Goal: Contribute content: Contribute content

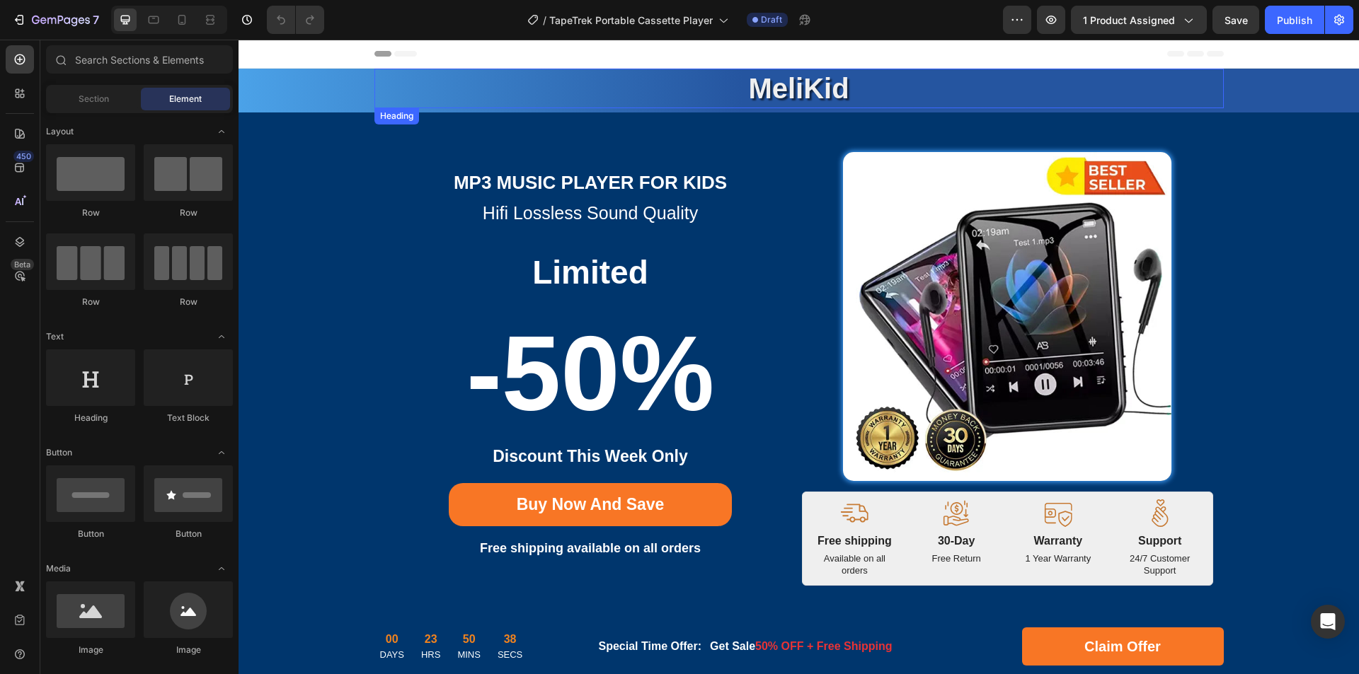
click at [817, 93] on strong "MeliKid" at bounding box center [798, 88] width 100 height 31
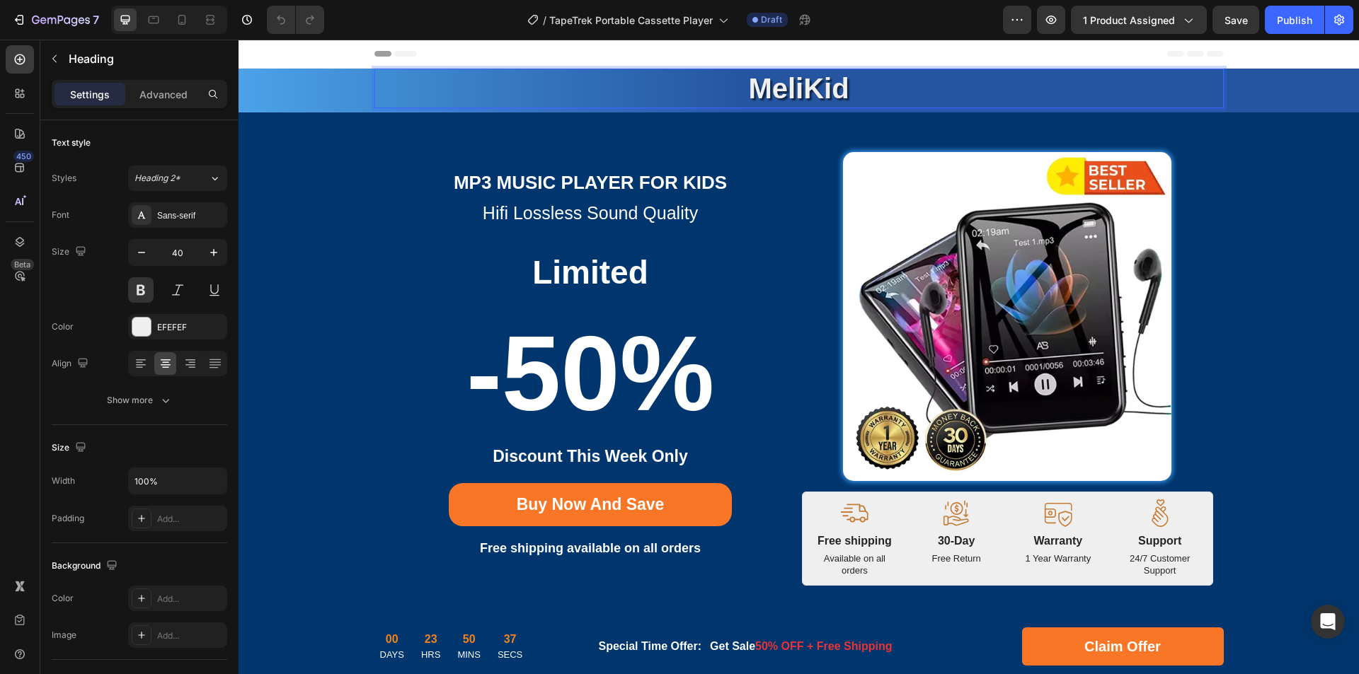
click at [802, 91] on strong "MeliKid" at bounding box center [798, 88] width 100 height 31
click at [826, 90] on strong "MeliKid" at bounding box center [798, 88] width 100 height 31
click at [589, 189] on strong "MP3 music Player For Kids" at bounding box center [590, 182] width 273 height 21
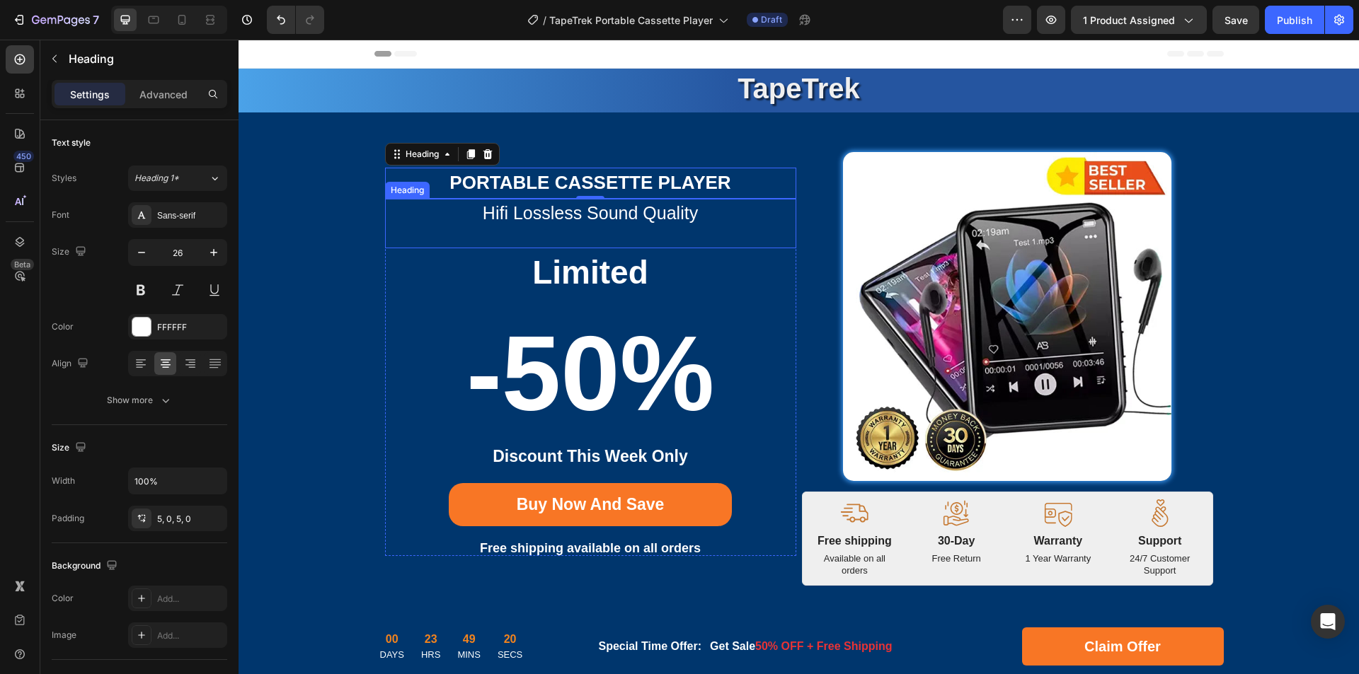
drag, startPoint x: 556, startPoint y: 209, endPoint x: 622, endPoint y: 216, distance: 66.8
click at [556, 209] on h2 "hifi lossless sound quality" at bounding box center [590, 213] width 411 height 28
click at [623, 216] on h2 "hifi lossless sound quality" at bounding box center [590, 213] width 411 height 28
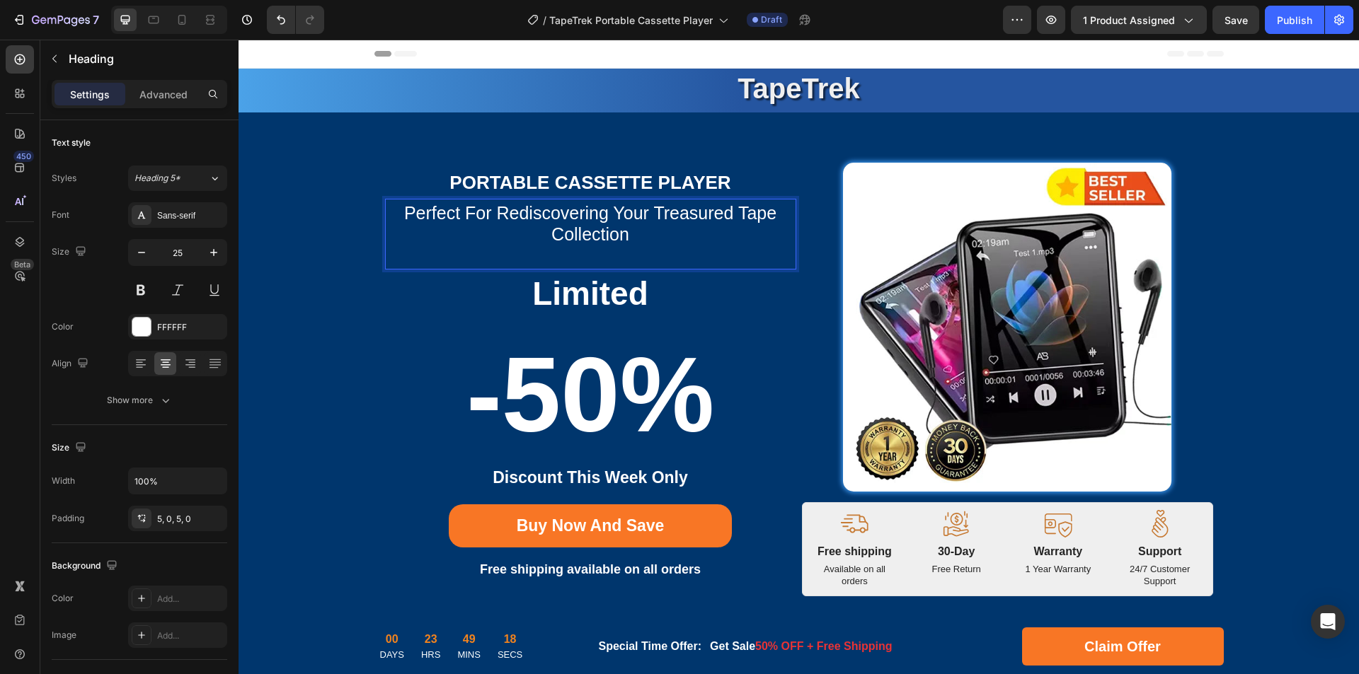
click at [644, 217] on p "Perfect For Rediscovering Your Treasured Tape Collection" at bounding box center [590, 223] width 408 height 42
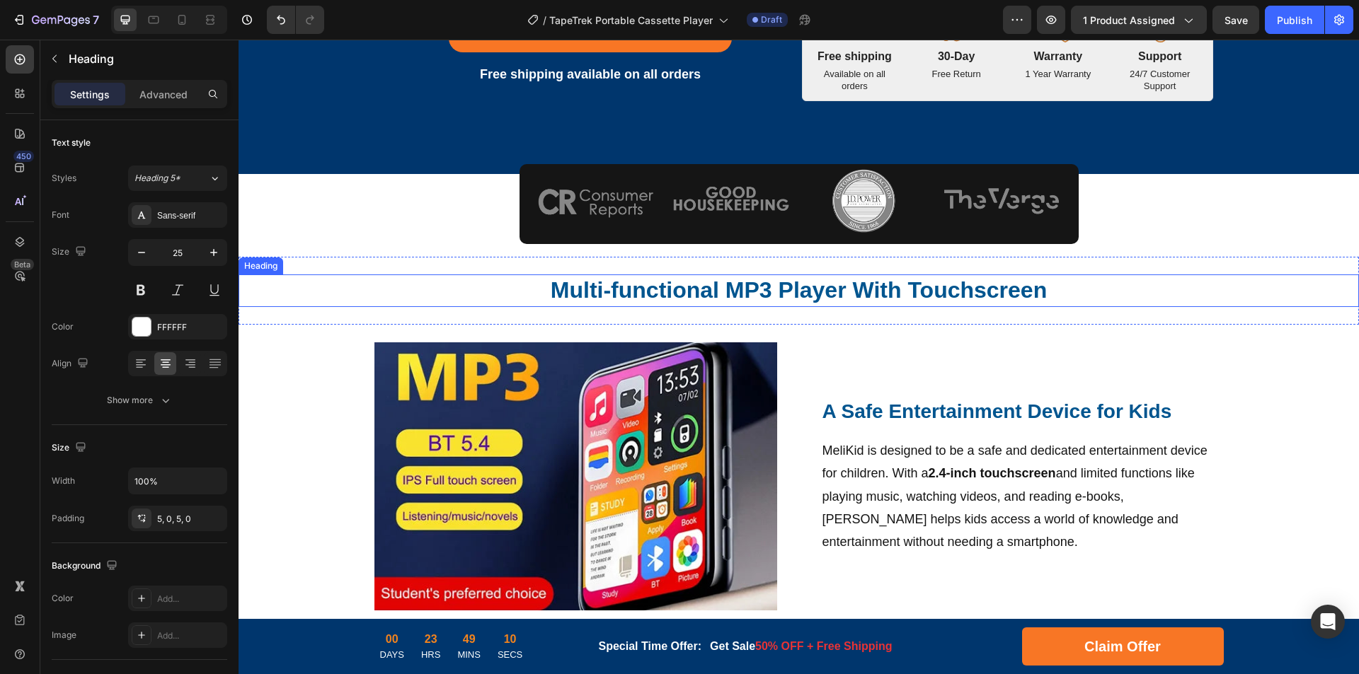
click at [720, 304] on h2 "Multi-functional MP3 Player With Touchscreen" at bounding box center [798, 291] width 849 height 33
click at [785, 296] on h2 "Multi-functional MP3 Player With Touchscreen" at bounding box center [798, 291] width 849 height 33
click at [827, 296] on p "Multi-functional MP3 Player With Touchscreen" at bounding box center [799, 291] width 846 height 30
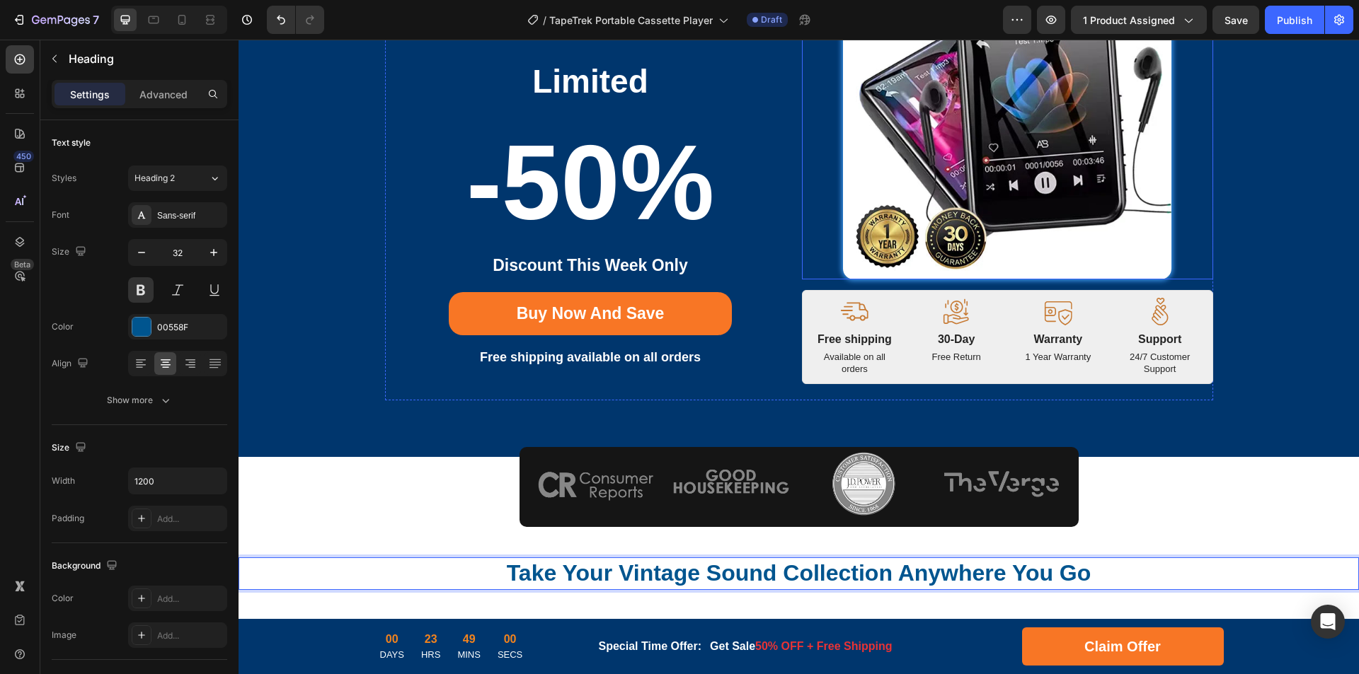
scroll to position [0, 0]
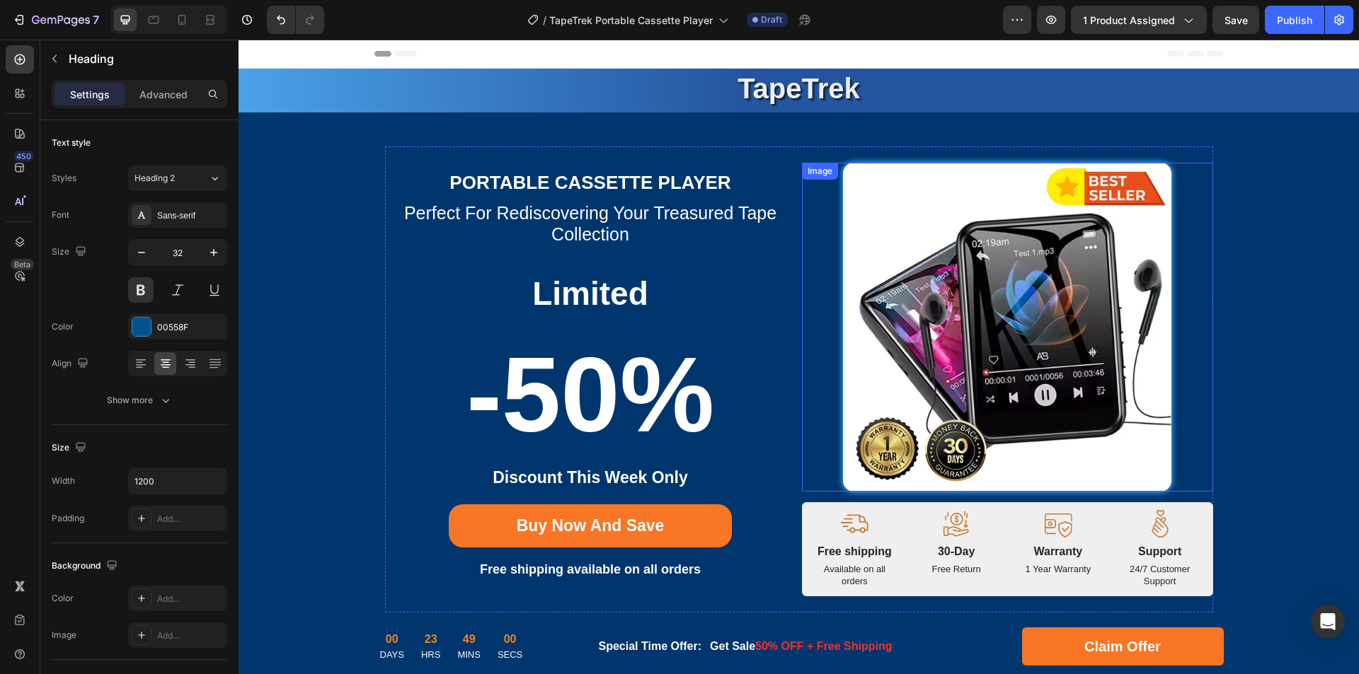
click at [992, 280] on img at bounding box center [1007, 327] width 329 height 329
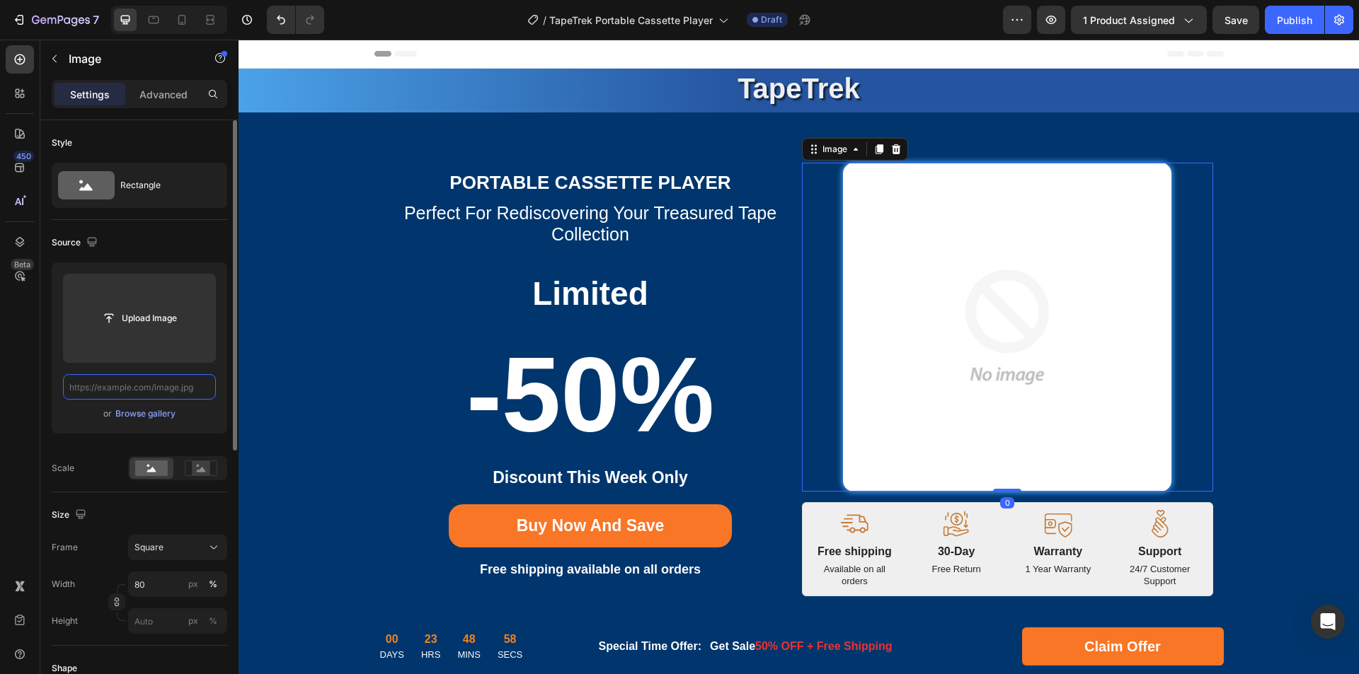
paste input "[URL][DOMAIN_NAME]"
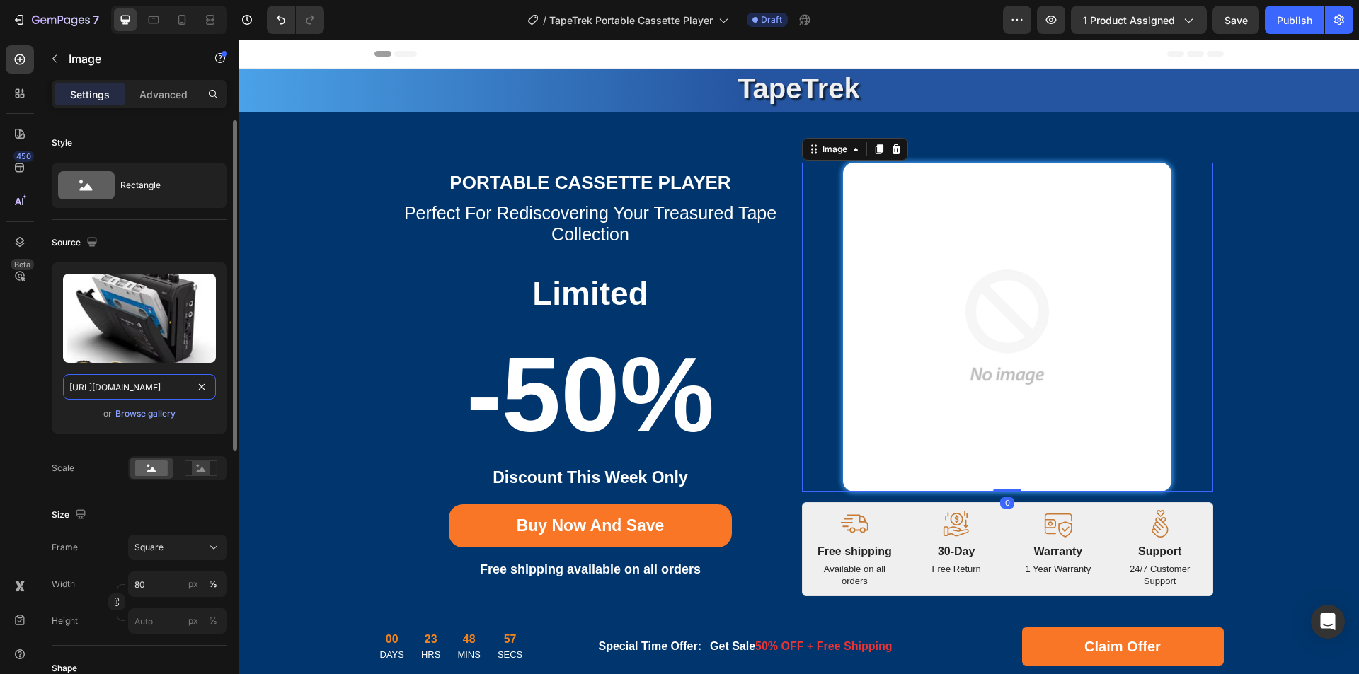
scroll to position [0, 247]
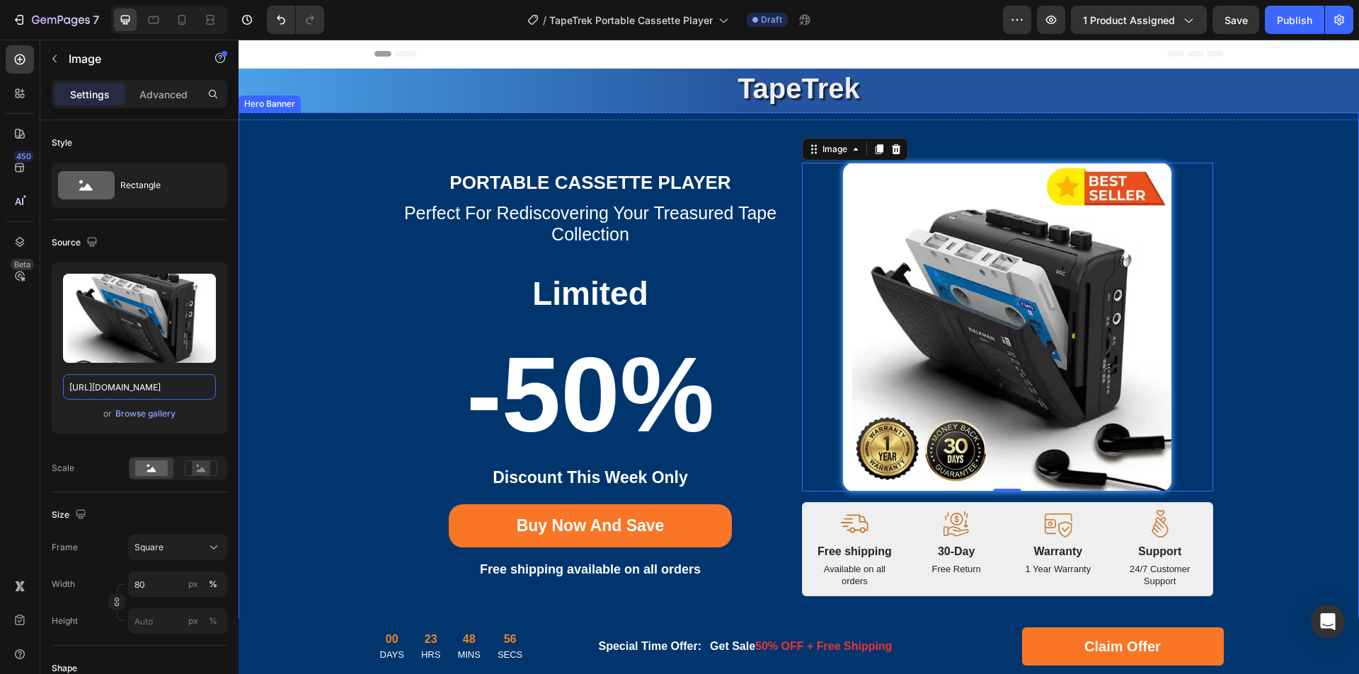
drag, startPoint x: 365, startPoint y: 429, endPoint x: 300, endPoint y: 389, distance: 76.6
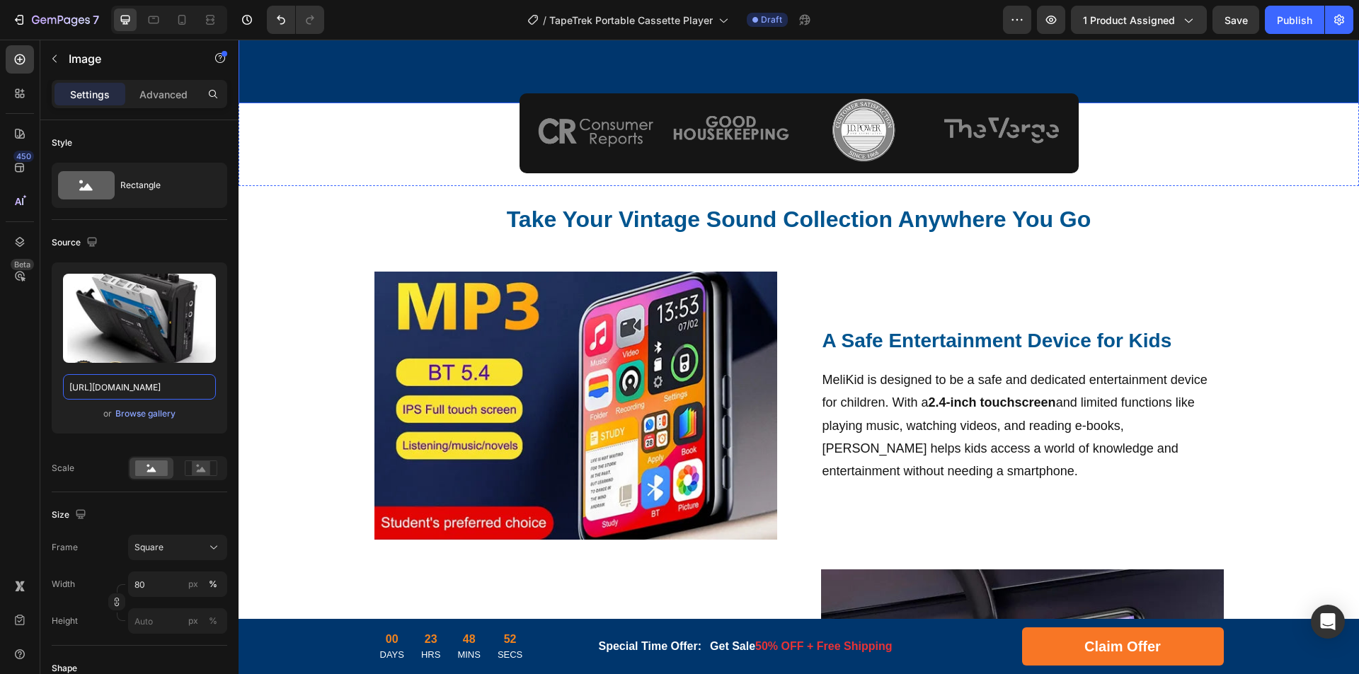
scroll to position [637, 0]
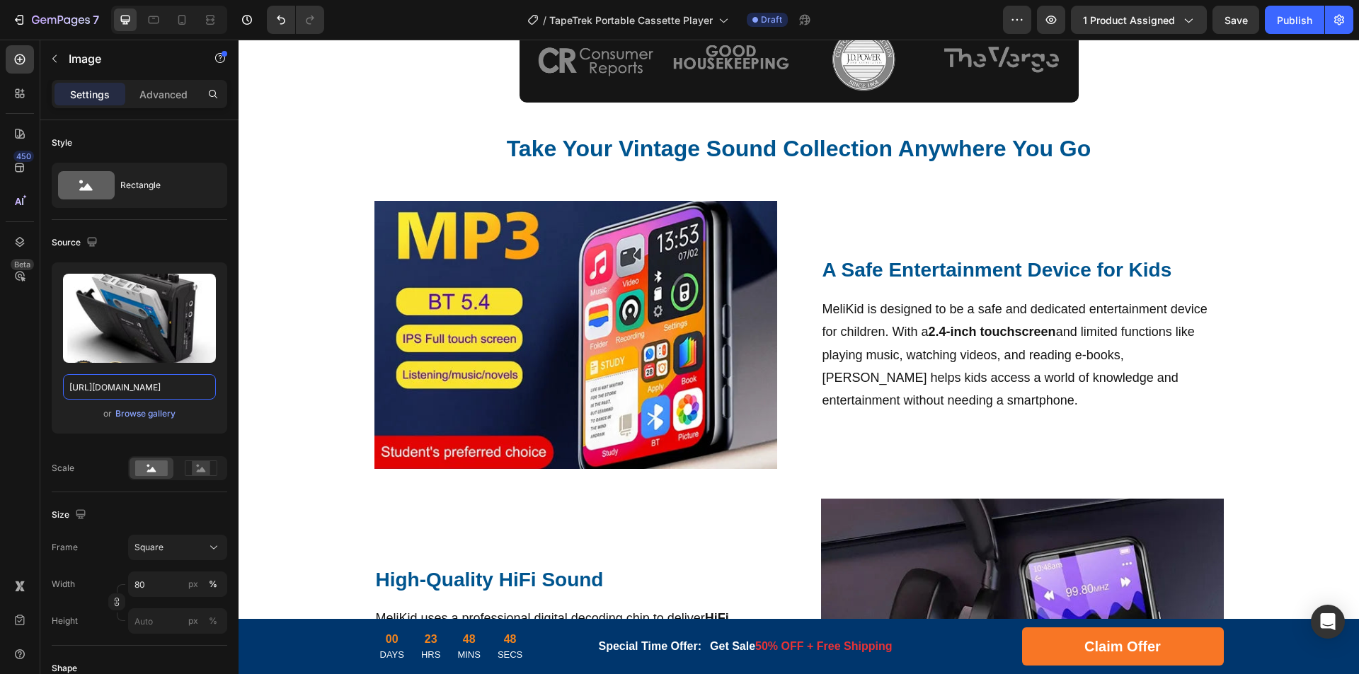
type input "[URL][DOMAIN_NAME]"
drag, startPoint x: 998, startPoint y: 269, endPoint x: 1036, endPoint y: 269, distance: 38.2
click at [998, 269] on strong "A Safe Entertainment Device for Kids" at bounding box center [997, 270] width 350 height 22
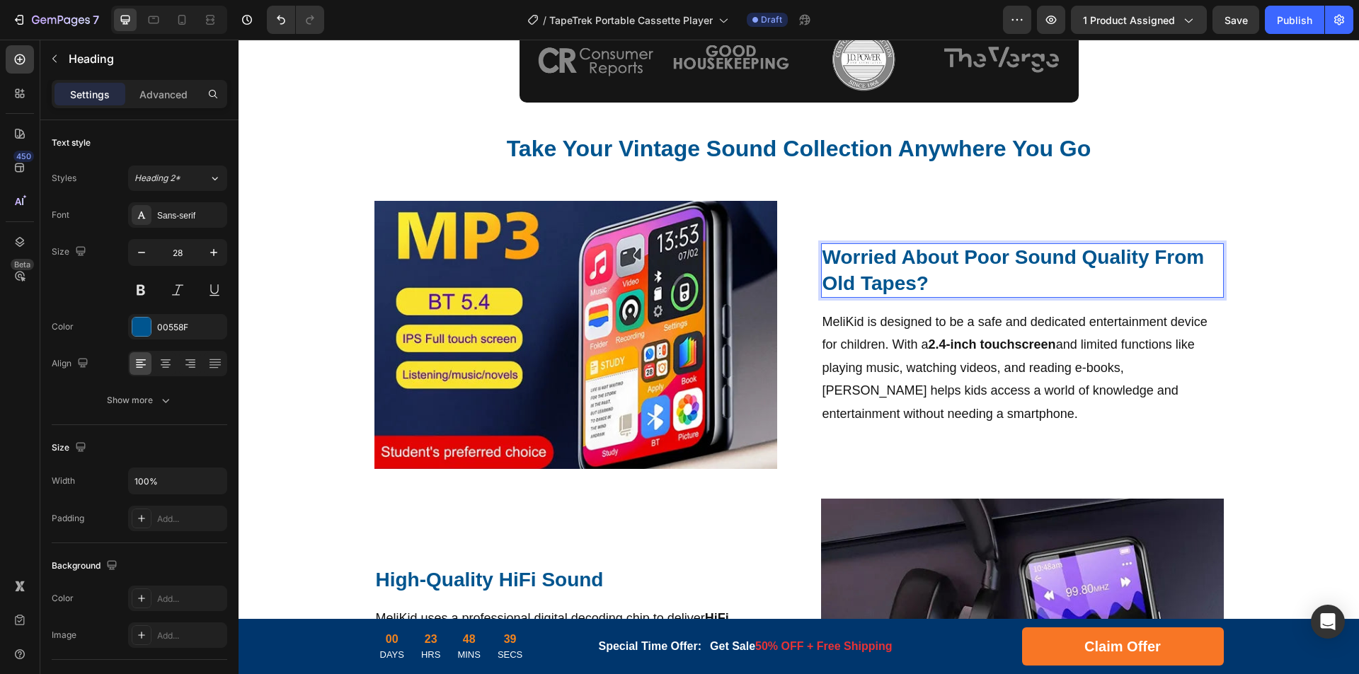
scroll to position [624, 0]
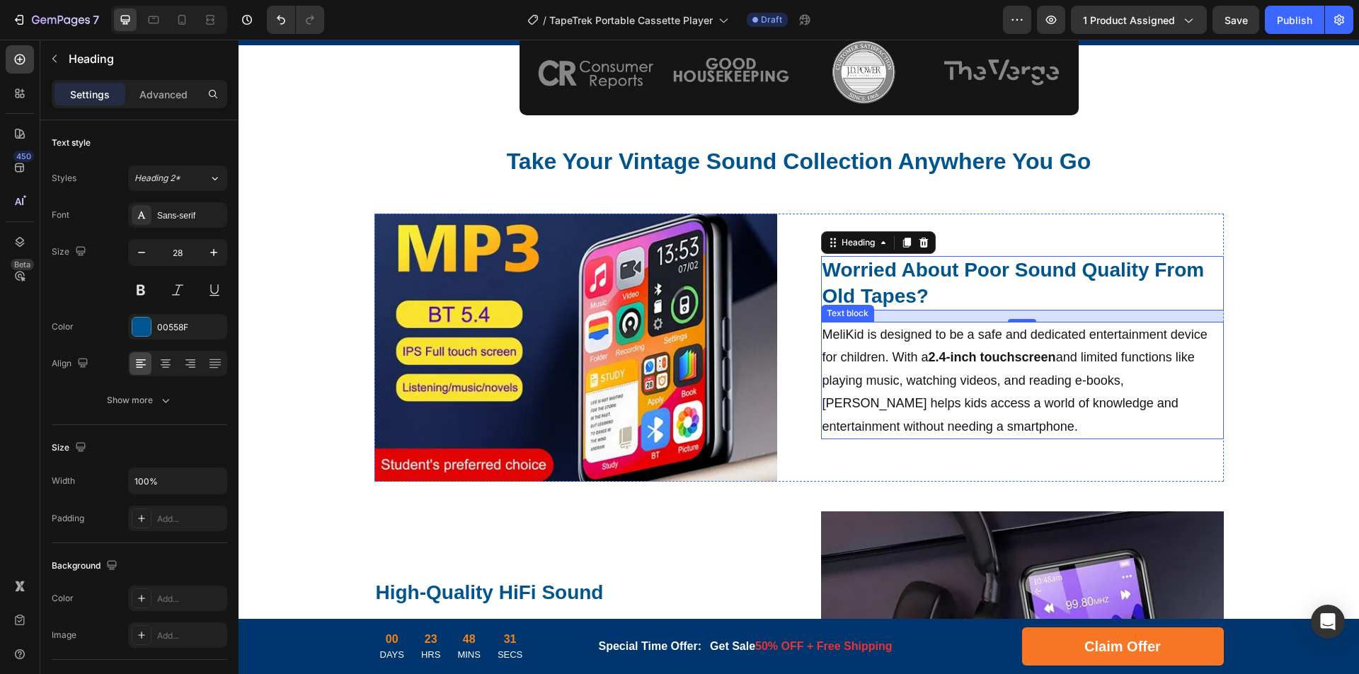
drag, startPoint x: 1001, startPoint y: 366, endPoint x: 929, endPoint y: 371, distance: 72.4
click at [1001, 365] on p "MeliKid is designed to be a safe and dedicated entertainment device for childre…" at bounding box center [1022, 380] width 400 height 115
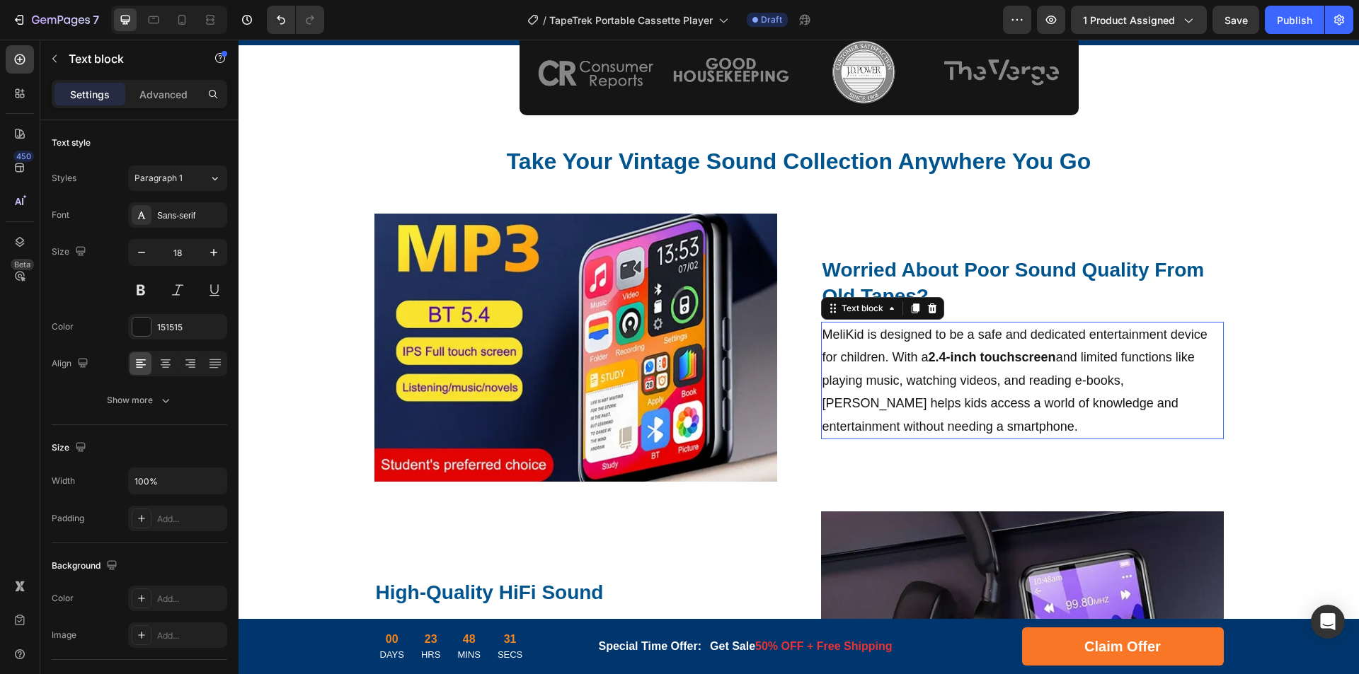
click at [929, 371] on p "MeliKid is designed to be a safe and dedicated entertainment device for childre…" at bounding box center [1022, 380] width 400 height 115
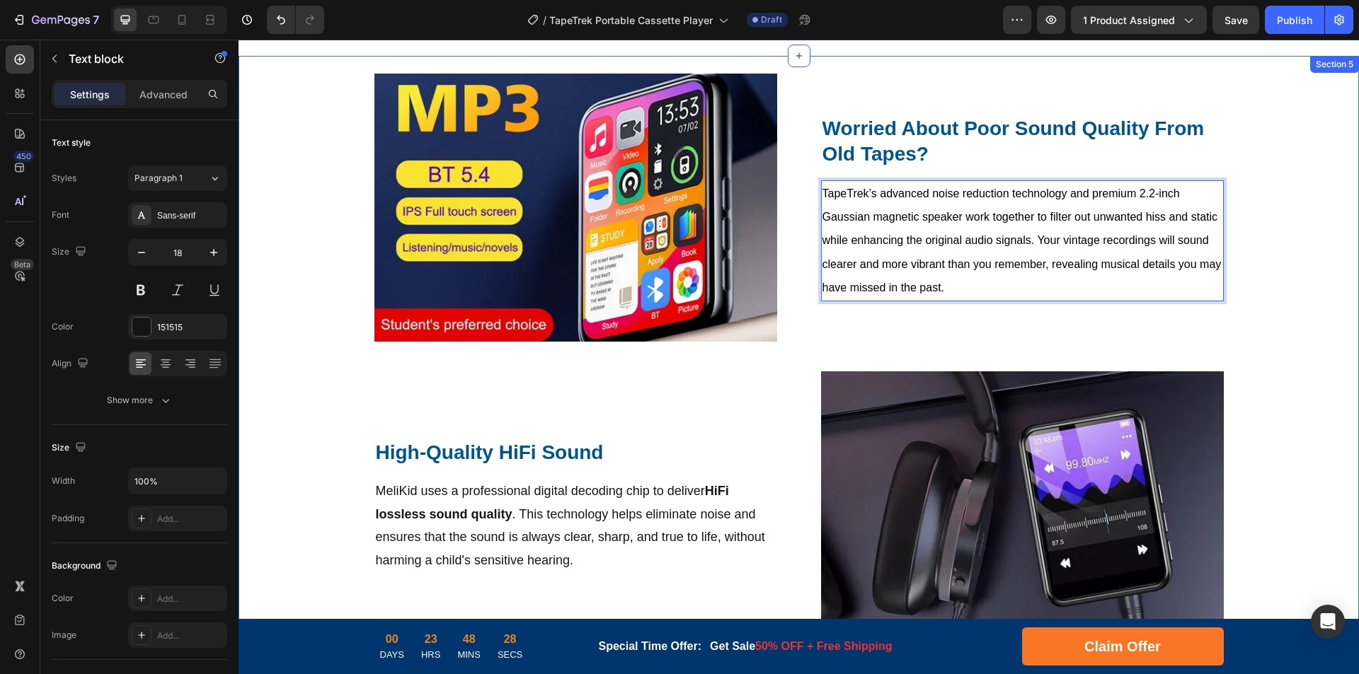
scroll to position [906, 0]
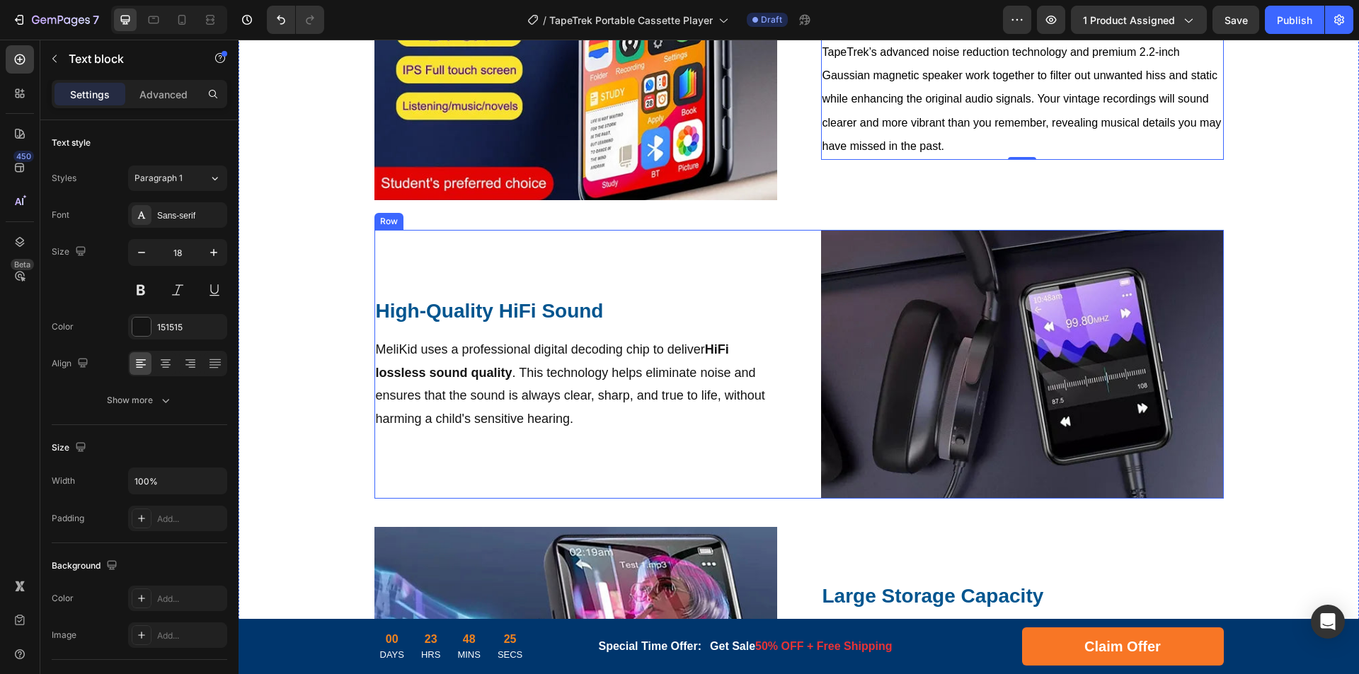
click at [517, 313] on h2 "High-Quality HiFi Sound" at bounding box center [575, 311] width 403 height 28
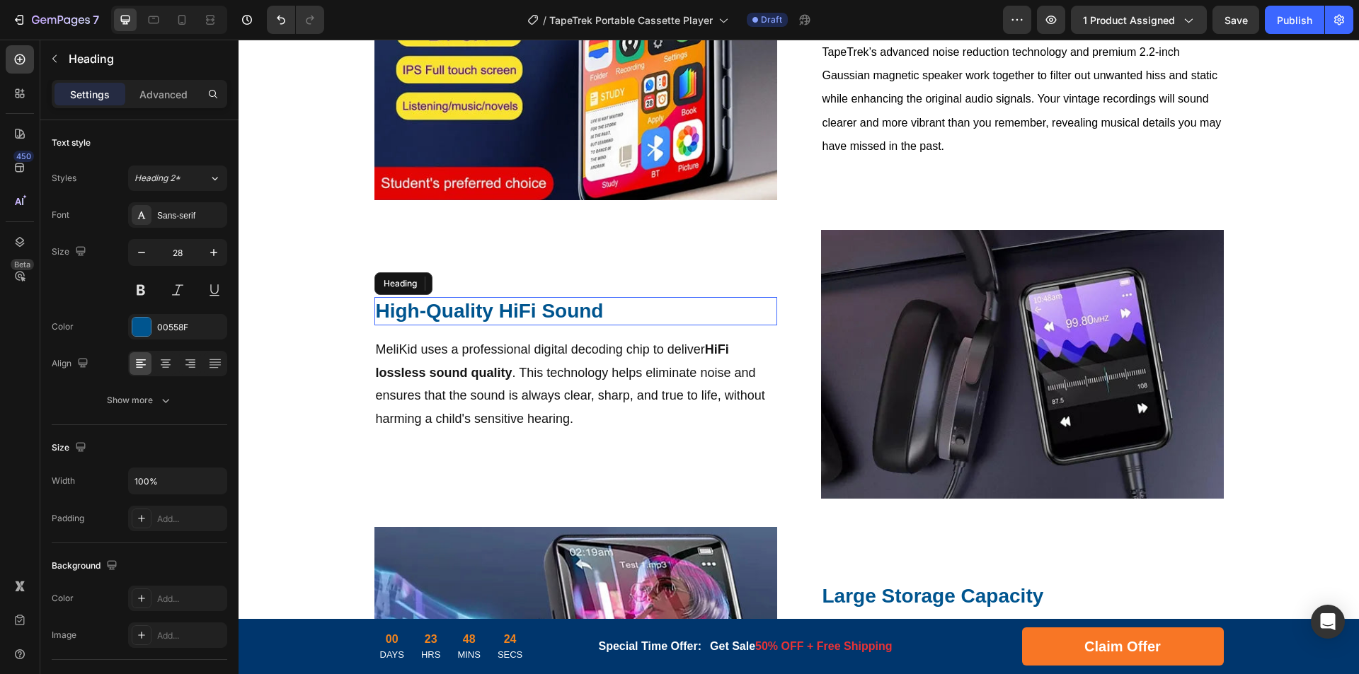
click at [593, 318] on h2 "High-Quality HiFi Sound" at bounding box center [575, 311] width 403 height 28
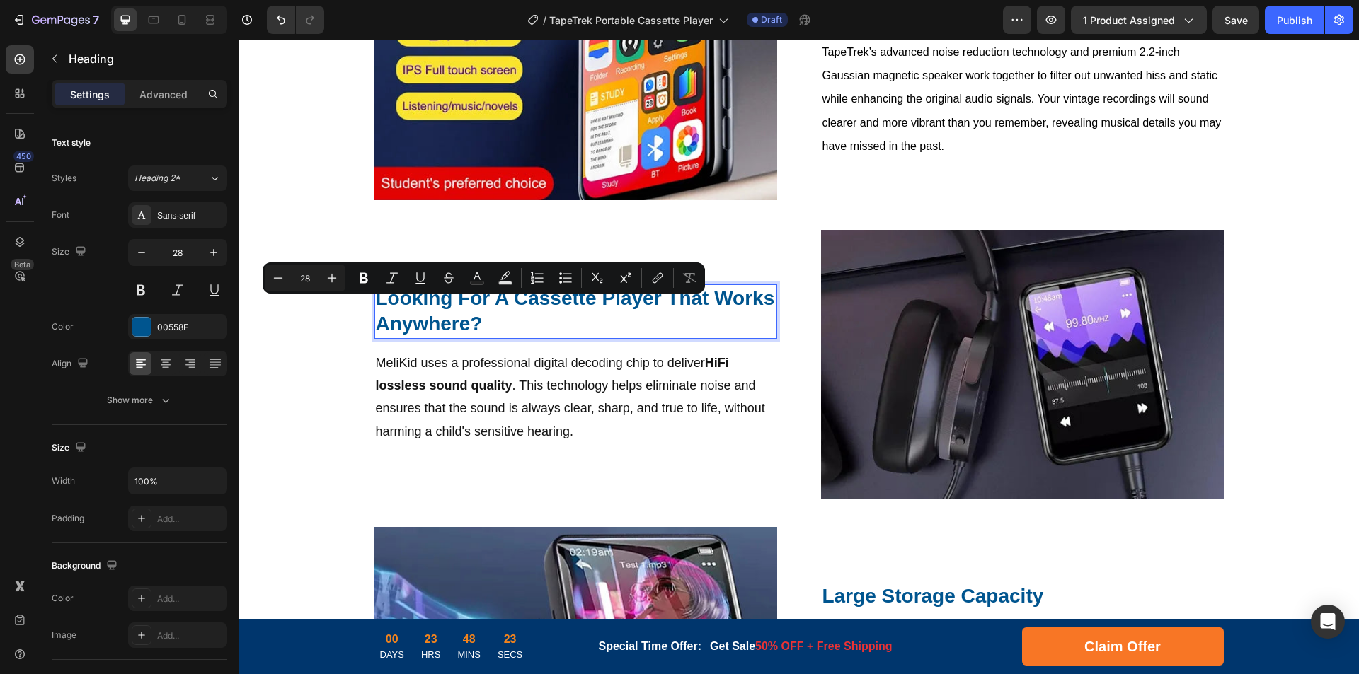
scroll to position [893, 0]
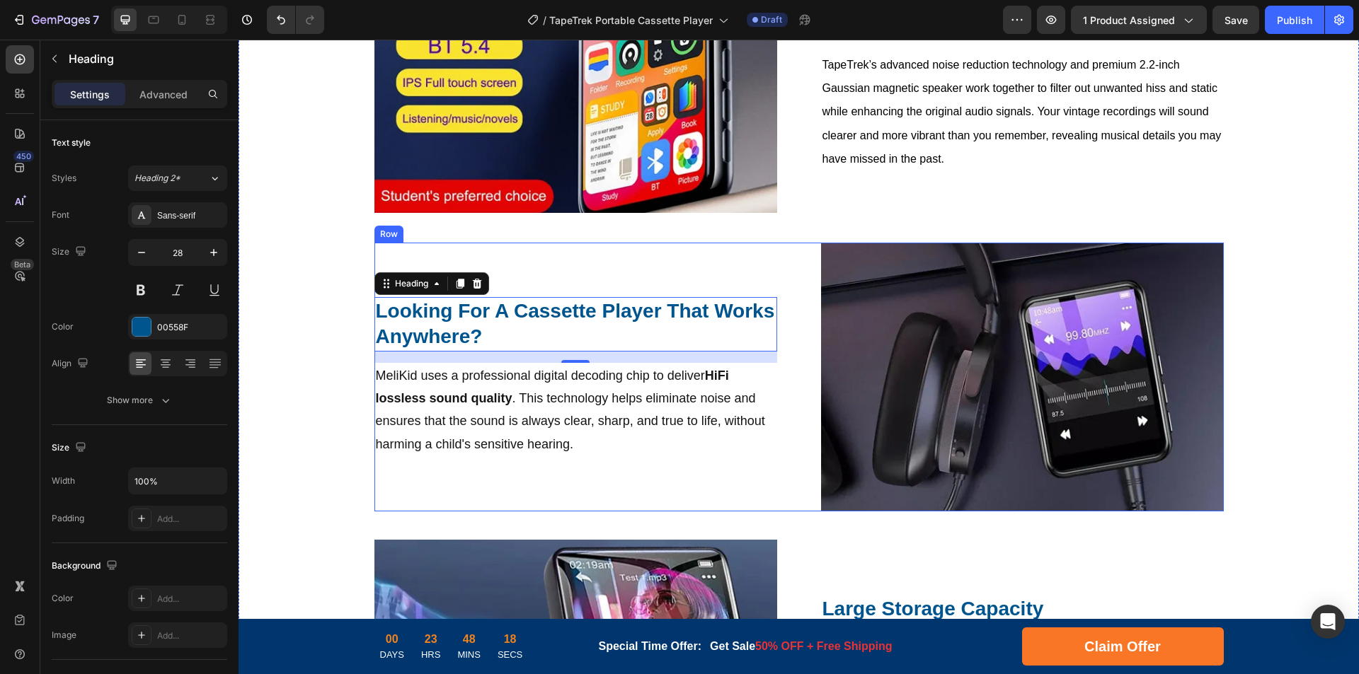
click at [558, 422] on p "MeliKid uses a professional digital decoding chip to deliver HiFi lossless soun…" at bounding box center [576, 410] width 400 height 92
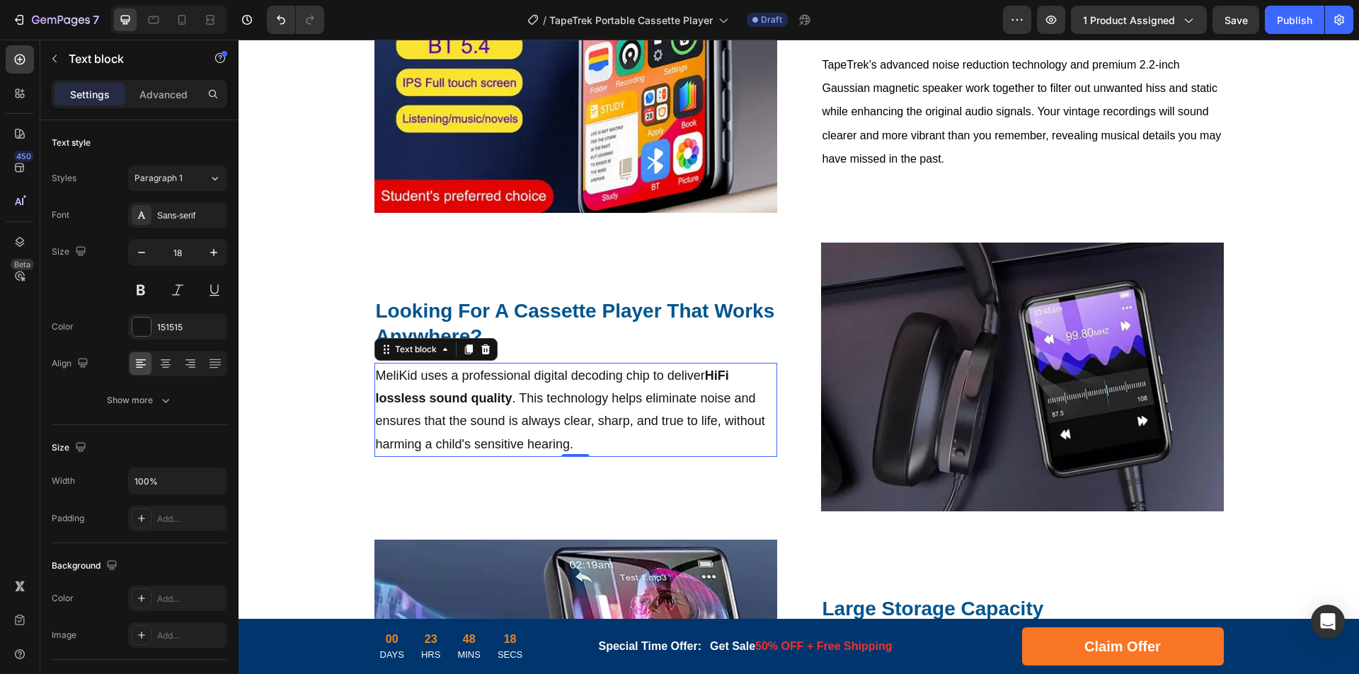
click at [597, 403] on p "MeliKid uses a professional digital decoding chip to deliver HiFi lossless soun…" at bounding box center [576, 410] width 400 height 92
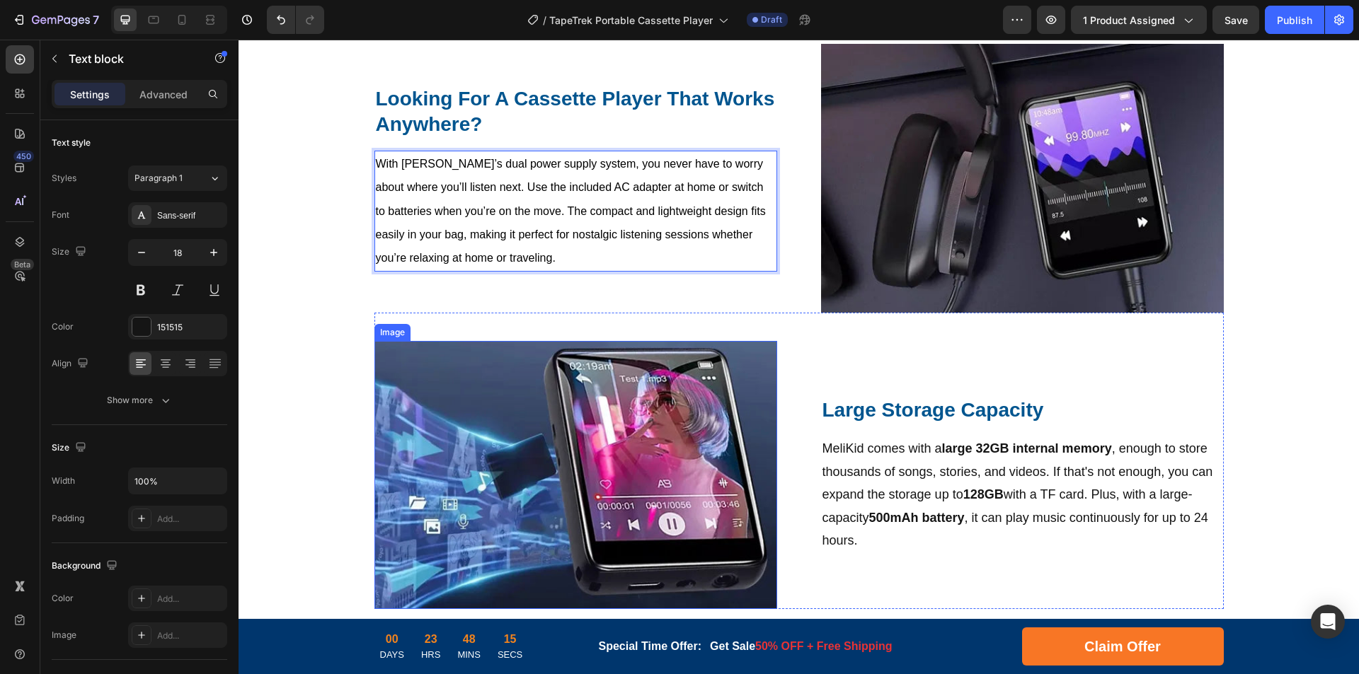
scroll to position [809, 0]
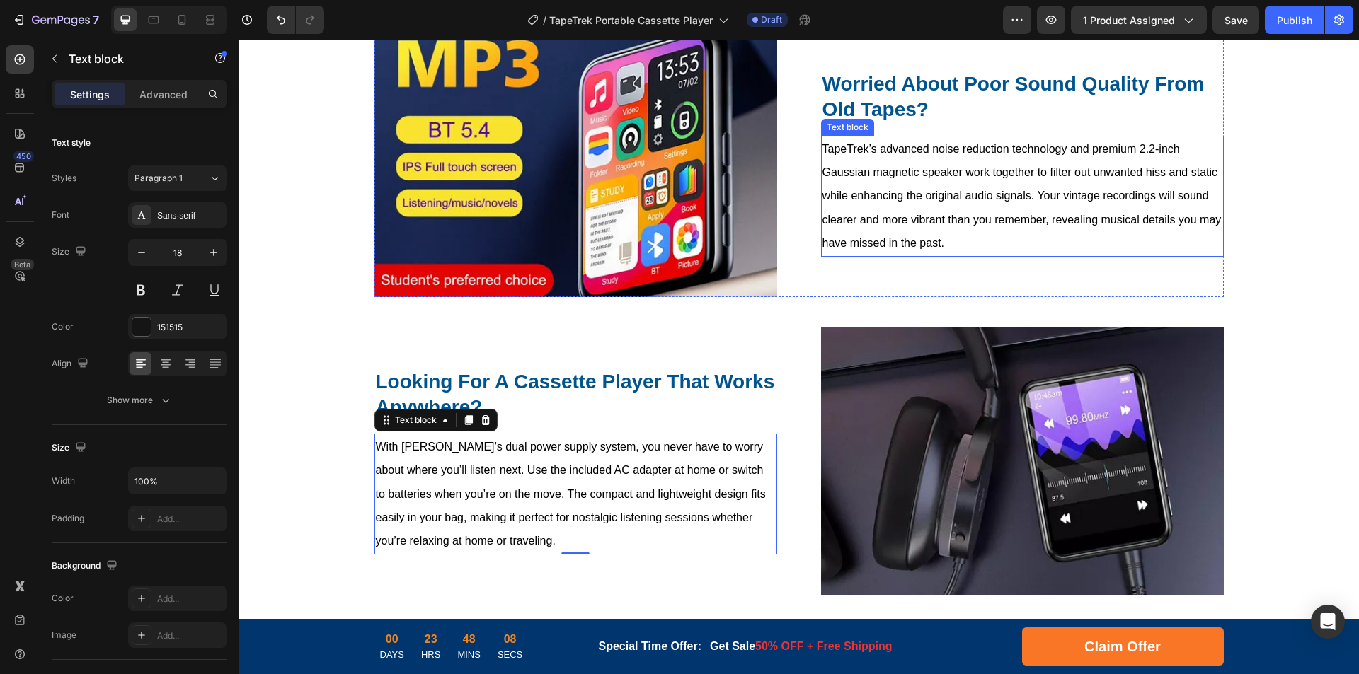
click at [977, 197] on span "TapeTrek’s advanced noise reduction technology and premium 2.2-inch Gaussian ma…" at bounding box center [1021, 196] width 399 height 107
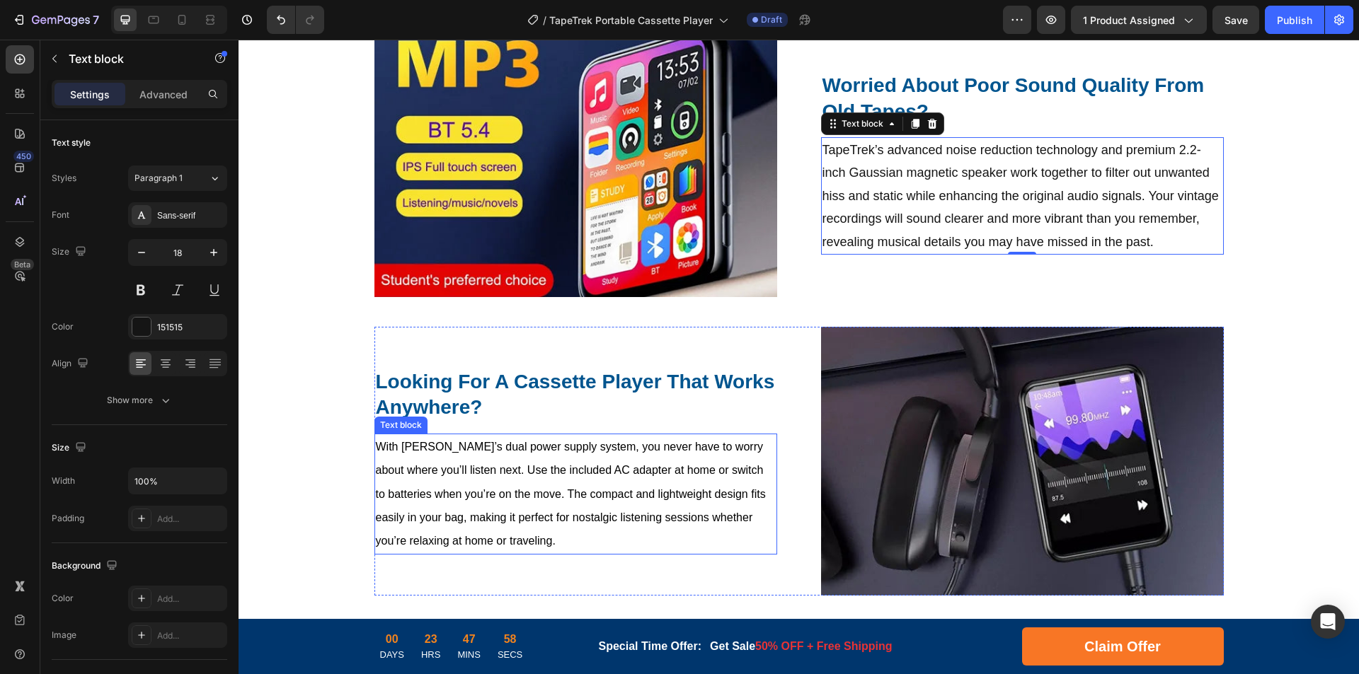
click at [637, 492] on span "With [PERSON_NAME]’s dual power supply system, you never have to worry about wh…" at bounding box center [571, 494] width 390 height 107
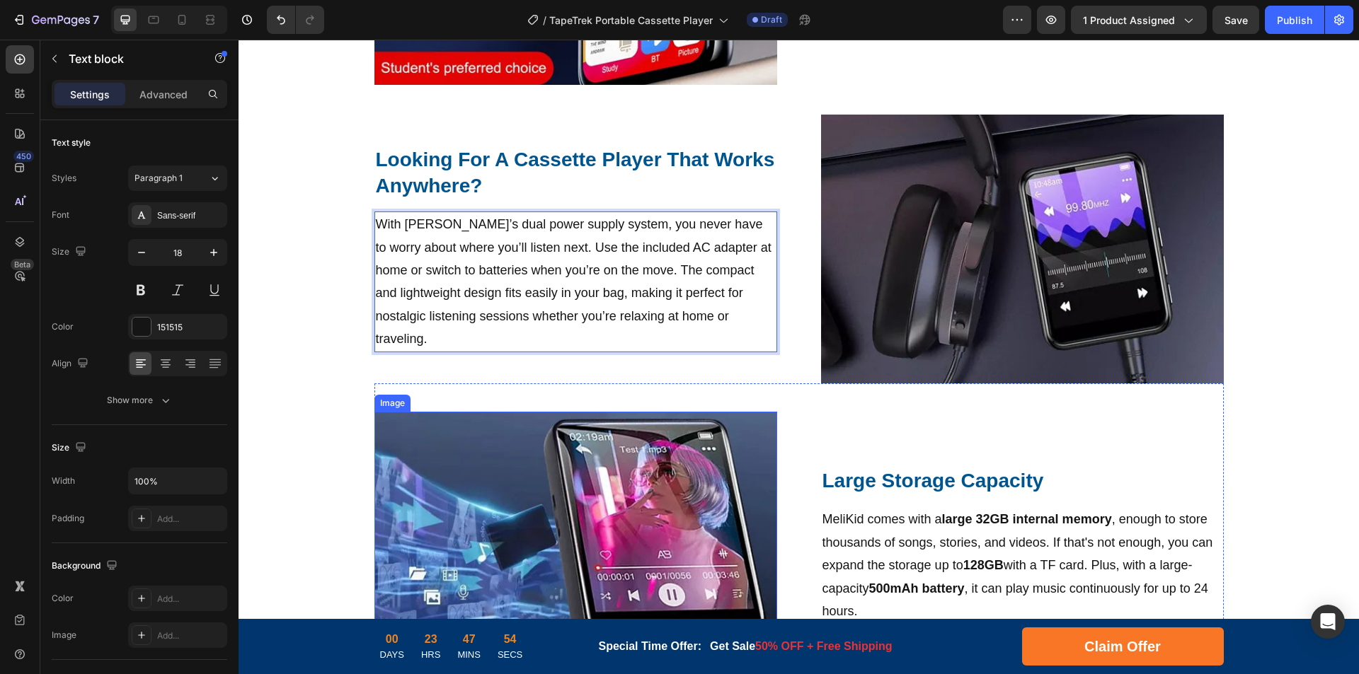
scroll to position [1092, 0]
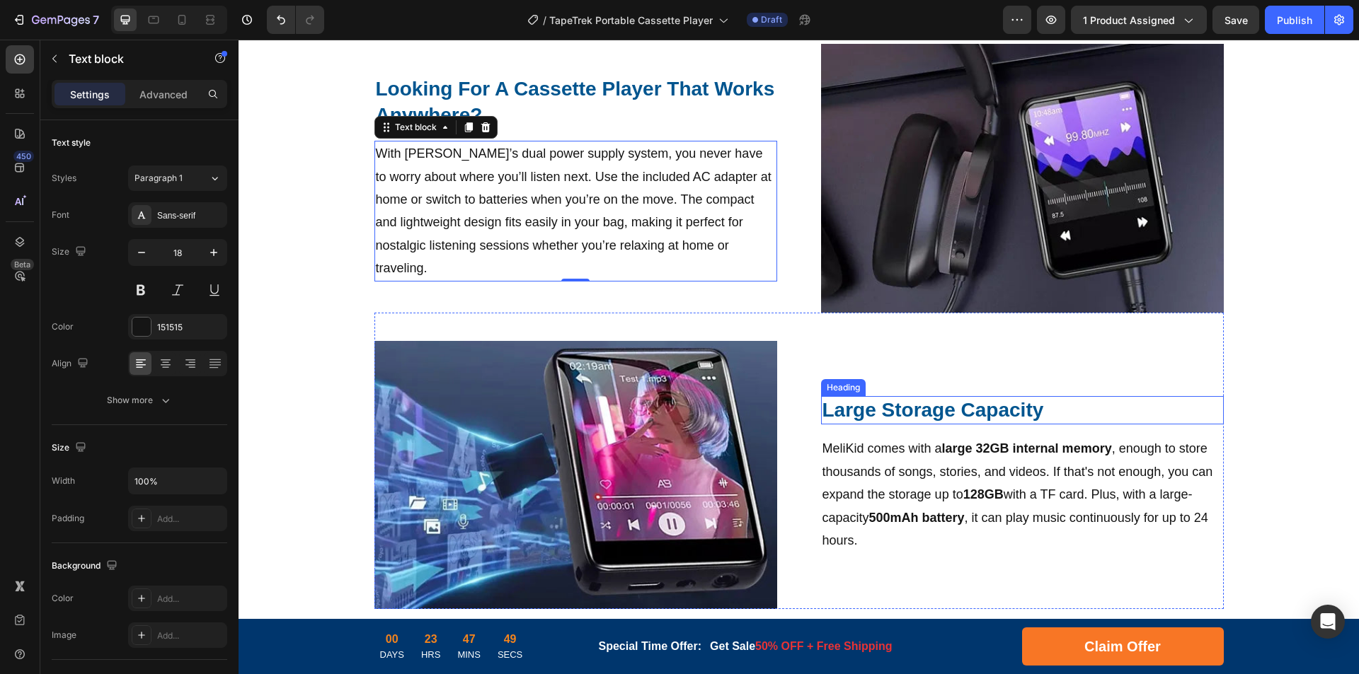
drag, startPoint x: 914, startPoint y: 410, endPoint x: 933, endPoint y: 410, distance: 19.1
click at [914, 410] on h2 "Large Storage Capacity" at bounding box center [1022, 410] width 403 height 28
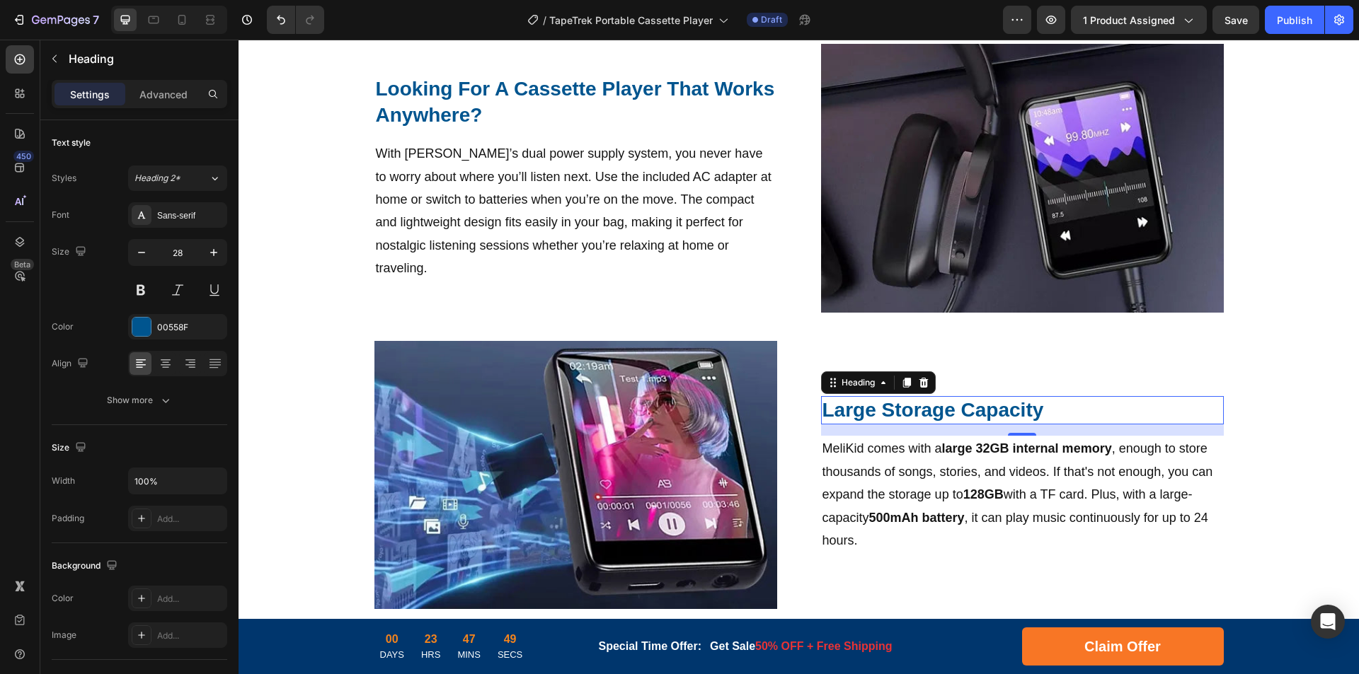
click at [955, 410] on h2 "Large Storage Capacity" at bounding box center [1022, 410] width 403 height 28
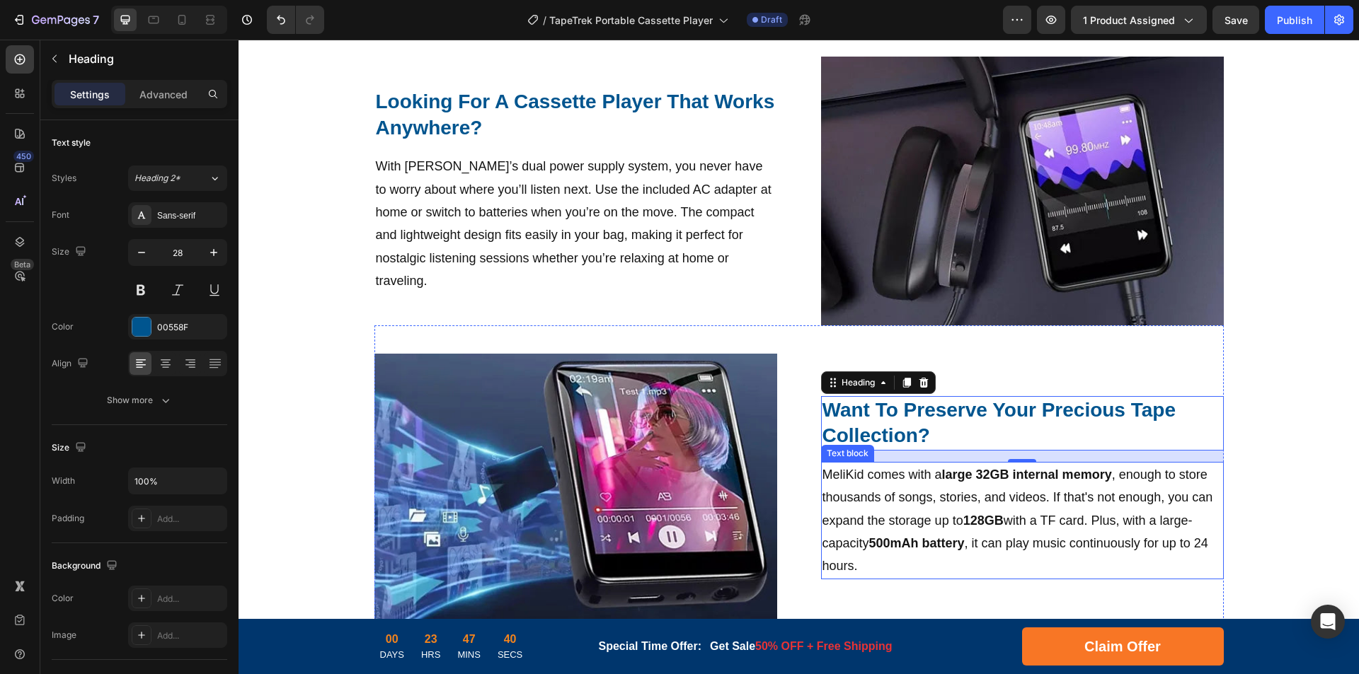
click at [898, 507] on p "MeliKid comes with a large 32GB internal memory , enough to store thousands of …" at bounding box center [1022, 521] width 400 height 115
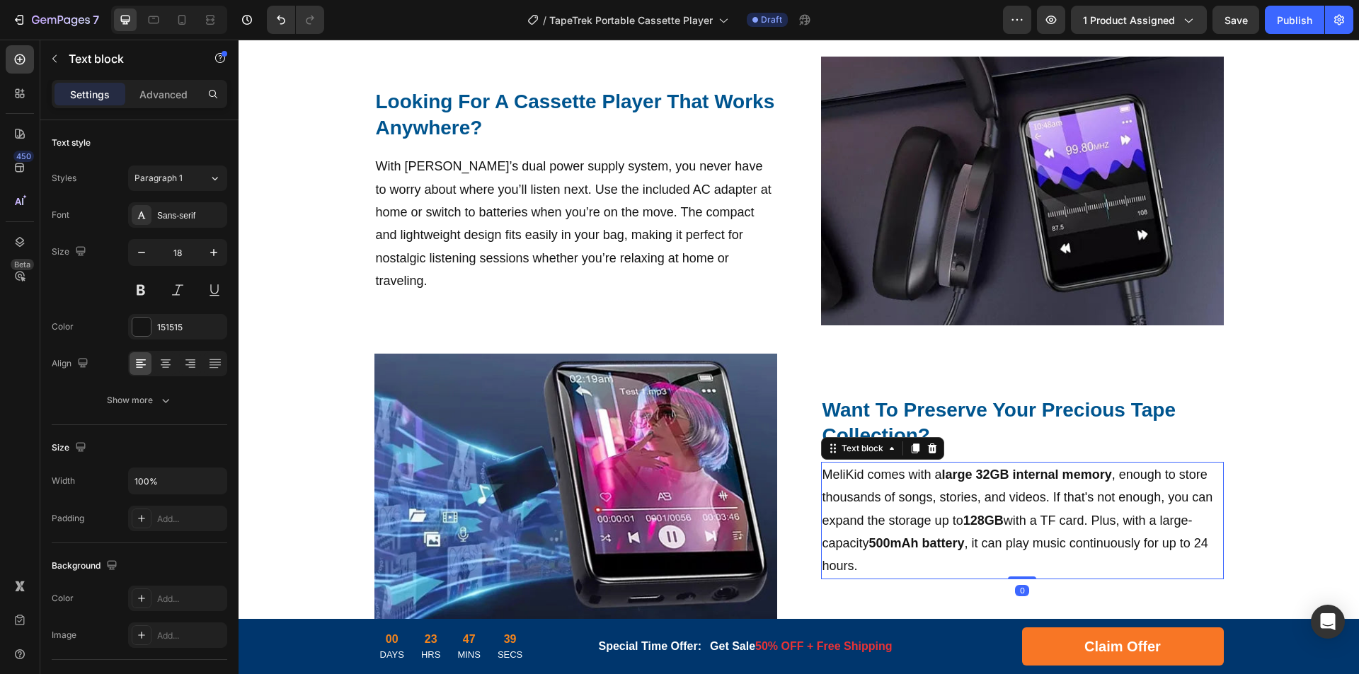
click at [1027, 514] on p "MeliKid comes with a large 32GB internal memory , enough to store thousands of …" at bounding box center [1022, 521] width 400 height 115
click at [1015, 521] on p "MeliKid comes with a large 32GB internal memory , enough to store thousands of …" at bounding box center [1022, 521] width 400 height 115
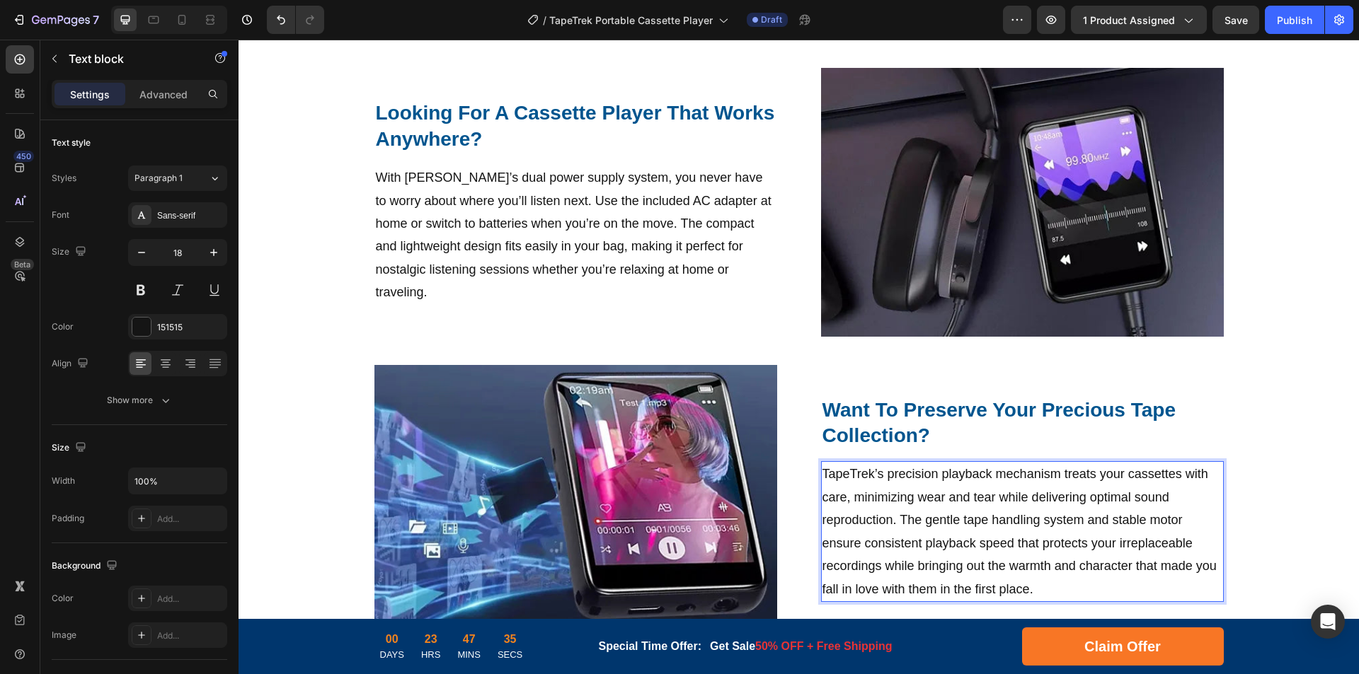
scroll to position [1492, 0]
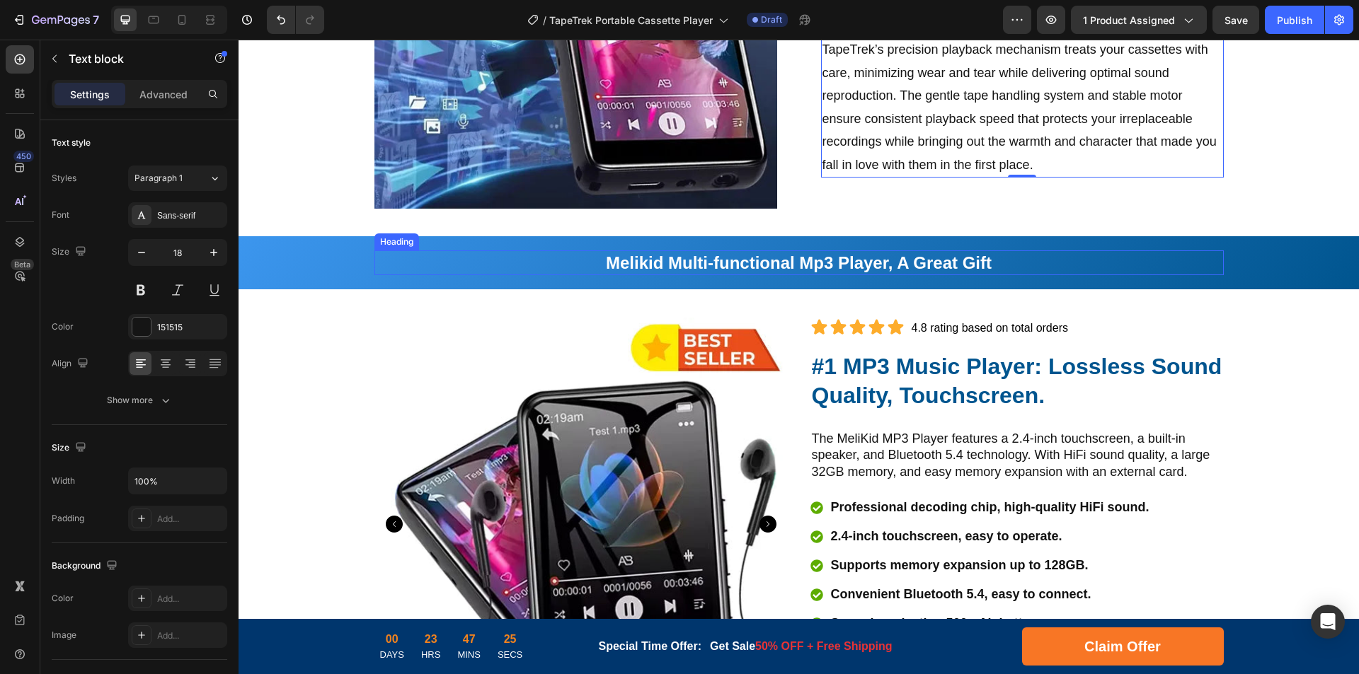
drag, startPoint x: 824, startPoint y: 265, endPoint x: 864, endPoint y: 263, distance: 40.4
click at [824, 265] on strong "Melikid Multi-functional Mp3 Player, A Great Gift" at bounding box center [799, 262] width 386 height 19
click at [900, 263] on strong "Melikid Multi-functional Mp3 Player, A Great Gift" at bounding box center [799, 262] width 386 height 19
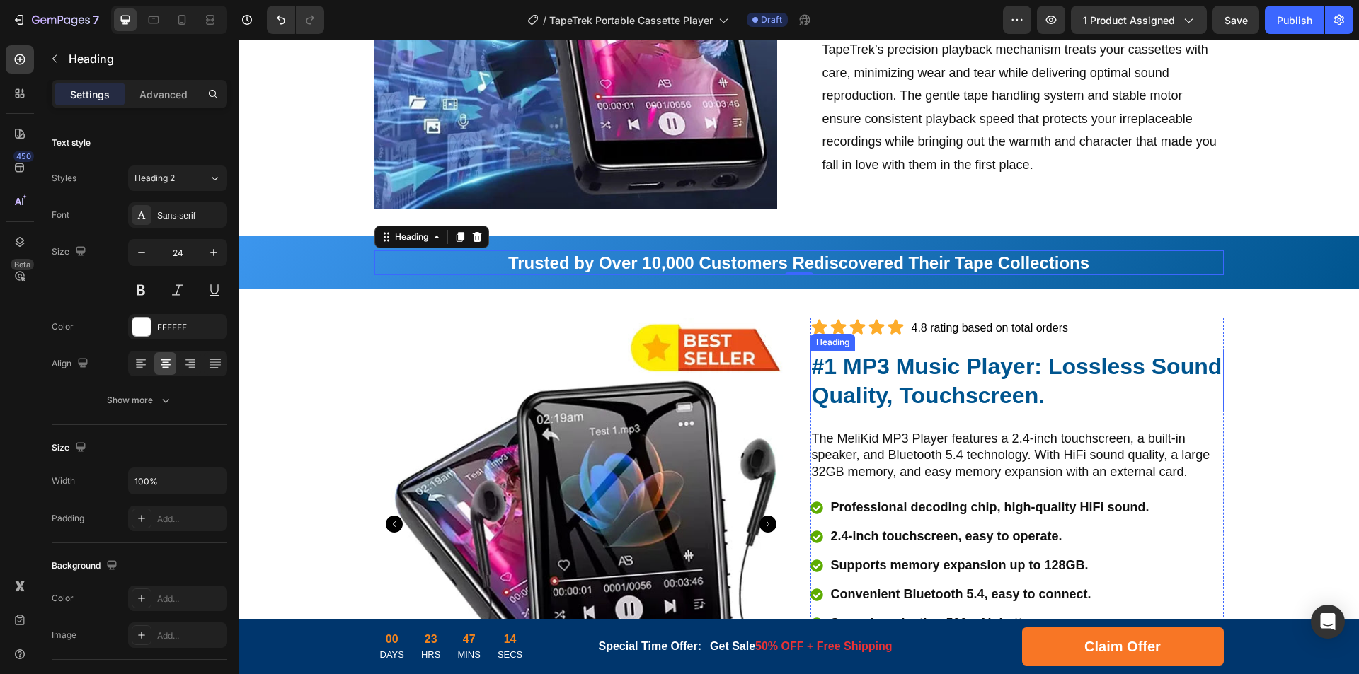
click at [876, 376] on strong "#1 MP3 Music Player: Lossless Sound Quality, Touchscreen." at bounding box center [1017, 381] width 410 height 55
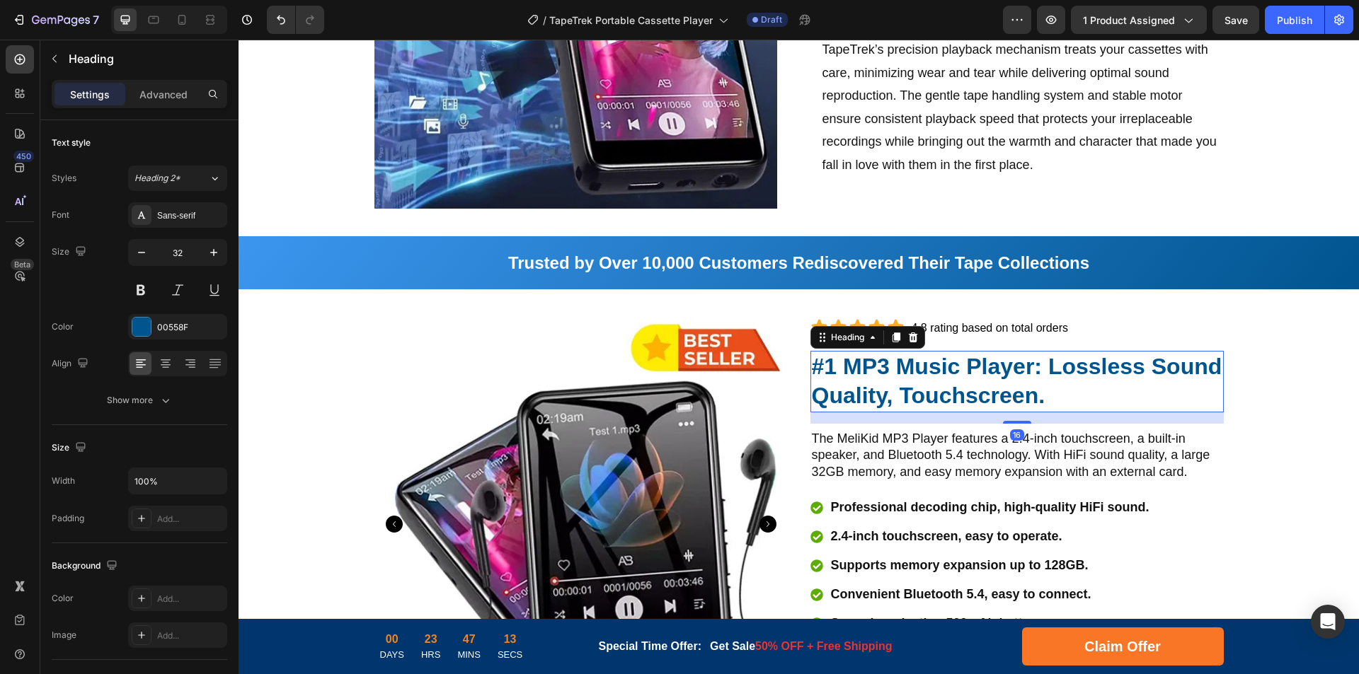
click at [839, 367] on strong "#1 MP3 Music Player: Lossless Sound Quality, Touchscreen." at bounding box center [1017, 381] width 410 height 55
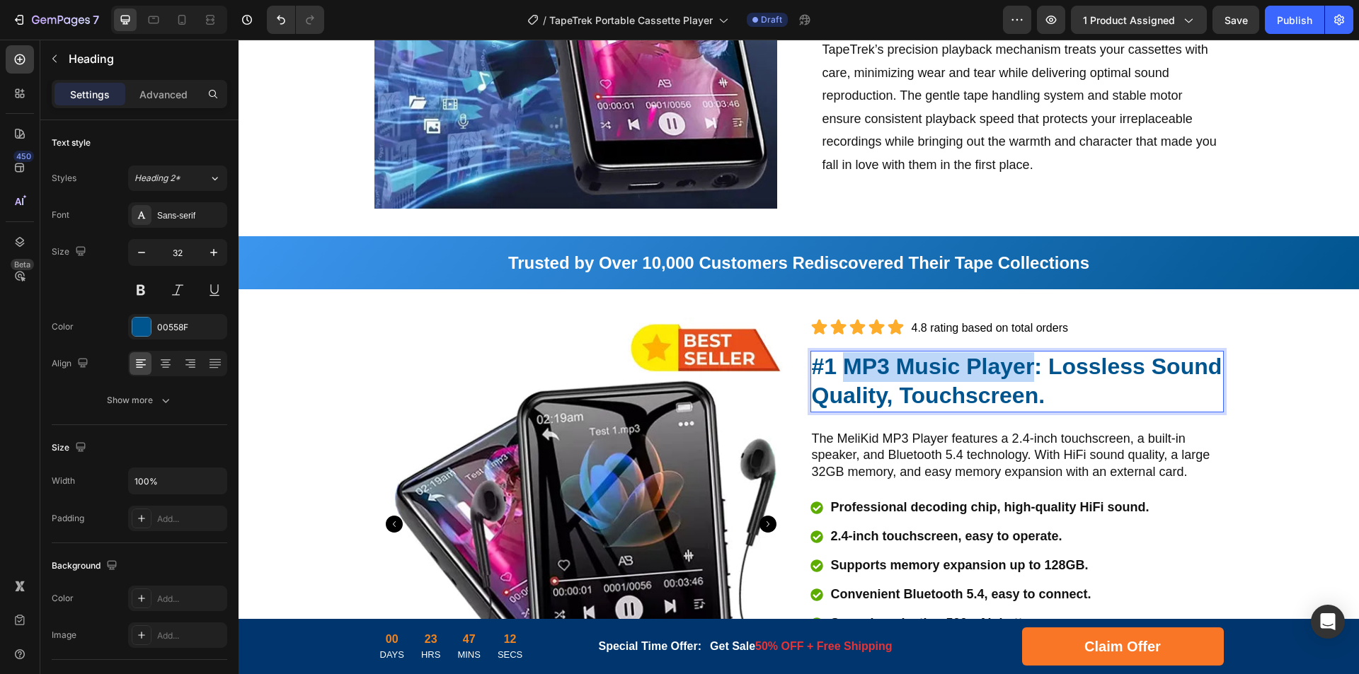
drag, startPoint x: 839, startPoint y: 367, endPoint x: 1026, endPoint y: 364, distance: 186.8
click at [1026, 364] on strong "#1 MP3 Music Player: Lossless Sound Quality, Touchscreen." at bounding box center [1017, 381] width 410 height 55
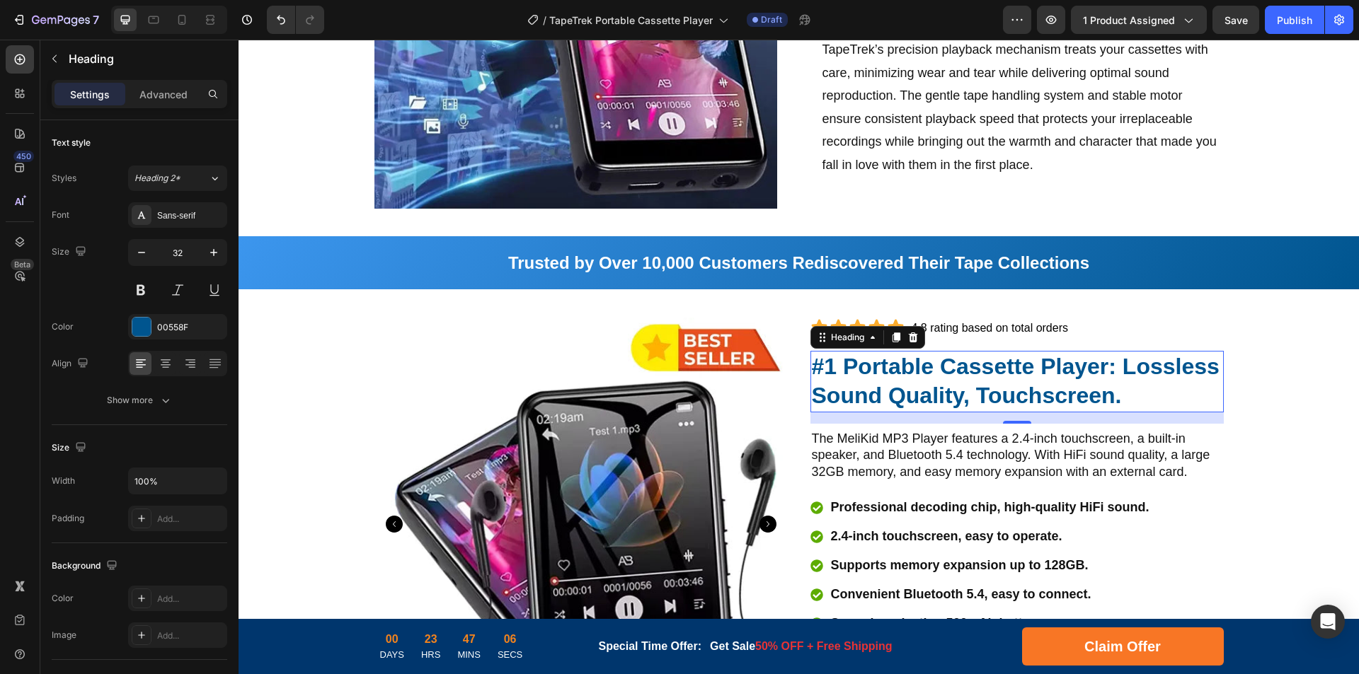
click at [1069, 391] on strong "#1 Portable Cassette Player: Lossless Sound Quality, Touchscreen." at bounding box center [1016, 381] width 408 height 55
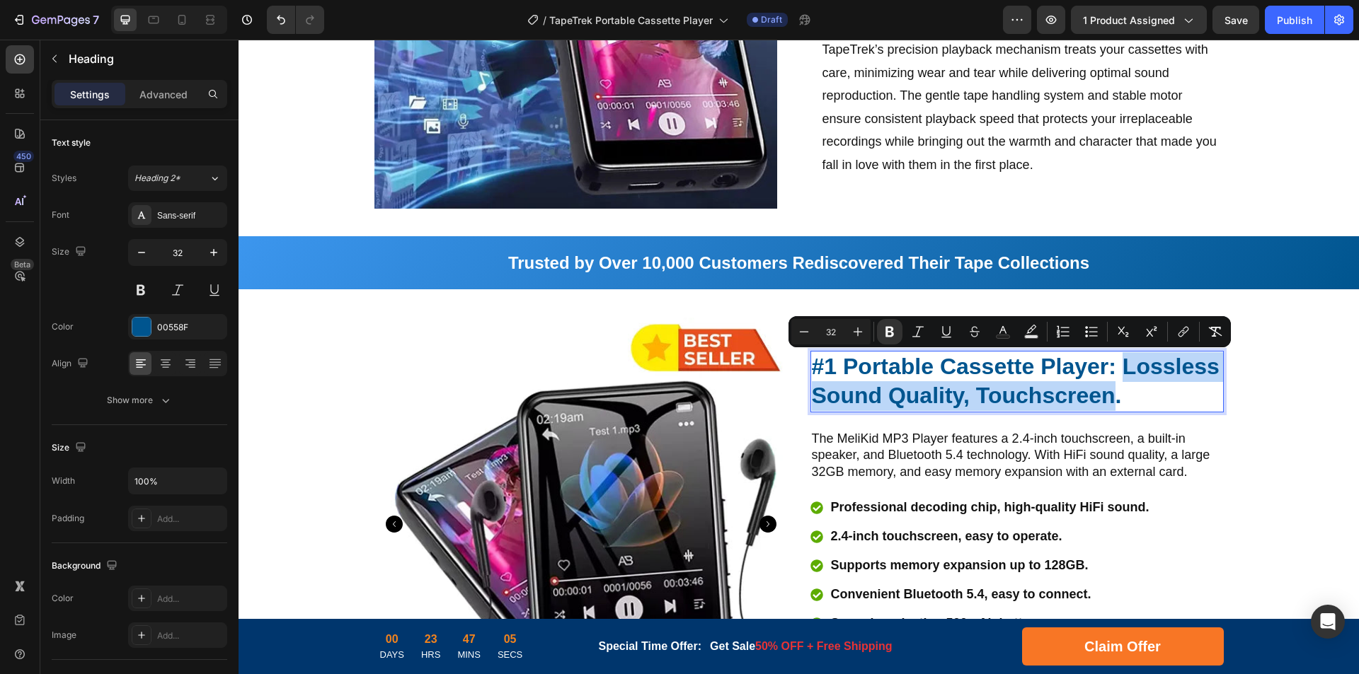
drag, startPoint x: 1120, startPoint y: 365, endPoint x: 1110, endPoint y: 399, distance: 35.4
click at [1110, 399] on strong "#1 Portable Cassette Player: Lossless Sound Quality, Touchscreen." at bounding box center [1016, 381] width 408 height 55
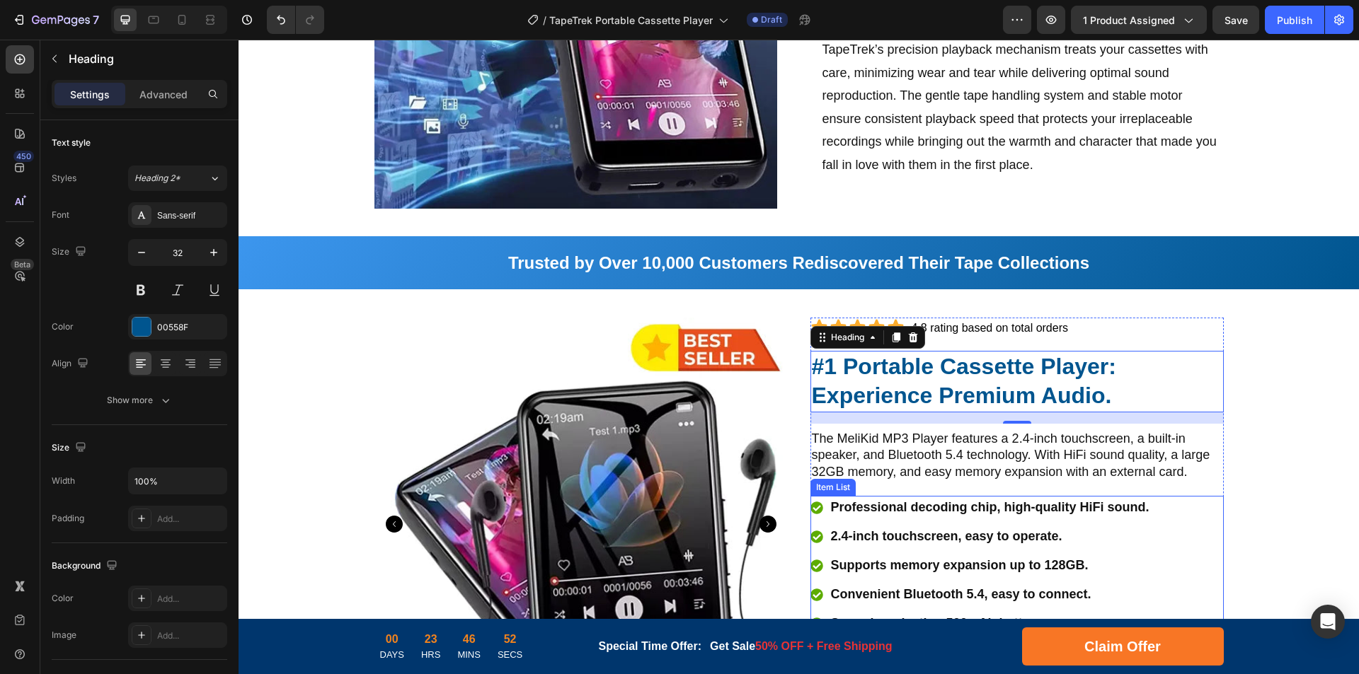
drag, startPoint x: 931, startPoint y: 506, endPoint x: 991, endPoint y: 507, distance: 60.9
click at [931, 506] on p "Professional decoding chip, high-quality HiFi sound." at bounding box center [990, 507] width 318 height 19
click at [967, 507] on p "Professional decoding chip, high-quality HiFi sound." at bounding box center [990, 507] width 318 height 19
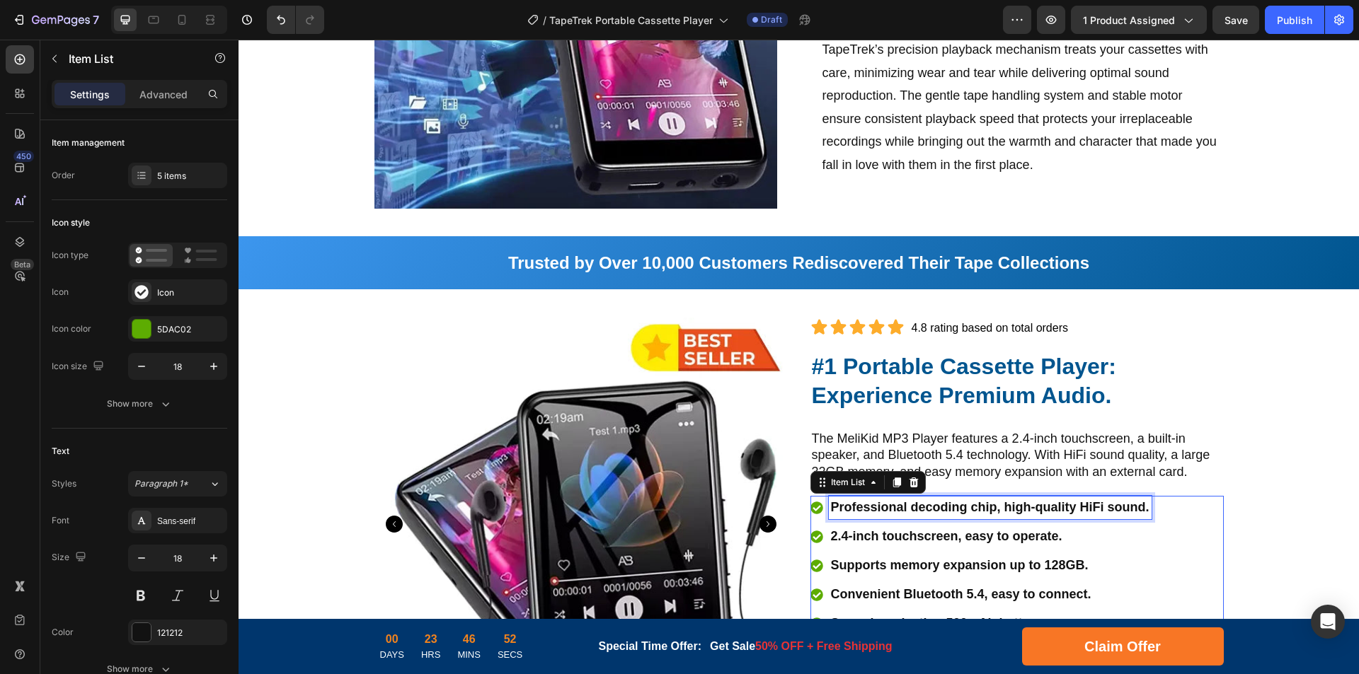
click at [994, 507] on p "Professional decoding chip, high-quality HiFi sound." at bounding box center [990, 507] width 318 height 19
click at [943, 536] on p "2.4-inch touchscreen, easy to operate." at bounding box center [961, 536] width 260 height 19
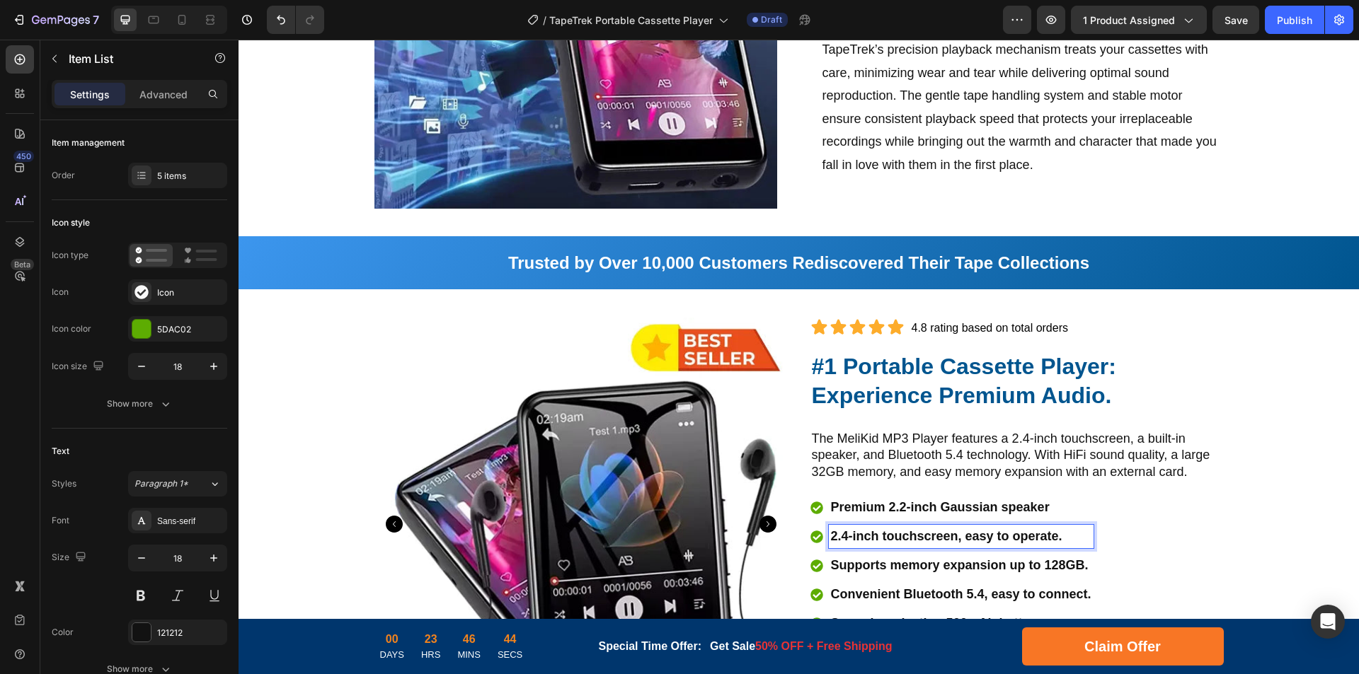
click at [979, 536] on p "2.4-inch touchscreen, easy to operate." at bounding box center [961, 536] width 260 height 19
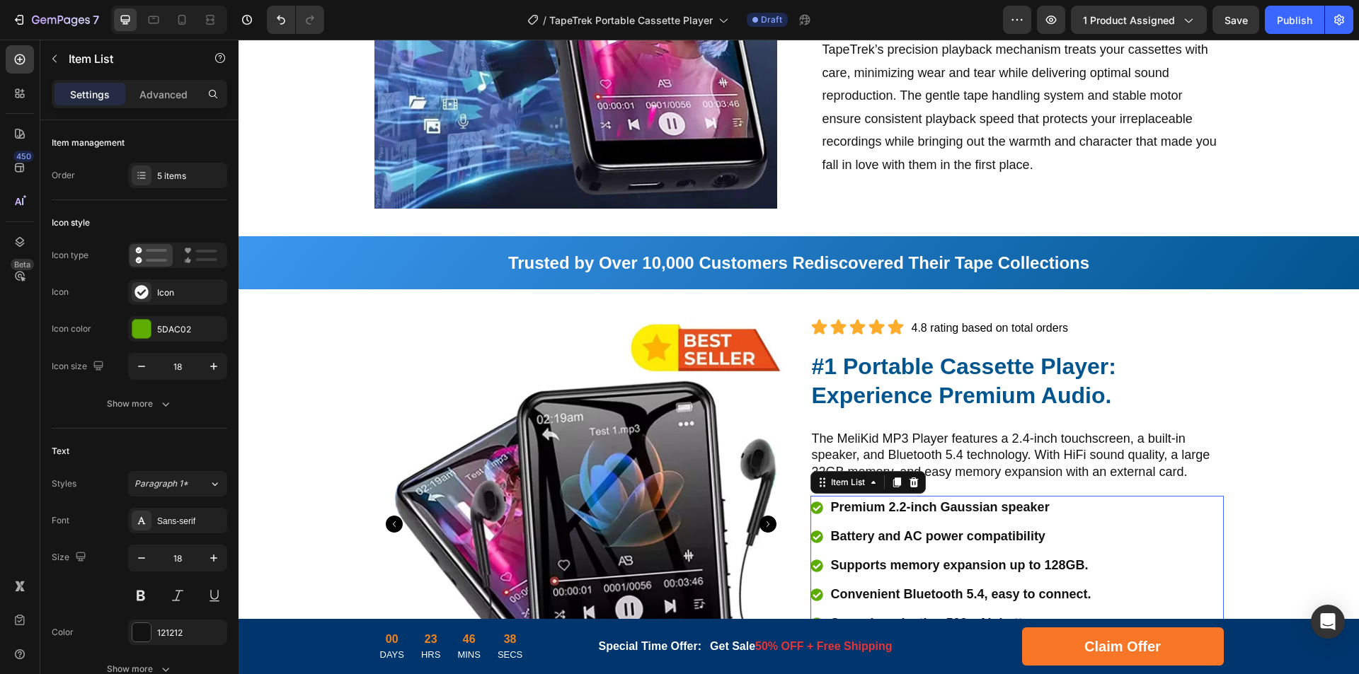
click at [992, 566] on p "Supports memory expansion up to 128GB." at bounding box center [961, 565] width 260 height 19
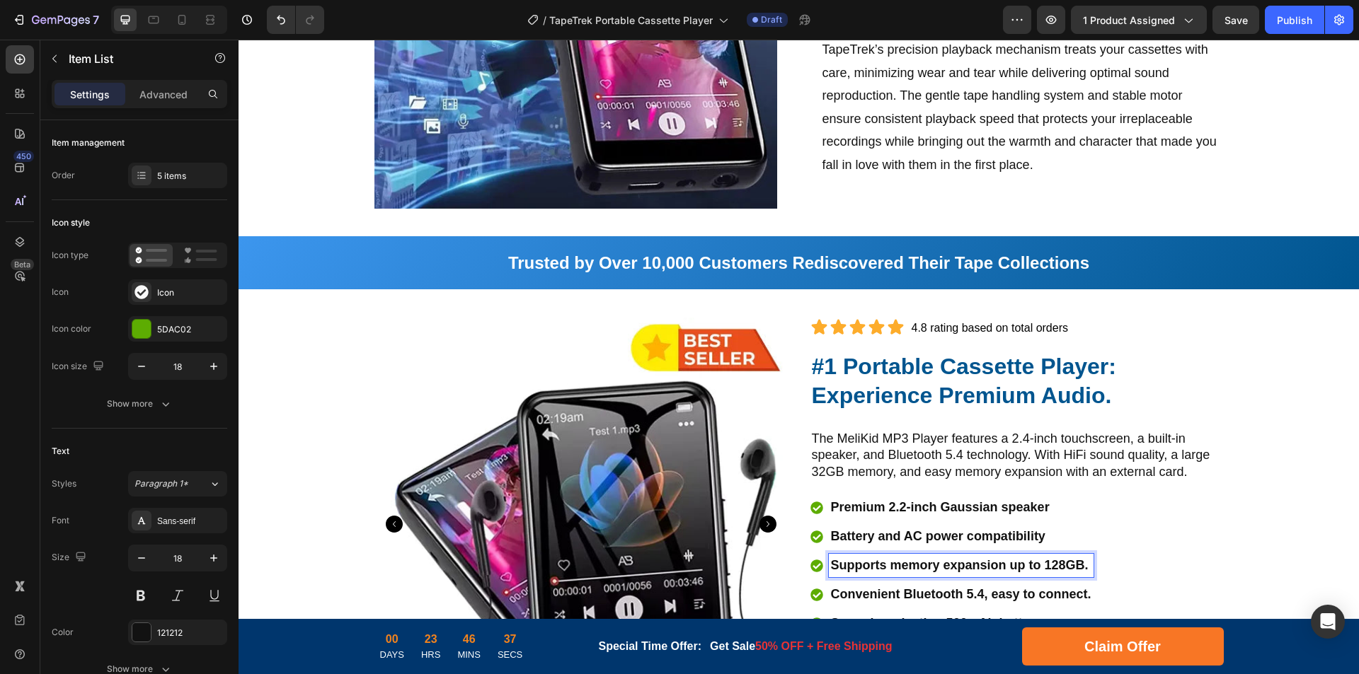
click at [1035, 563] on p "Supports memory expansion up to 128GB." at bounding box center [961, 565] width 260 height 19
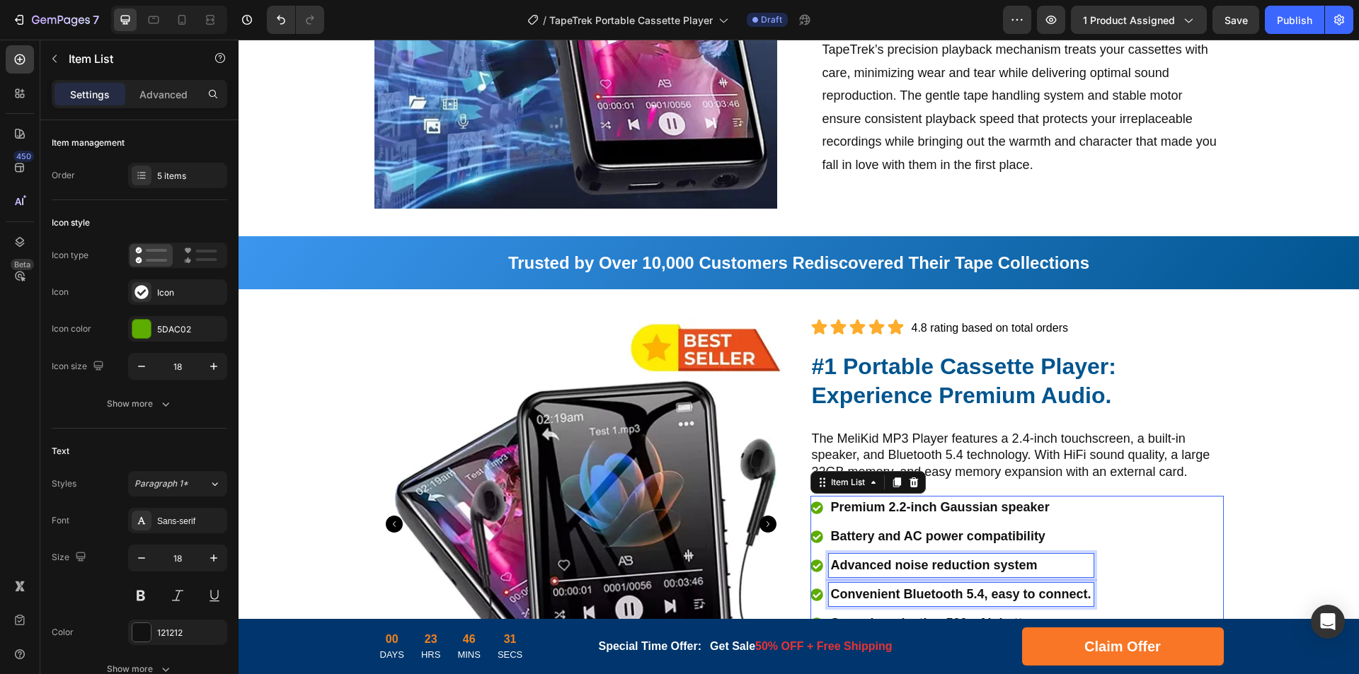
click at [966, 594] on p "Convenient Bluetooth 5.4, easy to connect." at bounding box center [961, 594] width 260 height 19
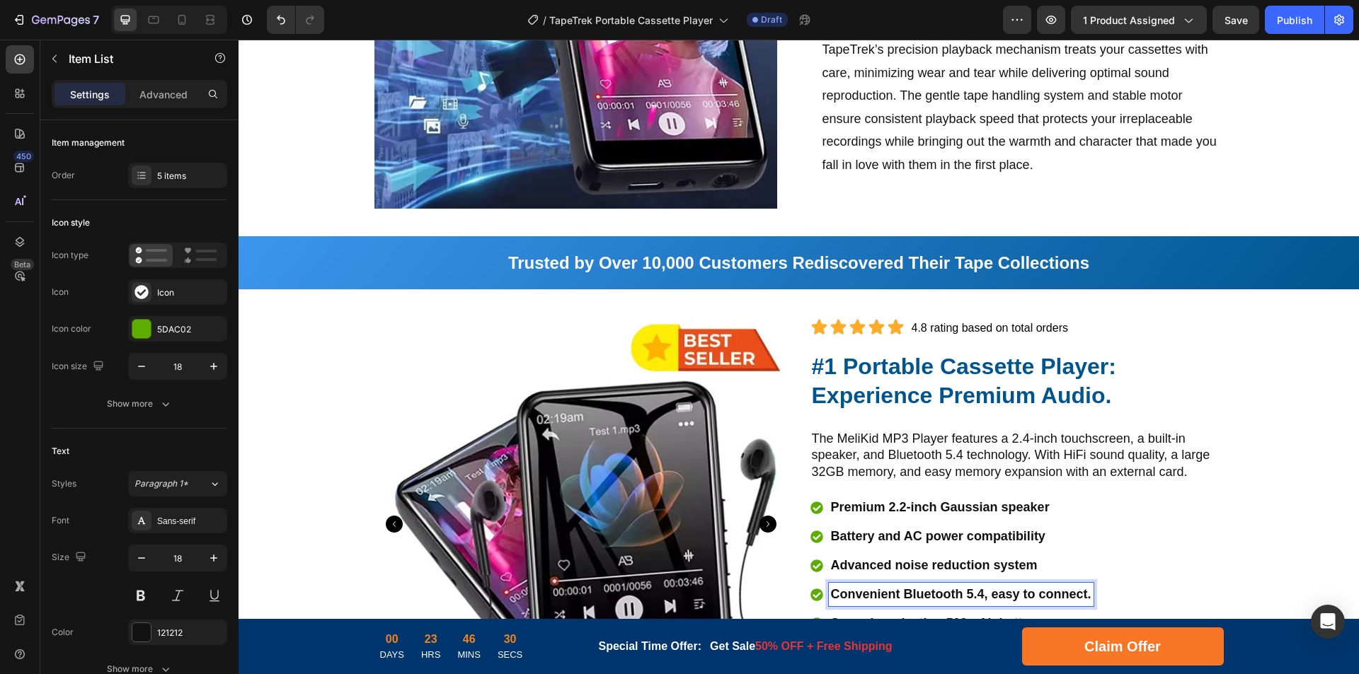
click at [1003, 595] on p "Convenient Bluetooth 5.4, easy to connect." at bounding box center [961, 594] width 260 height 19
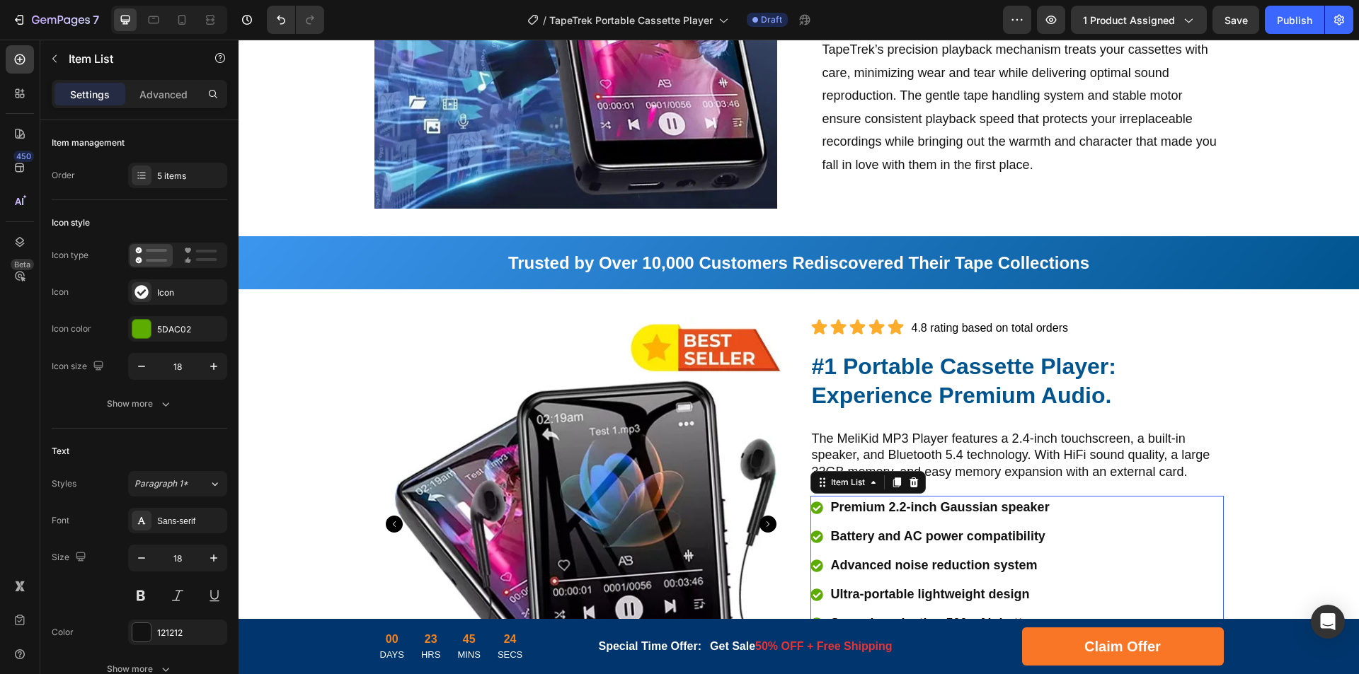
scroll to position [1634, 0]
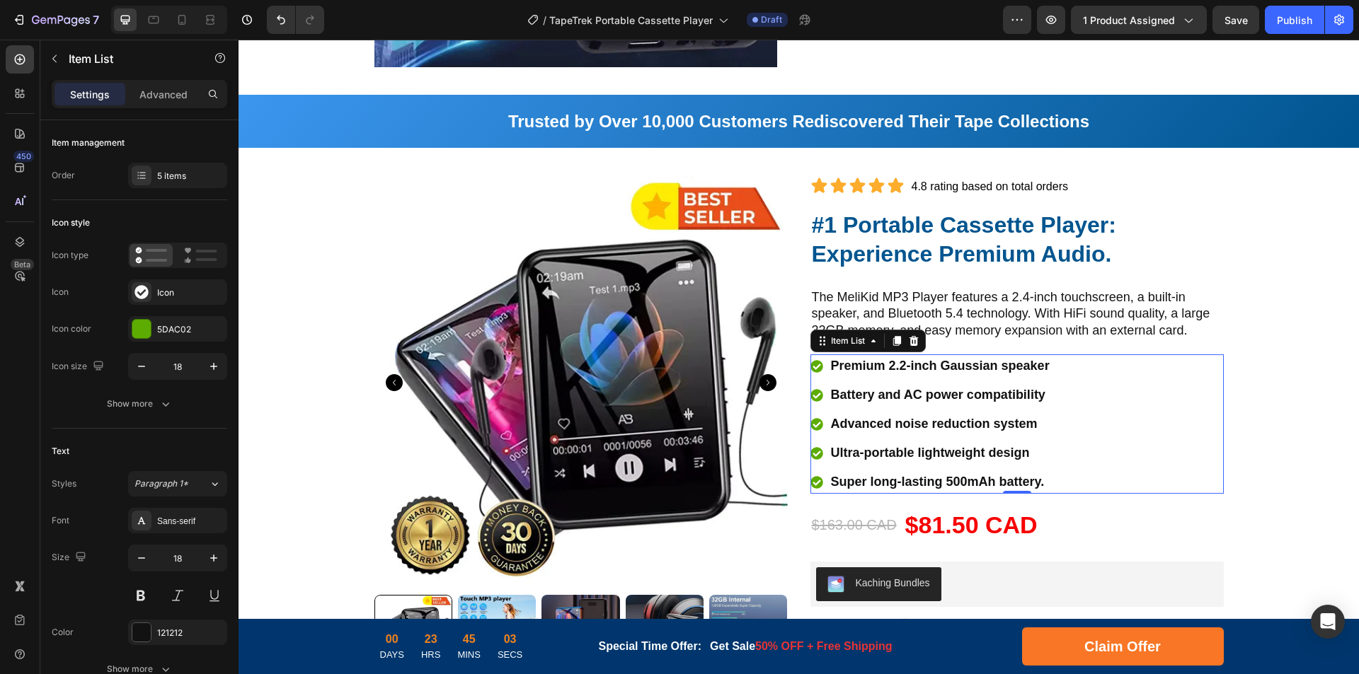
click at [890, 486] on p "Super long-lasting 500mAh battery." at bounding box center [940, 482] width 219 height 19
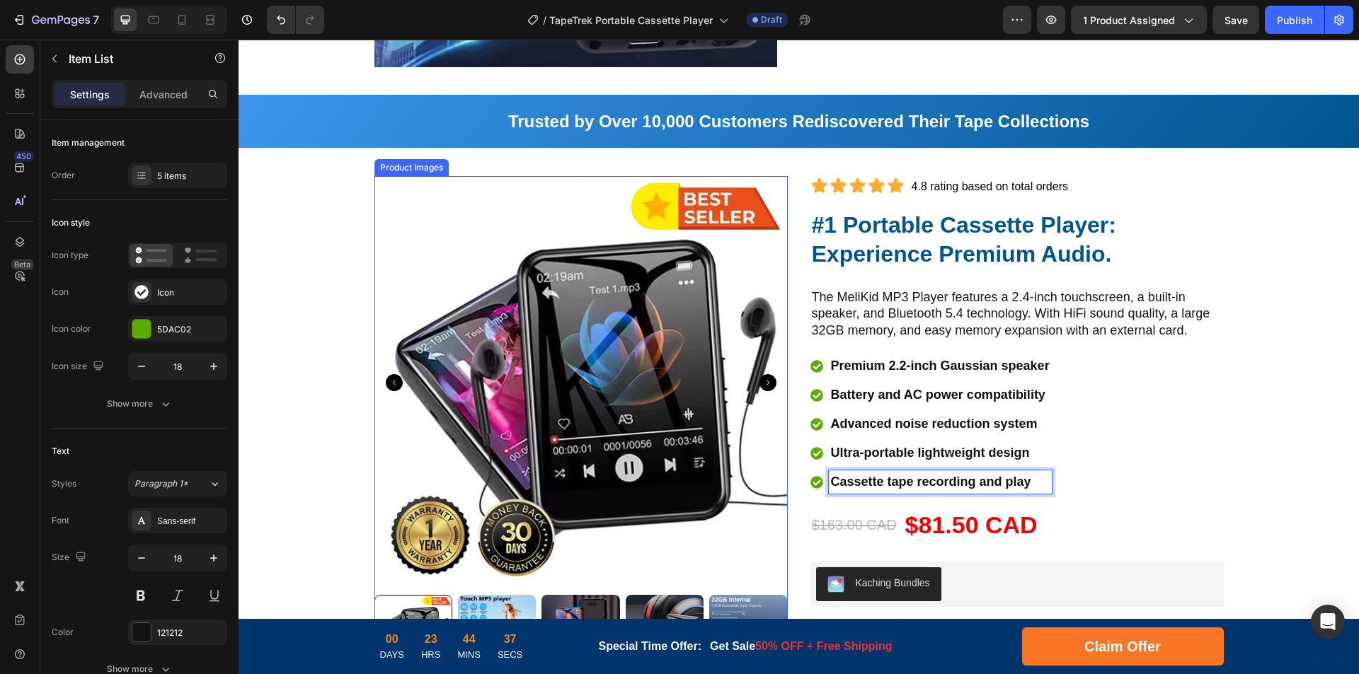
click at [403, 173] on div "Product Images" at bounding box center [411, 167] width 74 height 17
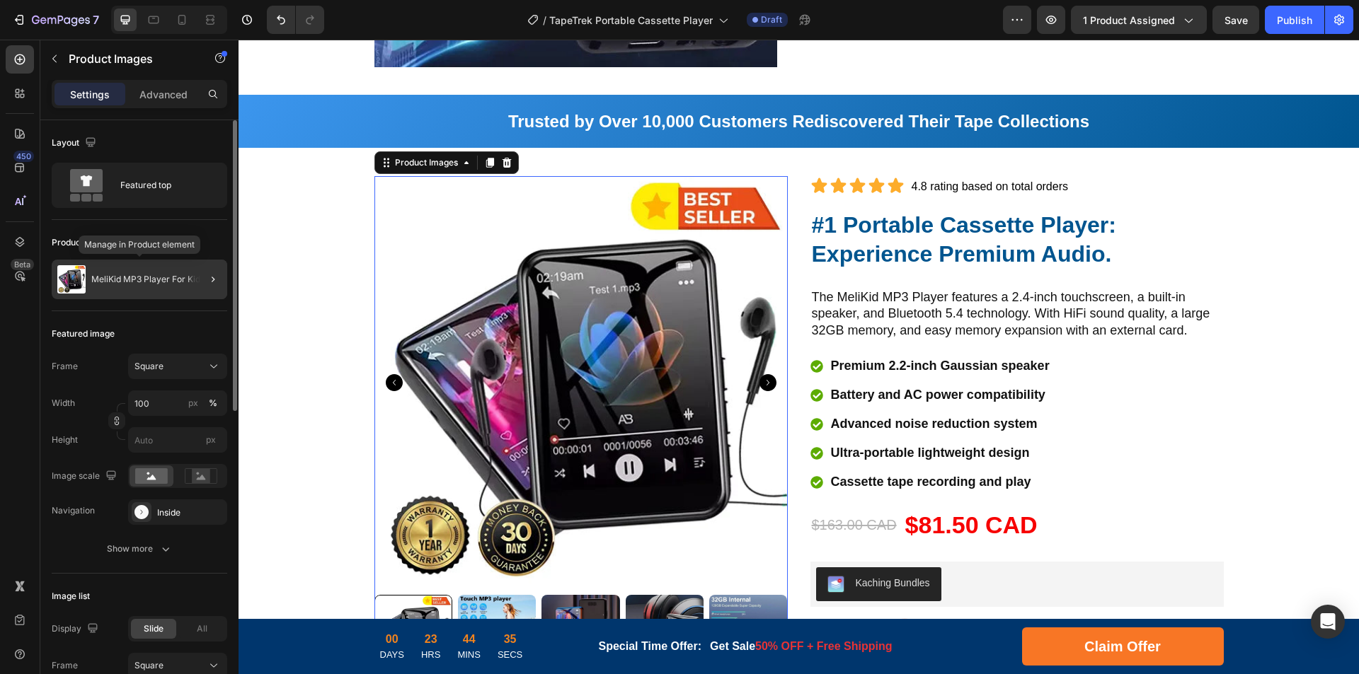
click at [140, 281] on p "MeliKid MP3 Player For Kids" at bounding box center [147, 280] width 113 height 10
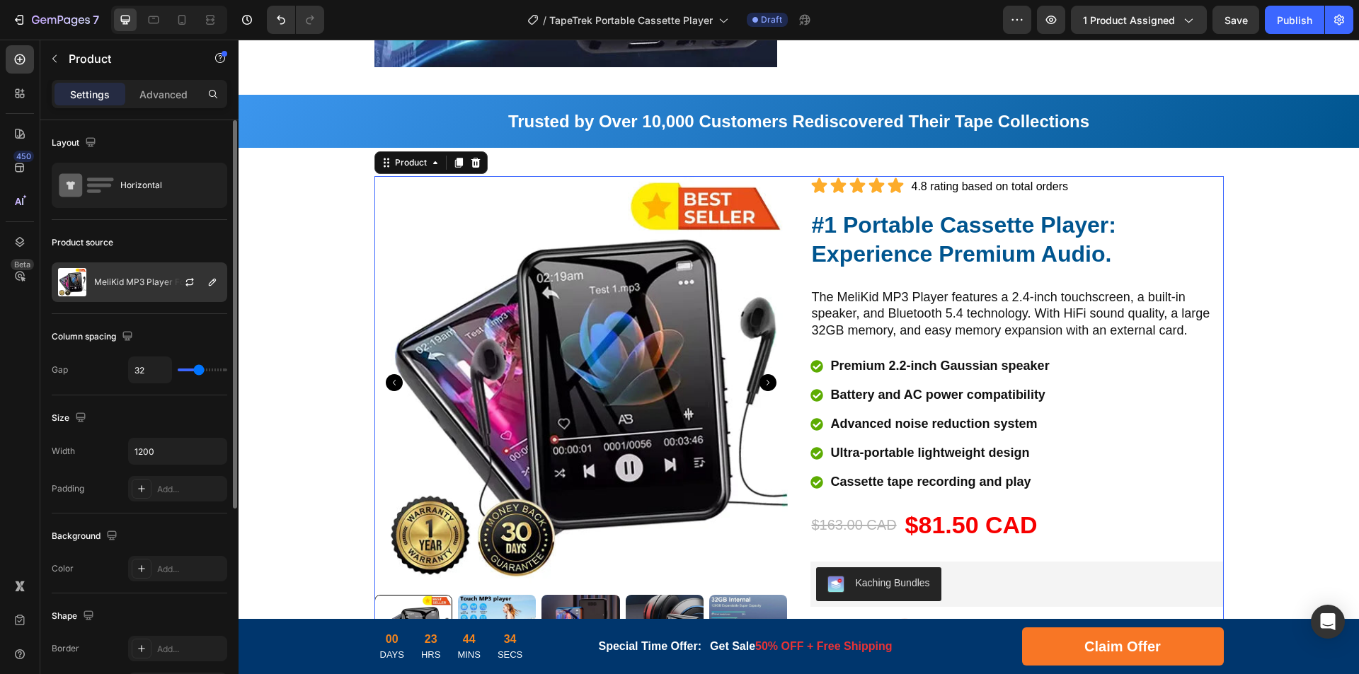
click at [126, 277] on p "MeliKid MP3 Player For Kids" at bounding box center [150, 282] width 113 height 10
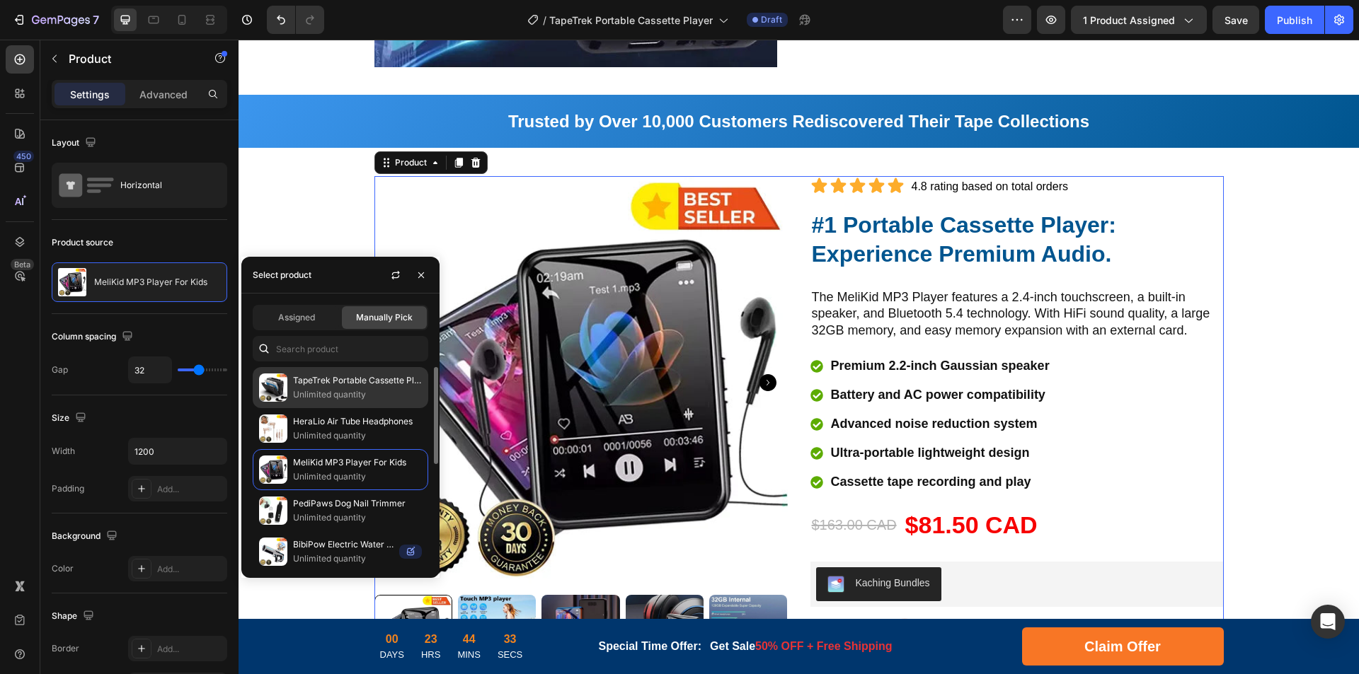
click at [357, 398] on p "Unlimited quantity" at bounding box center [357, 395] width 129 height 14
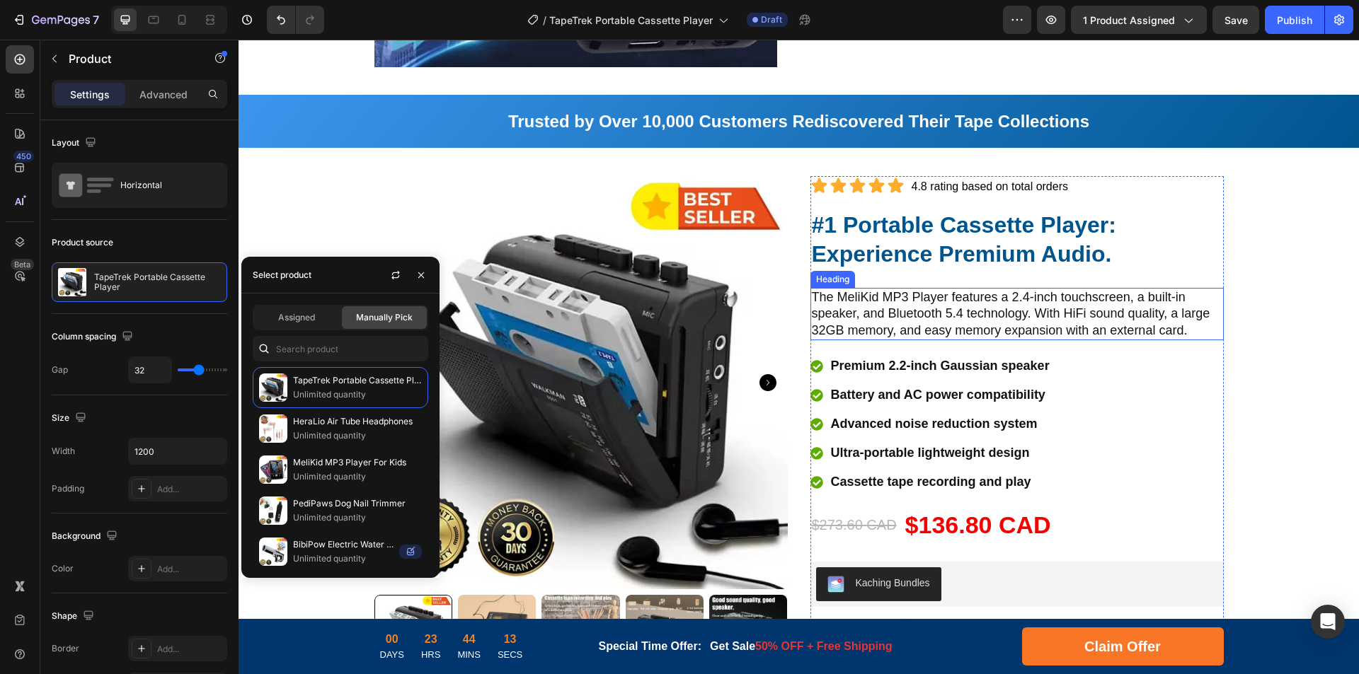
drag, startPoint x: 992, startPoint y: 307, endPoint x: 1021, endPoint y: 310, distance: 29.2
click at [992, 307] on h2 "The MeliKid MP3 Player features a 2.4-inch touchscreen, a built-in speaker, and…" at bounding box center [1016, 314] width 413 height 52
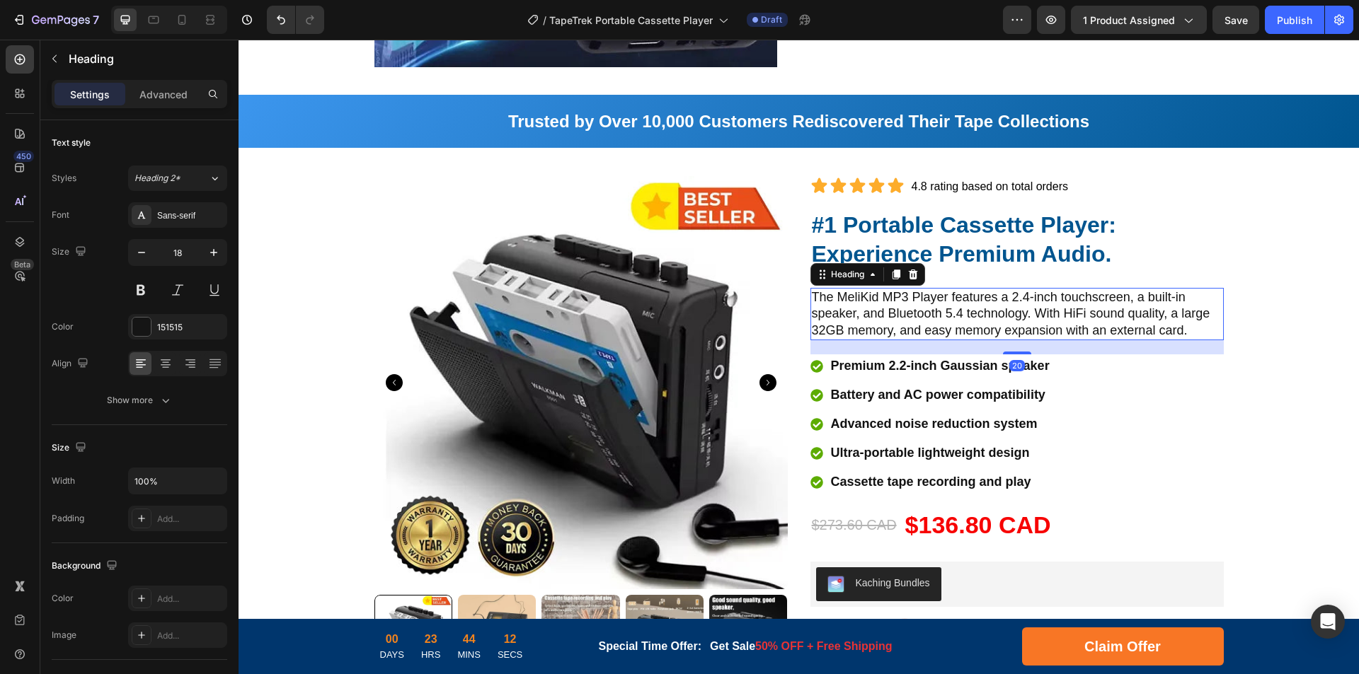
click at [1043, 309] on h2 "The MeliKid MP3 Player features a 2.4-inch touchscreen, a built-in speaker, and…" at bounding box center [1016, 314] width 413 height 52
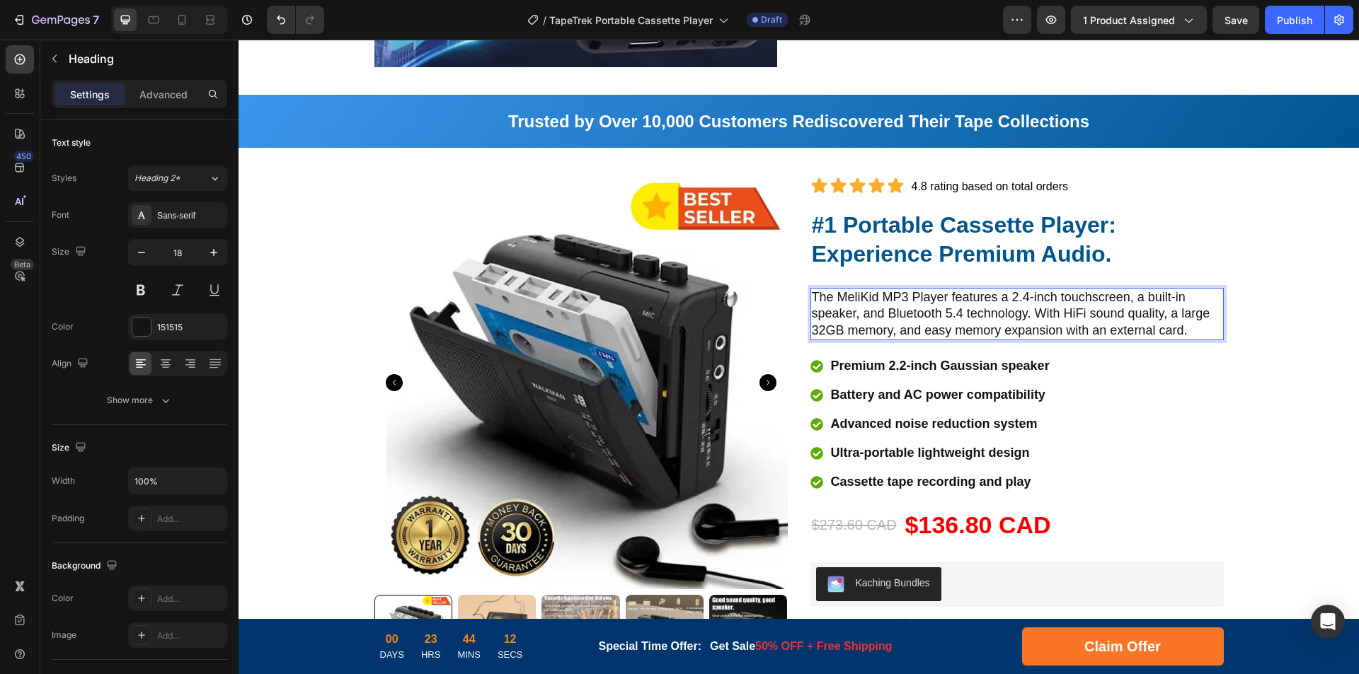
click at [1120, 321] on p "The MeliKid MP3 Player features a 2.4-inch touchscreen, a built-in speaker, and…" at bounding box center [1017, 314] width 410 height 50
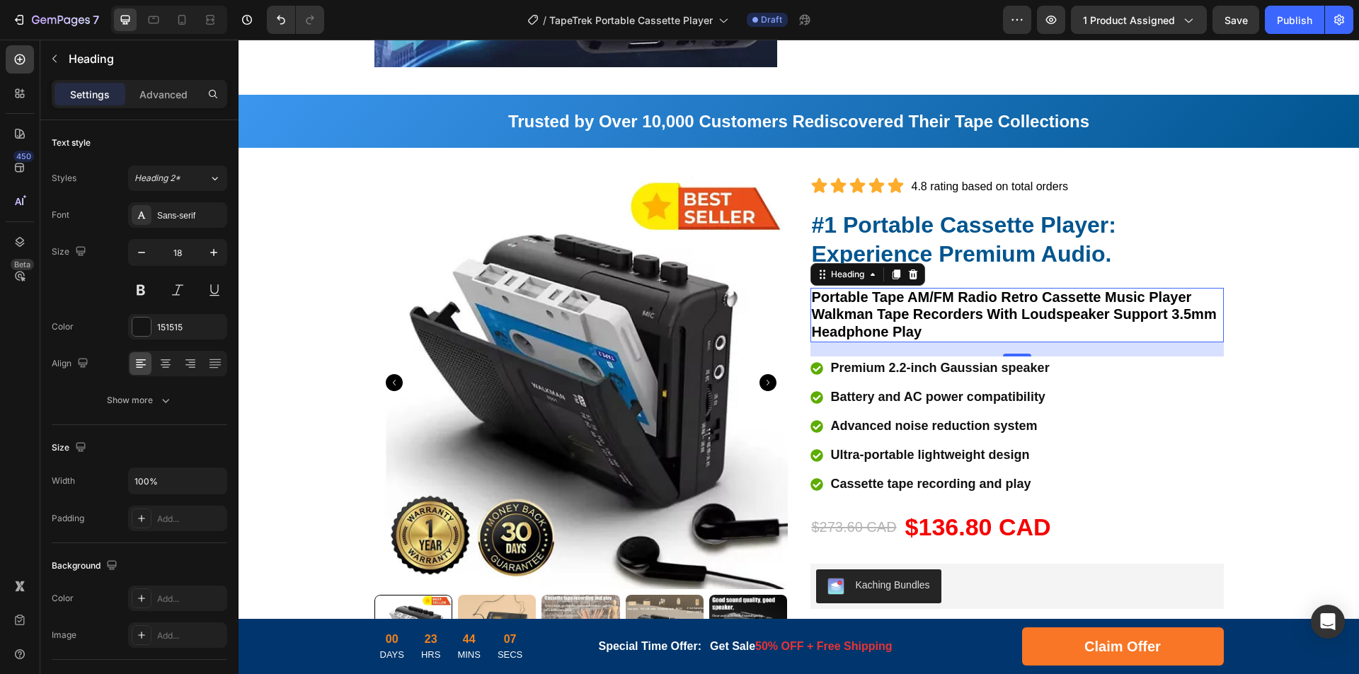
click at [1035, 318] on strong "Portable Tape AM/FM Radio Retro Cassette Music Player Walkman Tape Recorders Wi…" at bounding box center [1014, 314] width 405 height 50
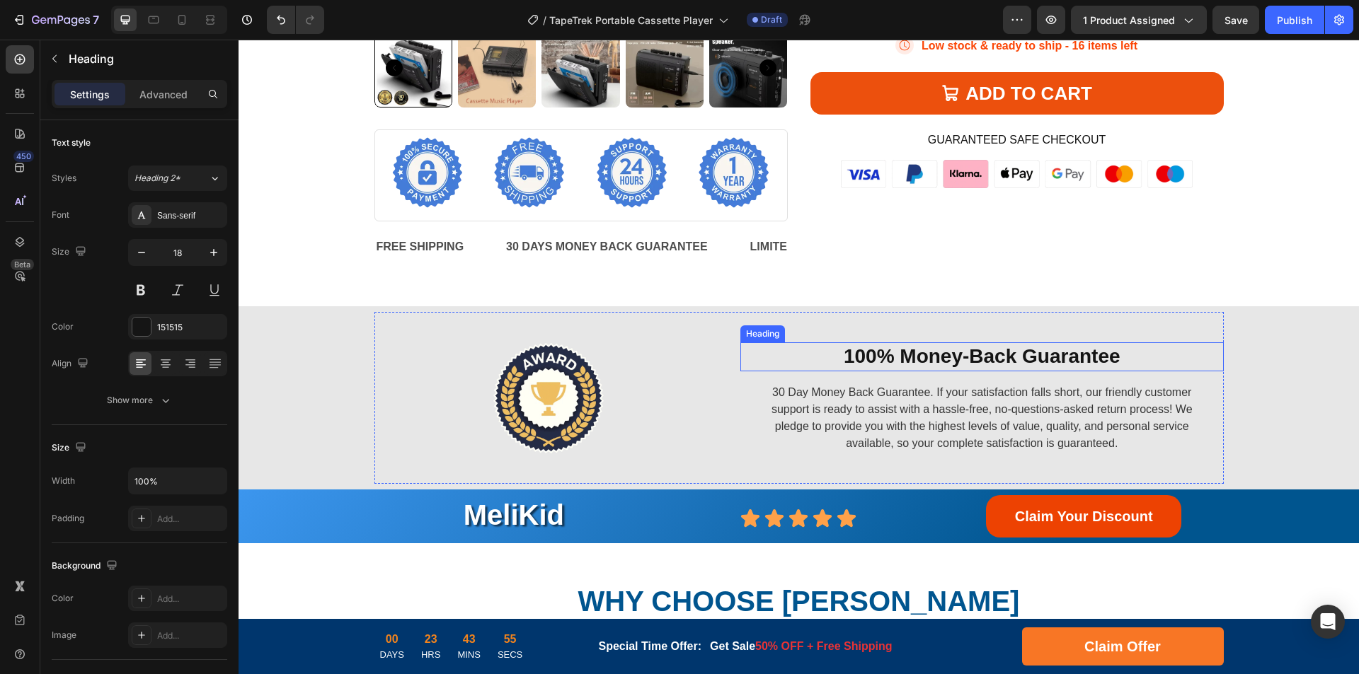
scroll to position [2412, 0]
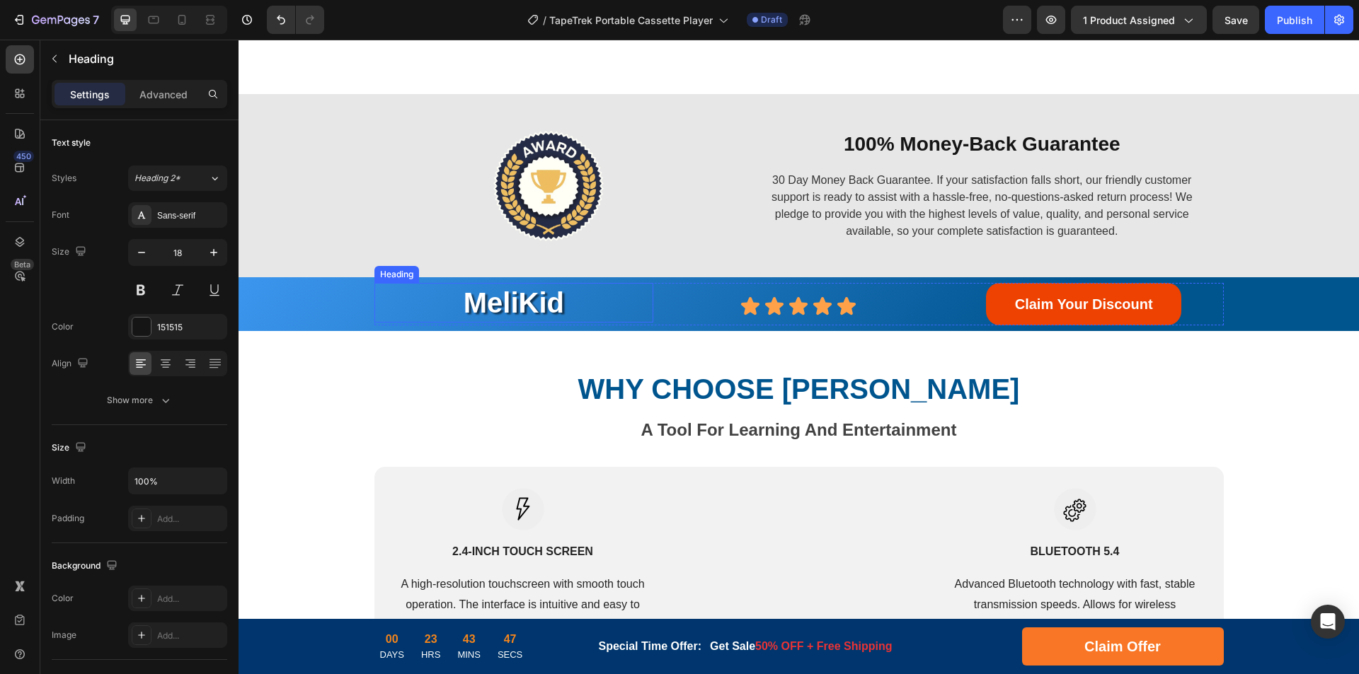
click at [534, 301] on h2 "MeliKid" at bounding box center [514, 303] width 280 height 40
click at [532, 301] on h2 "MeliKid" at bounding box center [514, 303] width 280 height 40
click at [518, 309] on p "MeliKid" at bounding box center [514, 302] width 277 height 37
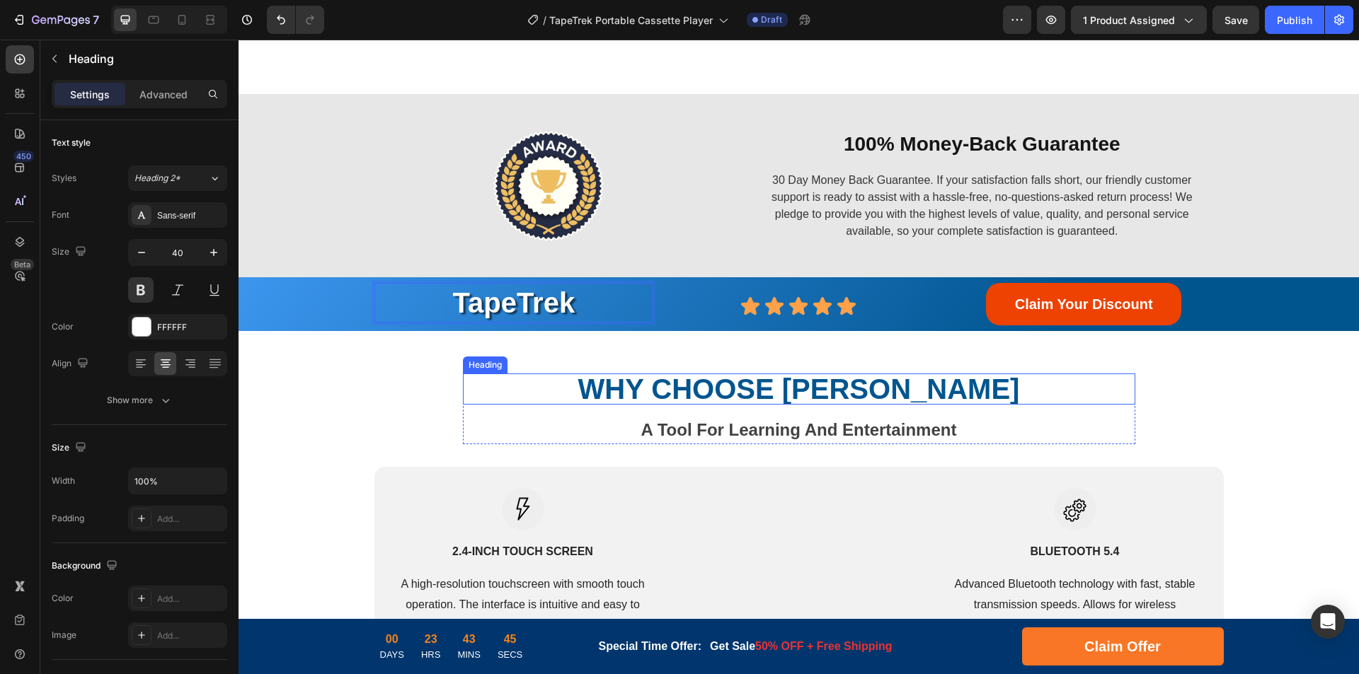
click at [920, 391] on strong "WHY CHOOSE [PERSON_NAME]" at bounding box center [799, 389] width 442 height 31
click at [907, 389] on strong "WHY CHOOSE [PERSON_NAME]" at bounding box center [799, 389] width 442 height 31
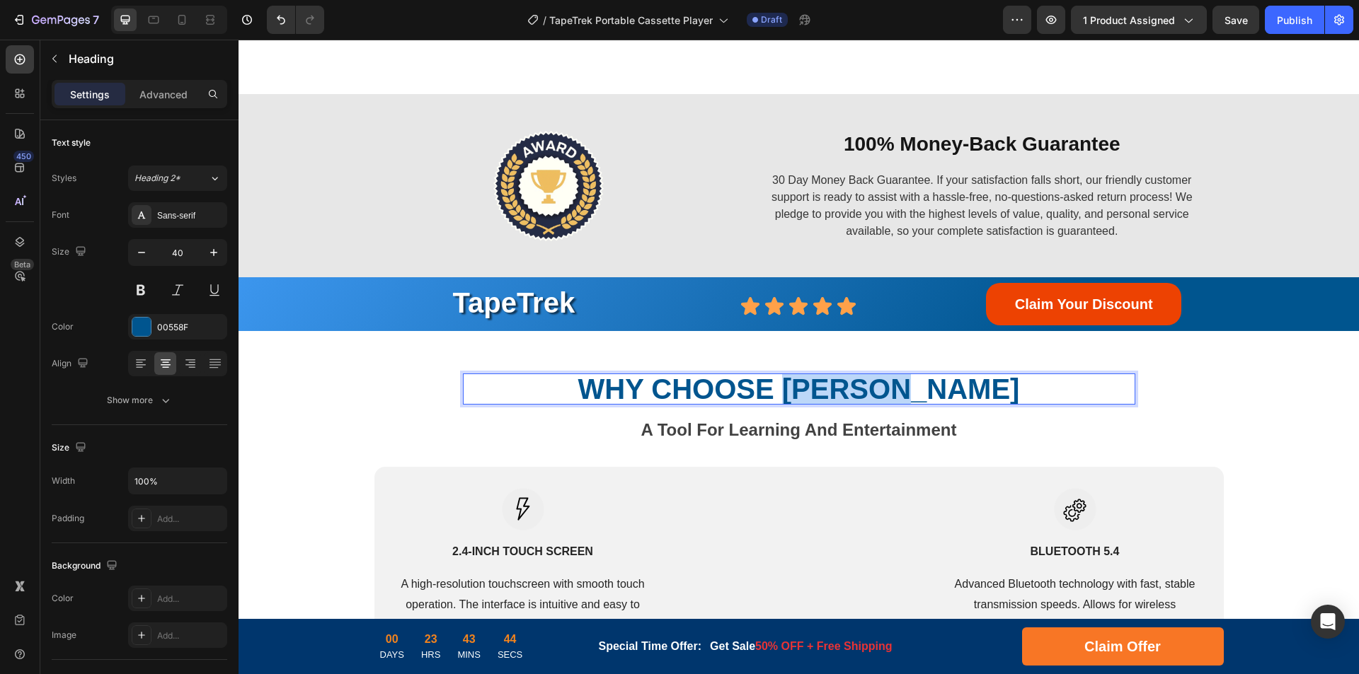
click at [907, 389] on strong "WHY CHOOSE [PERSON_NAME]" at bounding box center [799, 389] width 442 height 31
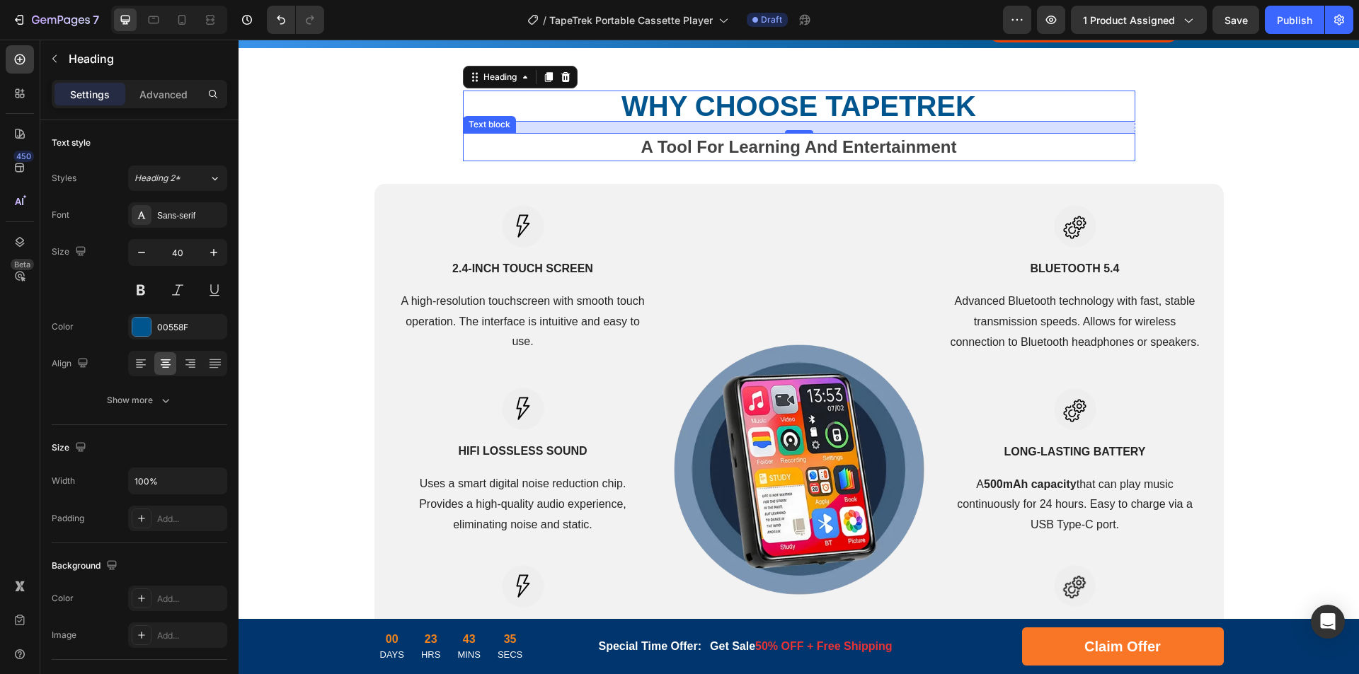
click at [771, 145] on strong "A Tool For Learning And Entertainment" at bounding box center [799, 146] width 316 height 19
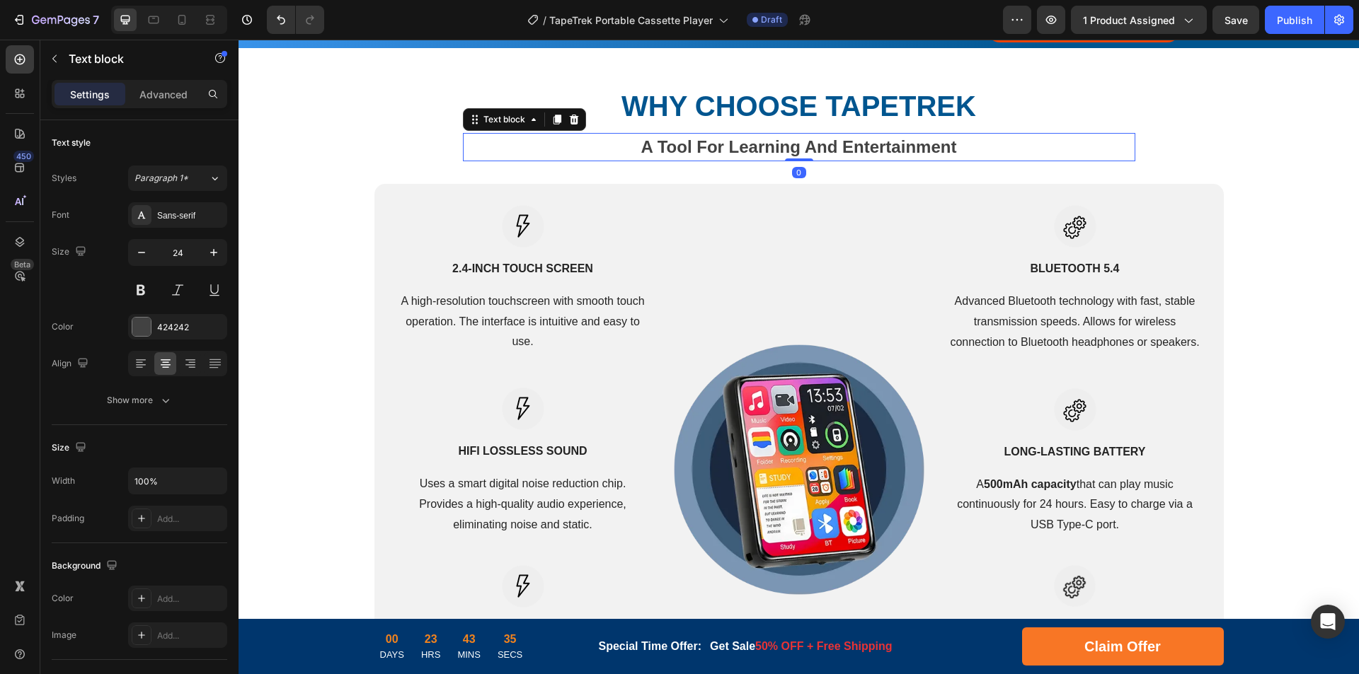
click at [799, 143] on strong "A Tool For Learning And Entertainment" at bounding box center [799, 146] width 316 height 19
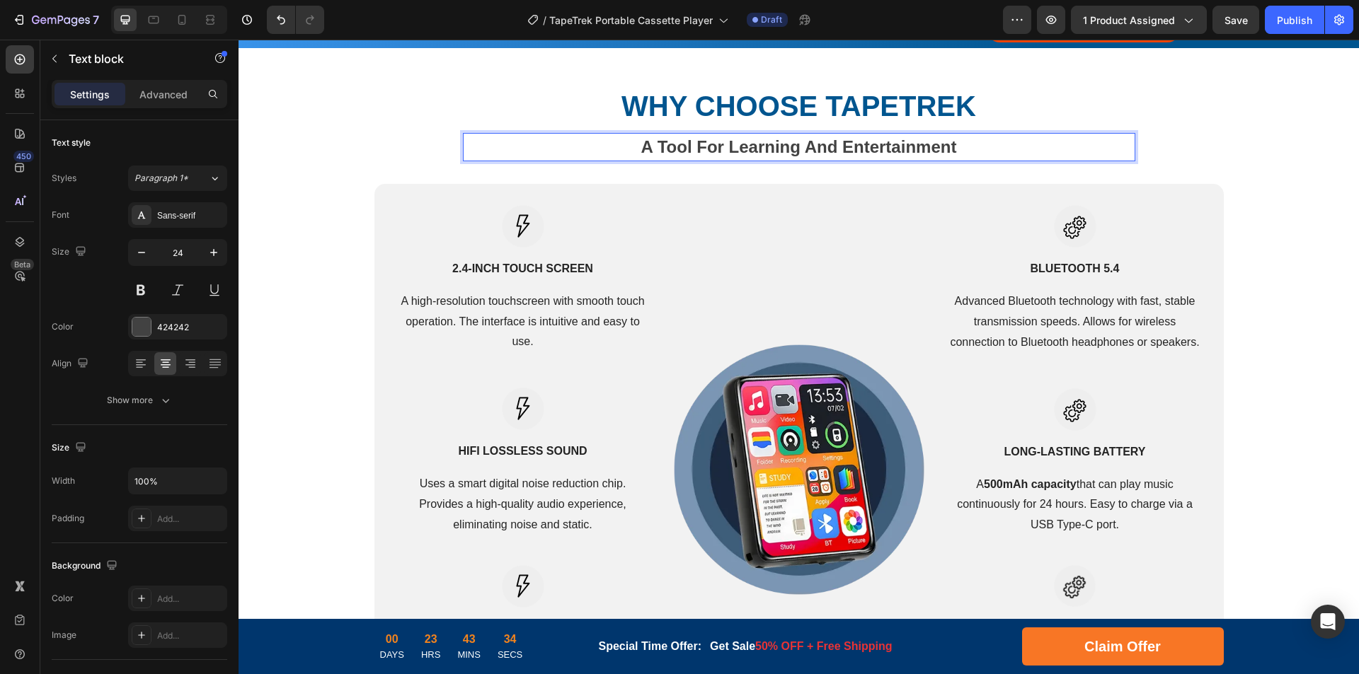
click at [820, 143] on strong "A Tool For Learning And Entertainment" at bounding box center [799, 146] width 316 height 19
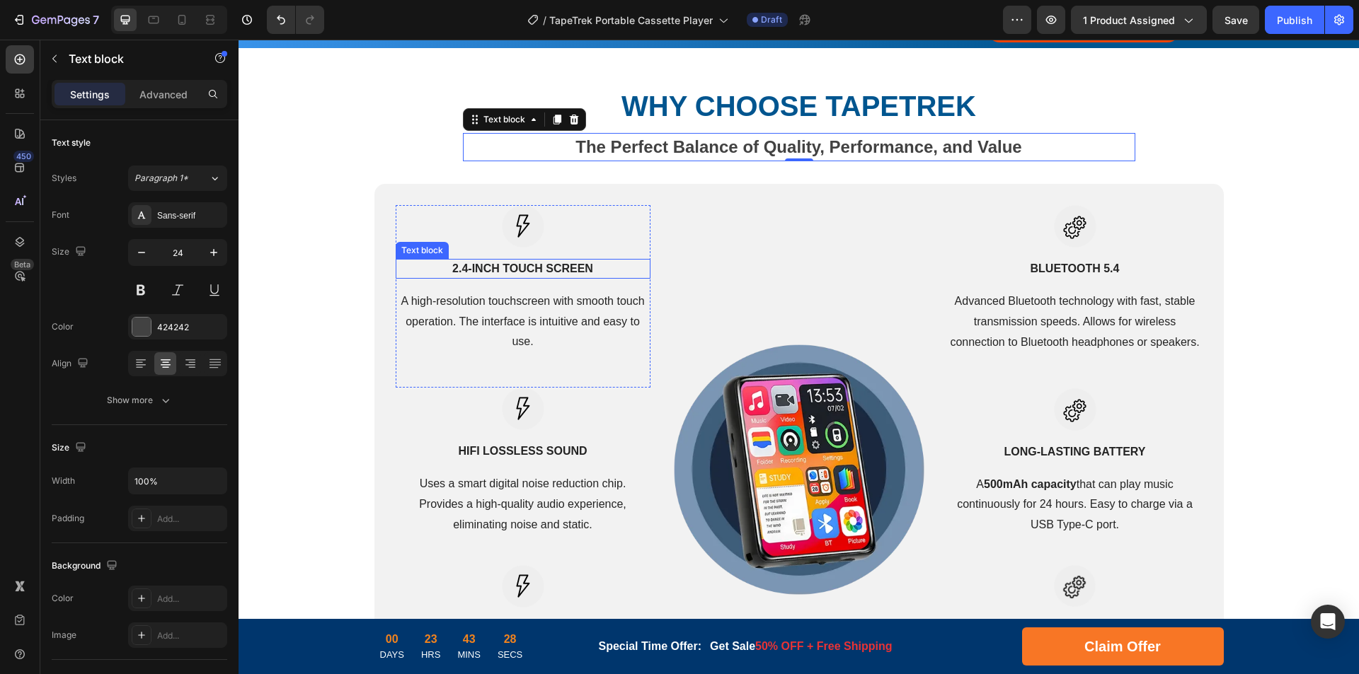
drag, startPoint x: 507, startPoint y: 274, endPoint x: 575, endPoint y: 271, distance: 68.7
click at [507, 274] on strong "2.4-inch Touch Screen" at bounding box center [522, 269] width 141 height 12
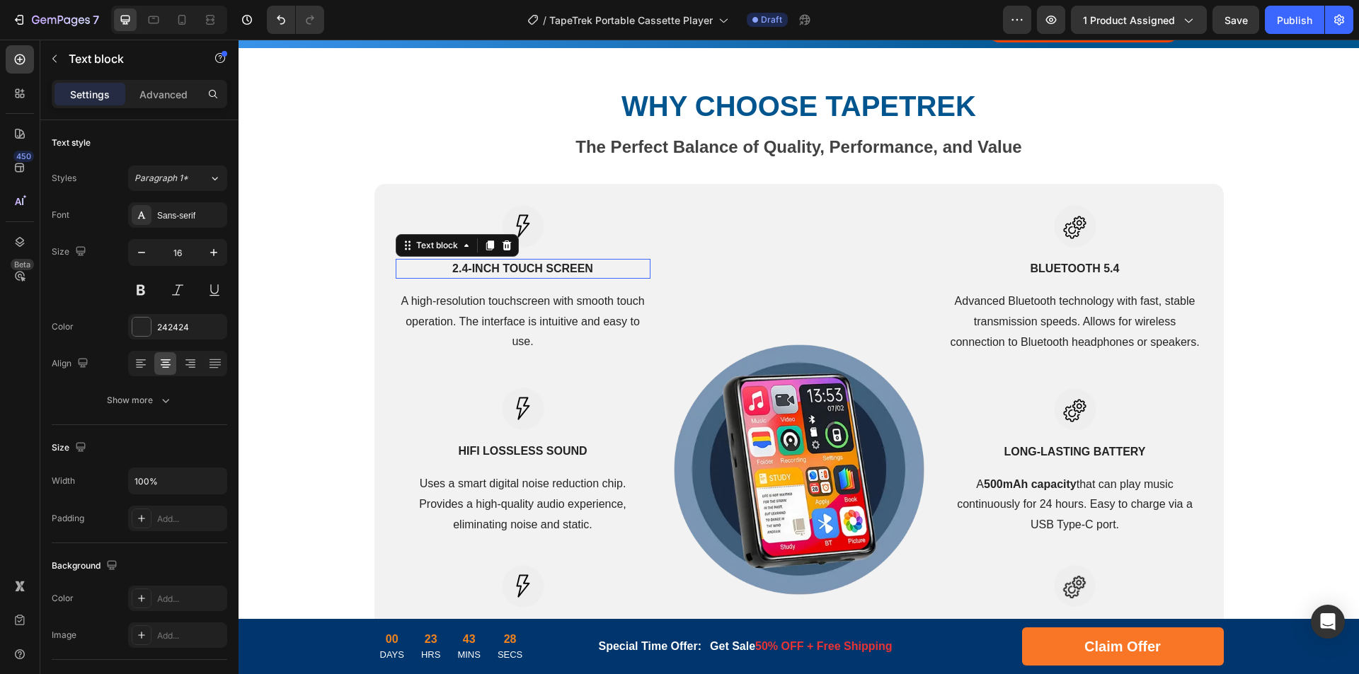
click at [576, 270] on strong "2.4-inch Touch Screen" at bounding box center [522, 269] width 141 height 12
drag, startPoint x: 486, startPoint y: 313, endPoint x: 542, endPoint y: 312, distance: 55.9
click at [486, 313] on p "A high-resolution touchscreen with smooth touch operation. The interface is int…" at bounding box center [523, 322] width 252 height 61
click at [543, 312] on p "A high-resolution touchscreen with smooth touch operation. The interface is int…" at bounding box center [523, 322] width 252 height 61
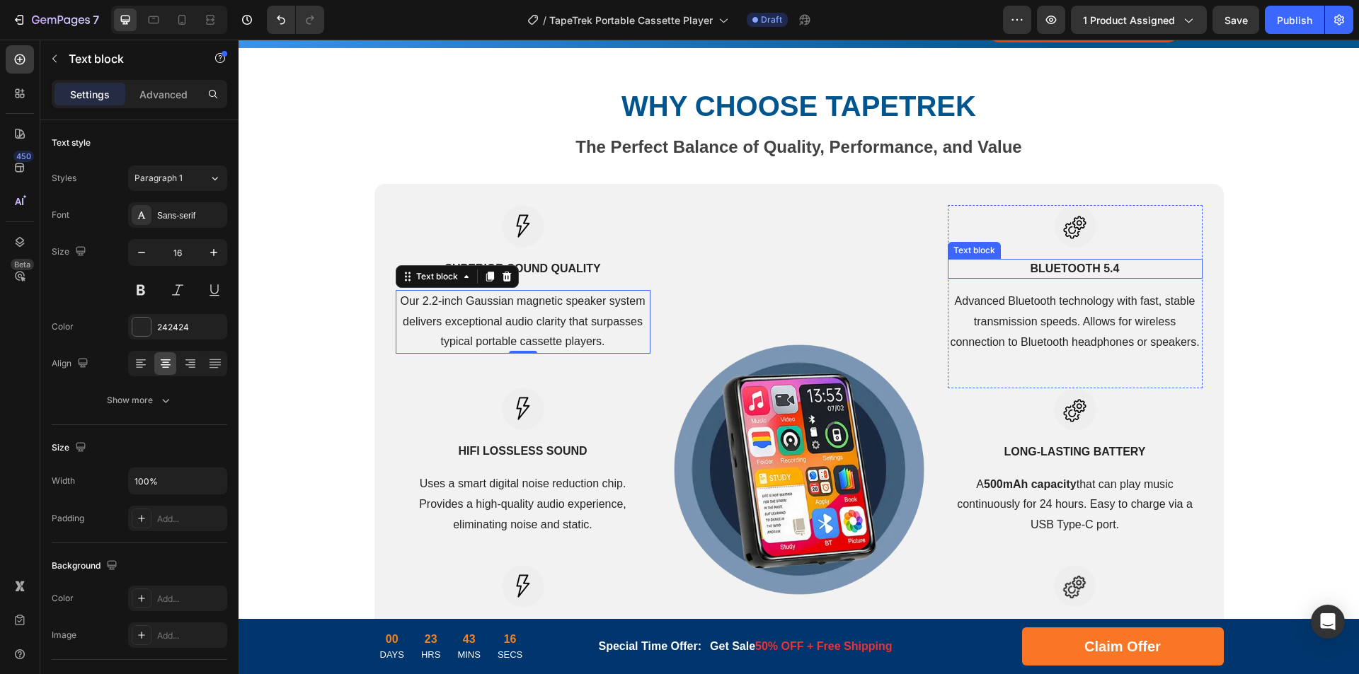
drag, startPoint x: 1069, startPoint y: 265, endPoint x: 1102, endPoint y: 265, distance: 32.6
click at [1069, 265] on strong "Bluetooth 5.4" at bounding box center [1074, 269] width 89 height 12
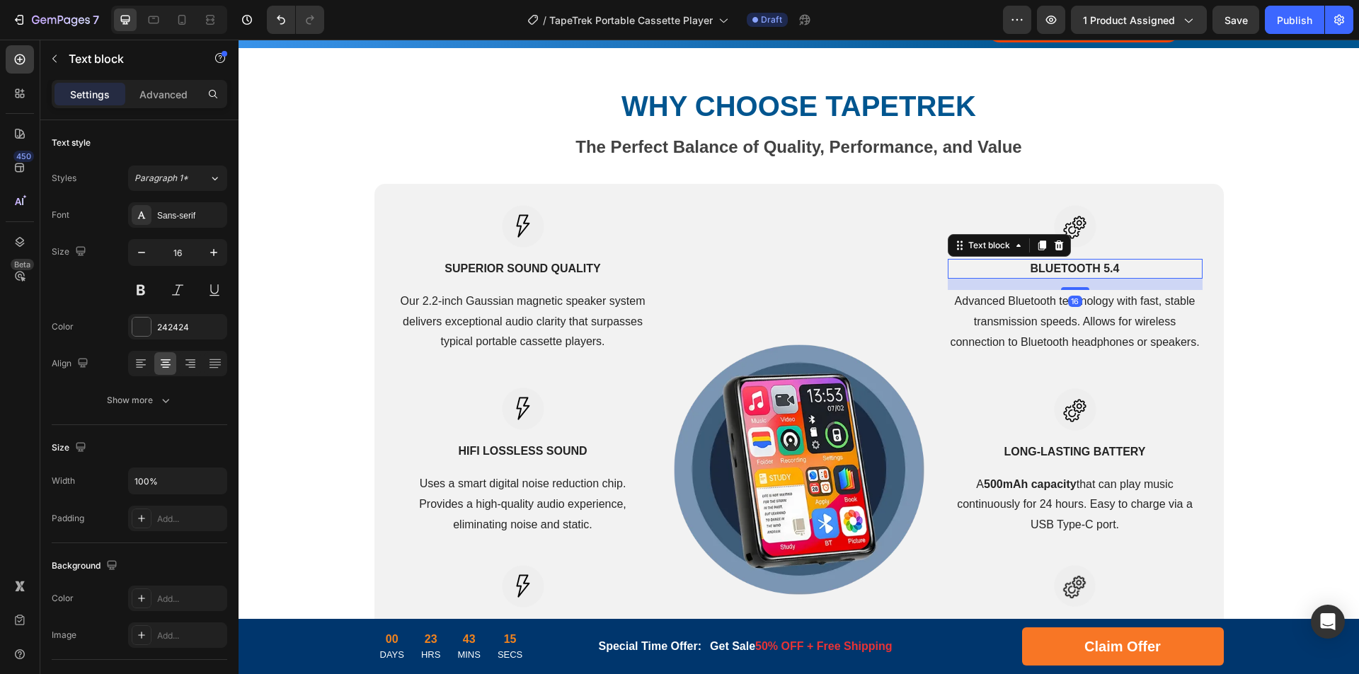
click at [1102, 265] on strong "Bluetooth 5.4" at bounding box center [1074, 269] width 89 height 12
drag, startPoint x: 1057, startPoint y: 327, endPoint x: 1083, endPoint y: 322, distance: 26.0
click at [1057, 327] on p "Advanced Bluetooth technology with fast, stable transmission speeds. Allows for…" at bounding box center [1075, 322] width 252 height 61
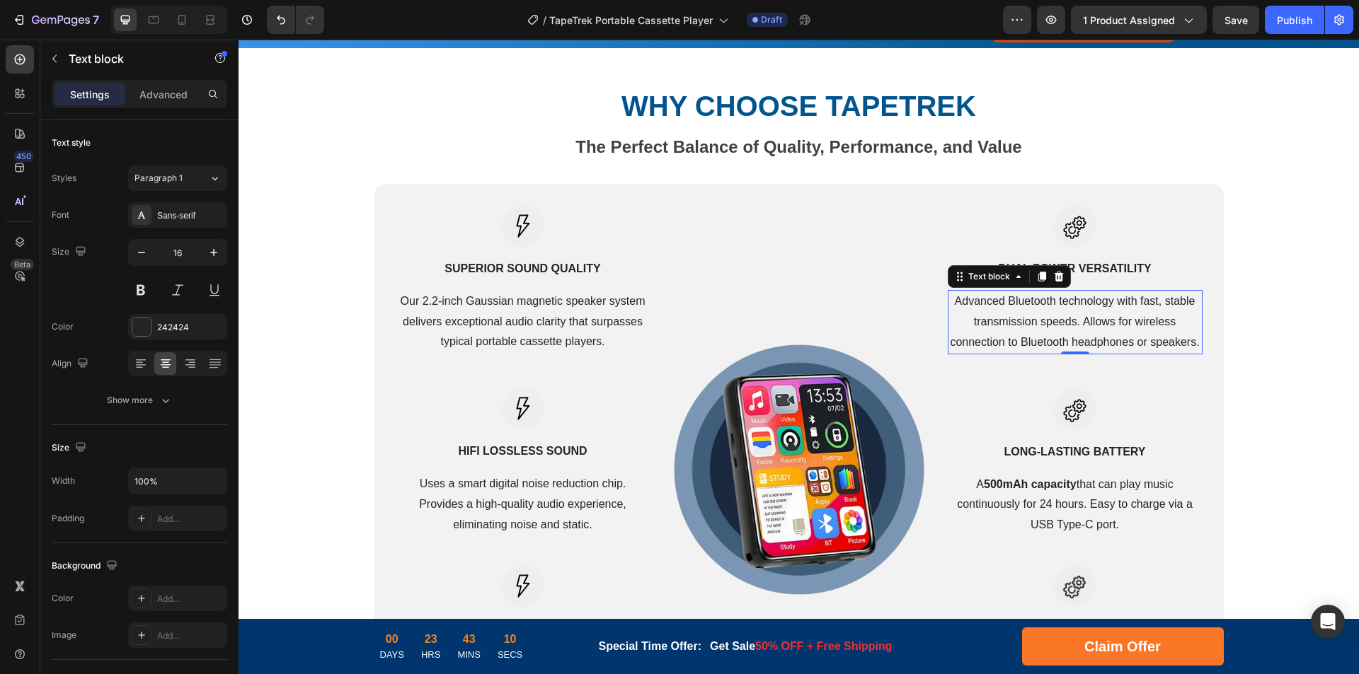
click at [1111, 317] on p "Advanced Bluetooth technology with fast, stable transmission speeds. Allows for…" at bounding box center [1075, 322] width 252 height 61
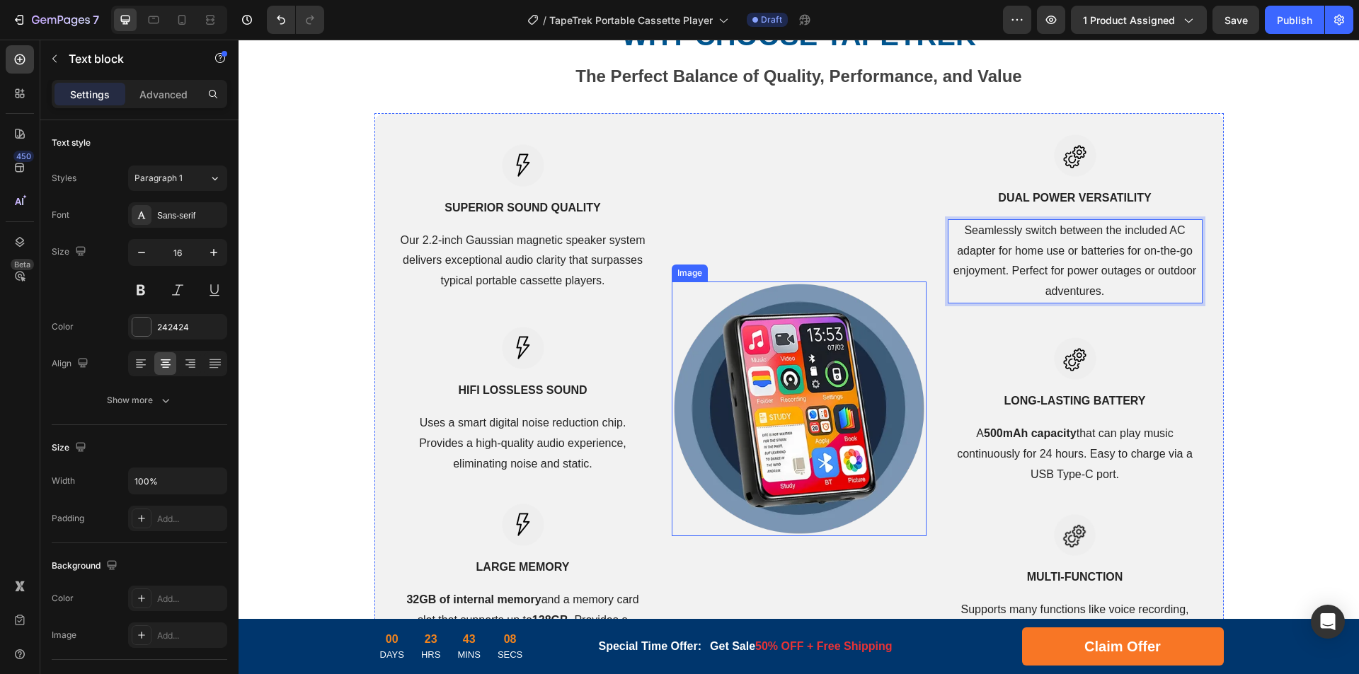
scroll to position [2837, 0]
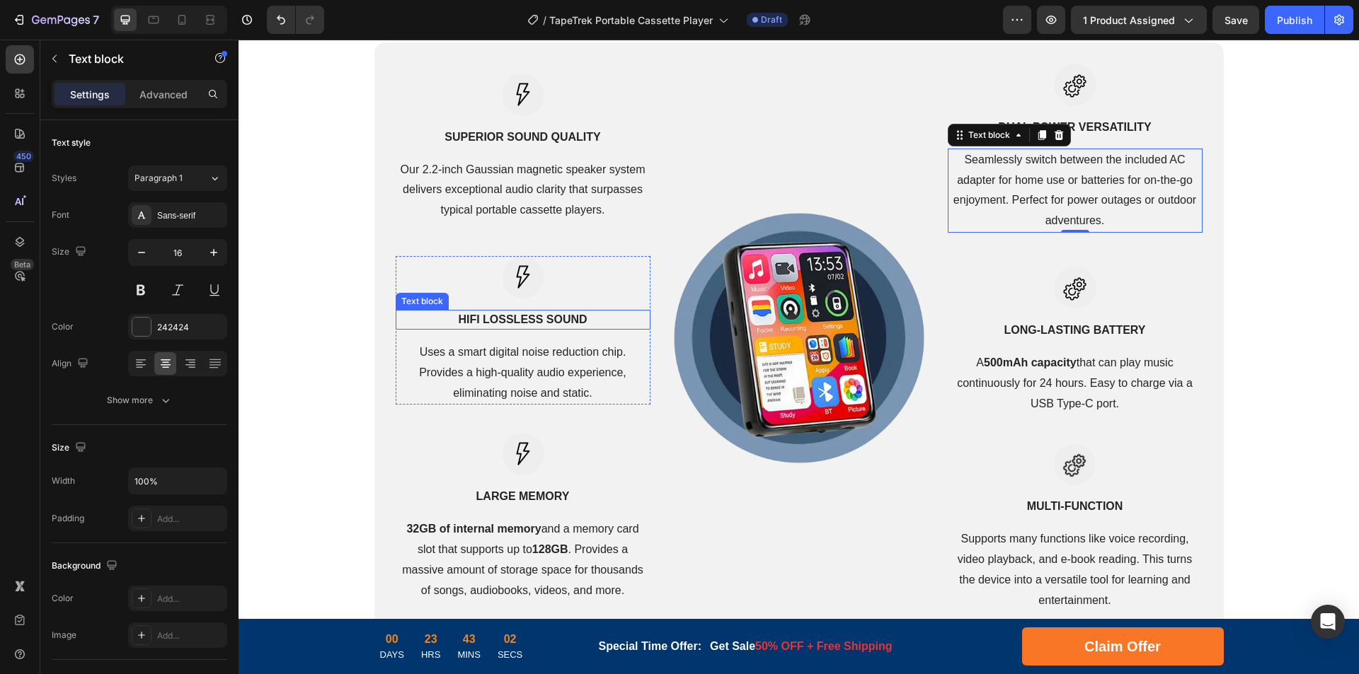
drag, startPoint x: 534, startPoint y: 320, endPoint x: 576, endPoint y: 322, distance: 42.5
click at [534, 320] on strong "HiFi Lossless Sound" at bounding box center [522, 319] width 129 height 12
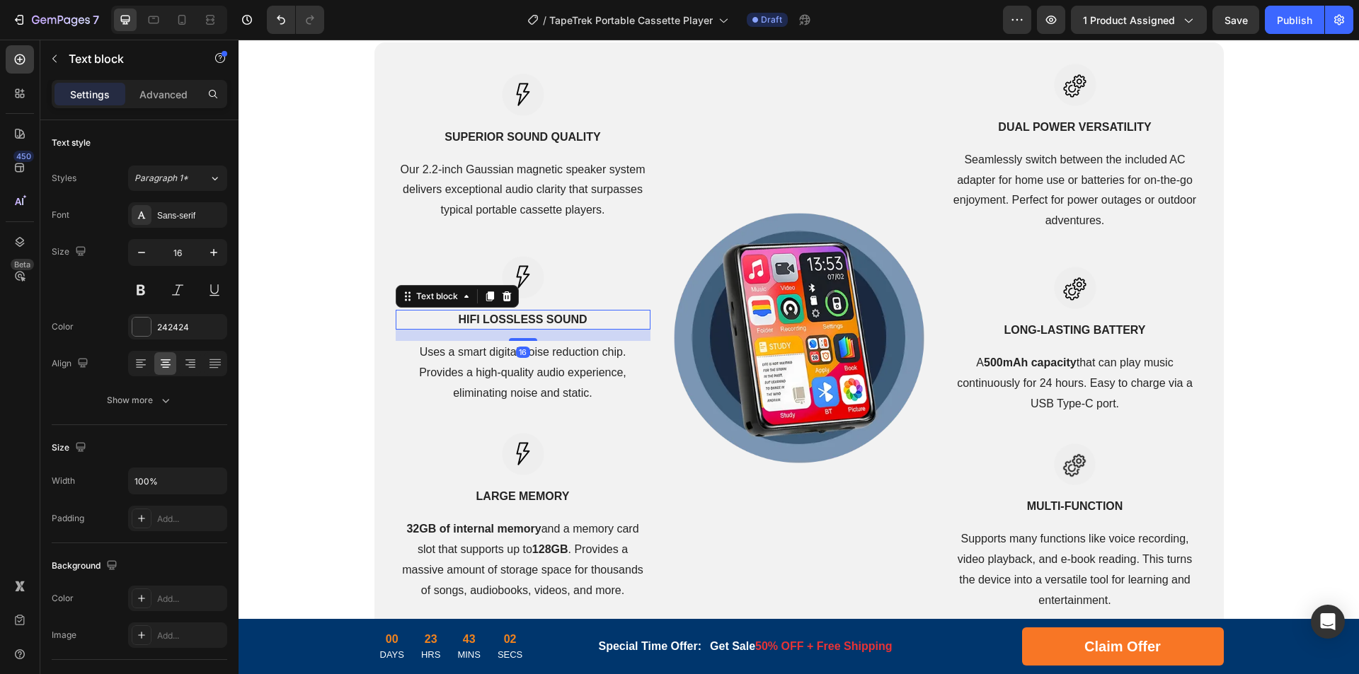
click at [578, 322] on strong "HiFi Lossless Sound" at bounding box center [522, 319] width 129 height 12
click at [497, 369] on p "Uses a smart digital noise reduction chip. Provides a high-quality audio experi…" at bounding box center [523, 373] width 252 height 61
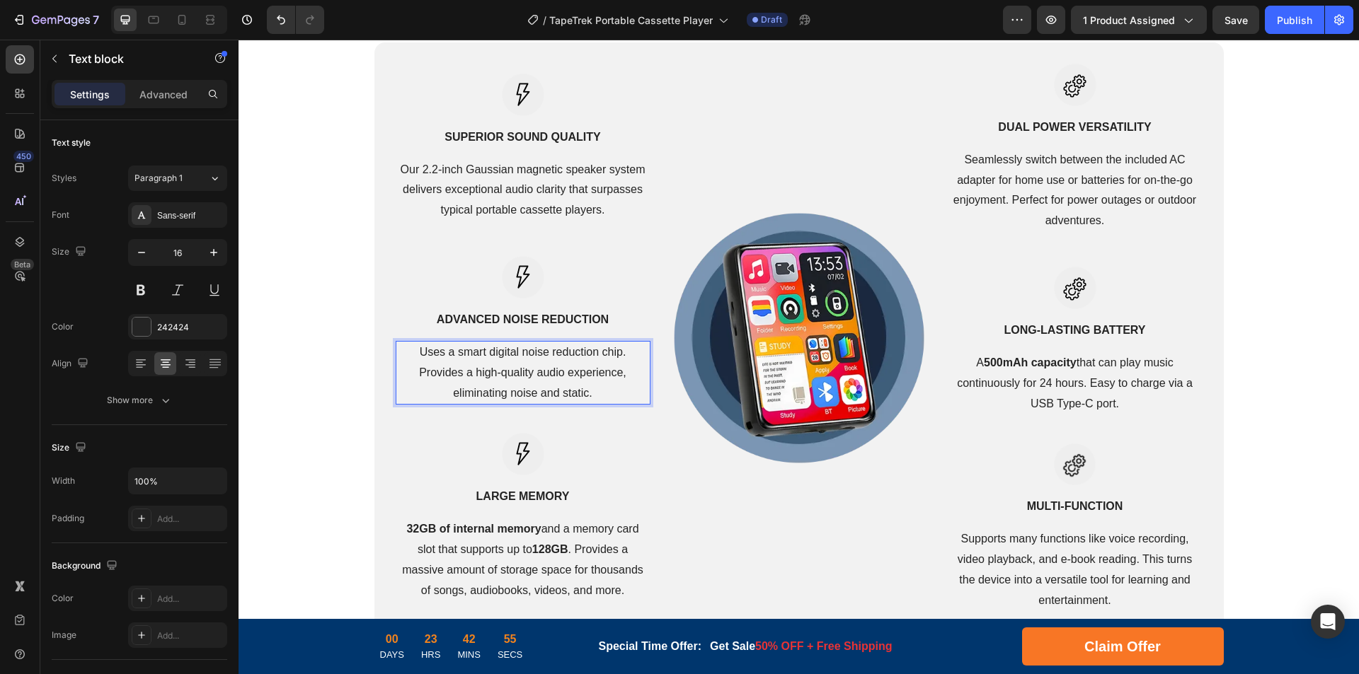
click at [539, 355] on p "Uses a smart digital noise reduction chip. Provides a high-quality audio experi…" at bounding box center [523, 373] width 252 height 61
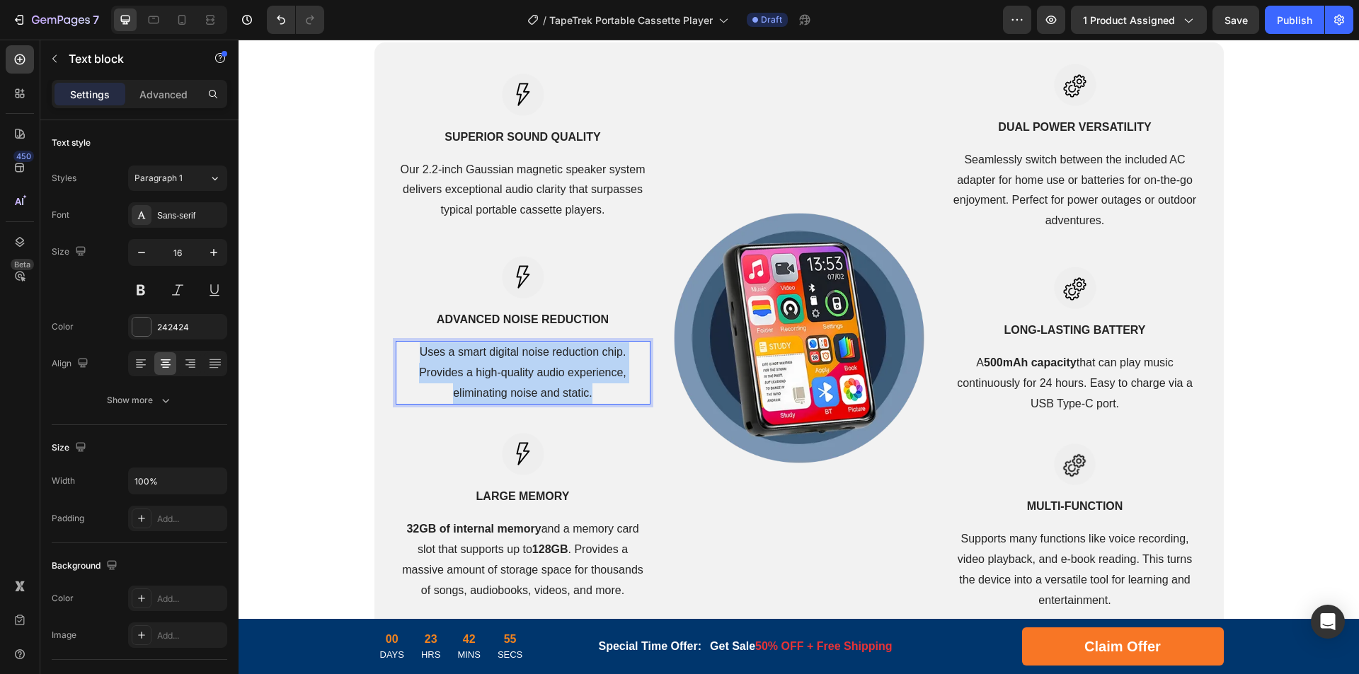
scroll to position [2827, 0]
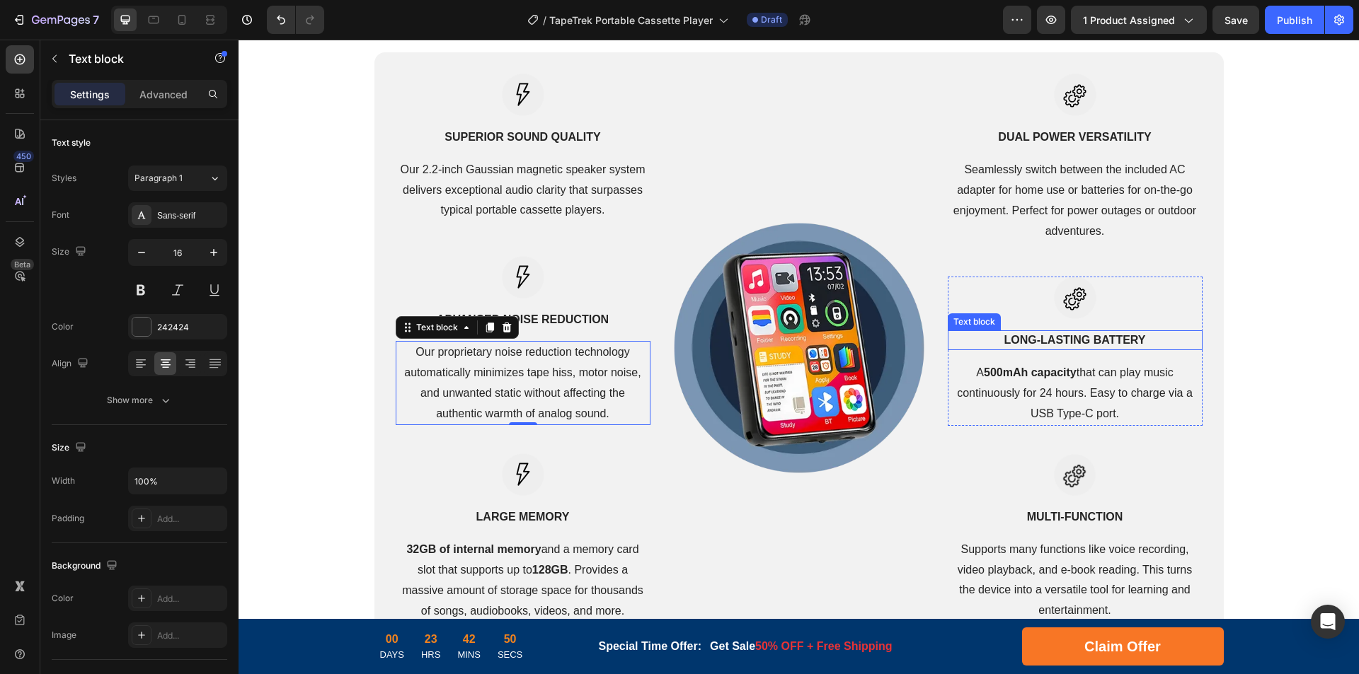
click at [1064, 346] on p "Long-Lasting Battery" at bounding box center [1075, 340] width 252 height 17
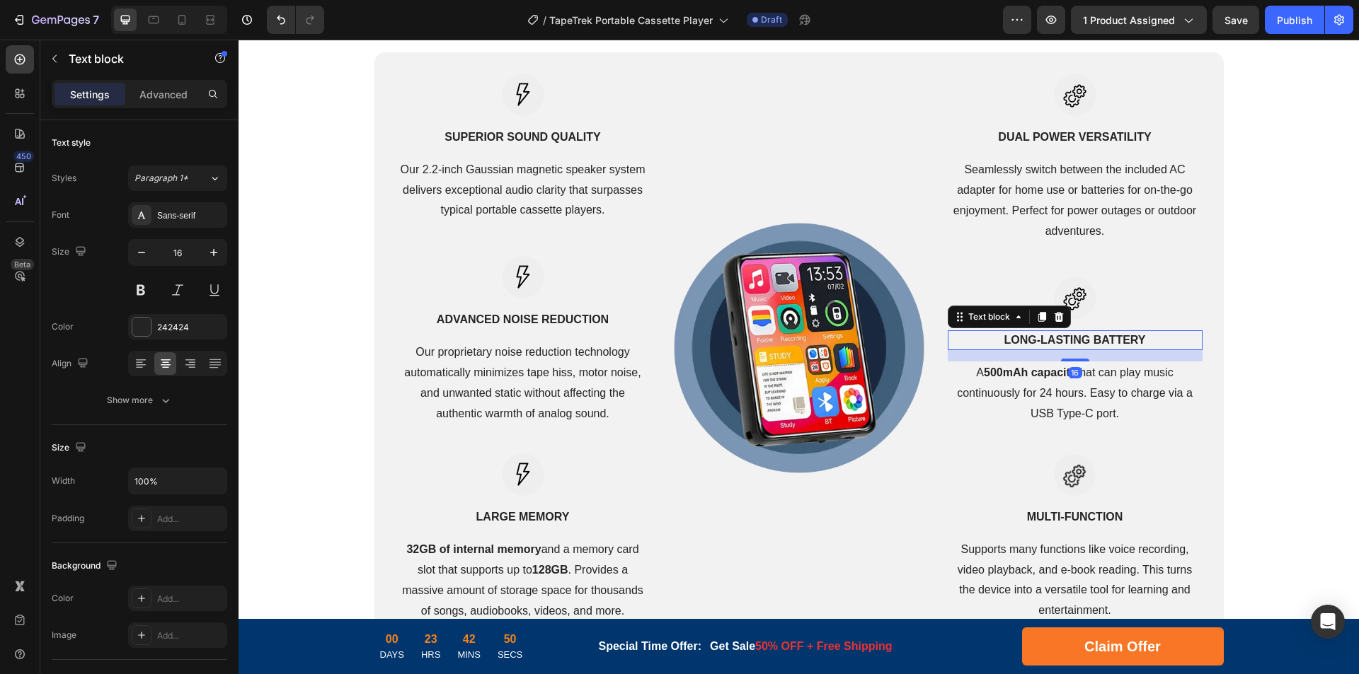
click at [1085, 343] on p "Long-Lasting Battery" at bounding box center [1075, 340] width 252 height 17
drag, startPoint x: 1040, startPoint y: 389, endPoint x: 1055, endPoint y: 388, distance: 15.6
click at [1039, 389] on p "A 500mAh capacity that can play music continuously for 24 hours. Easy to charge…" at bounding box center [1075, 393] width 252 height 61
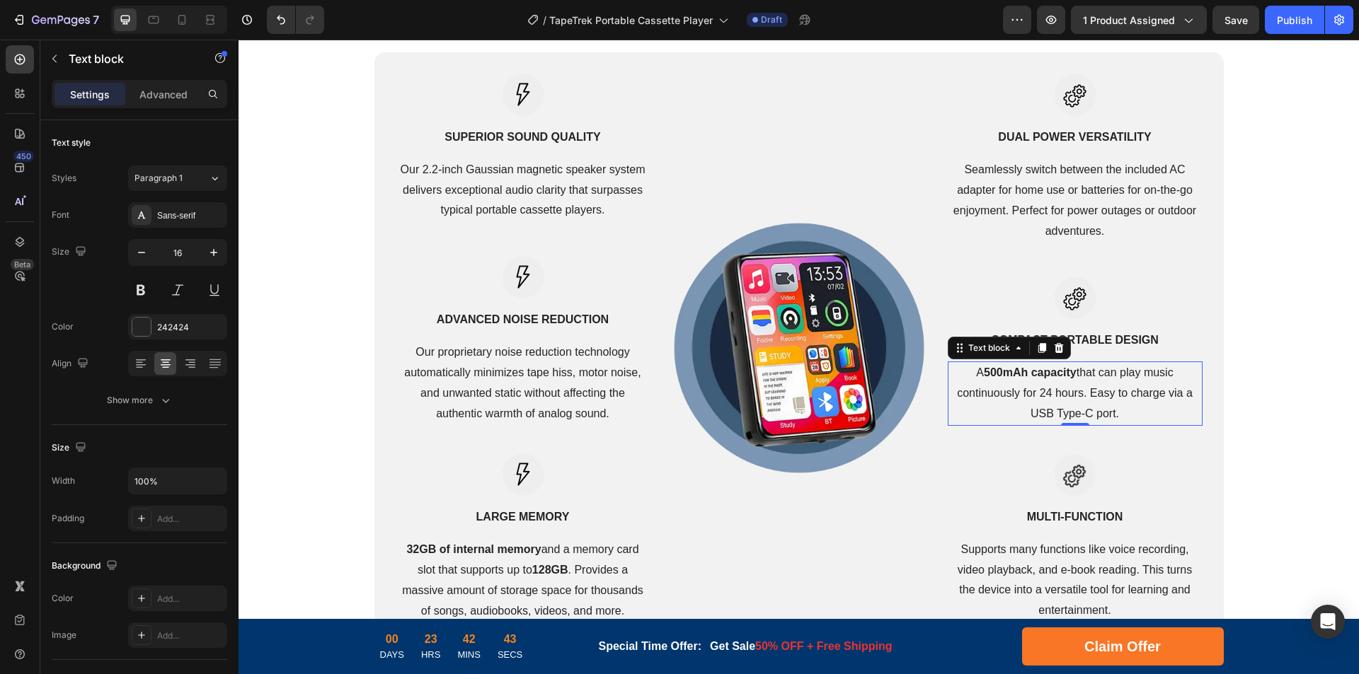
click at [1116, 386] on p "A 500mAh capacity that can play music continuously for 24 hours. Easy to charge…" at bounding box center [1075, 393] width 252 height 61
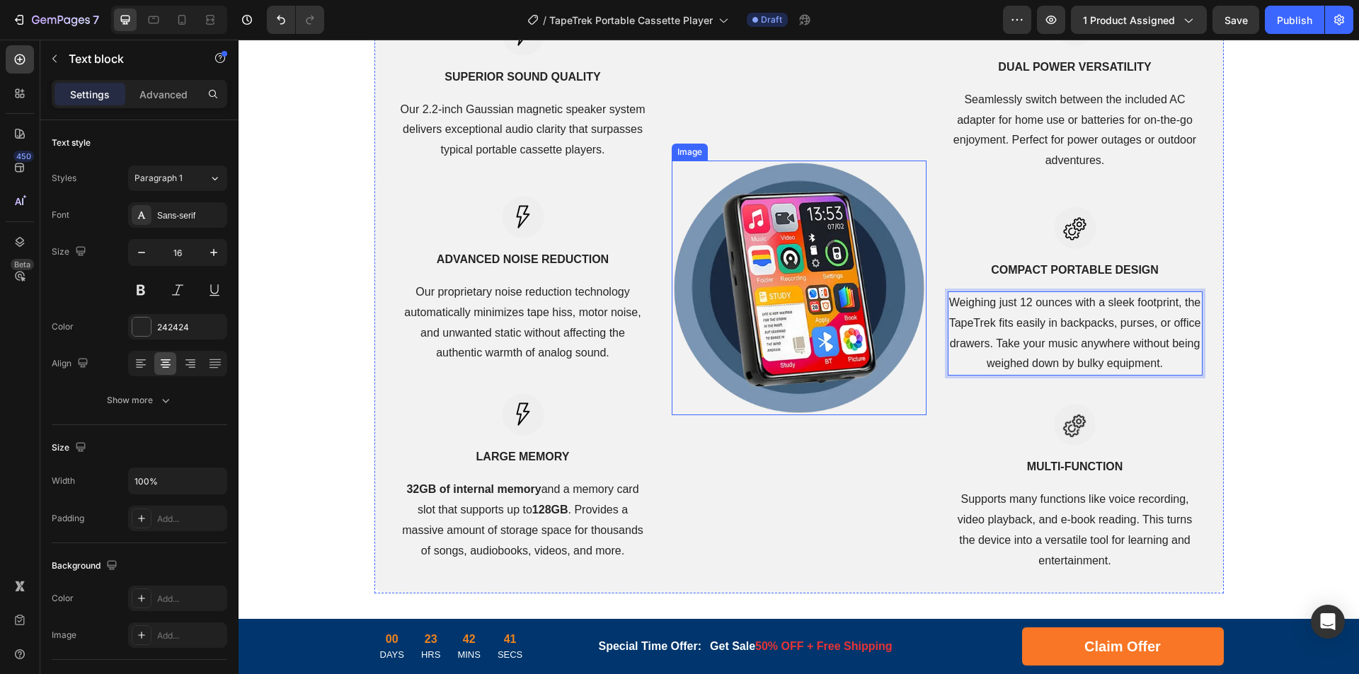
scroll to position [3039, 0]
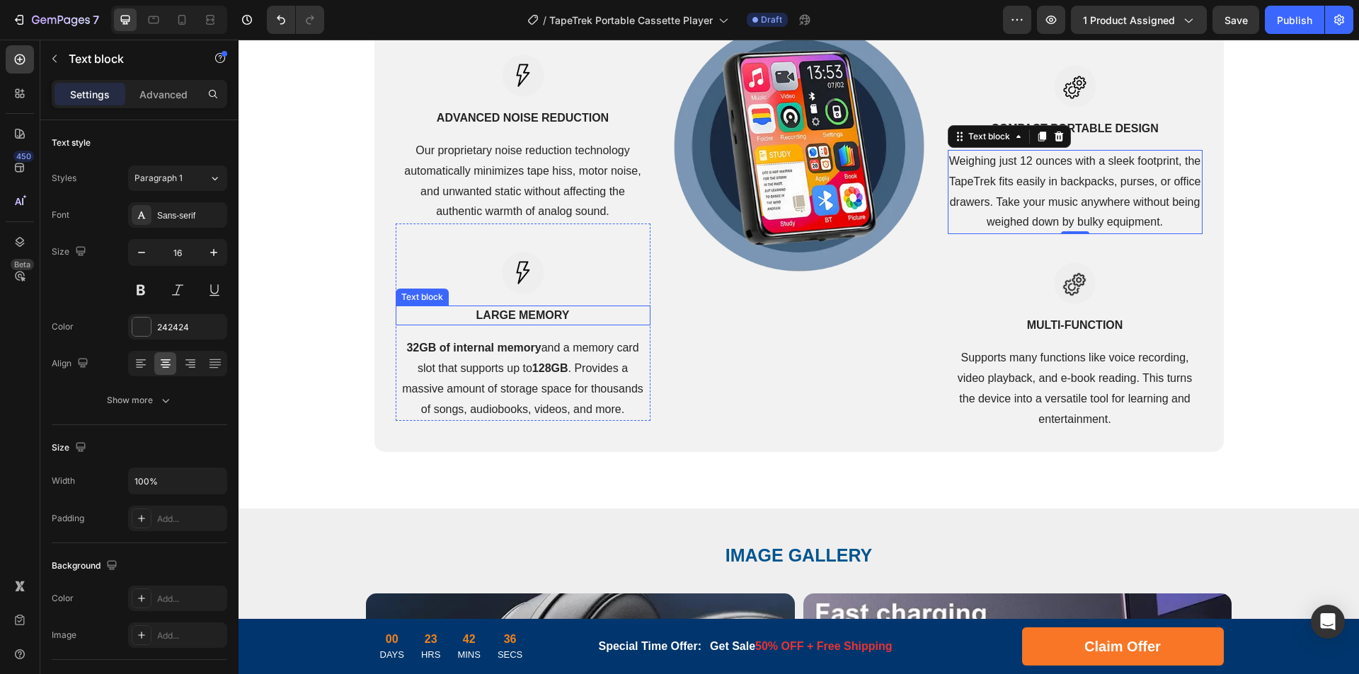
drag, startPoint x: 539, startPoint y: 313, endPoint x: 529, endPoint y: 314, distance: 9.2
click at [539, 313] on strong "Large Memory" at bounding box center [522, 315] width 93 height 12
click at [529, 314] on strong "Large Memory" at bounding box center [522, 315] width 93 height 12
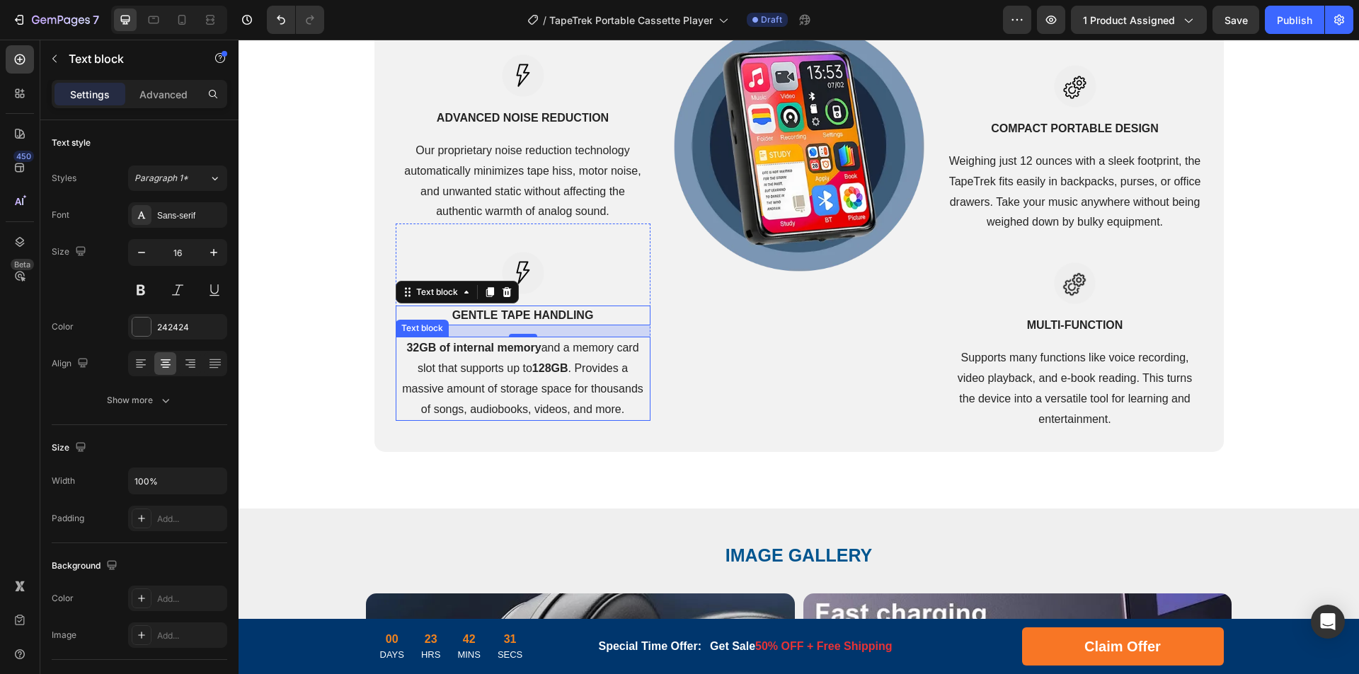
drag, startPoint x: 500, startPoint y: 372, endPoint x: 599, endPoint y: 372, distance: 98.4
click at [500, 372] on p "32GB of internal memory and a memory card slot that supports up to 128GB . Prov…" at bounding box center [523, 378] width 252 height 81
click at [612, 370] on p "32GB of internal memory and a memory card slot that supports up to 128GB . Prov…" at bounding box center [523, 378] width 252 height 81
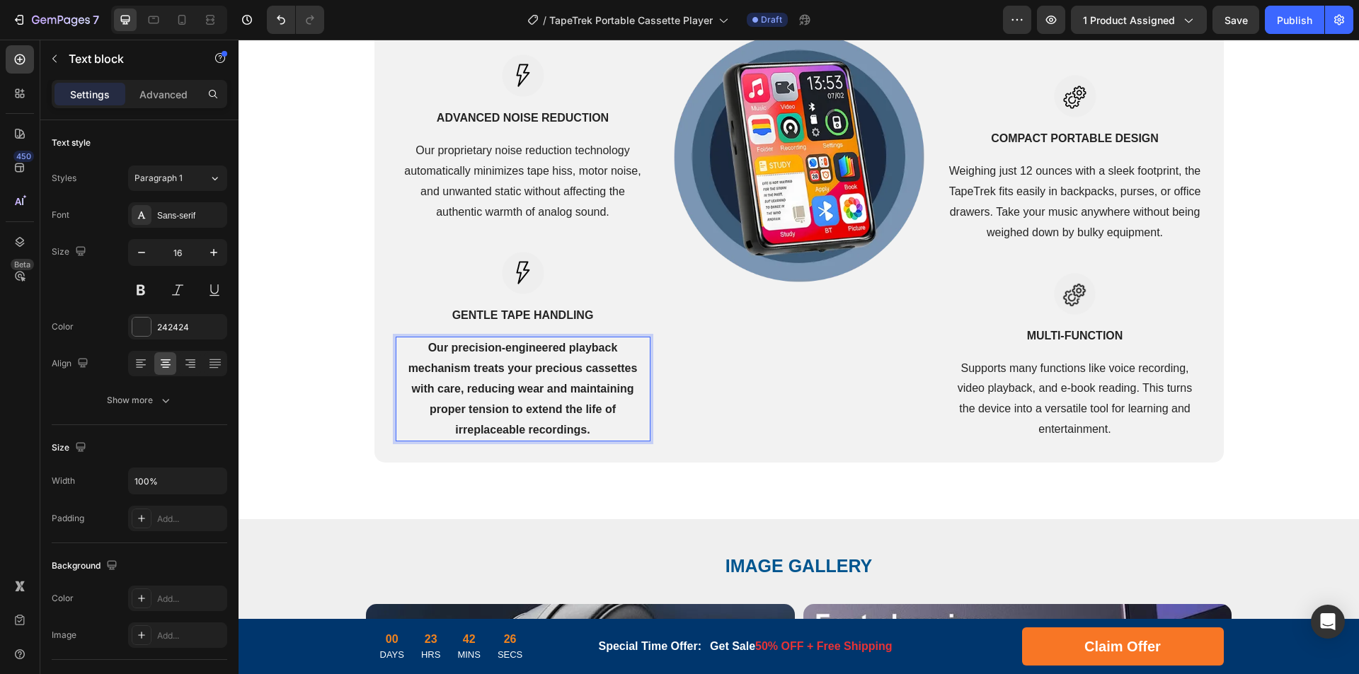
click at [530, 415] on p "Our precision-engineered playback mechanism treats your precious cassettes with…" at bounding box center [523, 389] width 252 height 102
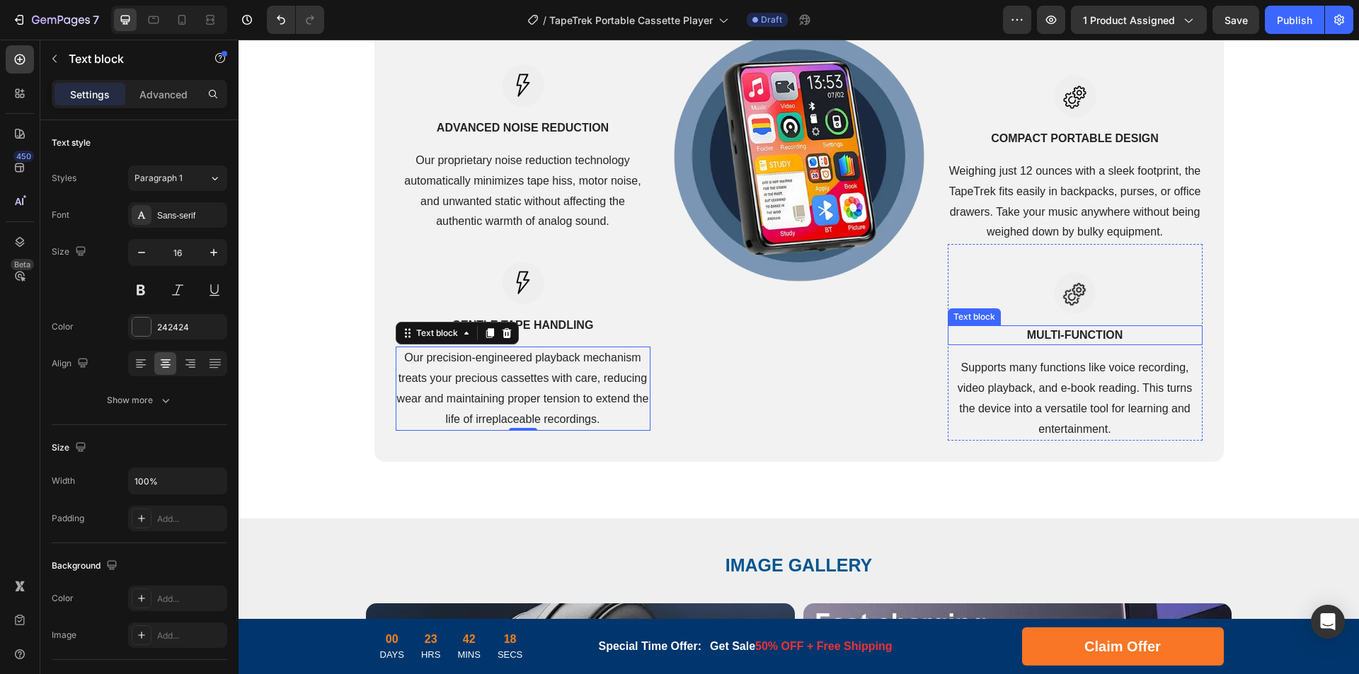
click at [1073, 340] on p "Multi-function" at bounding box center [1075, 335] width 252 height 17
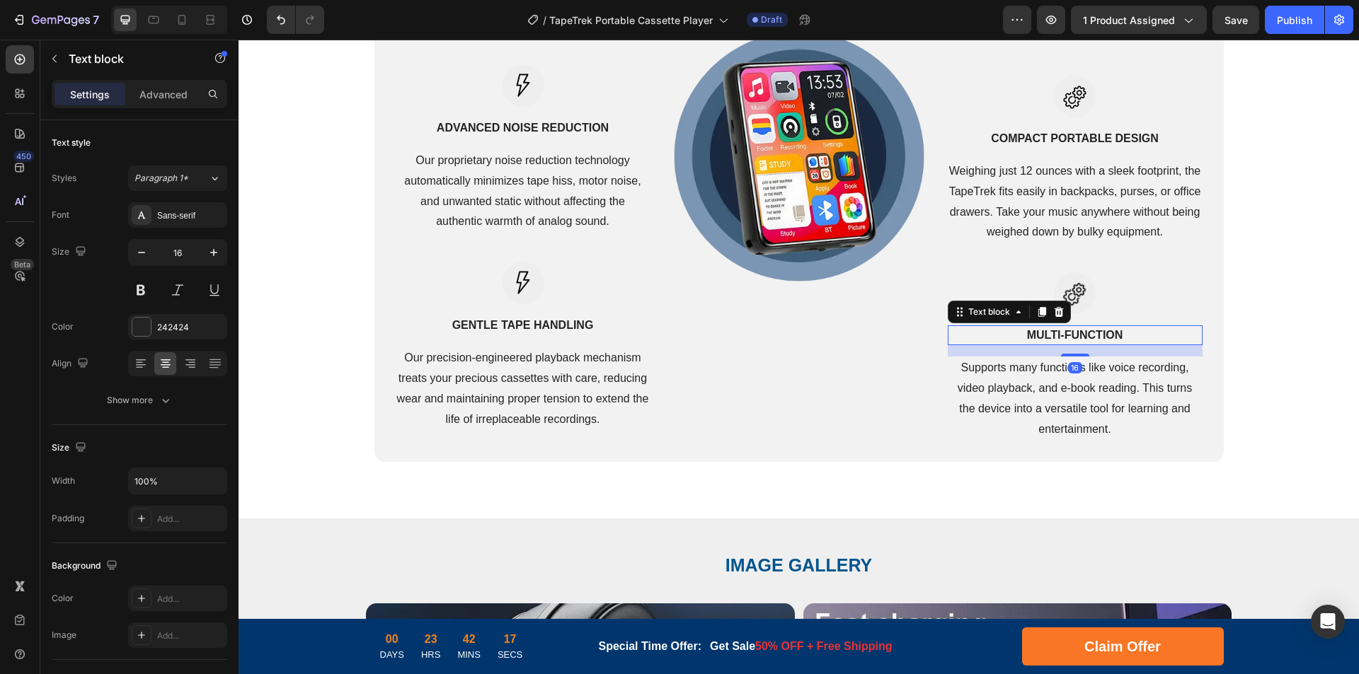
click at [1083, 338] on p "Multi-function" at bounding box center [1075, 335] width 252 height 17
drag, startPoint x: 1031, startPoint y: 373, endPoint x: 1076, endPoint y: 379, distance: 45.7
click at [1031, 373] on p "Supports many functions like voice recording, video playback, and e-book readin…" at bounding box center [1075, 398] width 252 height 81
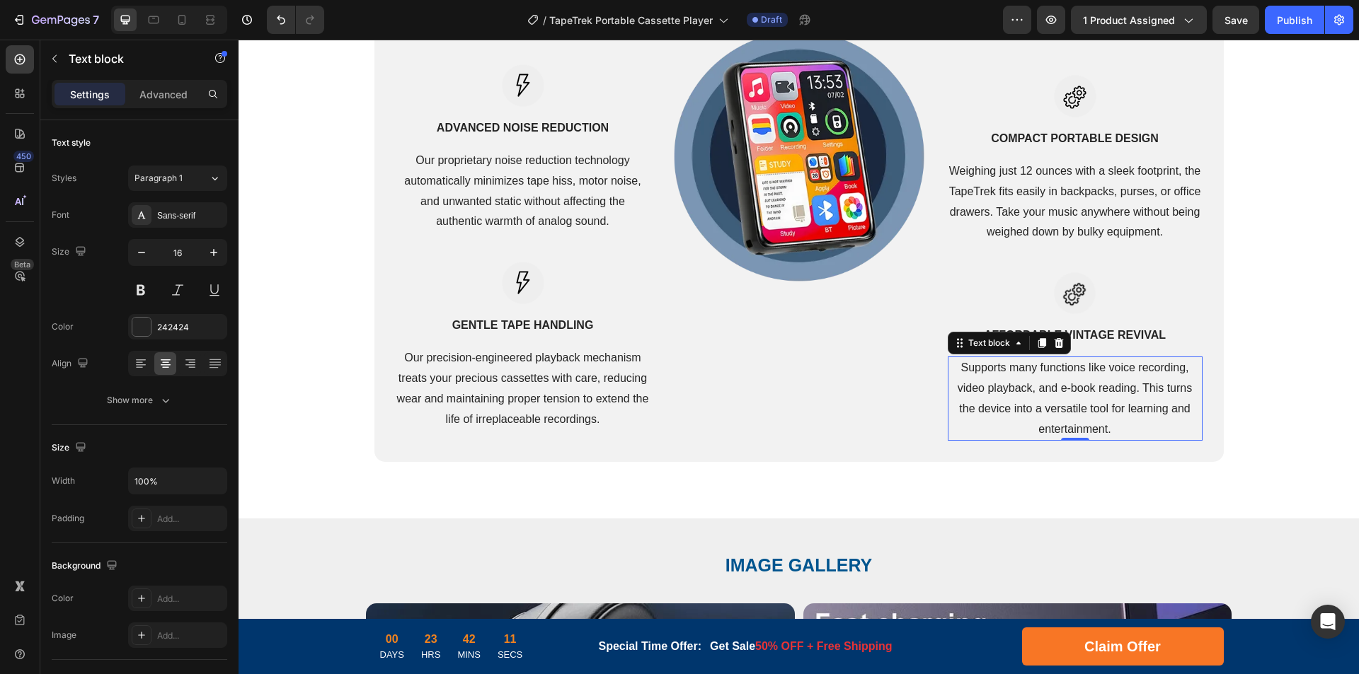
click at [1120, 387] on p "Supports many functions like voice recording, video playback, and e-book readin…" at bounding box center [1075, 398] width 252 height 81
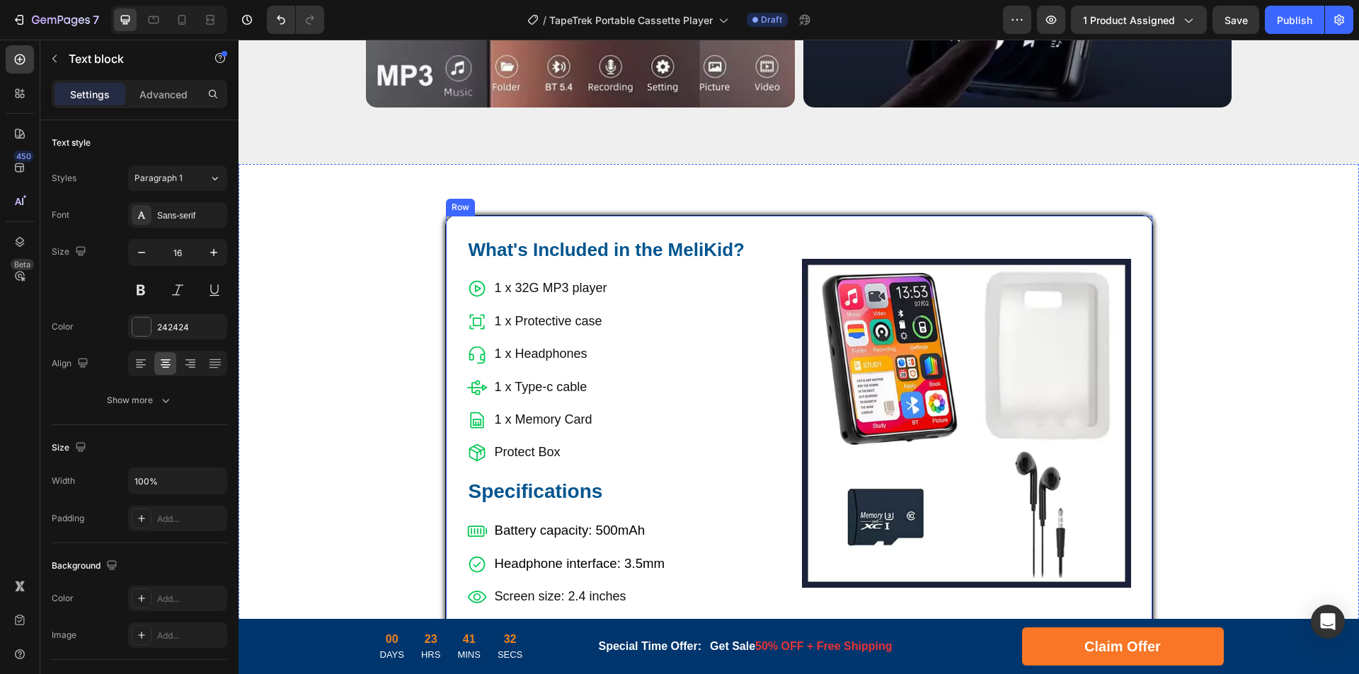
scroll to position [5435, 0]
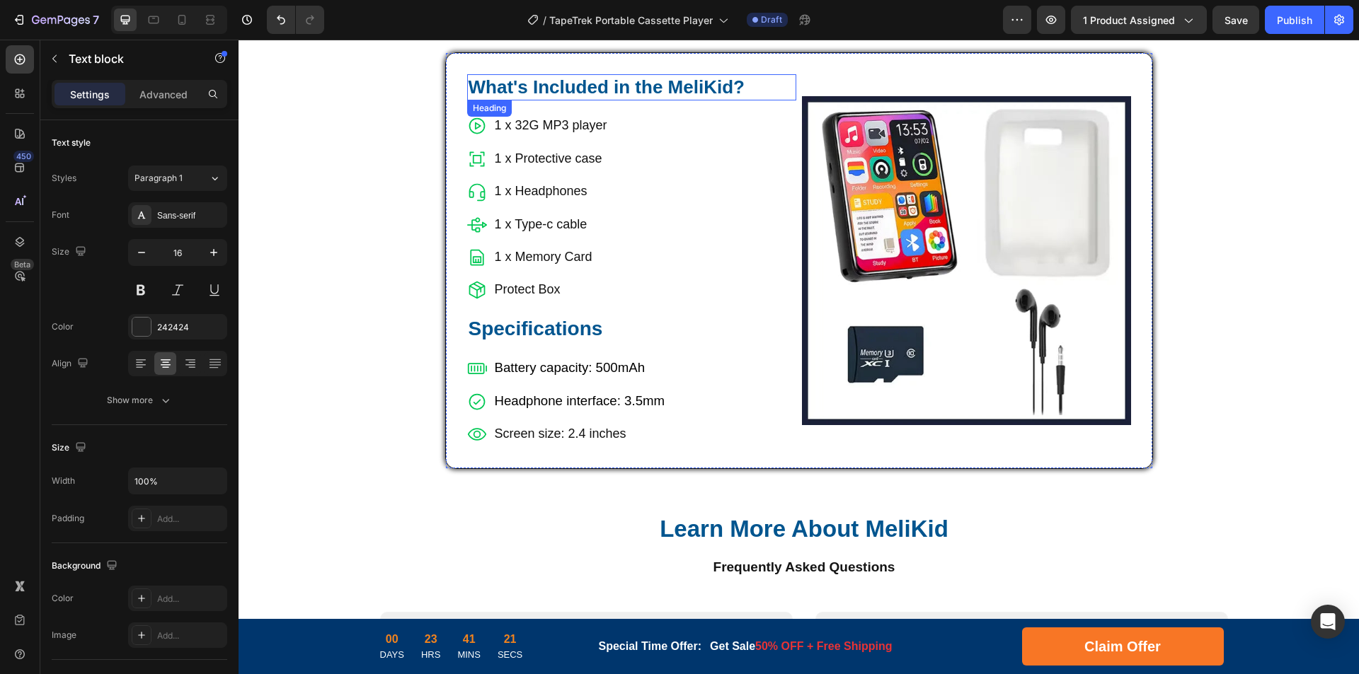
drag, startPoint x: 668, startPoint y: 84, endPoint x: 681, endPoint y: 84, distance: 13.5
click at [668, 84] on h2 "What's Included in the MeliKid?" at bounding box center [631, 87] width 329 height 27
click at [688, 83] on h2 "What's Included in the MeliKid?" at bounding box center [631, 87] width 329 height 27
click at [677, 84] on p "What's Included in the MeliKid?" at bounding box center [631, 88] width 326 height 24
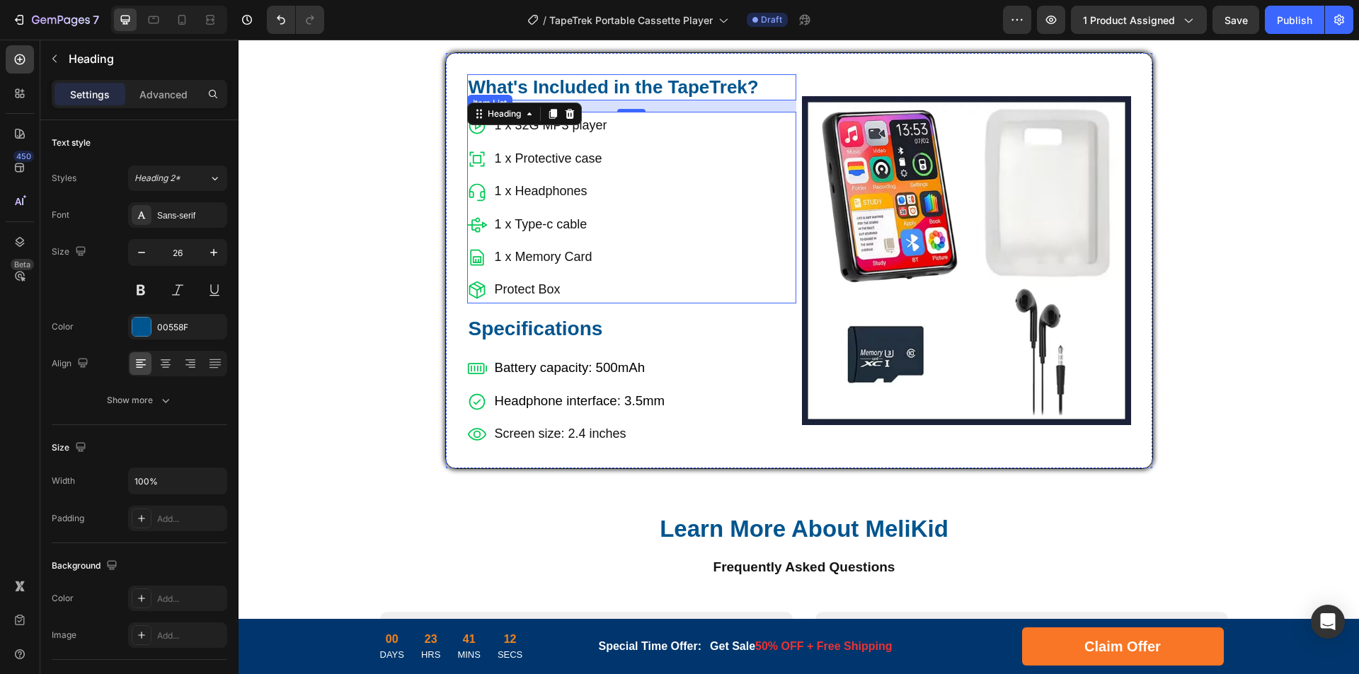
drag, startPoint x: 576, startPoint y: 134, endPoint x: 582, endPoint y: 128, distance: 8.5
click at [576, 134] on p "1 x 32G MP3 player" at bounding box center [551, 125] width 113 height 23
click at [582, 128] on p "1 x 32G MP3 player" at bounding box center [551, 125] width 113 height 23
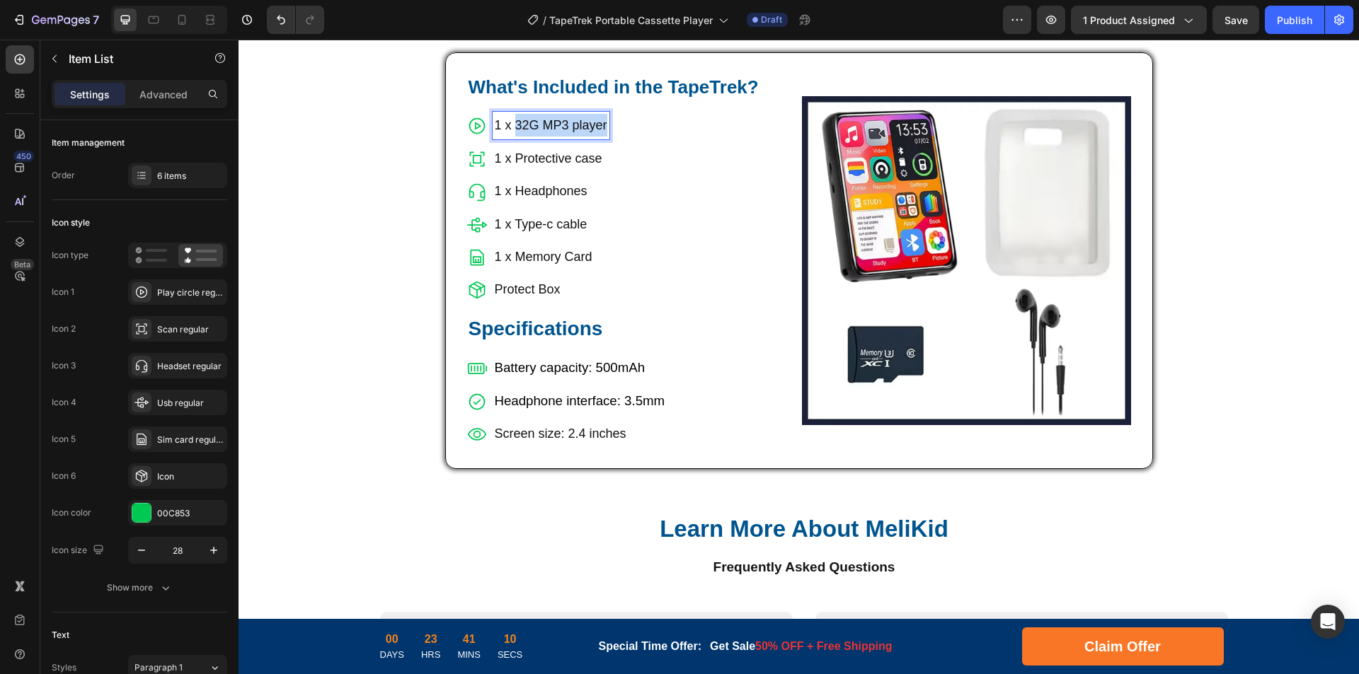
drag, startPoint x: 511, startPoint y: 125, endPoint x: 616, endPoint y: 126, distance: 104.7
click at [616, 126] on div "1 x 32G MP3 player 1 x Protective case 1 x Headphones 1 x Type-c cable 1 x Memo…" at bounding box center [631, 207] width 329 height 191
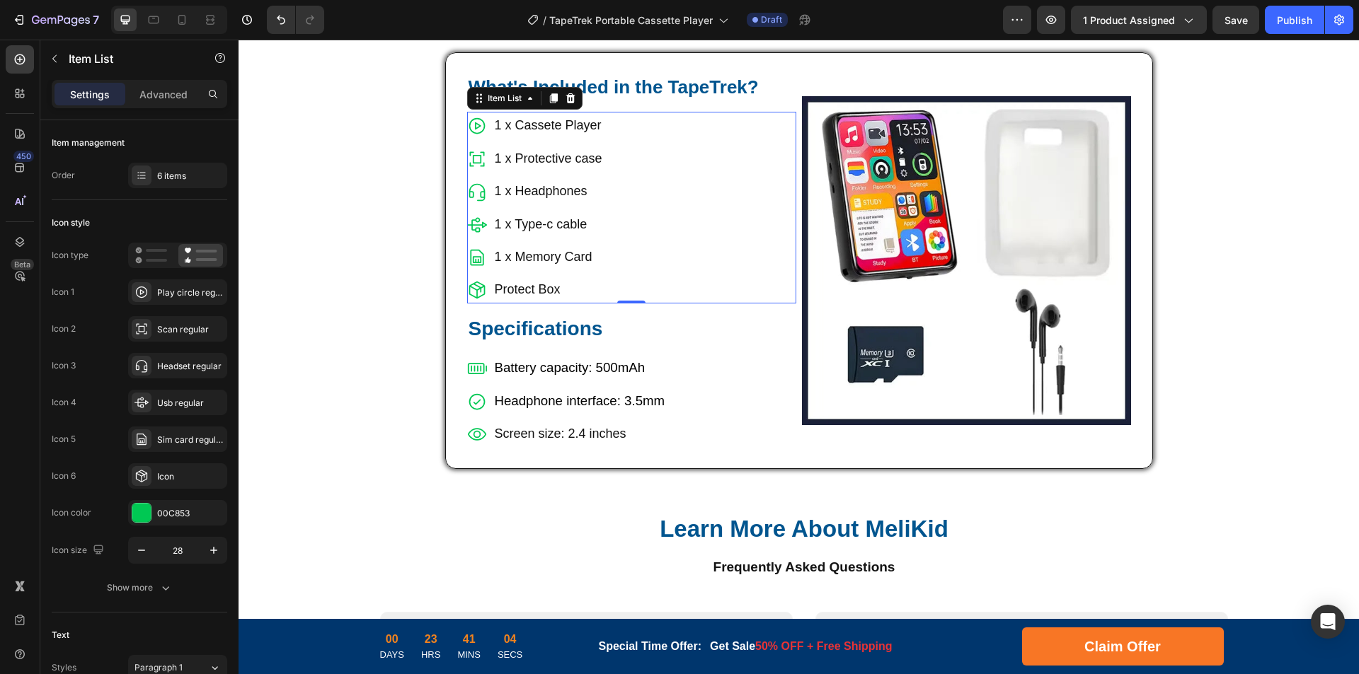
click at [684, 146] on div "1 x Cassete Player 1 x Protective case 1 x Headphones 1 x Type-c cable 1 x Memo…" at bounding box center [631, 207] width 329 height 191
click at [550, 158] on p "1 x Protective case" at bounding box center [549, 158] width 108 height 23
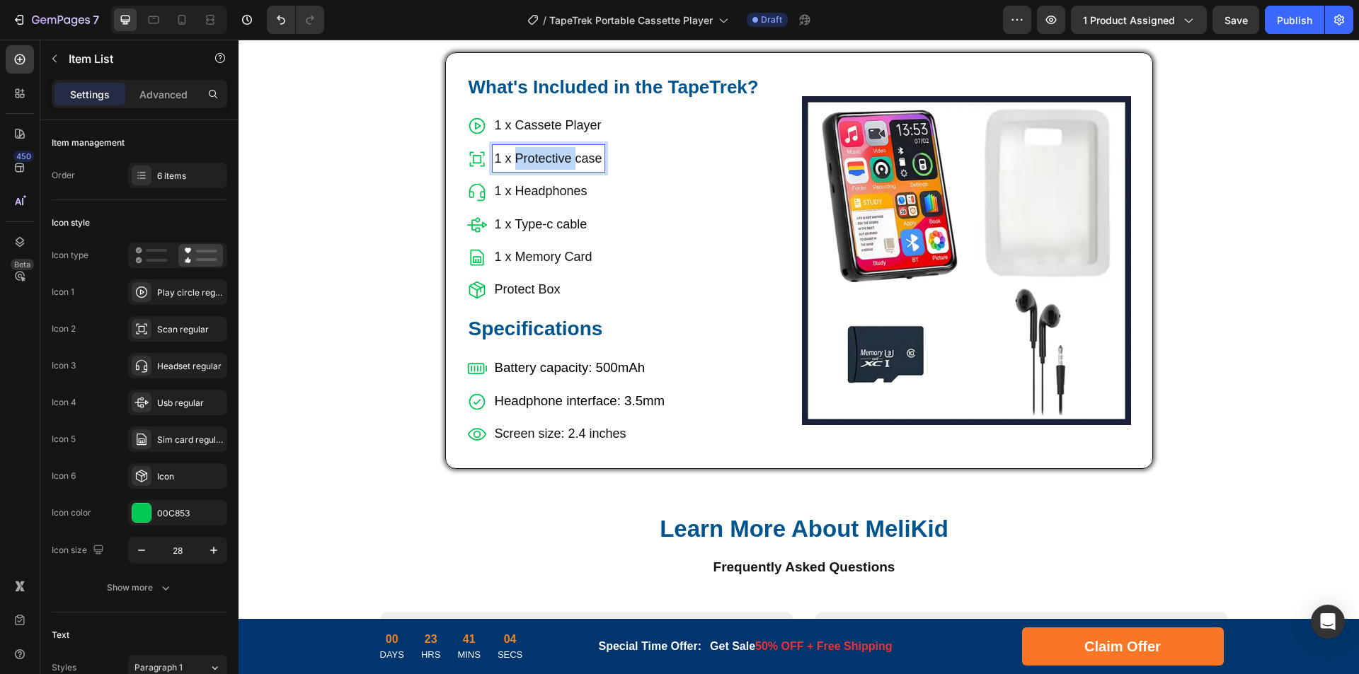
click at [550, 158] on p "1 x Protective case" at bounding box center [549, 158] width 108 height 23
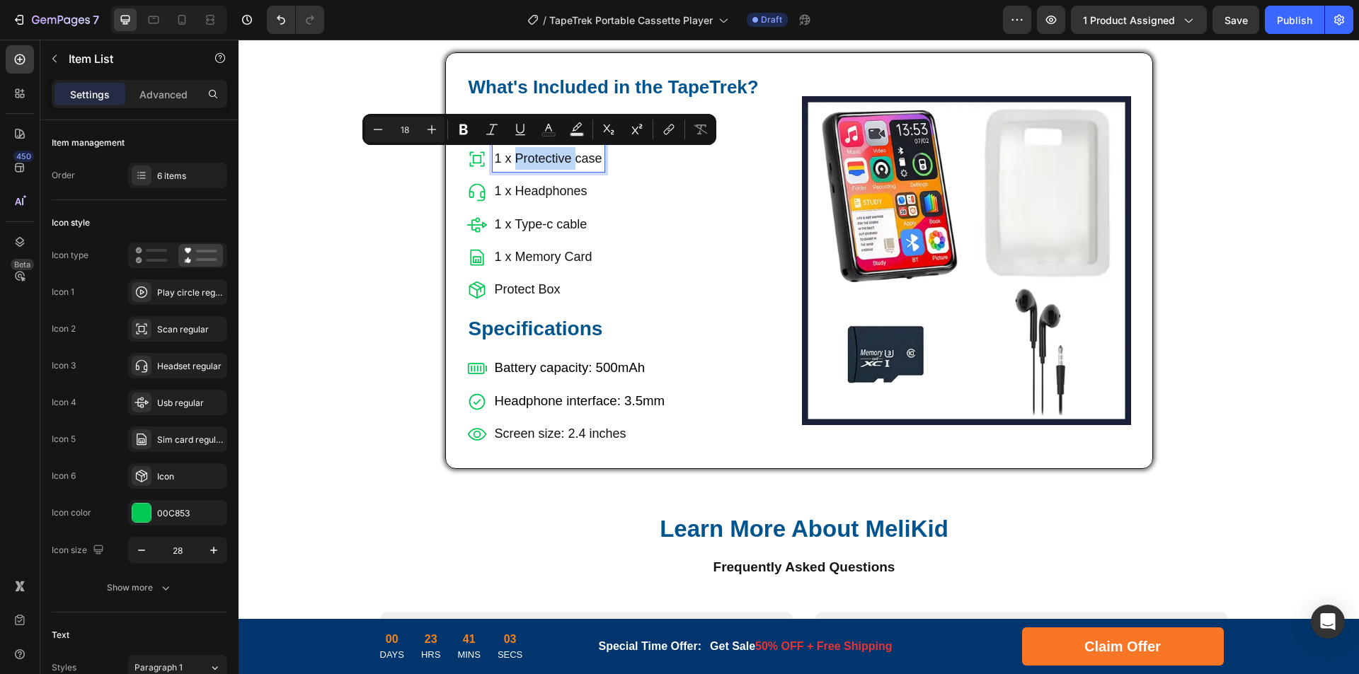
click at [507, 159] on p "1 x Protective case" at bounding box center [549, 158] width 108 height 23
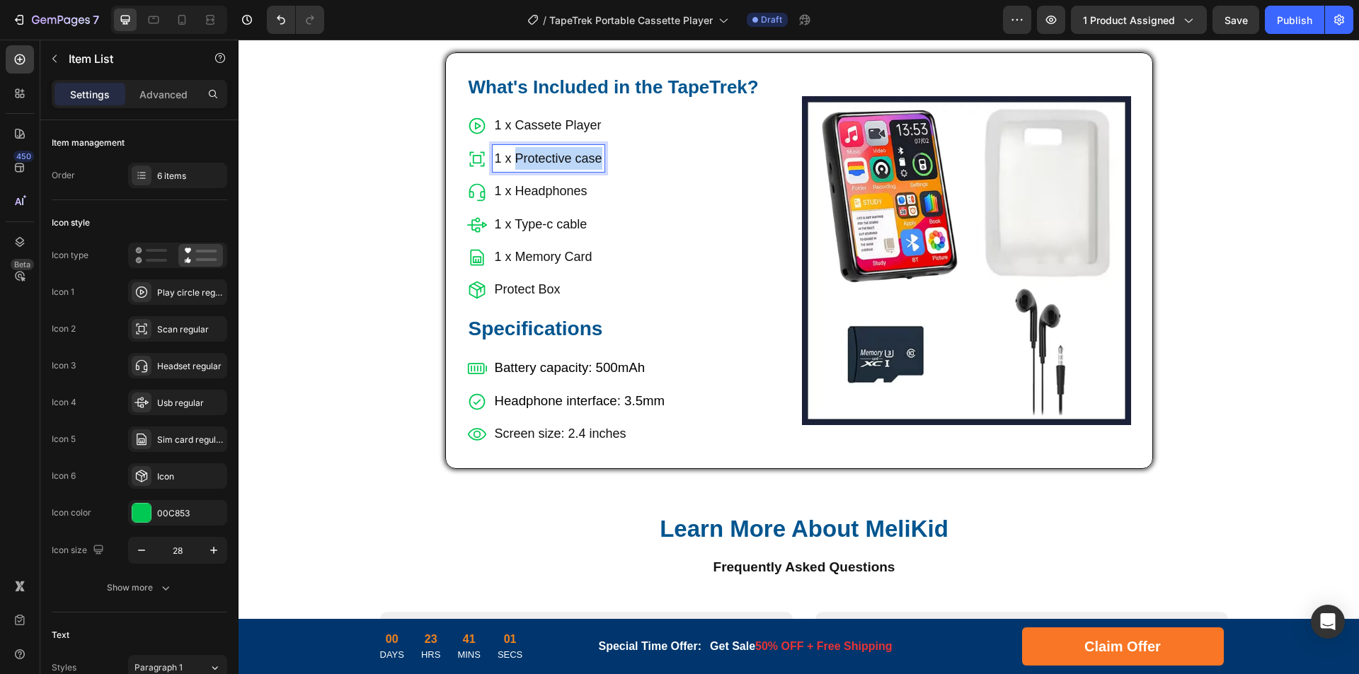
drag, startPoint x: 510, startPoint y: 159, endPoint x: 598, endPoint y: 156, distance: 88.5
click at [598, 156] on div "1 x Protective case" at bounding box center [549, 158] width 112 height 27
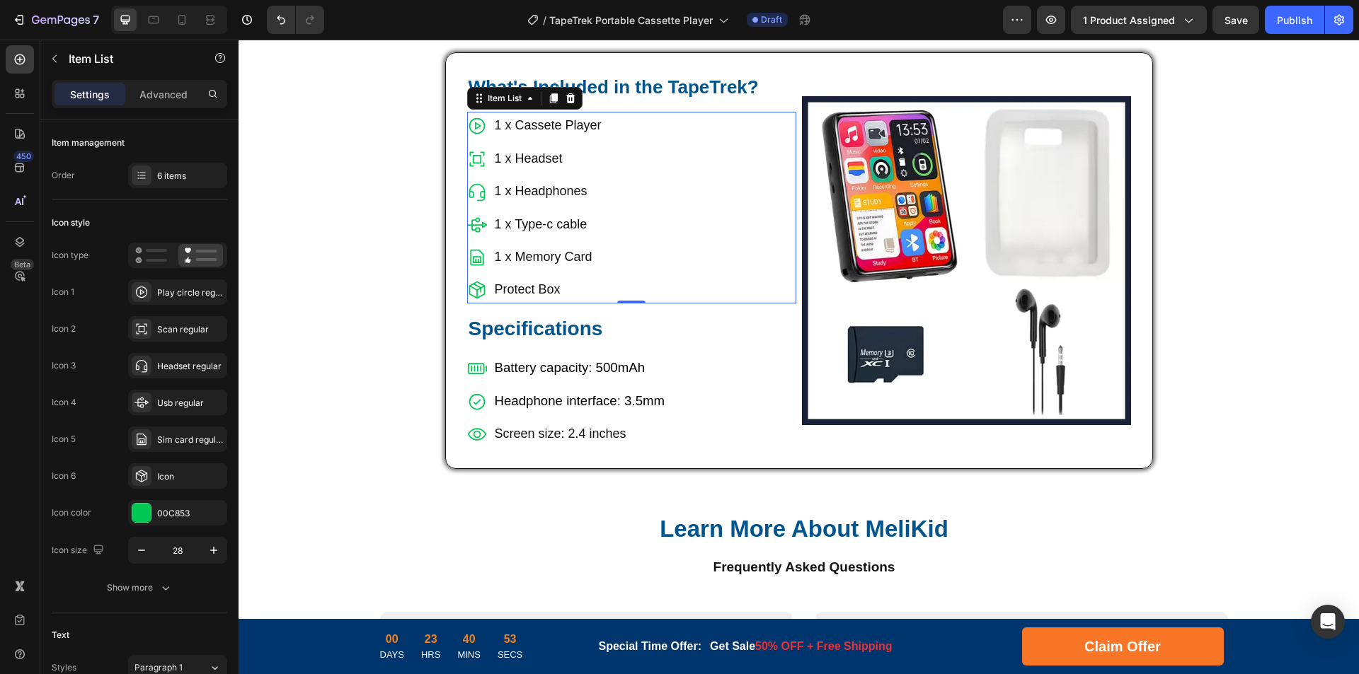
click at [525, 162] on p "1 x Headset" at bounding box center [548, 158] width 107 height 23
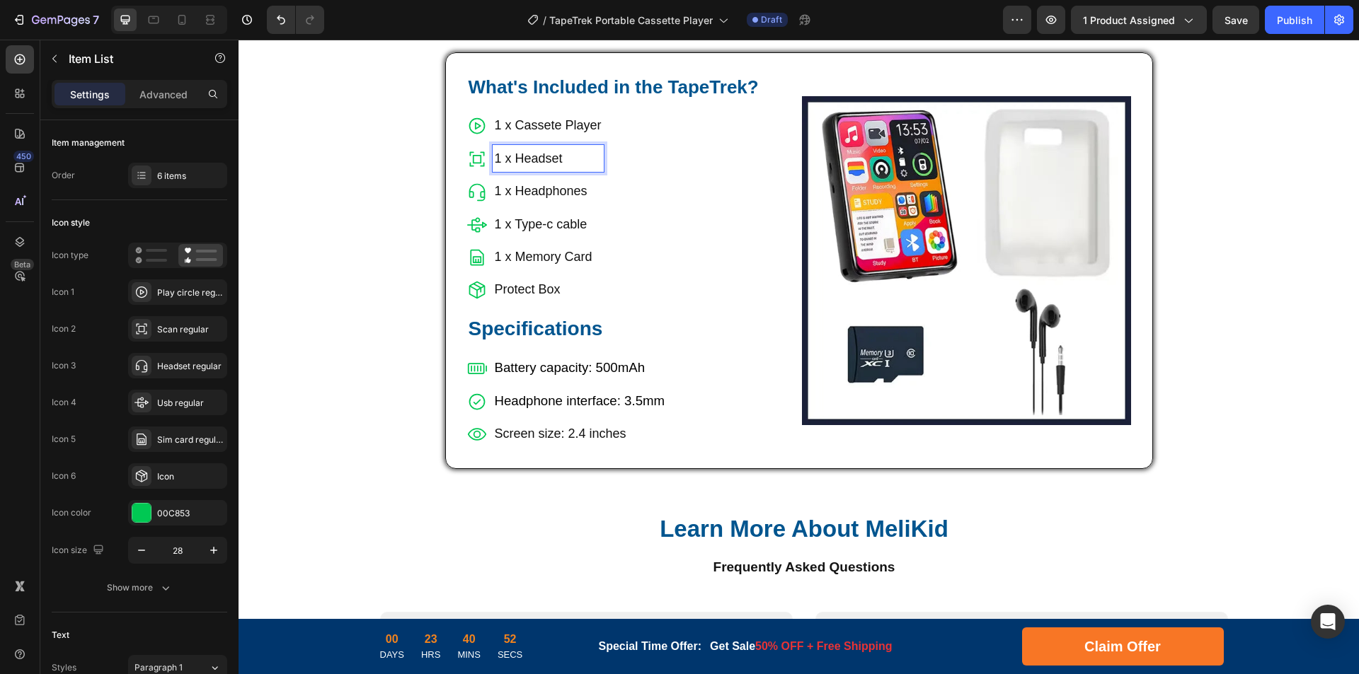
click at [528, 186] on p "1 x Headphones" at bounding box center [548, 191] width 107 height 23
click at [536, 190] on p "1 x Headphones" at bounding box center [548, 191] width 107 height 23
click at [514, 191] on p "1 x Instruction Manual" at bounding box center [557, 191] width 125 height 23
click at [517, 130] on p "1 x Cassete Player" at bounding box center [557, 125] width 125 height 23
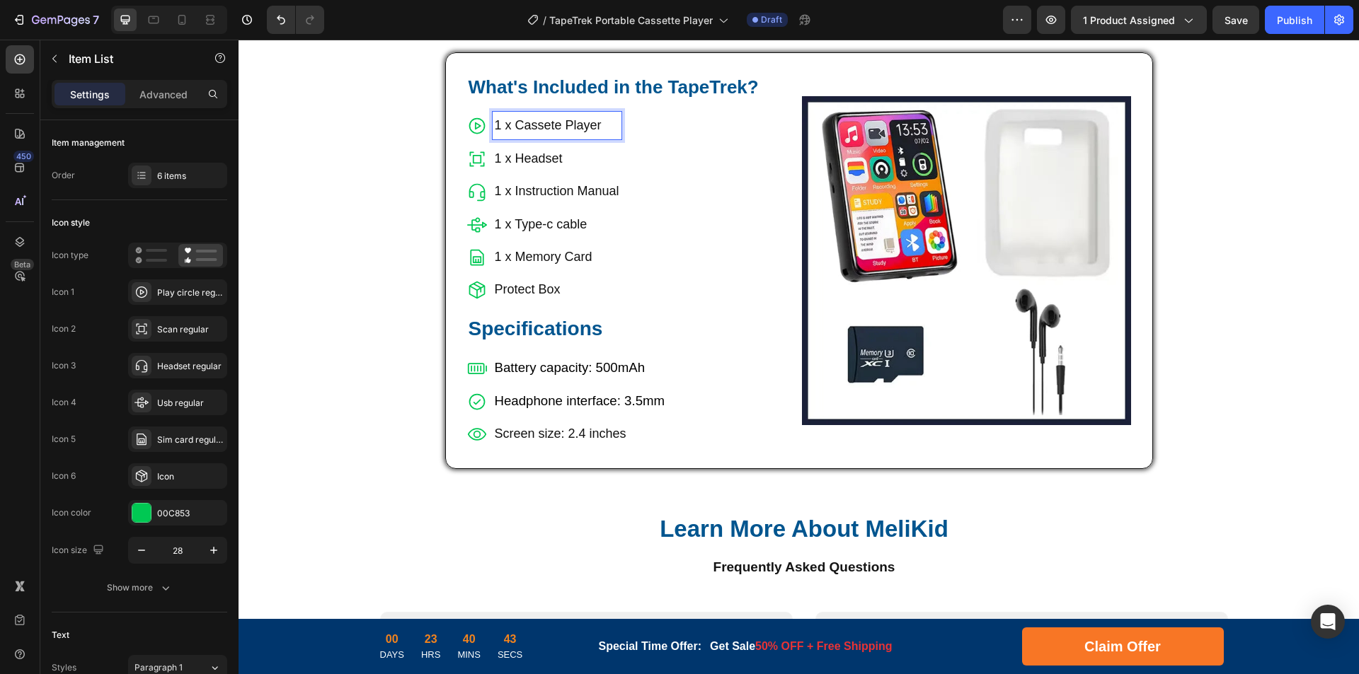
click at [517, 154] on p "1 x Headset" at bounding box center [557, 158] width 125 height 23
click at [182, 326] on div "Scan regular" at bounding box center [190, 329] width 67 height 13
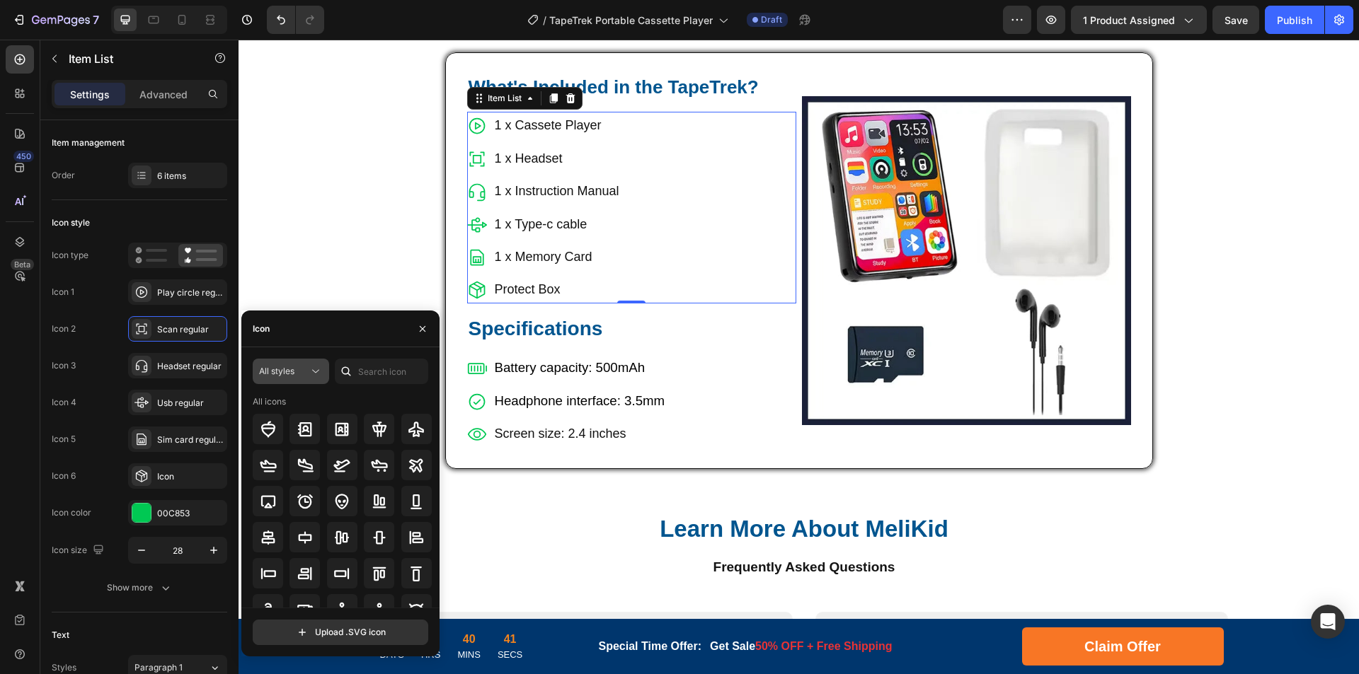
click at [308, 380] on button "All styles" at bounding box center [291, 371] width 76 height 25
click at [253, 459] on span "Regular" at bounding box center [251, 460] width 31 height 13
click at [395, 365] on input "text" at bounding box center [381, 371] width 93 height 25
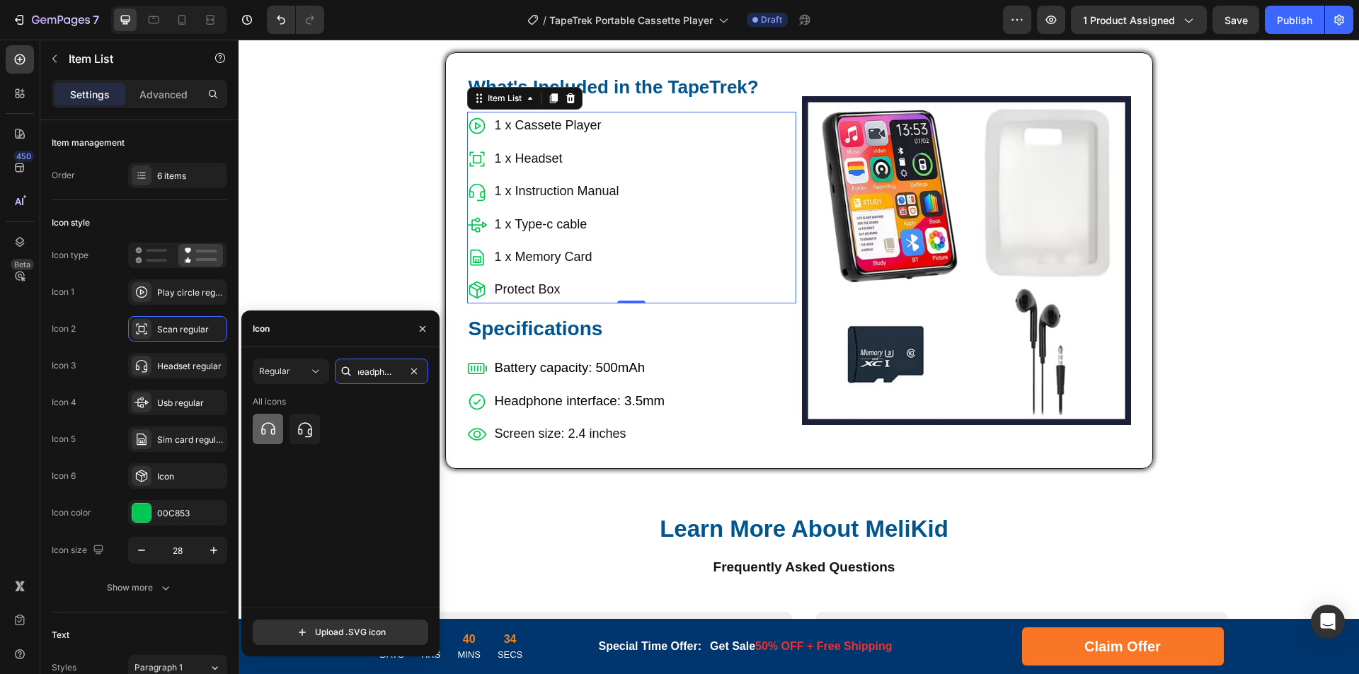
type input "headphone"
click at [275, 430] on icon at bounding box center [268, 429] width 17 height 17
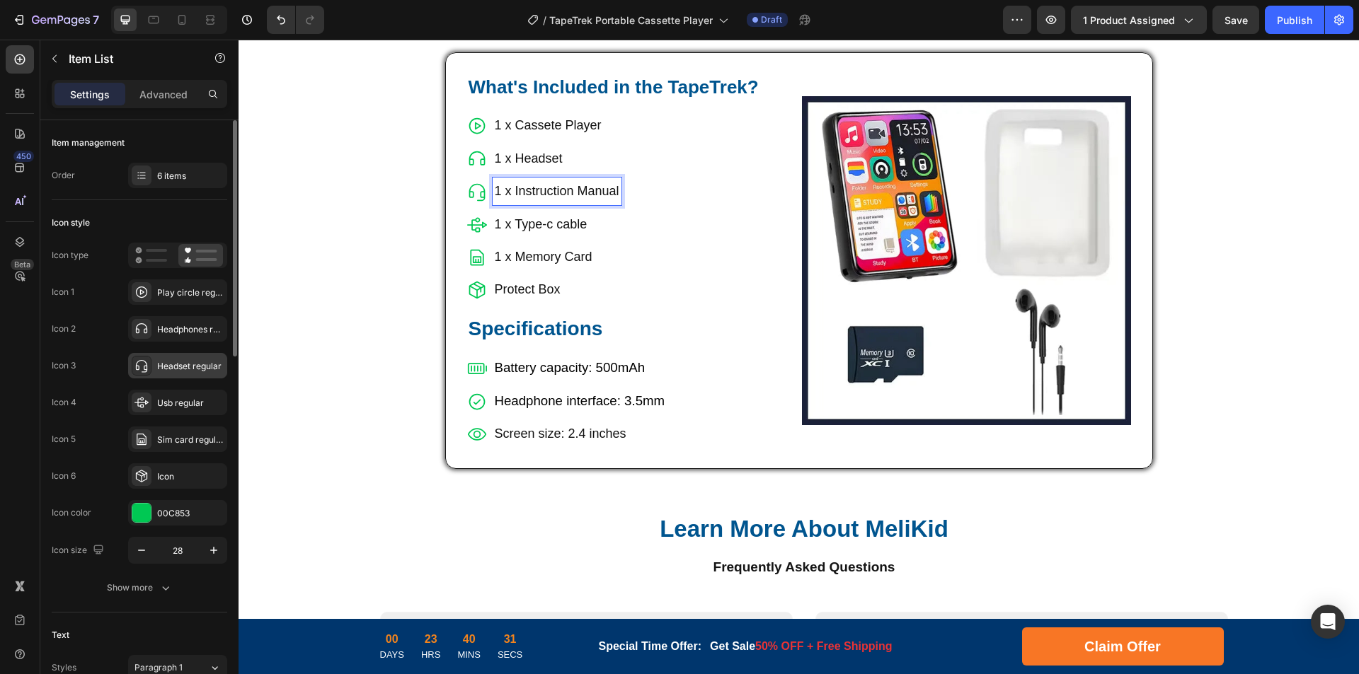
click at [186, 361] on div "Headset regular" at bounding box center [190, 366] width 67 height 13
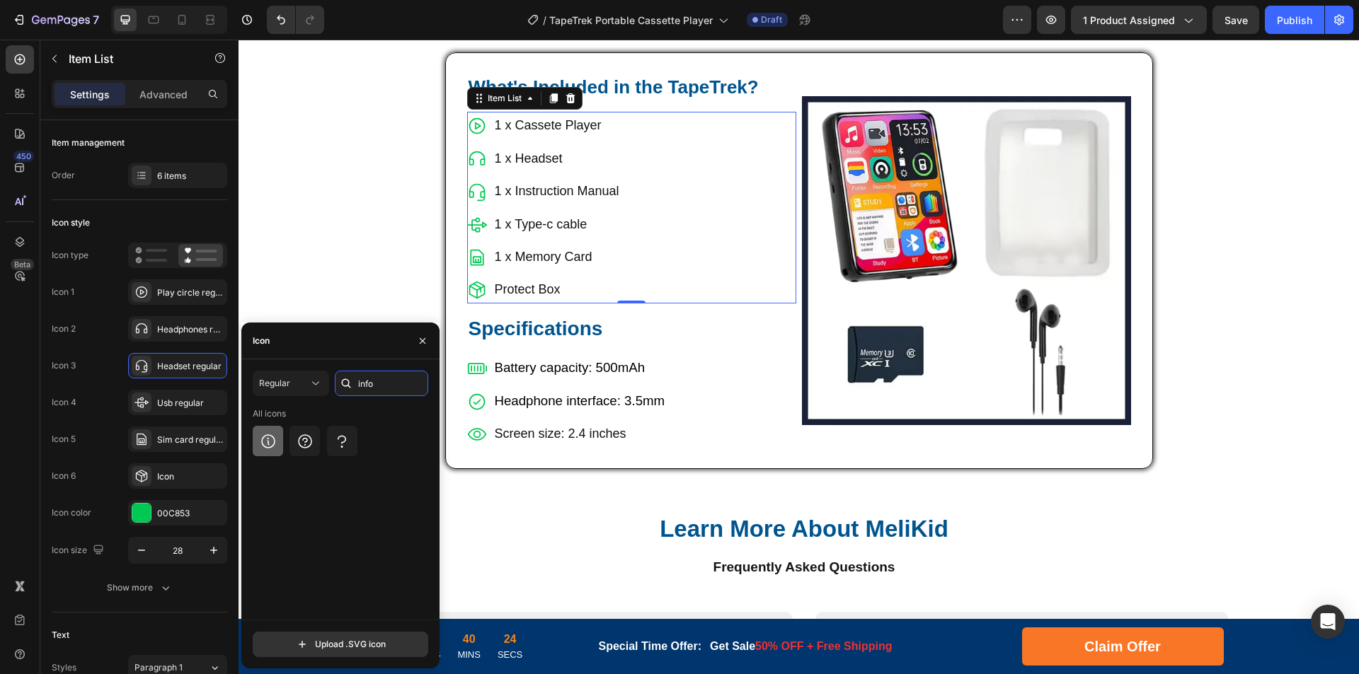
type input "info"
click at [280, 442] on div at bounding box center [268, 441] width 30 height 30
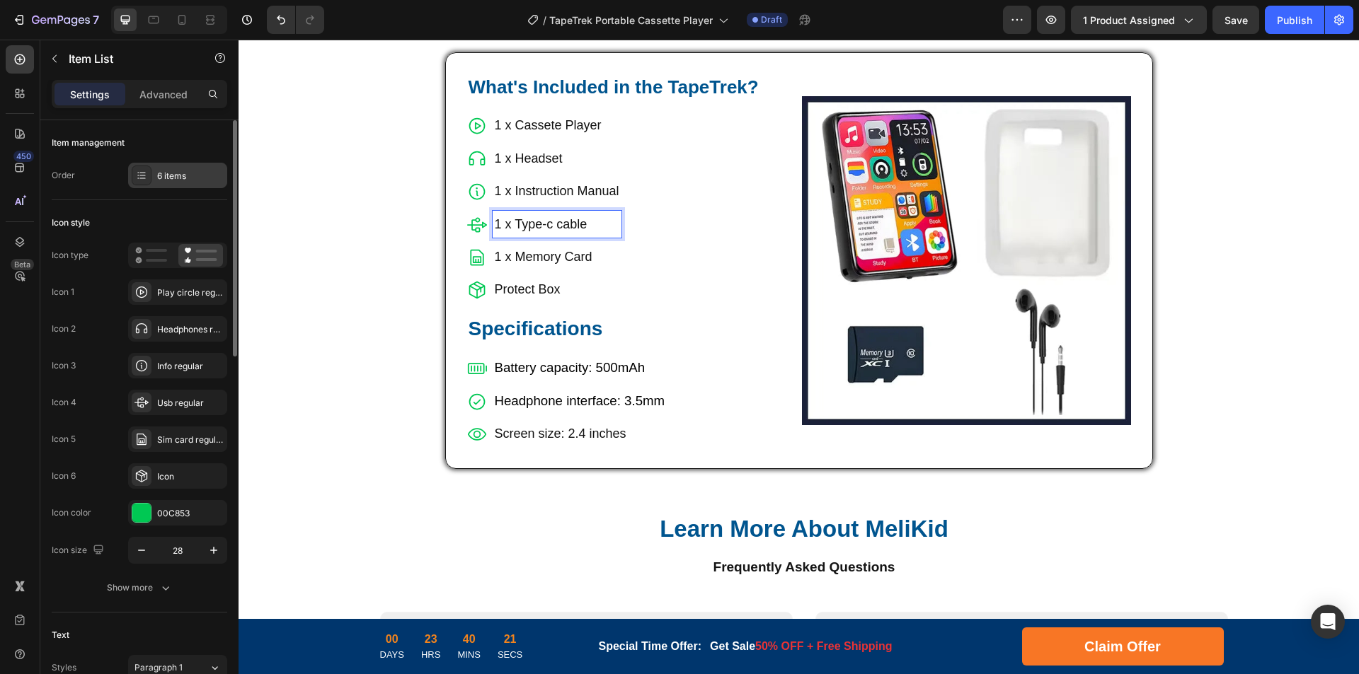
click at [188, 174] on div "6 items" at bounding box center [190, 176] width 67 height 13
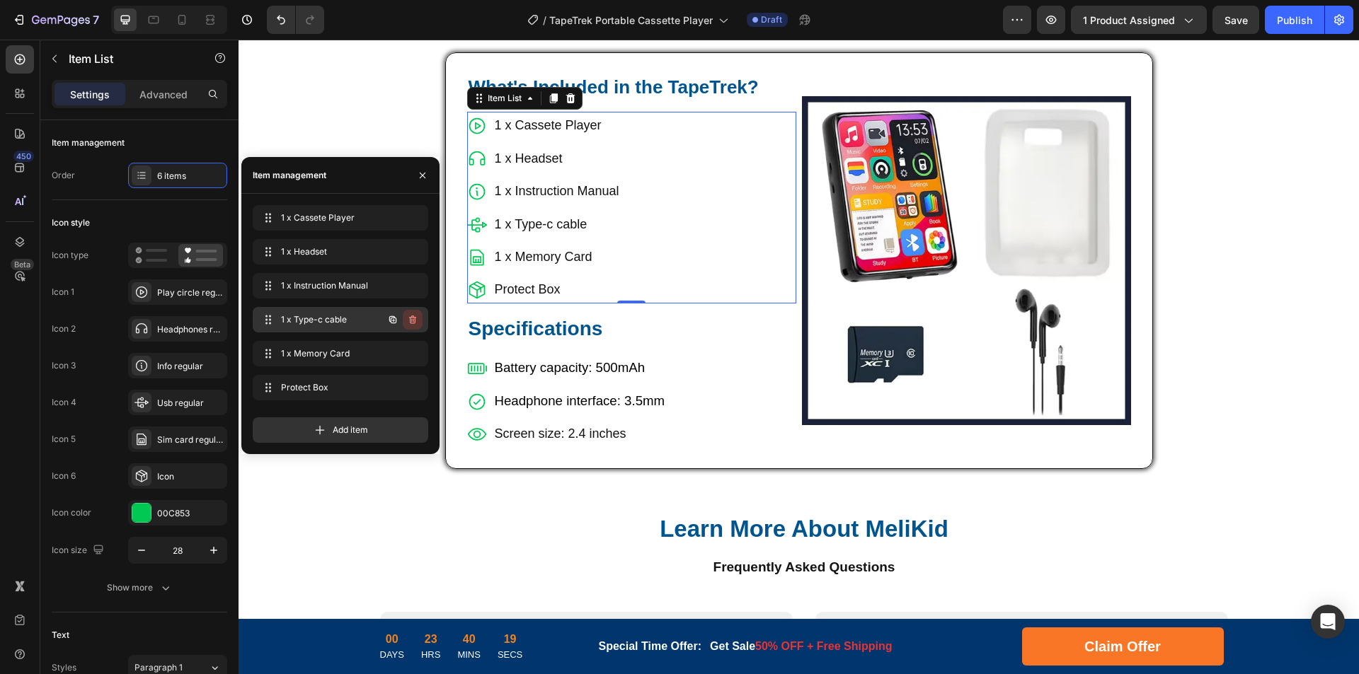
click at [417, 319] on icon "button" at bounding box center [412, 319] width 11 height 11
click at [417, 319] on button "Delete" at bounding box center [403, 320] width 39 height 20
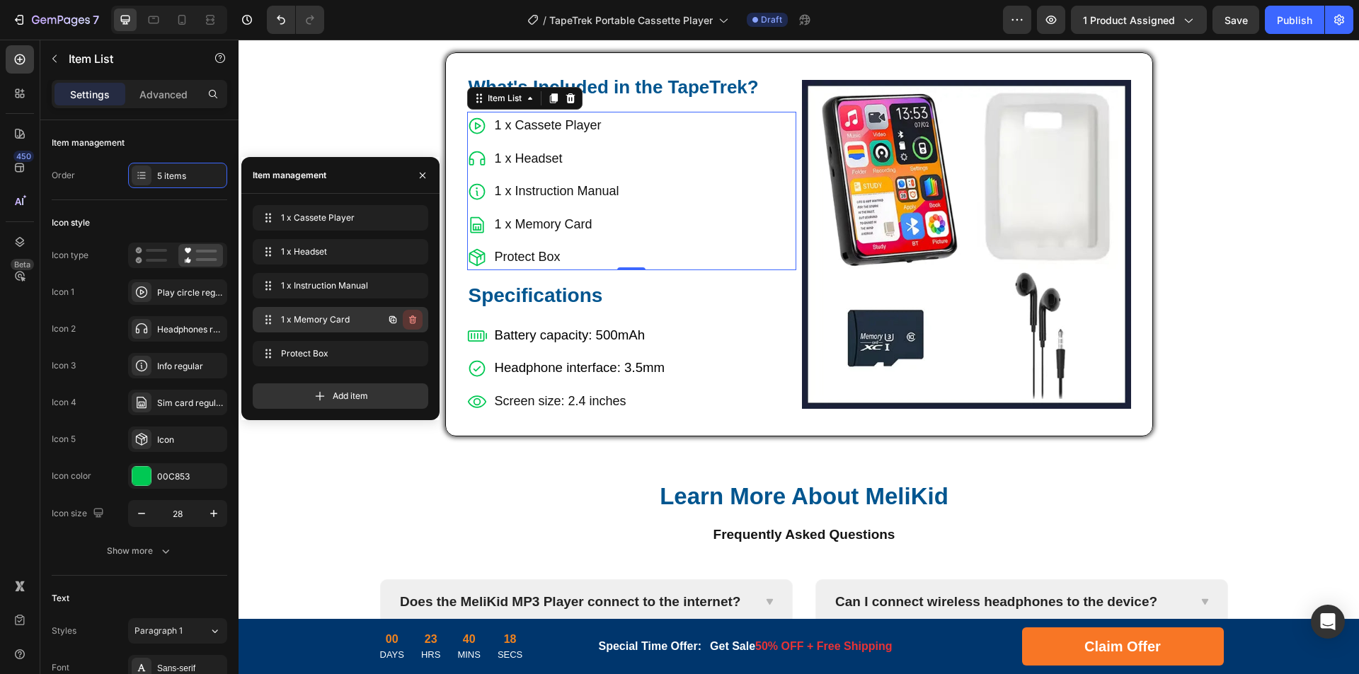
click at [413, 320] on icon "button" at bounding box center [412, 319] width 11 height 11
click at [413, 320] on div "Delete" at bounding box center [403, 319] width 26 height 13
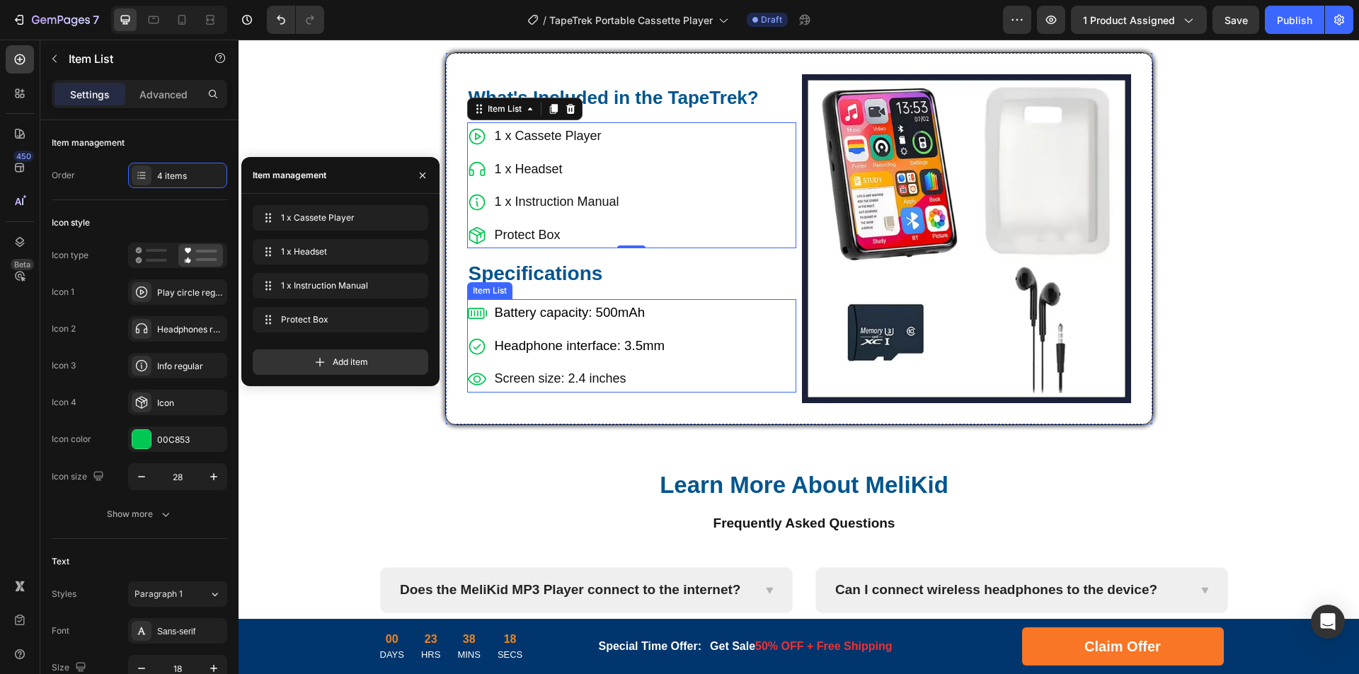
drag, startPoint x: 564, startPoint y: 318, endPoint x: 609, endPoint y: 312, distance: 45.0
click at [564, 318] on span "Battery capacity: 500mAh" at bounding box center [570, 312] width 151 height 15
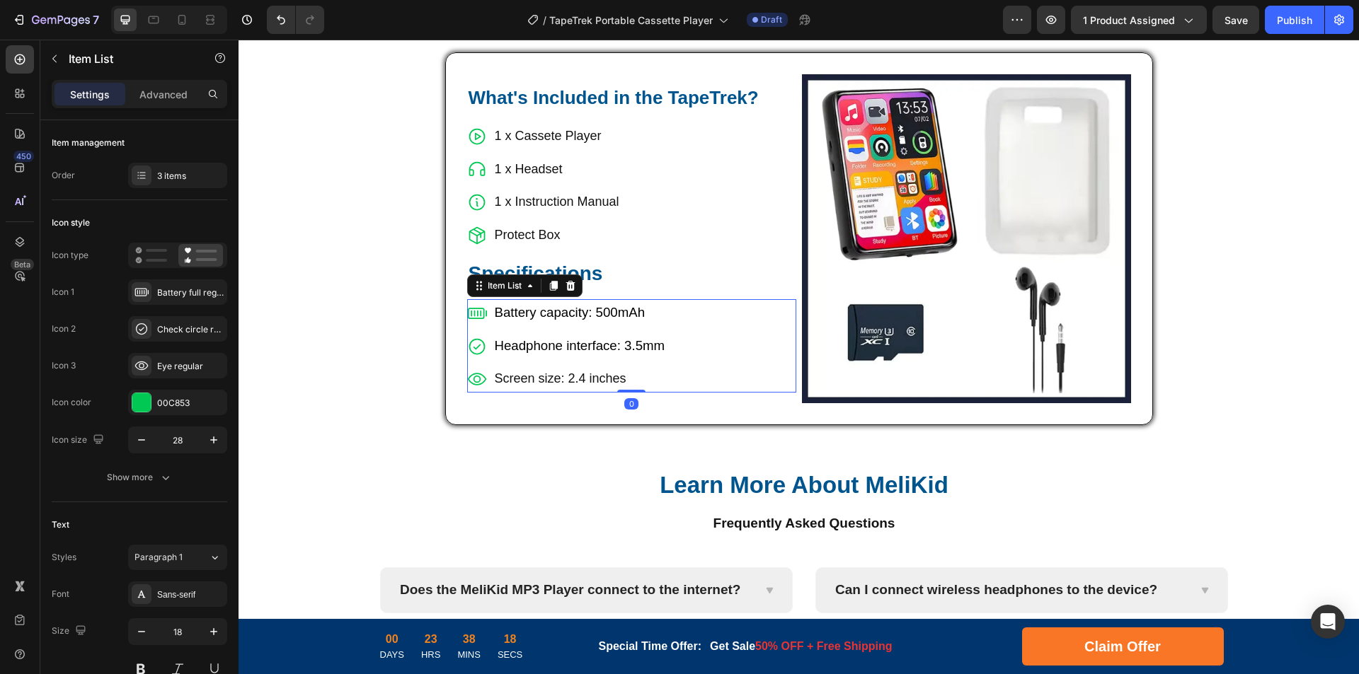
click at [610, 312] on span "Battery capacity: 500mAh" at bounding box center [570, 312] width 151 height 15
click at [560, 345] on span "Headphone interface: 3.5mm" at bounding box center [580, 345] width 171 height 15
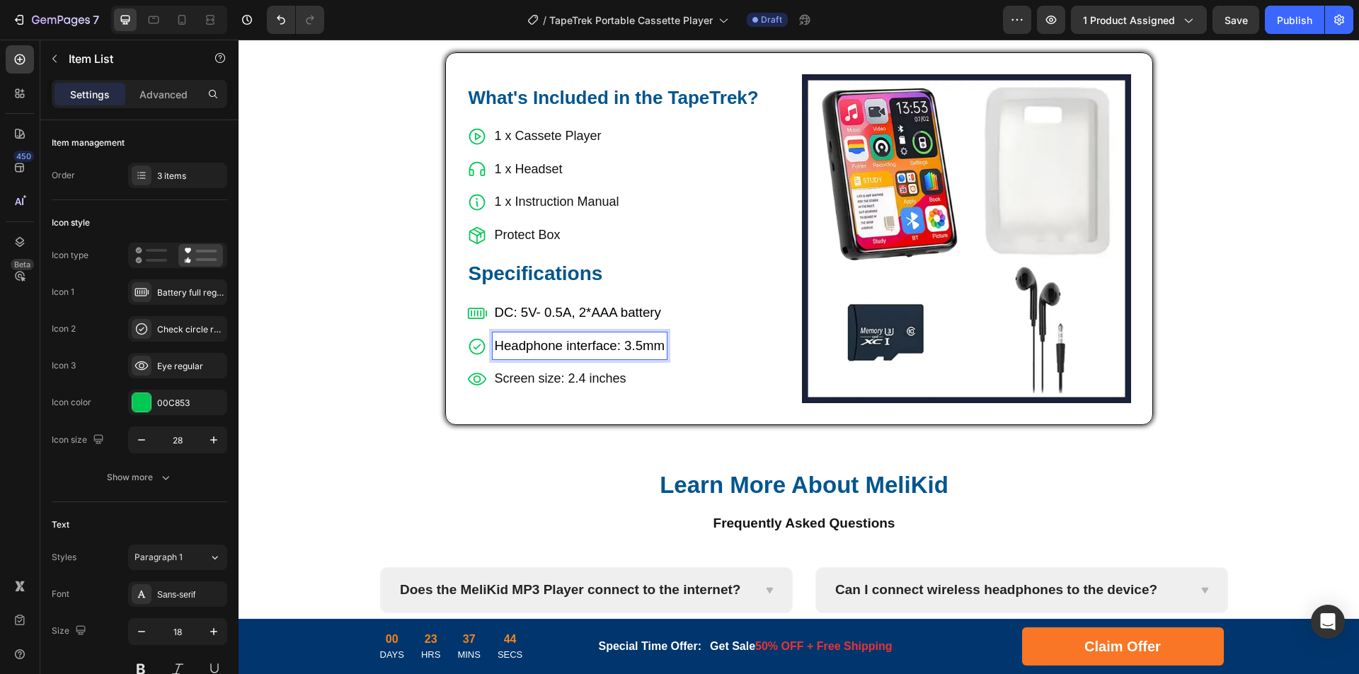
click at [551, 376] on p "Screen size: 2.4 inches" at bounding box center [580, 378] width 171 height 23
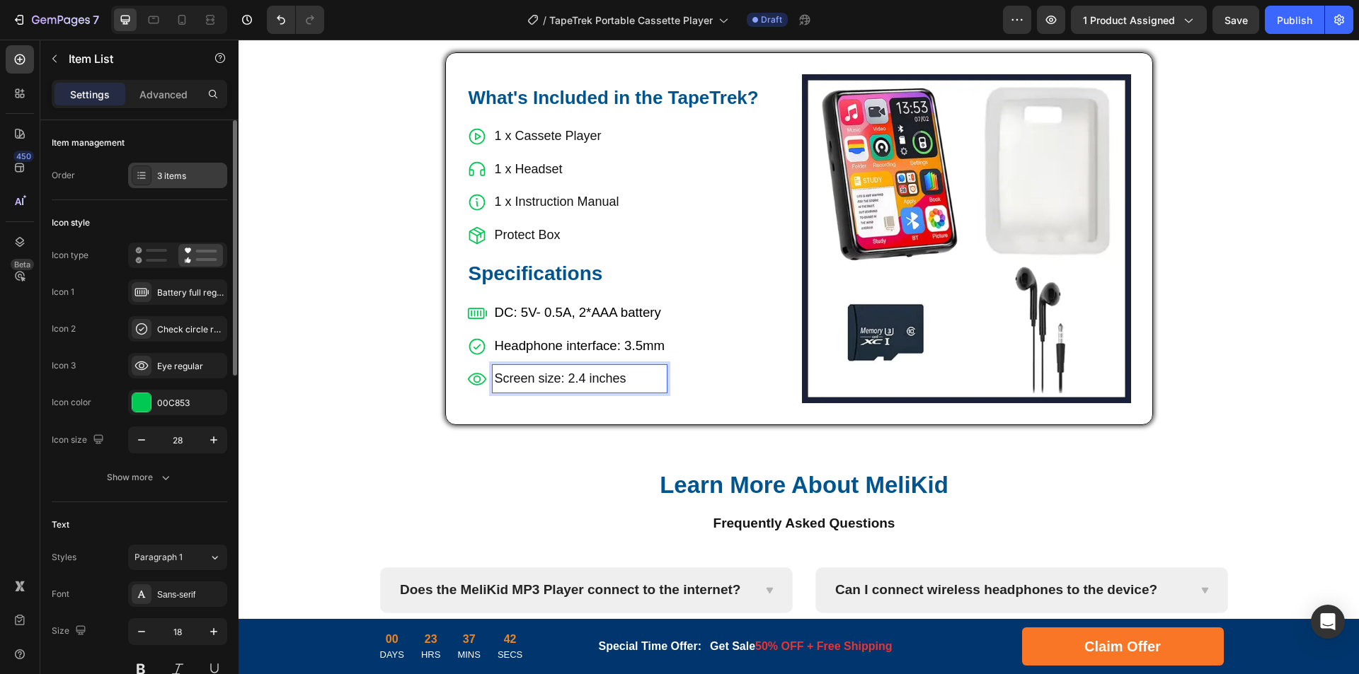
click at [187, 168] on div "3 items" at bounding box center [177, 175] width 99 height 25
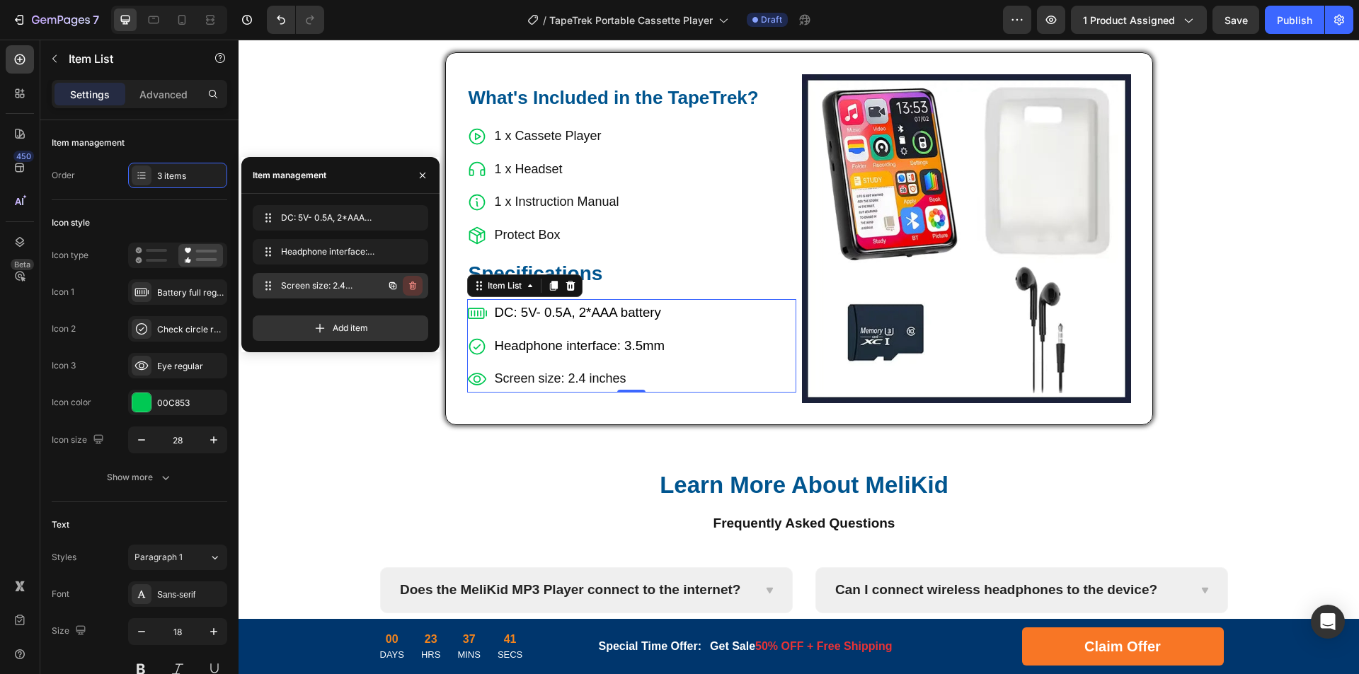
click at [415, 291] on icon "button" at bounding box center [412, 285] width 11 height 11
click at [415, 291] on div "Delete" at bounding box center [403, 286] width 26 height 13
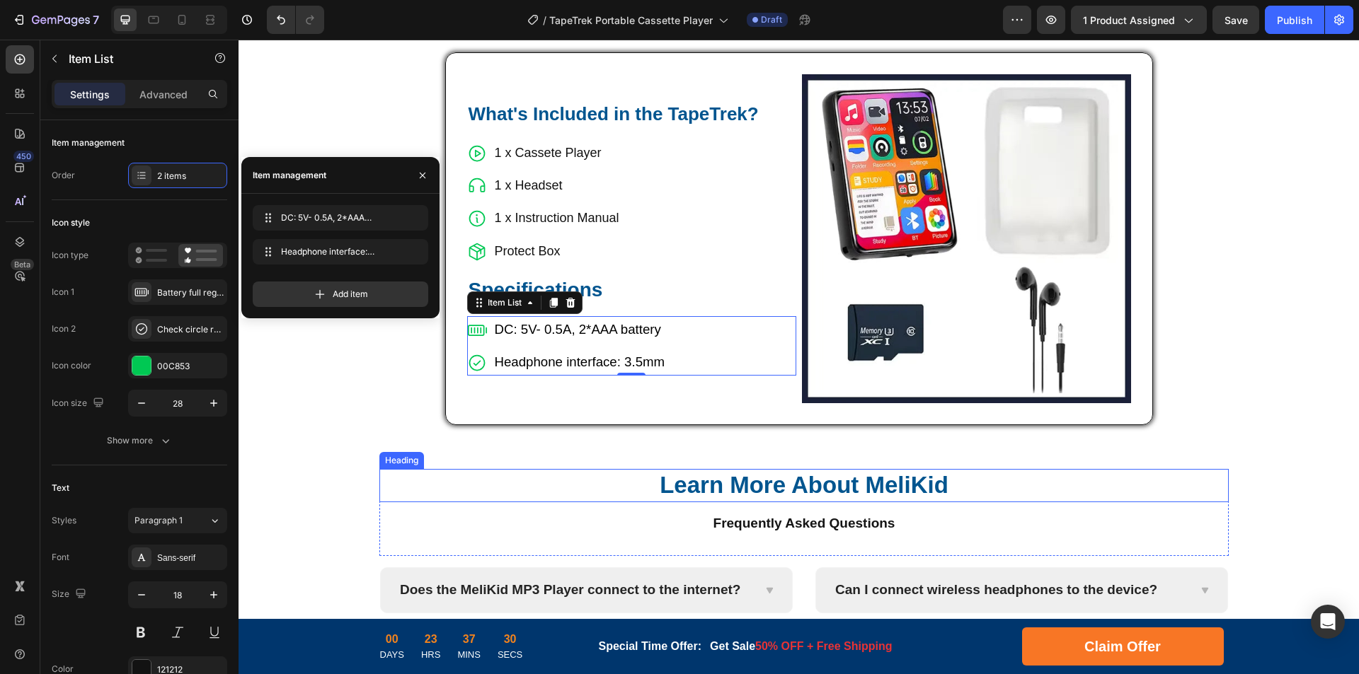
click at [878, 485] on h2 "Learn More About MeliKid" at bounding box center [803, 485] width 849 height 33
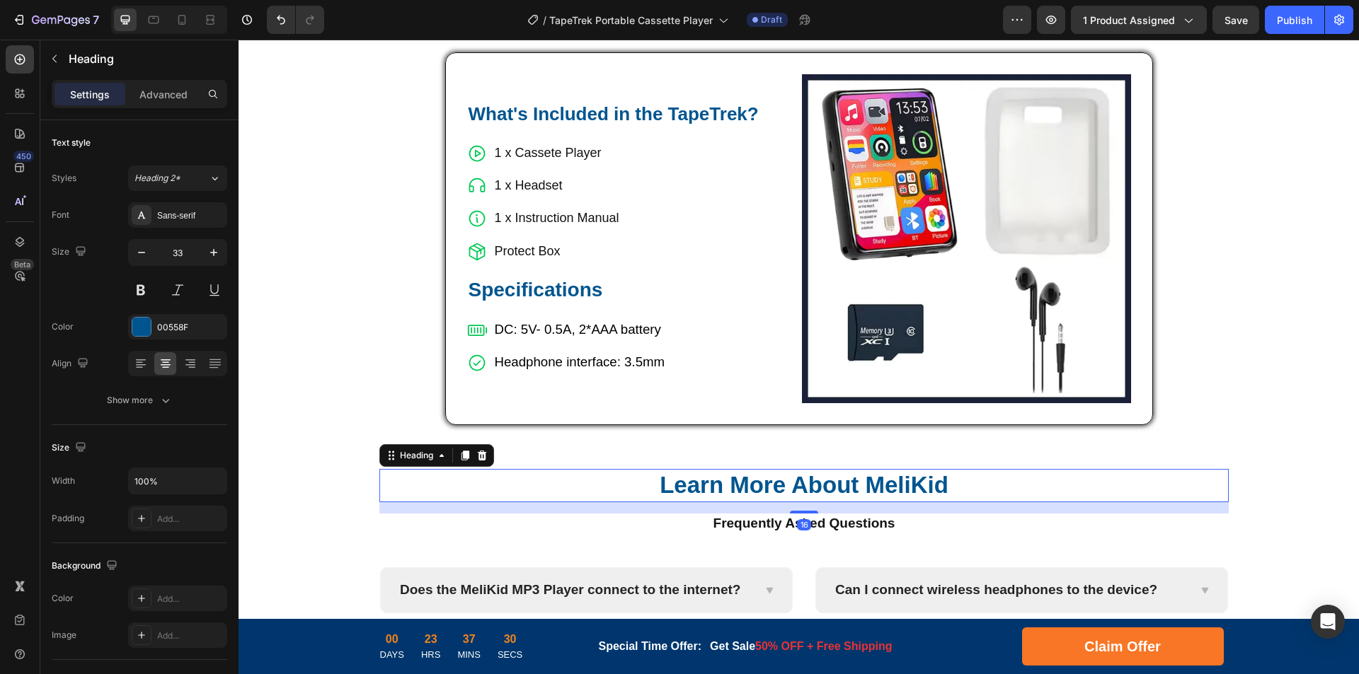
click at [890, 485] on h2 "Learn More About MeliKid" at bounding box center [803, 485] width 849 height 33
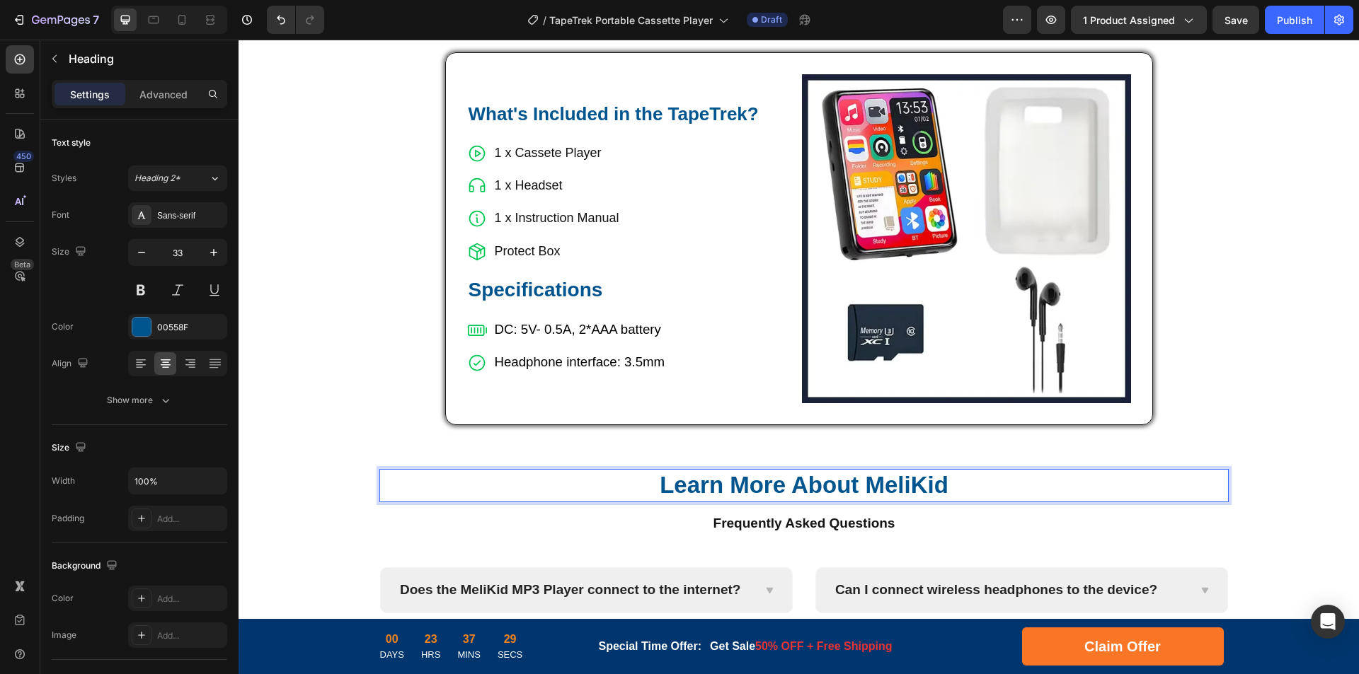
click at [895, 483] on p "Learn More About MeliKid" at bounding box center [804, 486] width 846 height 30
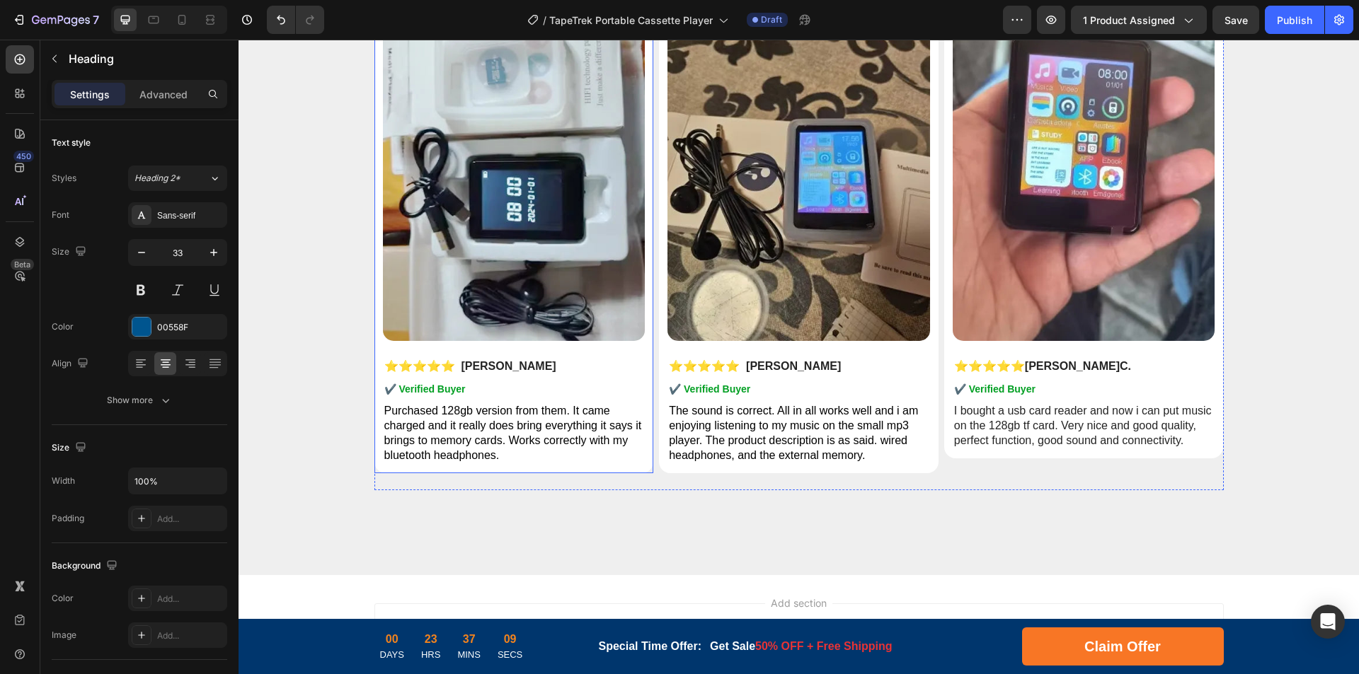
scroll to position [6856, 0]
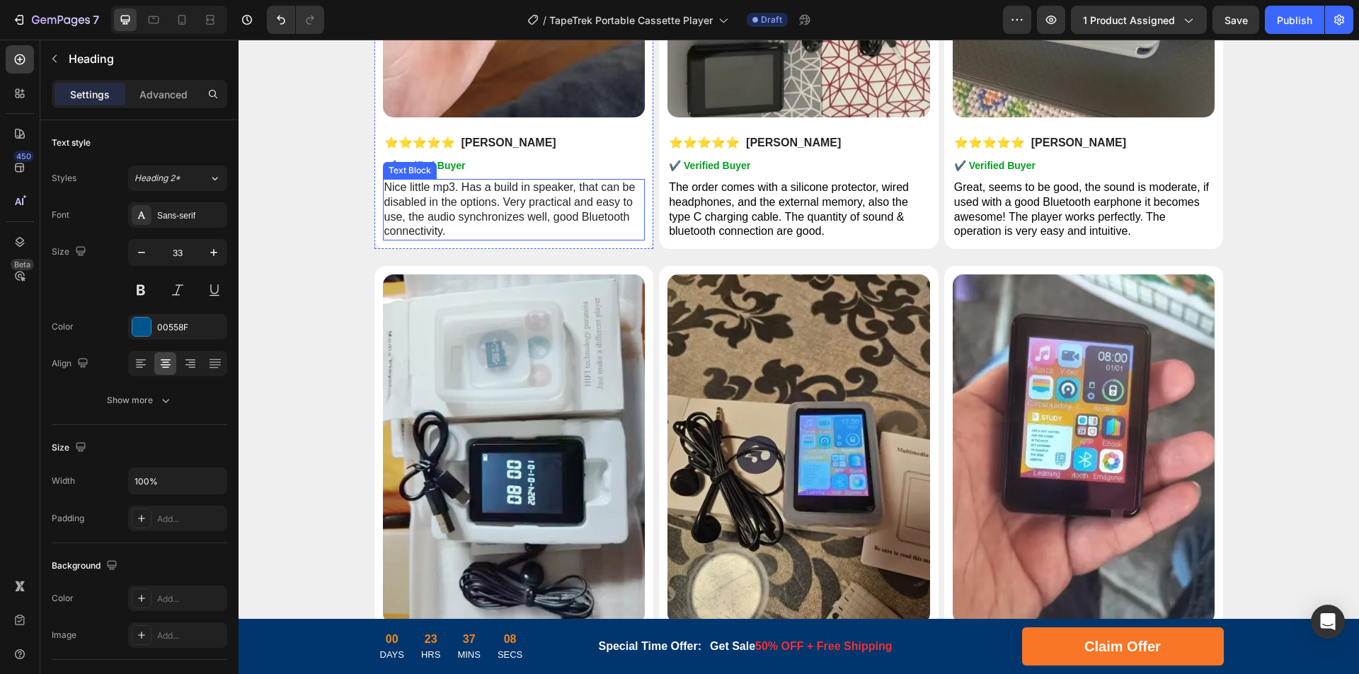
click at [507, 220] on p "Nice little mp3. Has a build in speaker, that can be disabled in the options. V…" at bounding box center [514, 209] width 260 height 59
click at [550, 211] on p "Nice little mp3. Has a build in speaker, that can be disabled in the options. V…" at bounding box center [514, 209] width 260 height 59
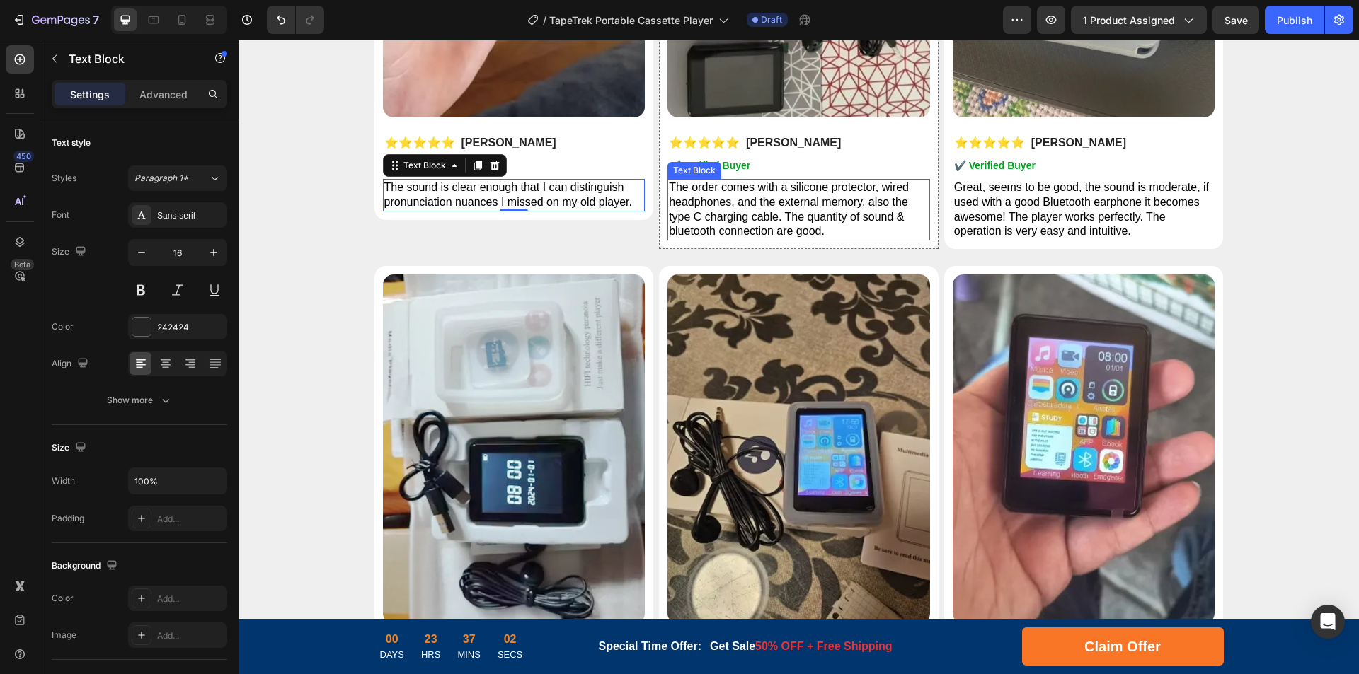
click at [770, 209] on p "The order comes with a silicone protector, wired headphones, and the external m…" at bounding box center [799, 209] width 260 height 59
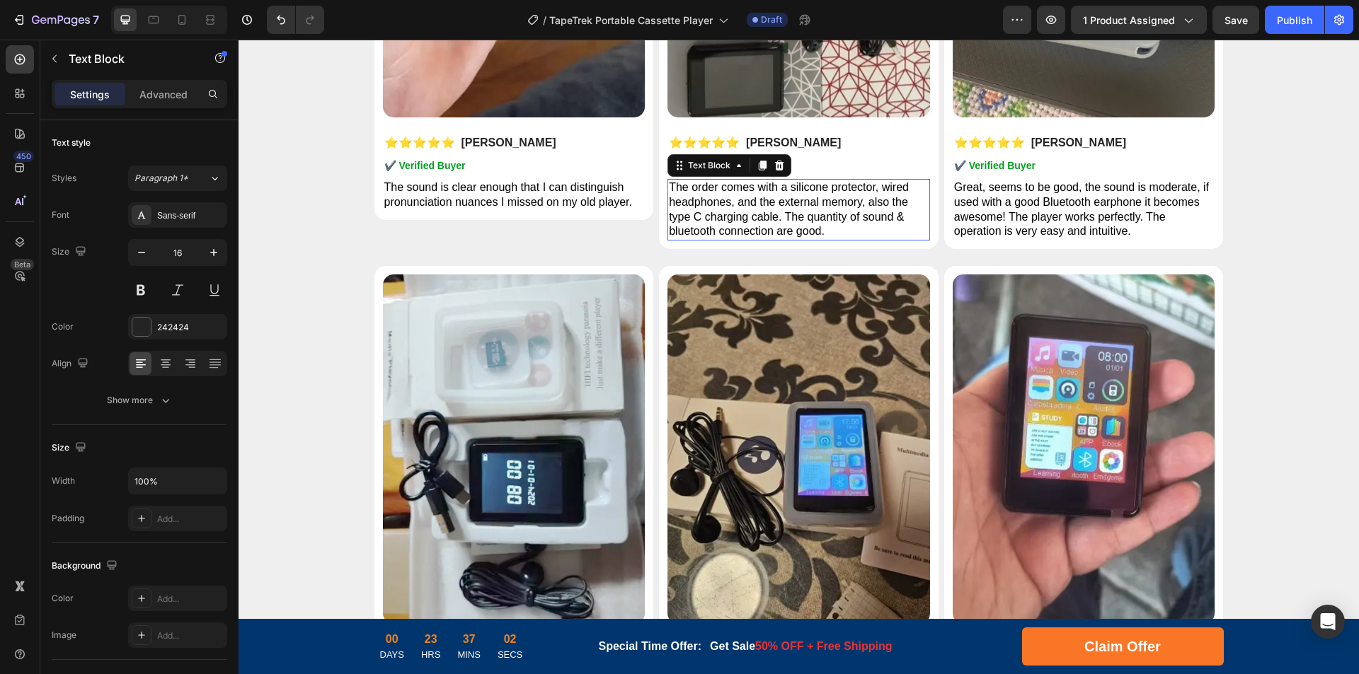
click at [831, 207] on span "The order comes with a silicone protector, wired headphones, and the external m…" at bounding box center [789, 209] width 240 height 56
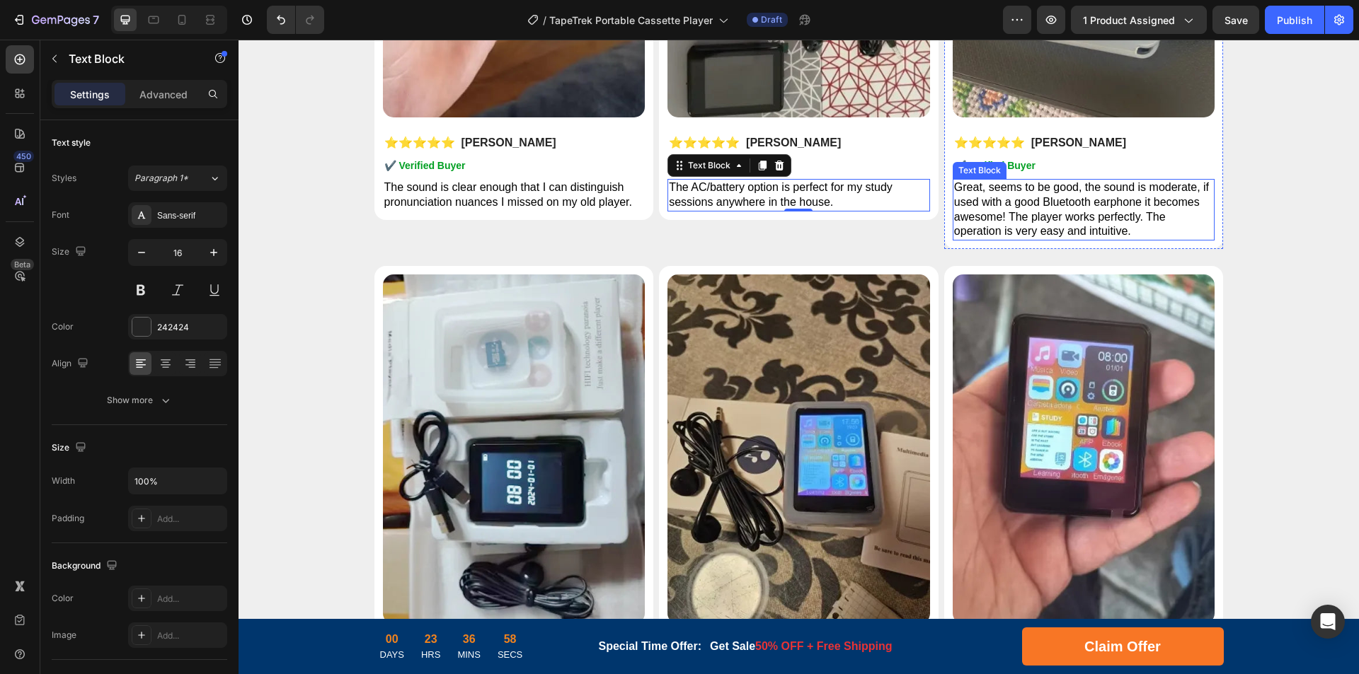
click at [1086, 203] on span "Great, seems to be good, the sound is moderate, if used with a good Bluetooth e…" at bounding box center [1081, 209] width 255 height 56
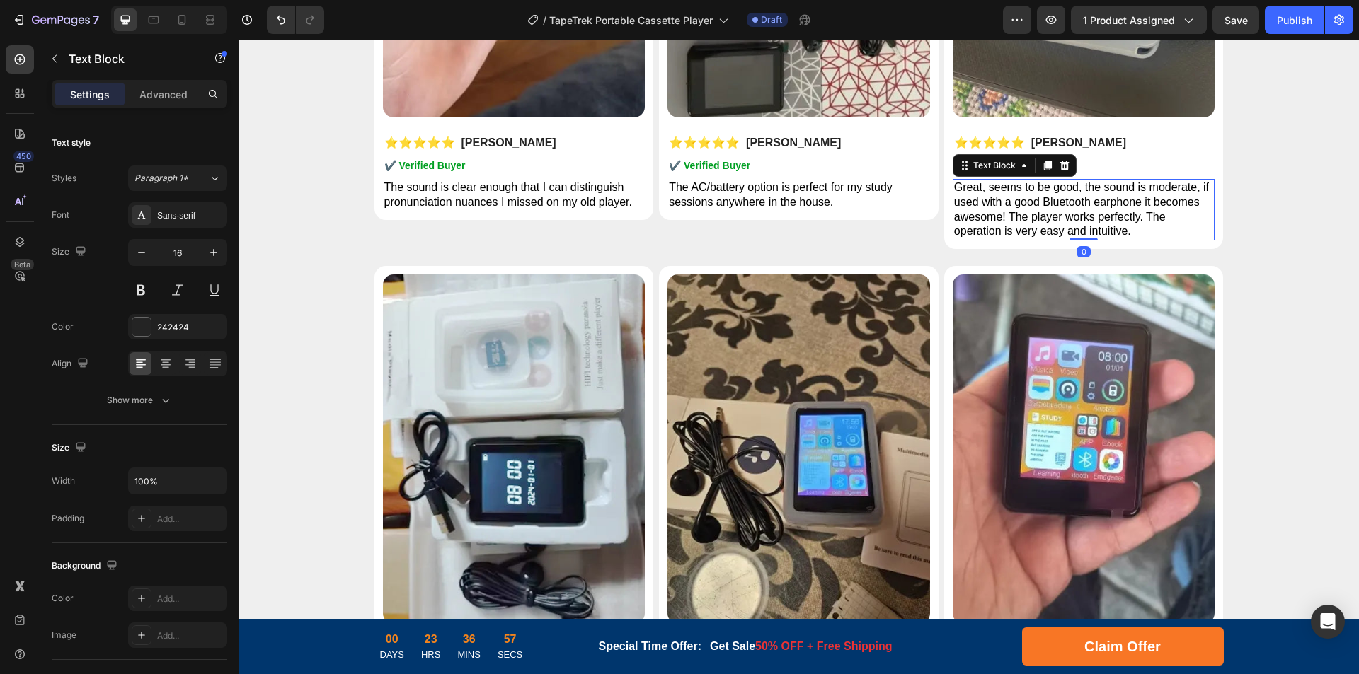
click at [1064, 205] on span "Great, seems to be good, the sound is moderate, if used with a good Bluetooth e…" at bounding box center [1081, 209] width 255 height 56
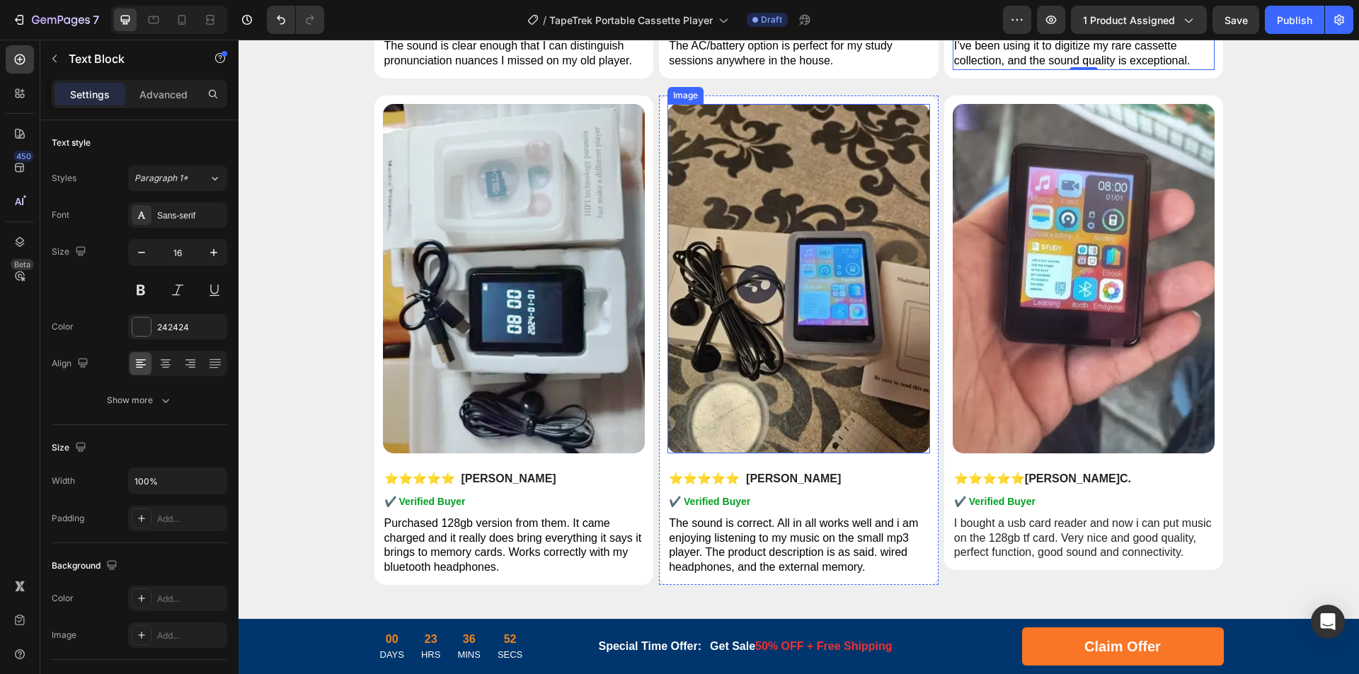
scroll to position [7069, 0]
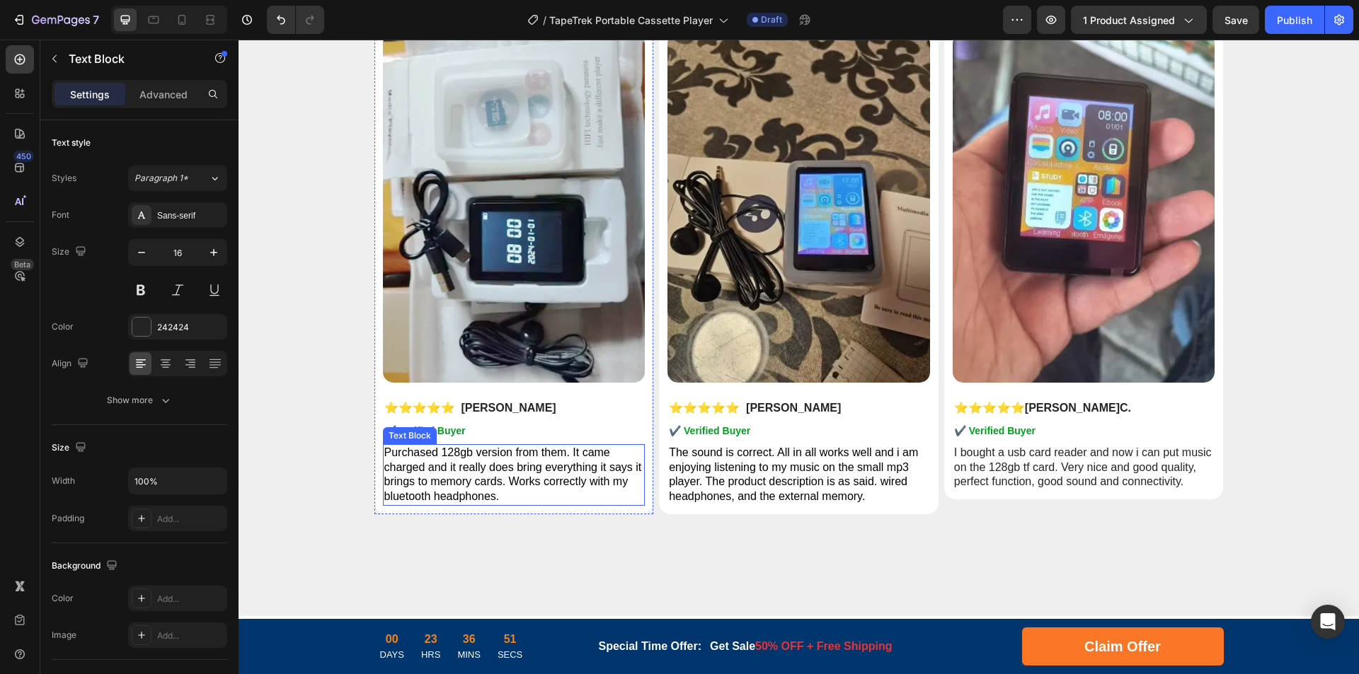
click at [534, 473] on span "Purchased 128gb version from them. It came charged and it really does bring eve…" at bounding box center [513, 475] width 258 height 56
click at [558, 469] on span "Purchased 128gb version from them. It came charged and it really does bring eve…" at bounding box center [513, 475] width 258 height 56
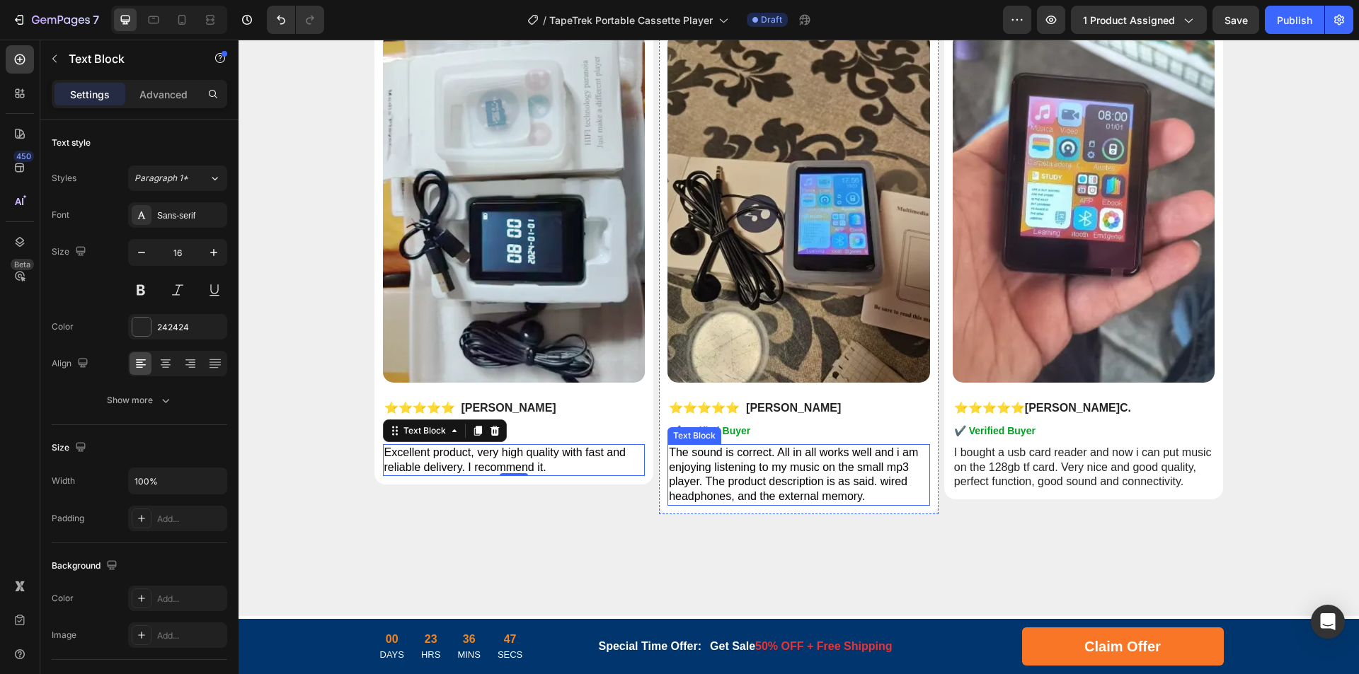
click at [846, 468] on span "The sound is correct. All in all works well and i am enjoying listening to my m…" at bounding box center [793, 475] width 249 height 56
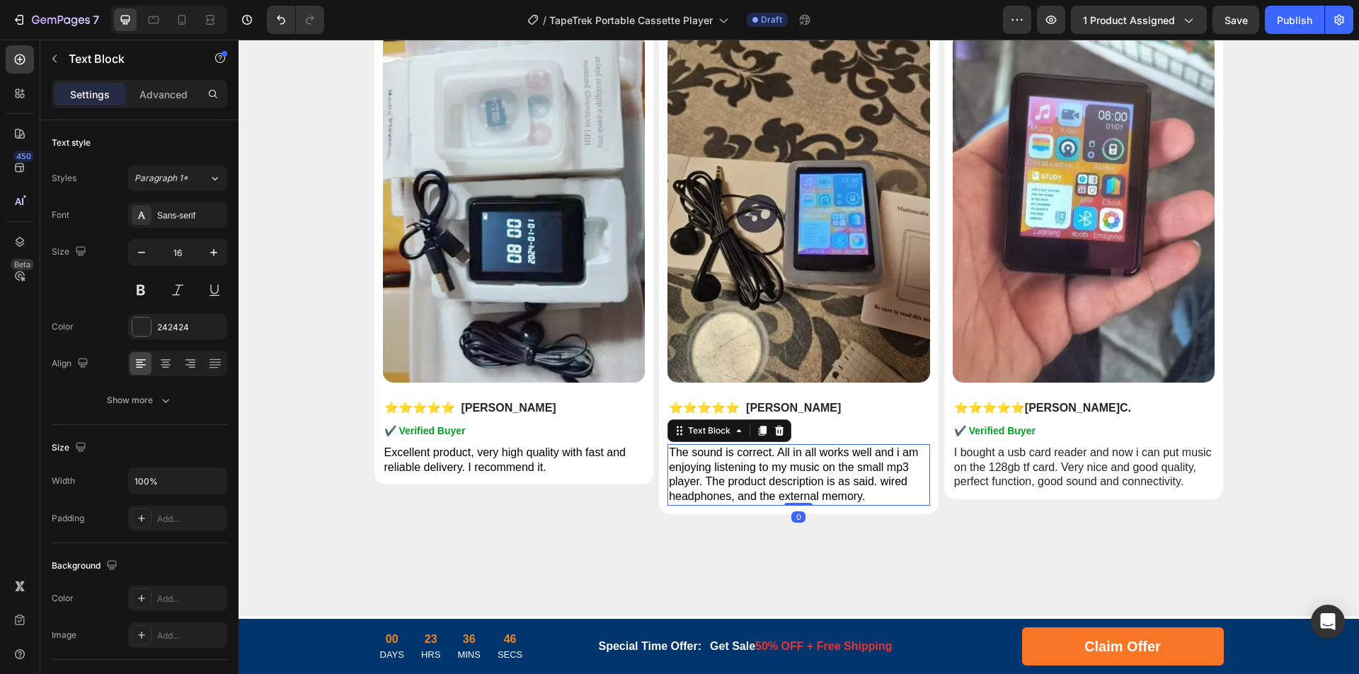
click at [863, 465] on span "The sound is correct. All in all works well and i am enjoying listening to my m…" at bounding box center [793, 475] width 249 height 56
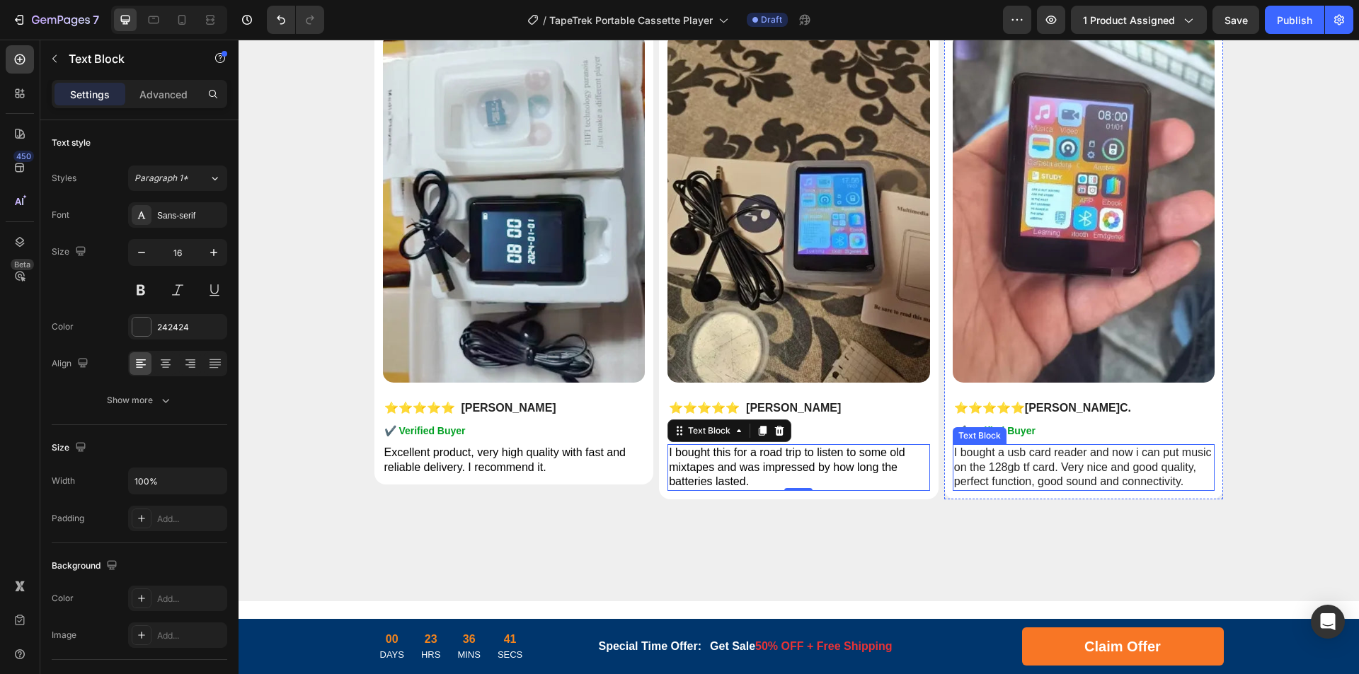
click at [1103, 462] on p "I bought a usb card reader and now i can put music on the 128gb tf card. Very n…" at bounding box center [1084, 468] width 260 height 44
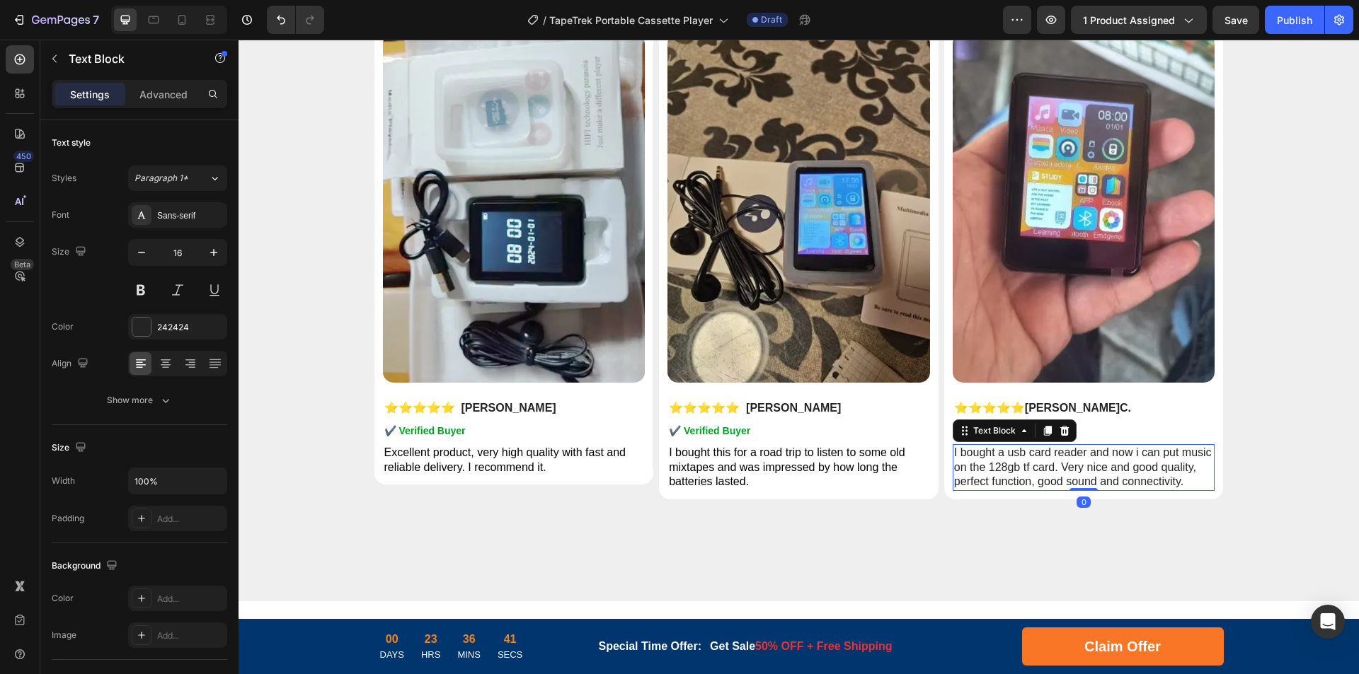
click at [1072, 468] on p "I bought a usb card reader and now i can put music on the 128gb tf card. Very n…" at bounding box center [1084, 468] width 260 height 44
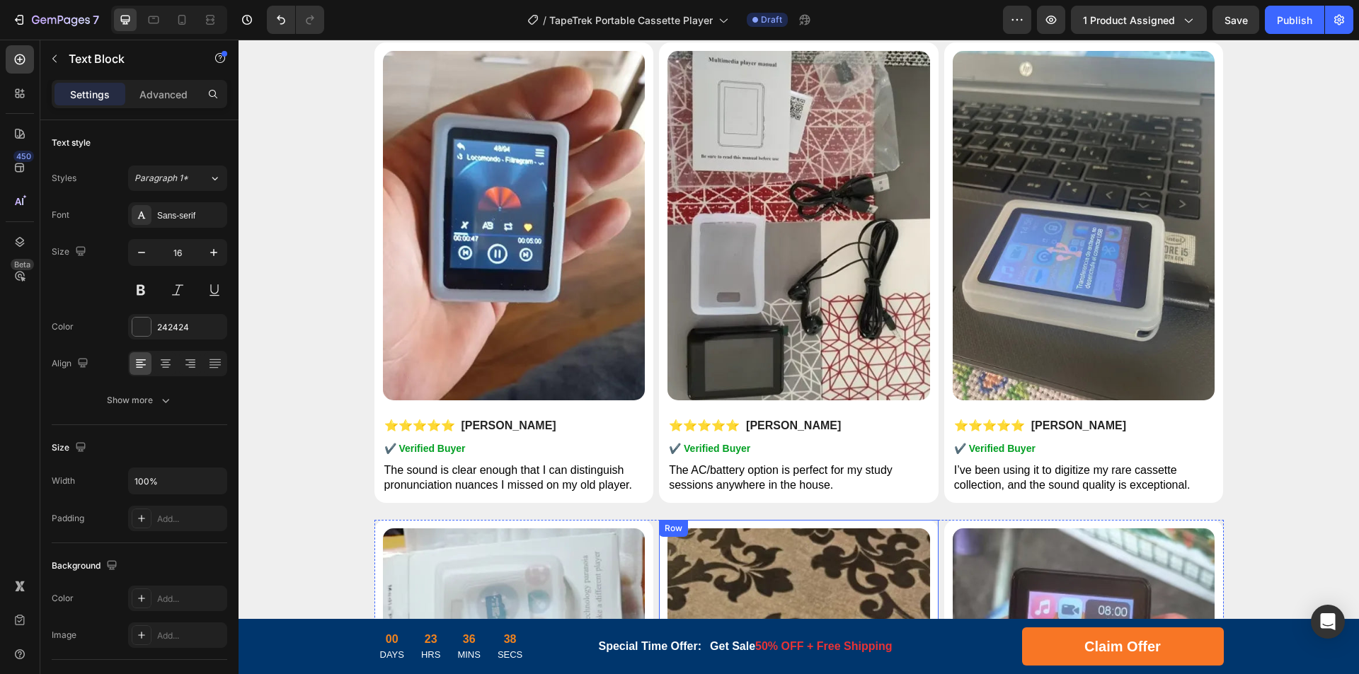
scroll to position [6503, 0]
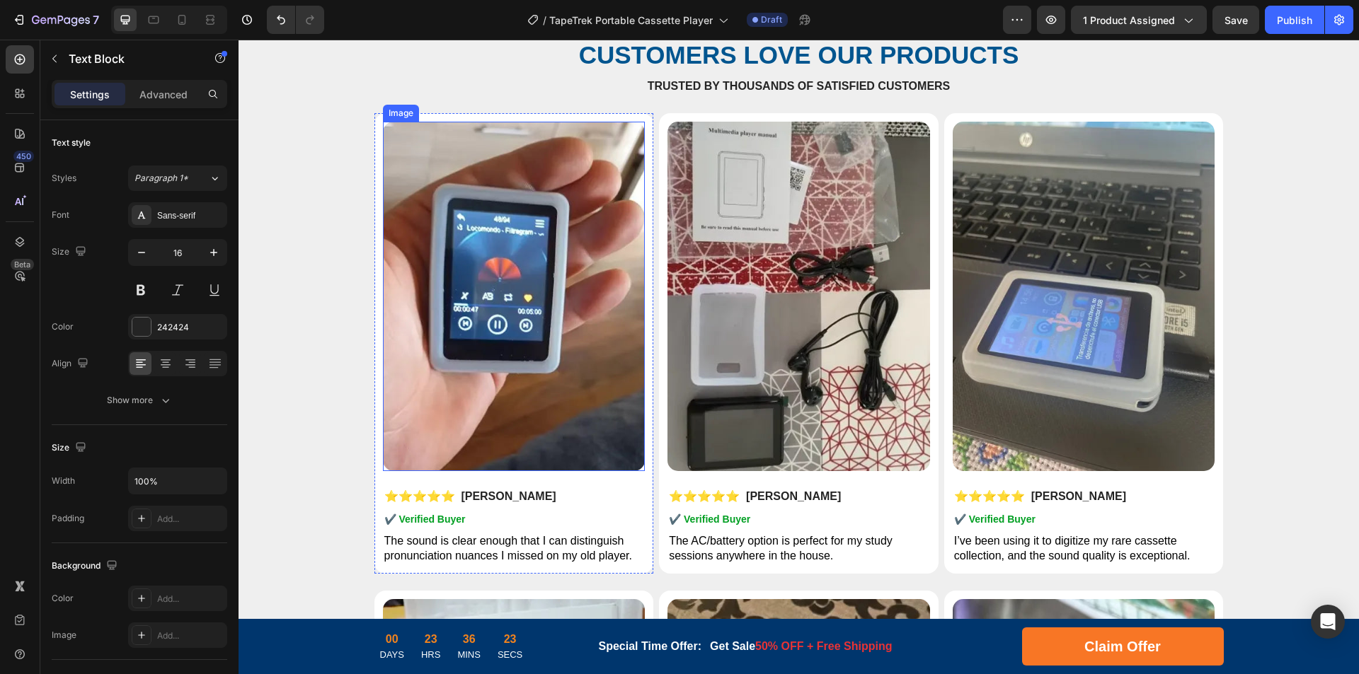
click at [531, 390] on img at bounding box center [514, 297] width 263 height 350
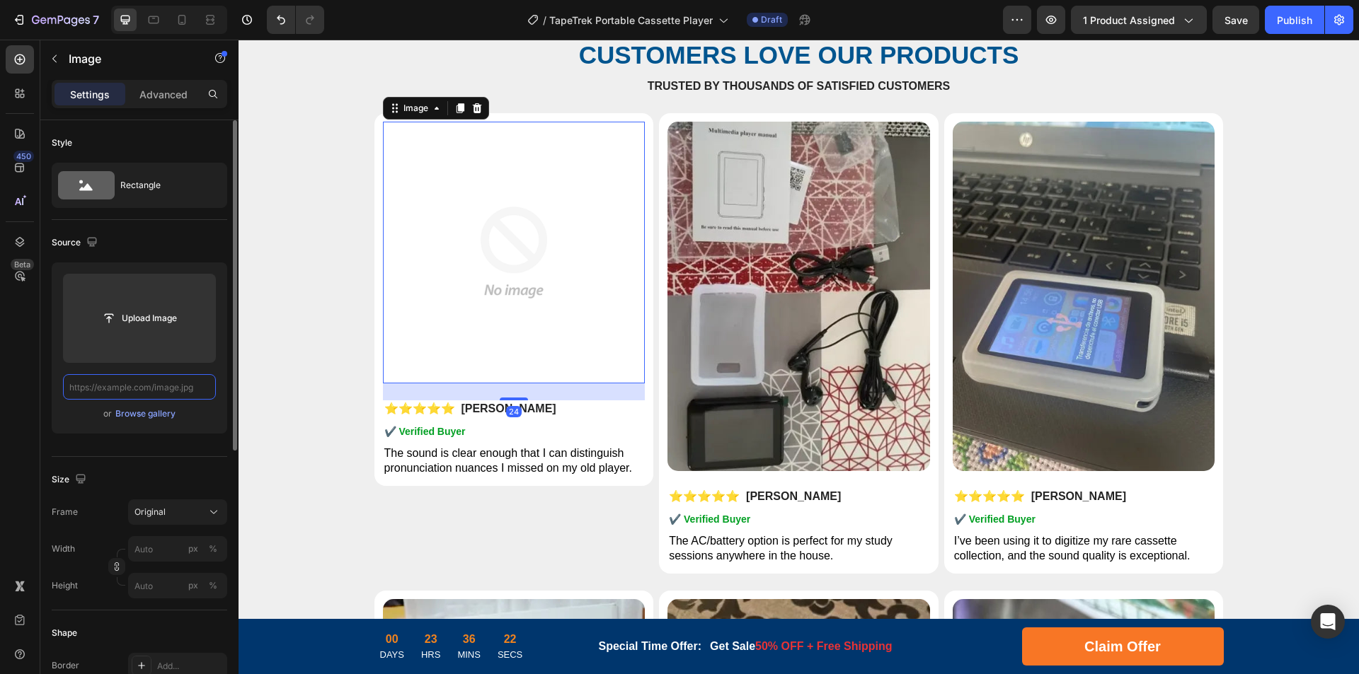
scroll to position [0, 0]
paste input "[URL][DOMAIN_NAME]"
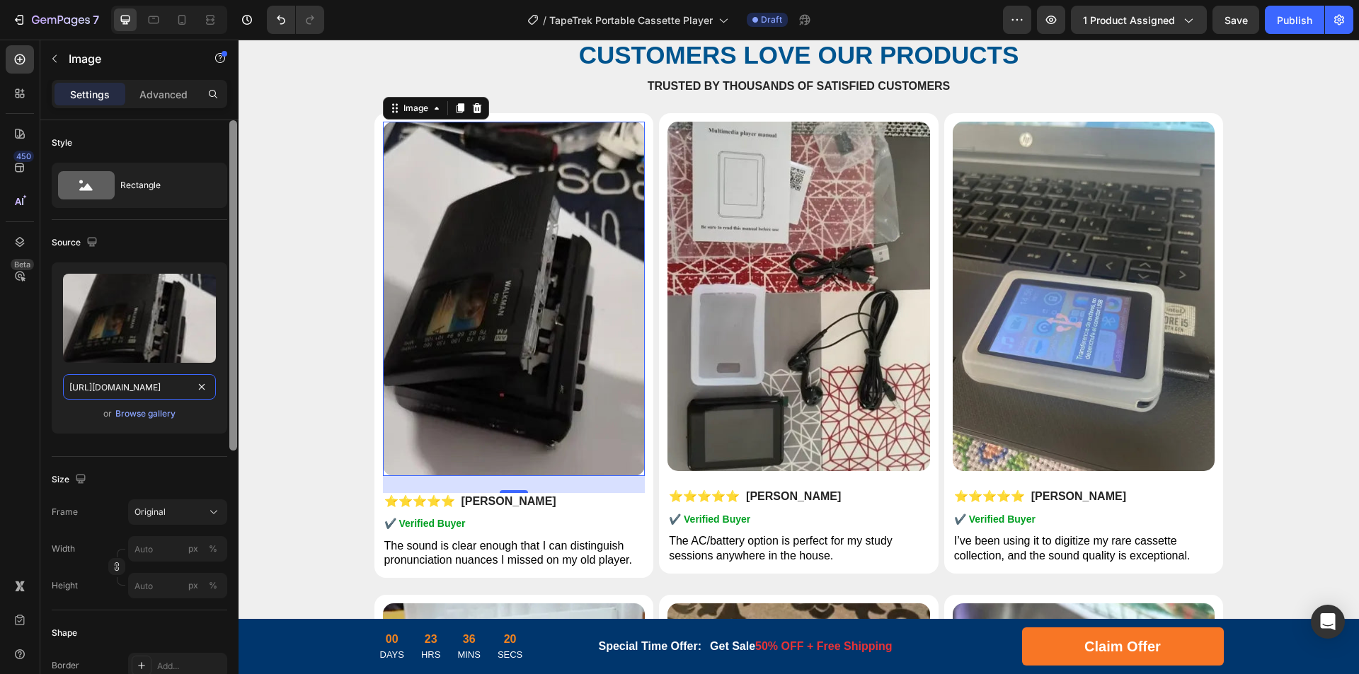
drag, startPoint x: 124, startPoint y: 387, endPoint x: 231, endPoint y: 383, distance: 106.9
click at [228, 382] on div "Style Rectangle Source Upload Image [URL][DOMAIN_NAME] or Browse gallery Size F…" at bounding box center [139, 417] width 198 height 594
type input "[URL][DOMAIN_NAME]"
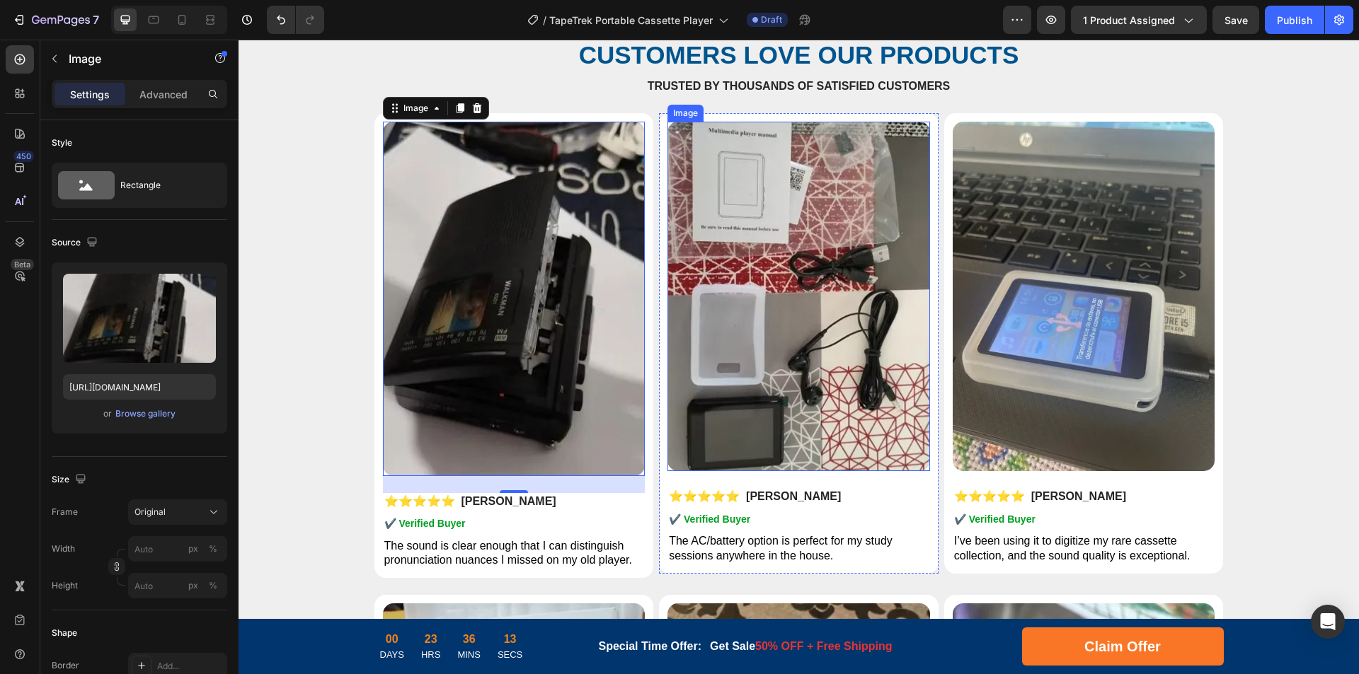
click at [841, 387] on img at bounding box center [798, 297] width 263 height 350
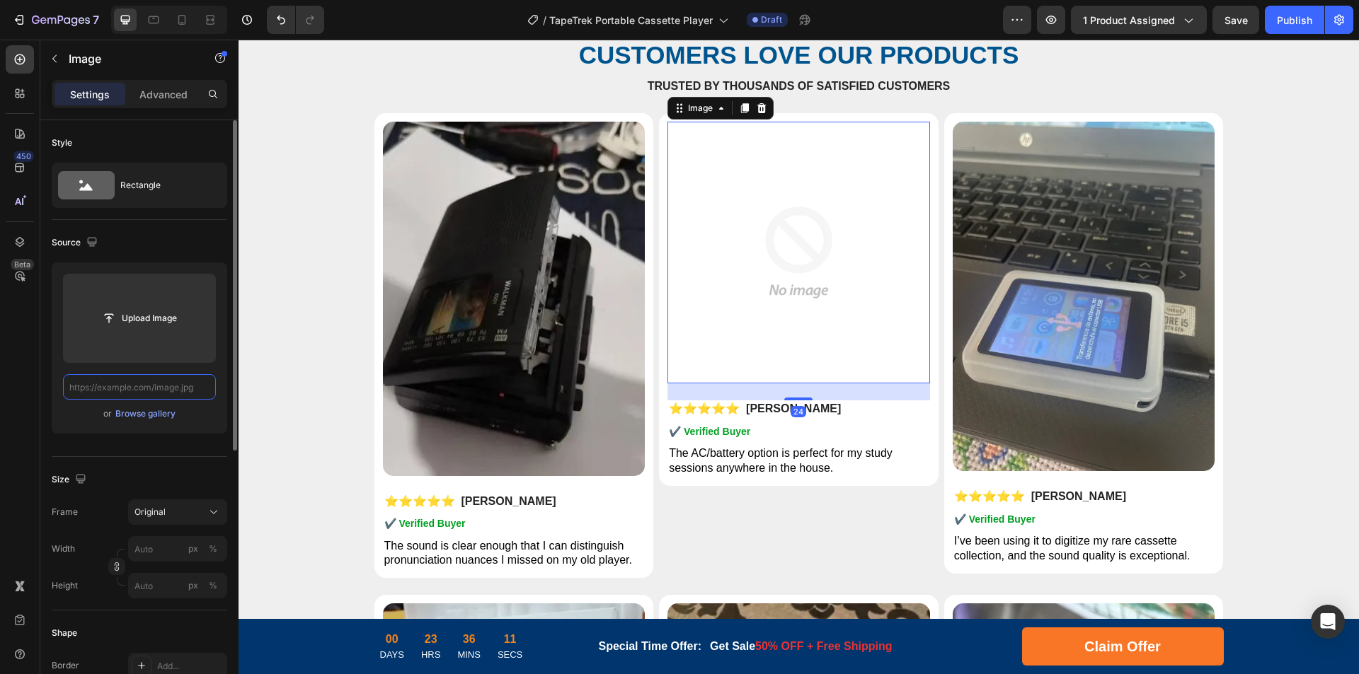
paste input "[URL][DOMAIN_NAME]"
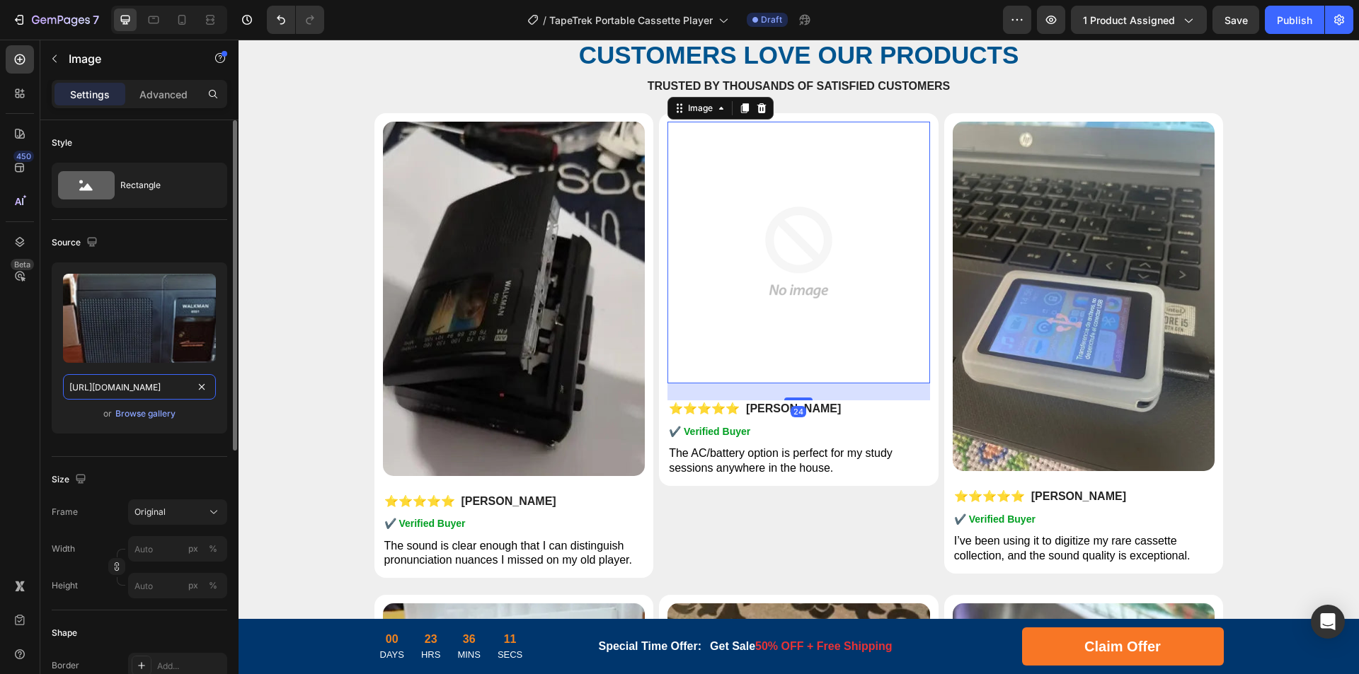
scroll to position [0, 244]
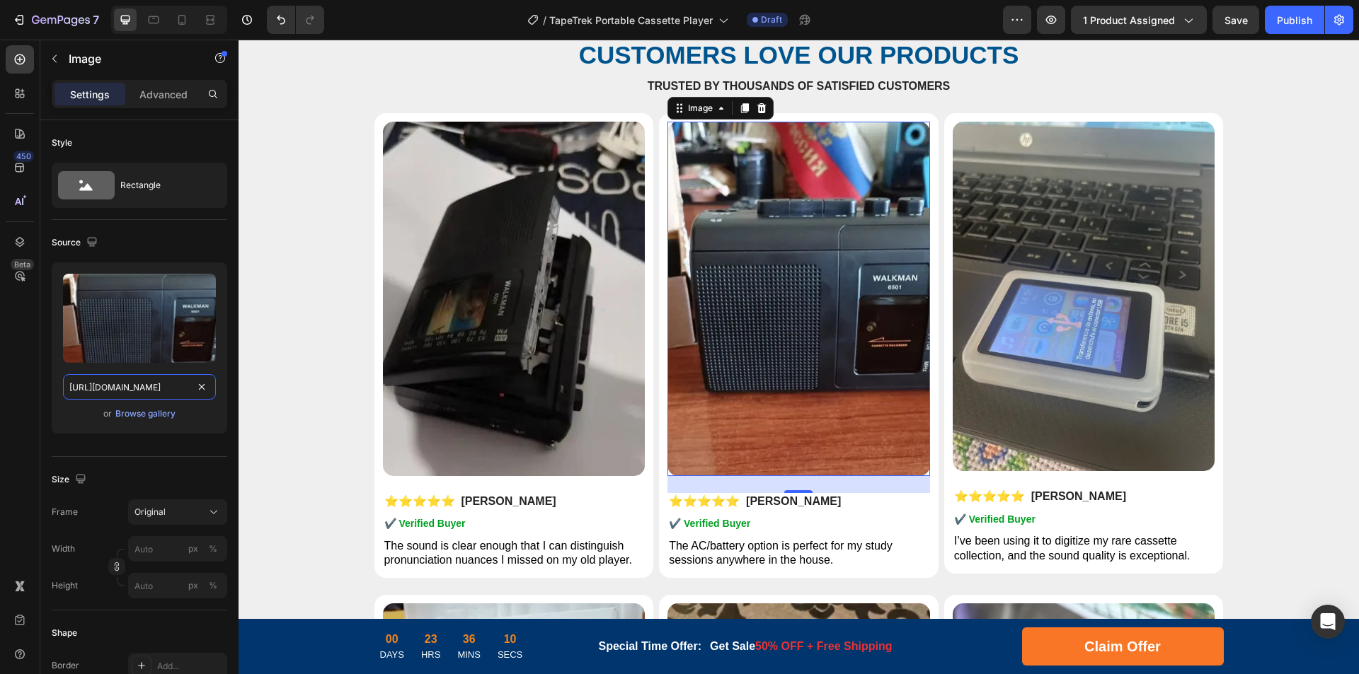
drag, startPoint x: 367, startPoint y: 429, endPoint x: 277, endPoint y: 389, distance: 99.2
type input "[URL][DOMAIN_NAME]"
click at [1040, 317] on img at bounding box center [1084, 297] width 263 height 350
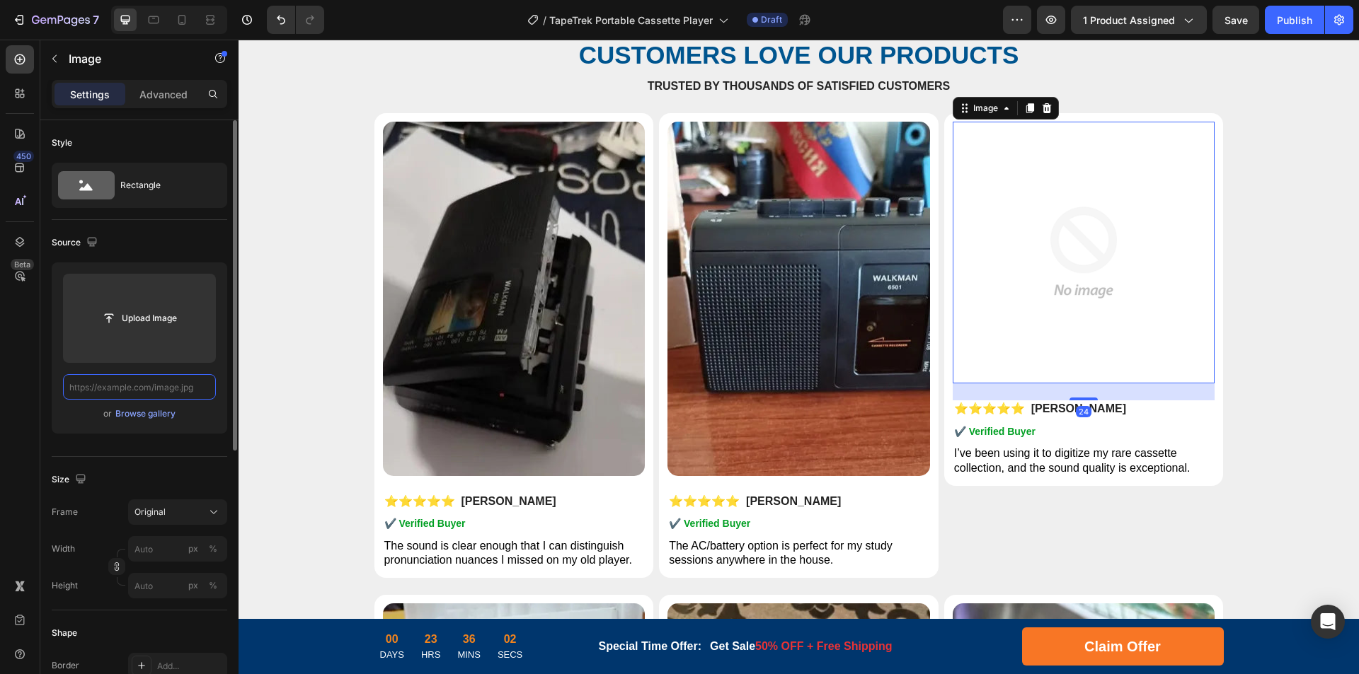
paste input "[URL][DOMAIN_NAME]"
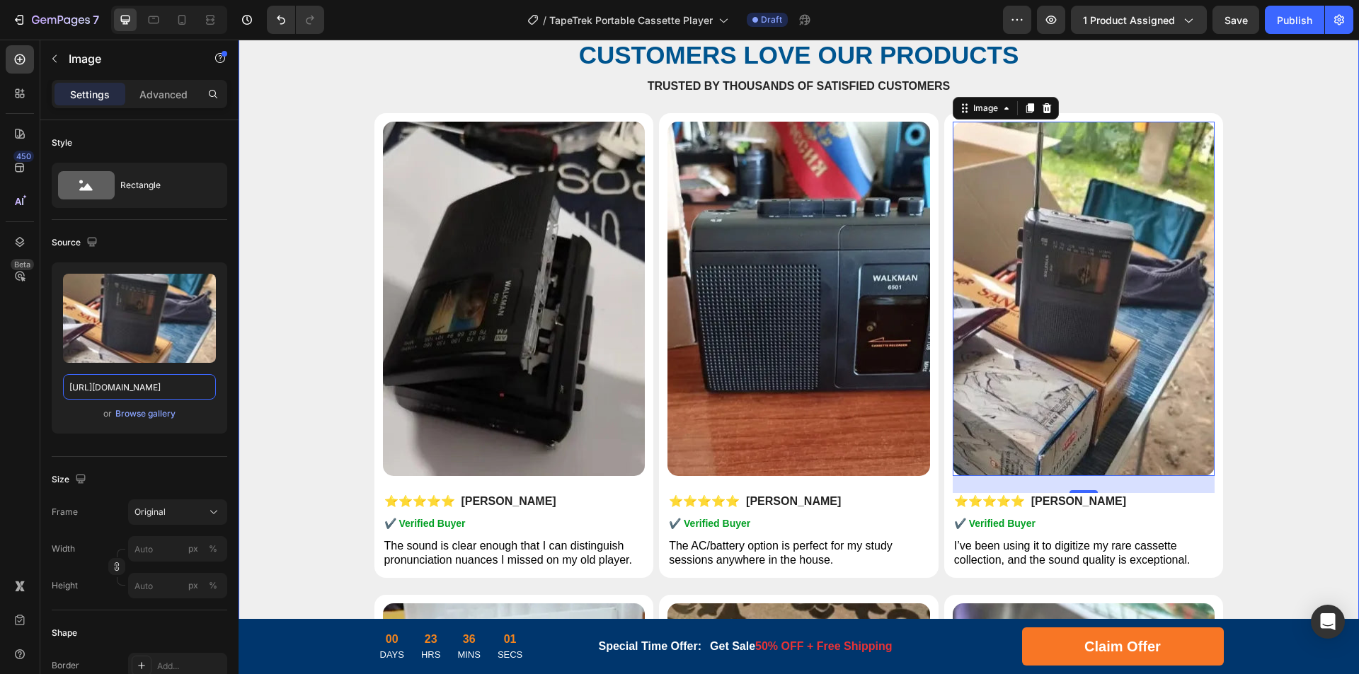
drag, startPoint x: 359, startPoint y: 429, endPoint x: 304, endPoint y: 386, distance: 69.6
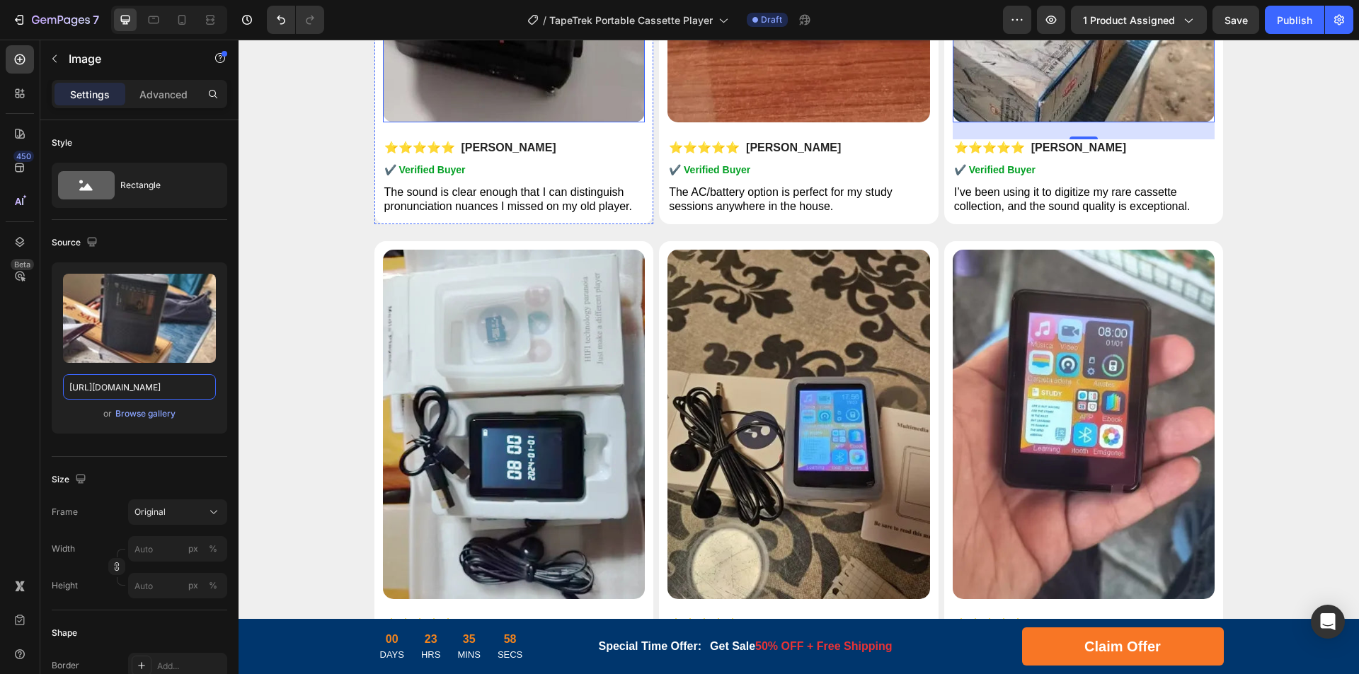
scroll to position [6927, 0]
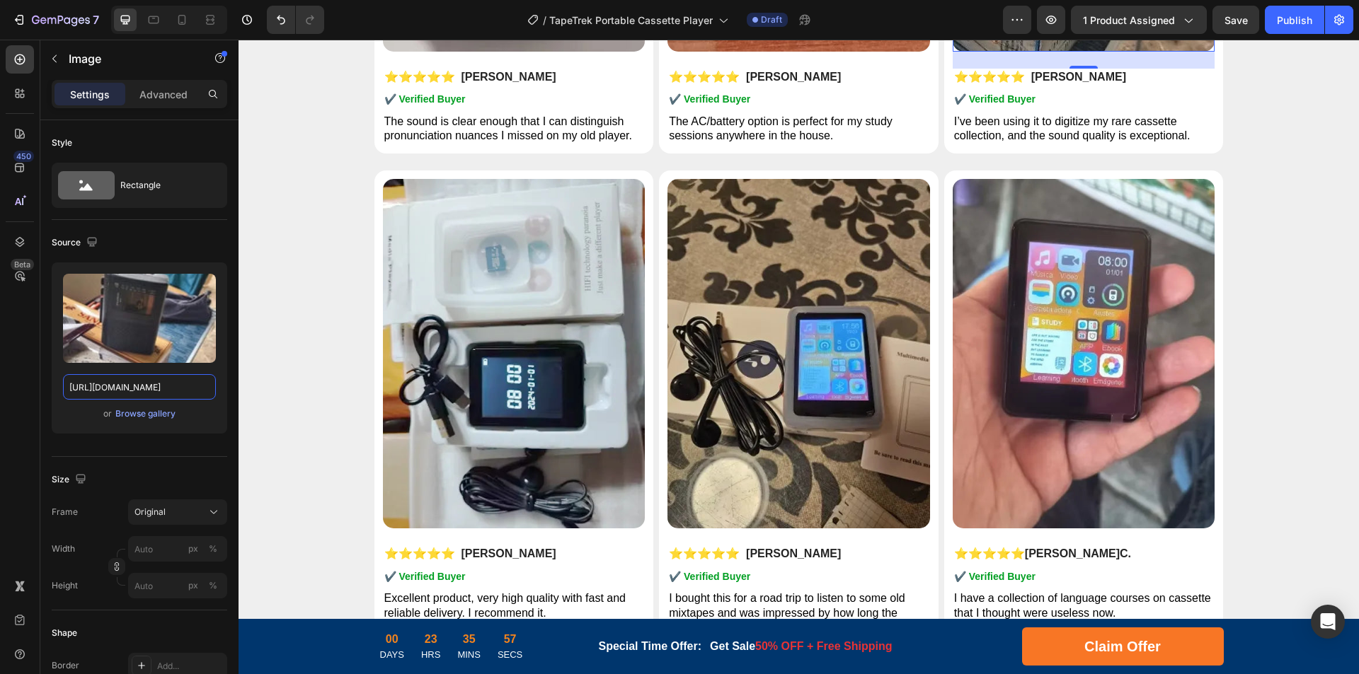
type input "[URL][DOMAIN_NAME]"
click at [564, 394] on img at bounding box center [514, 354] width 263 height 350
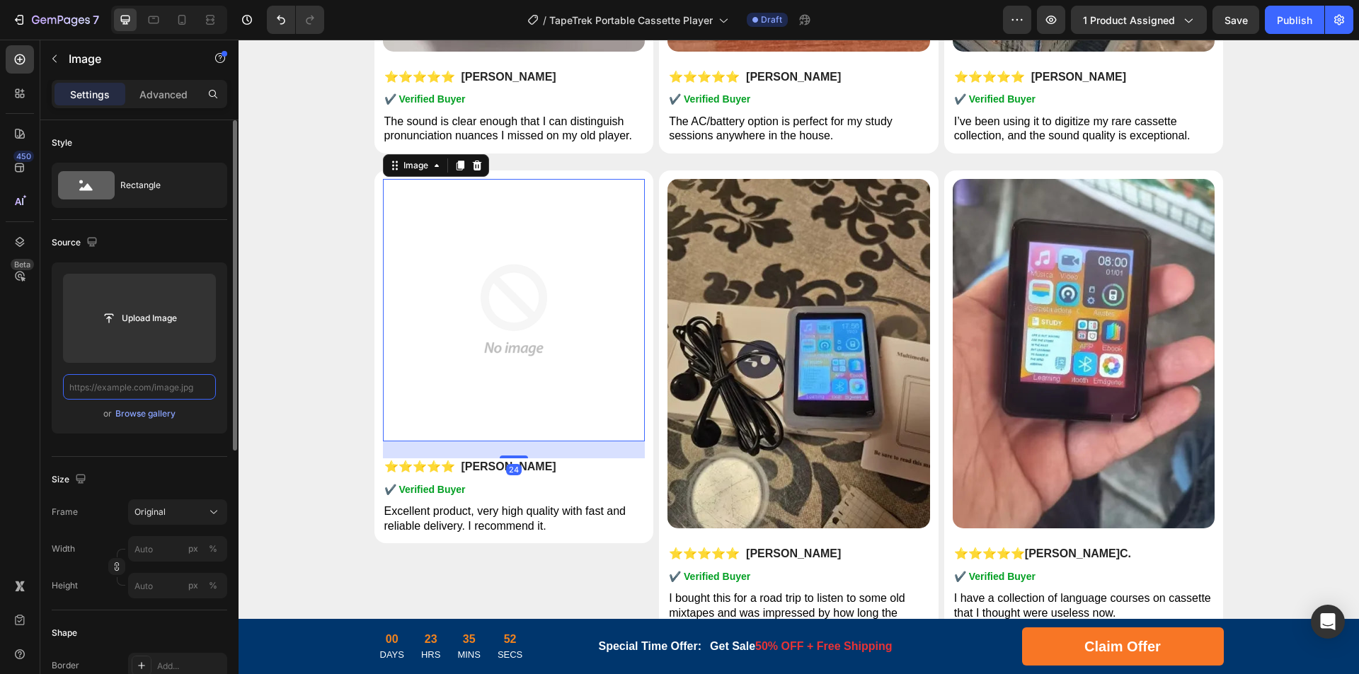
paste input "[URL][DOMAIN_NAME]"
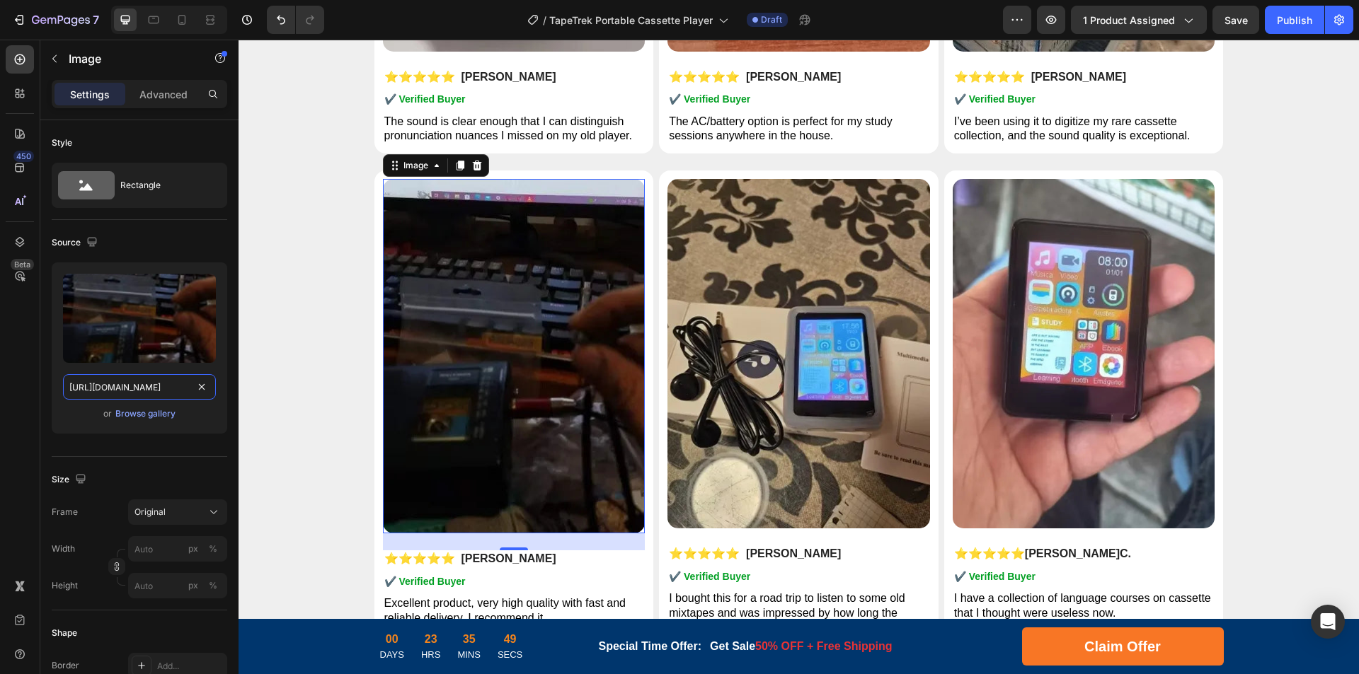
scroll to position [0, 244]
drag, startPoint x: 363, startPoint y: 427, endPoint x: 300, endPoint y: 391, distance: 72.6
type input "[URL][DOMAIN_NAME]"
click at [858, 369] on img at bounding box center [798, 354] width 263 height 350
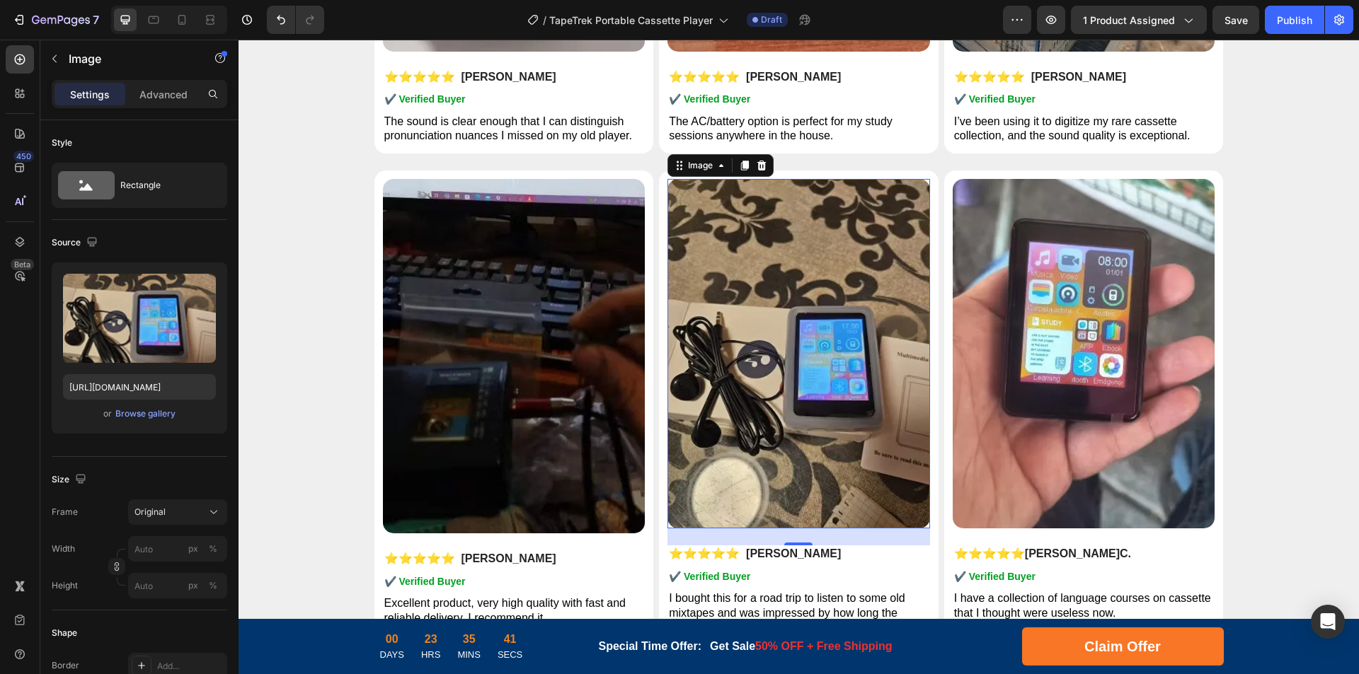
click at [815, 369] on img at bounding box center [798, 354] width 263 height 350
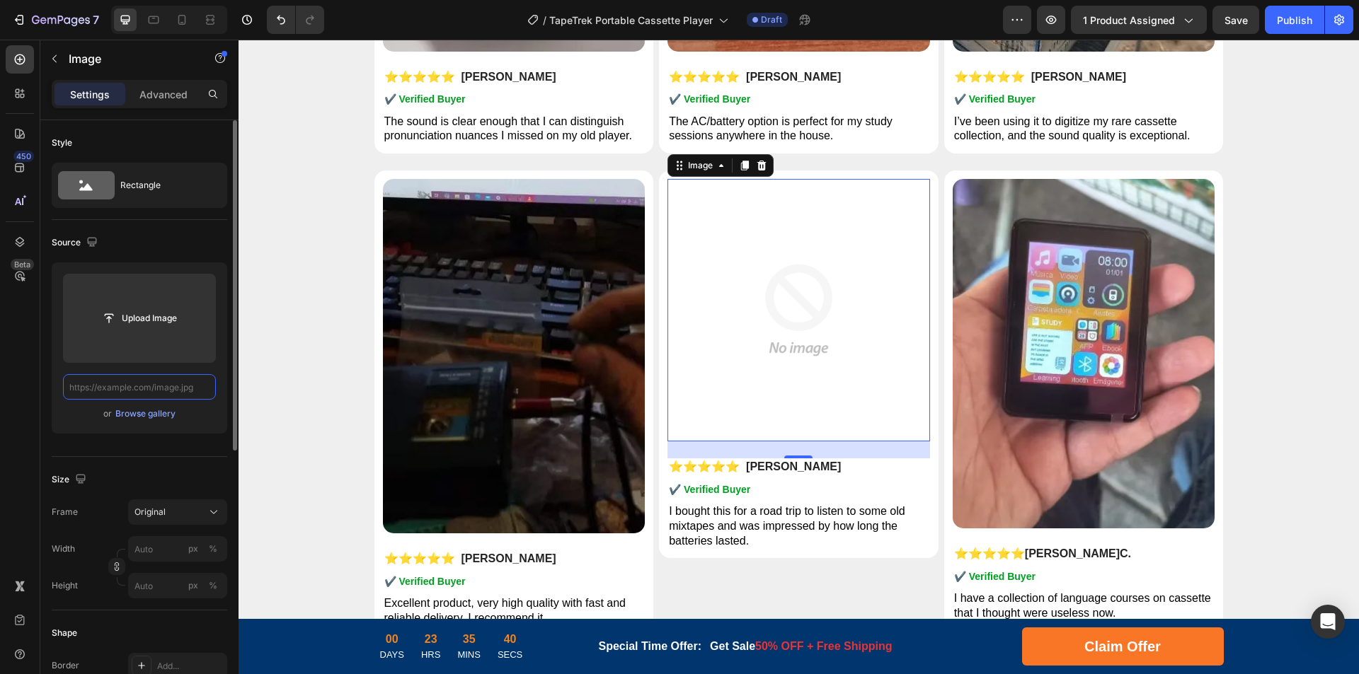
scroll to position [0, 0]
paste input "[URL][DOMAIN_NAME]"
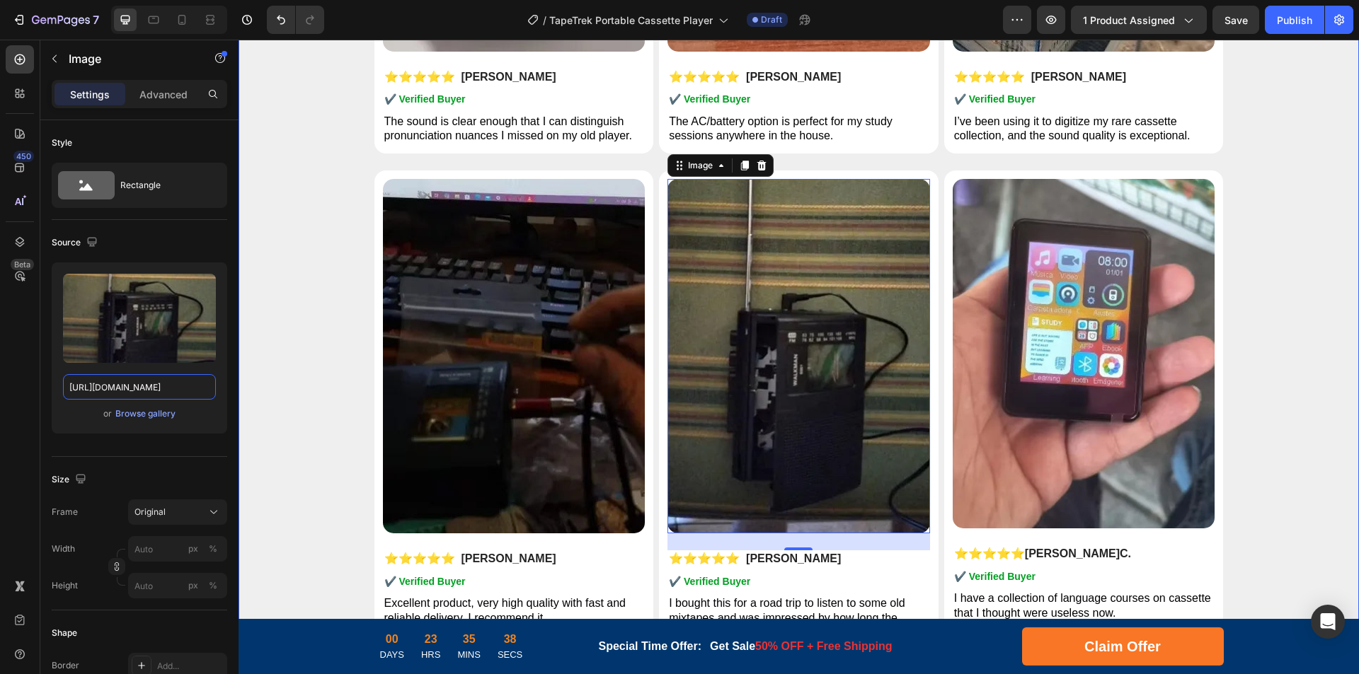
drag, startPoint x: 364, startPoint y: 427, endPoint x: 258, endPoint y: 383, distance: 115.1
type input "[URL][DOMAIN_NAME]"
click at [991, 342] on img at bounding box center [1084, 354] width 263 height 350
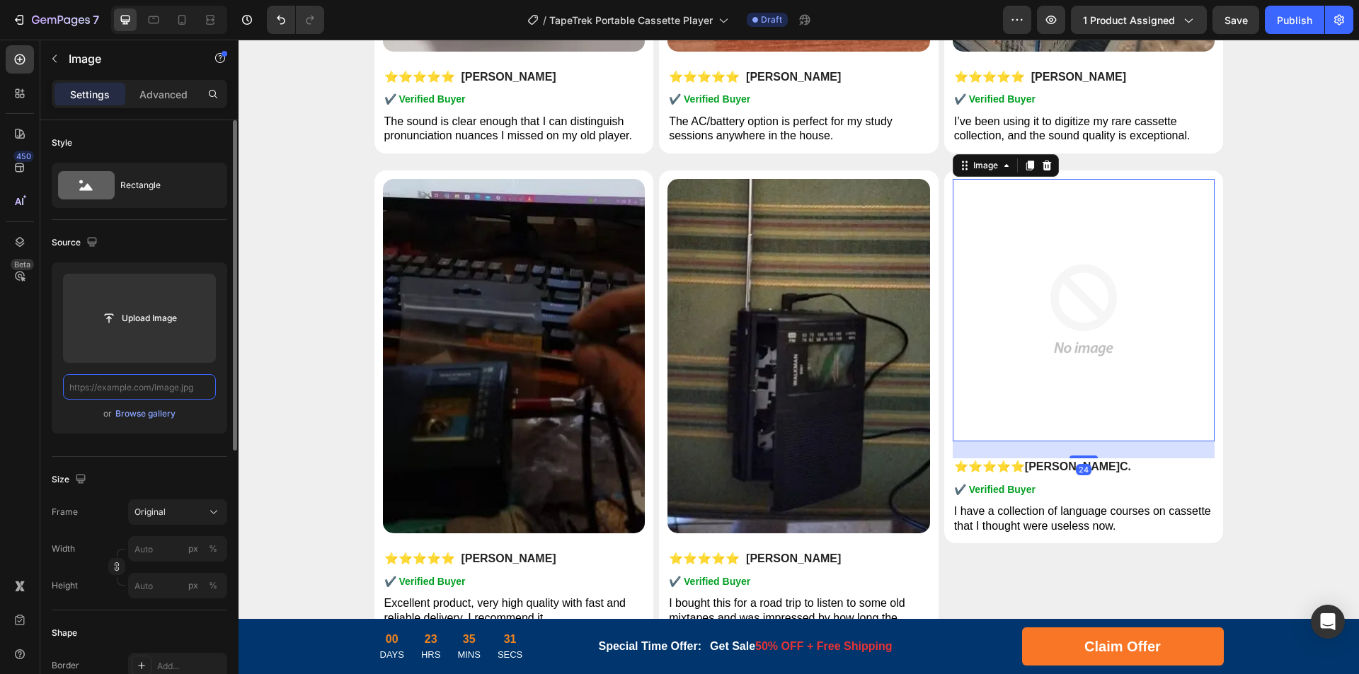
paste input "[URL][DOMAIN_NAME]"
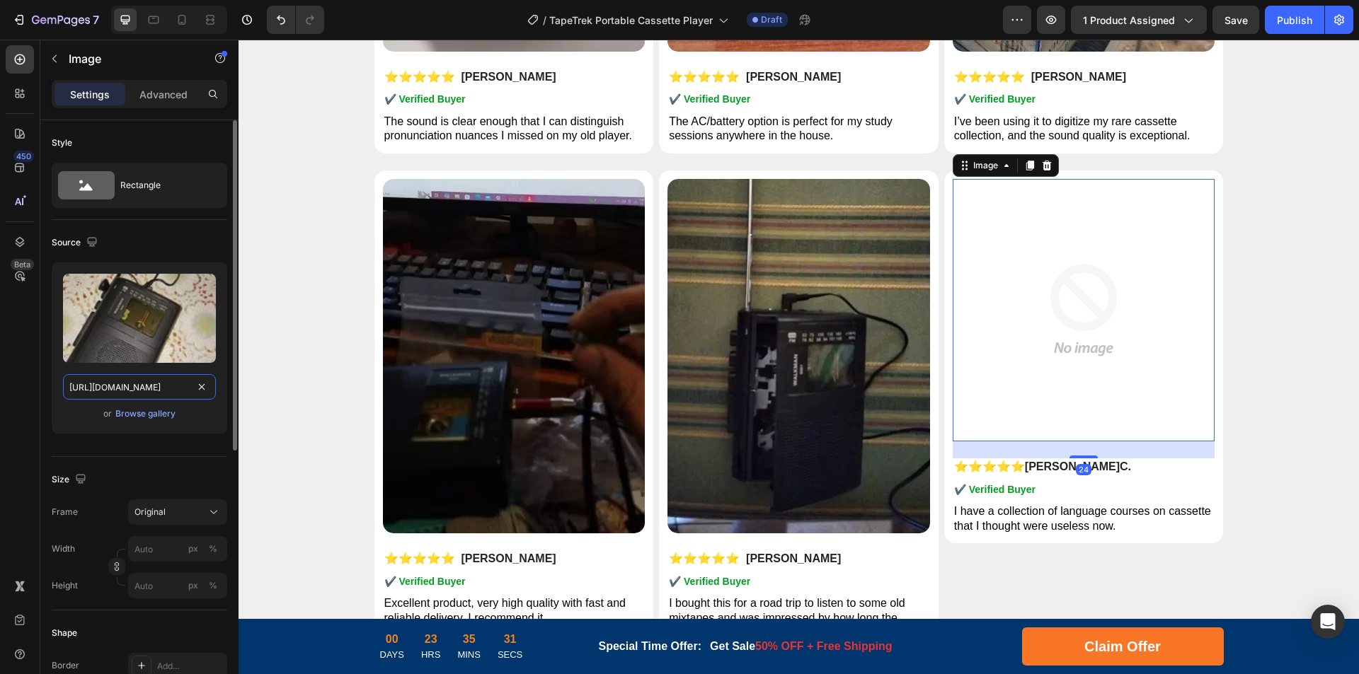
scroll to position [0, 243]
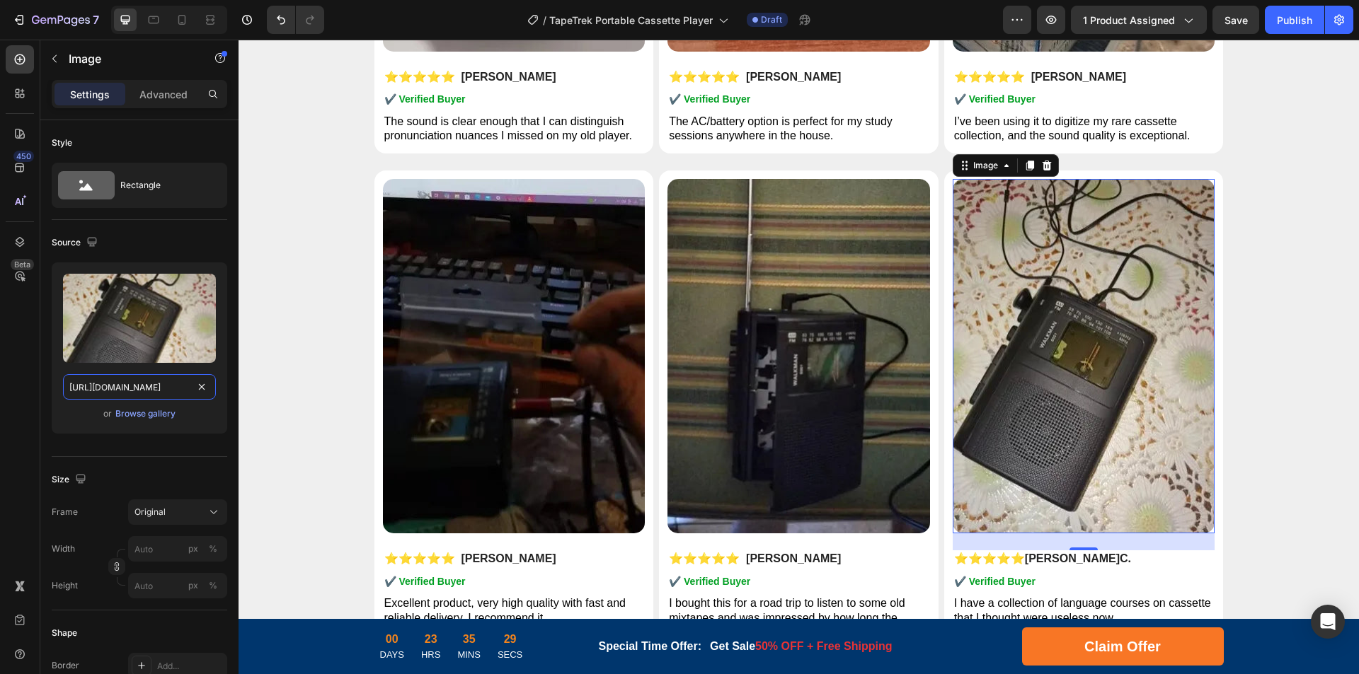
drag, startPoint x: 361, startPoint y: 427, endPoint x: 293, endPoint y: 392, distance: 76.3
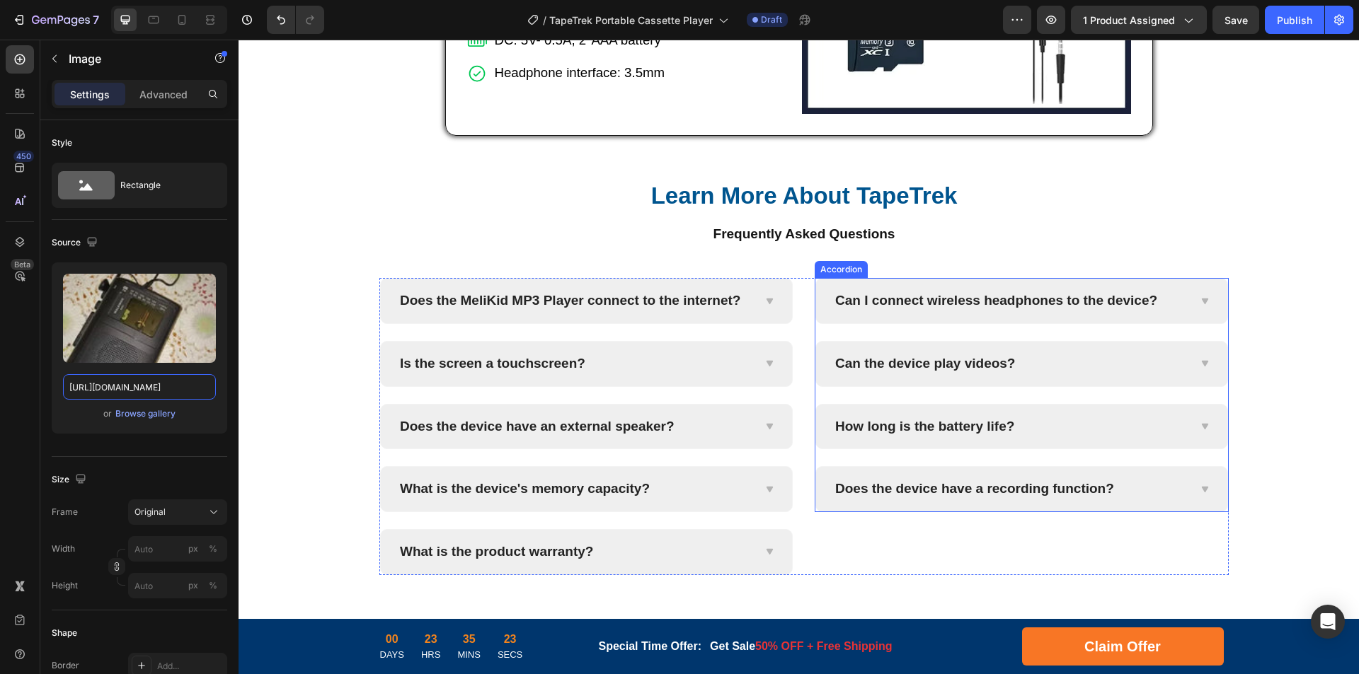
scroll to position [5795, 0]
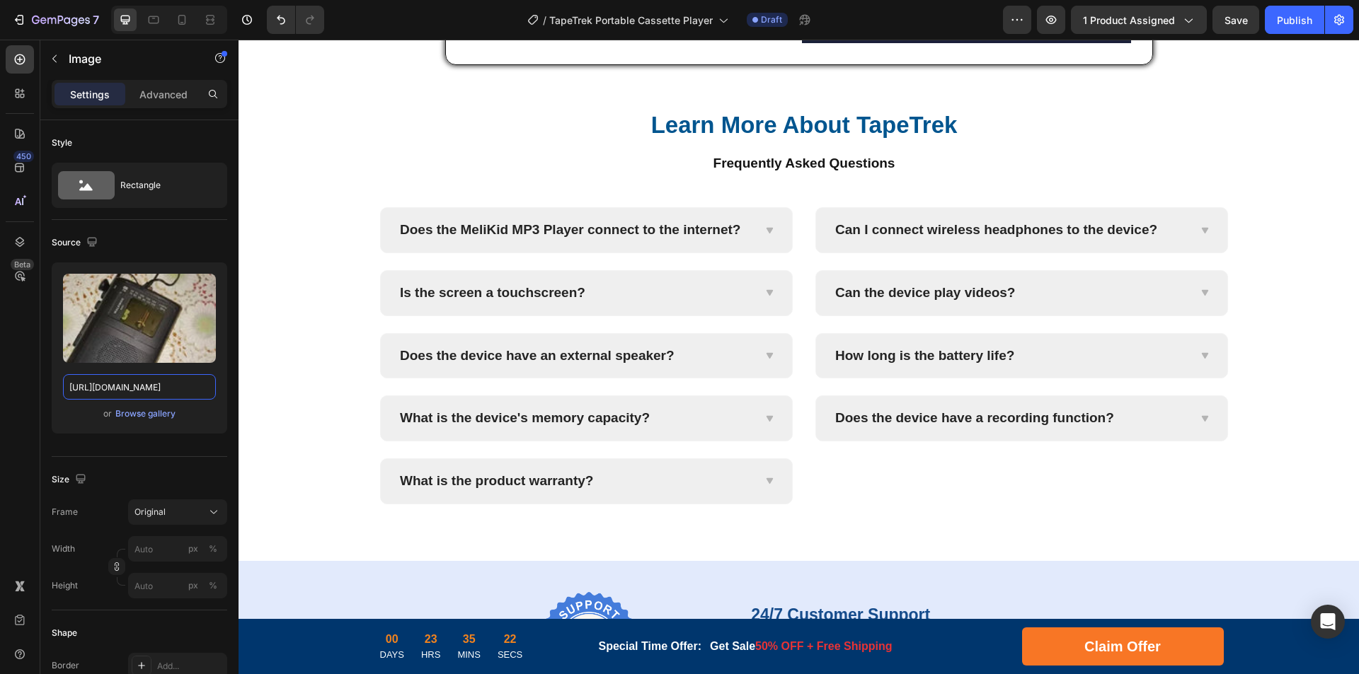
type input "[URL][DOMAIN_NAME]"
click at [526, 226] on p "Does the MeliKid MP3 Player connect to the internet?" at bounding box center [570, 230] width 340 height 18
click at [564, 226] on p "Does the MeliKid MP3 Player connect to the internet?" at bounding box center [570, 230] width 340 height 18
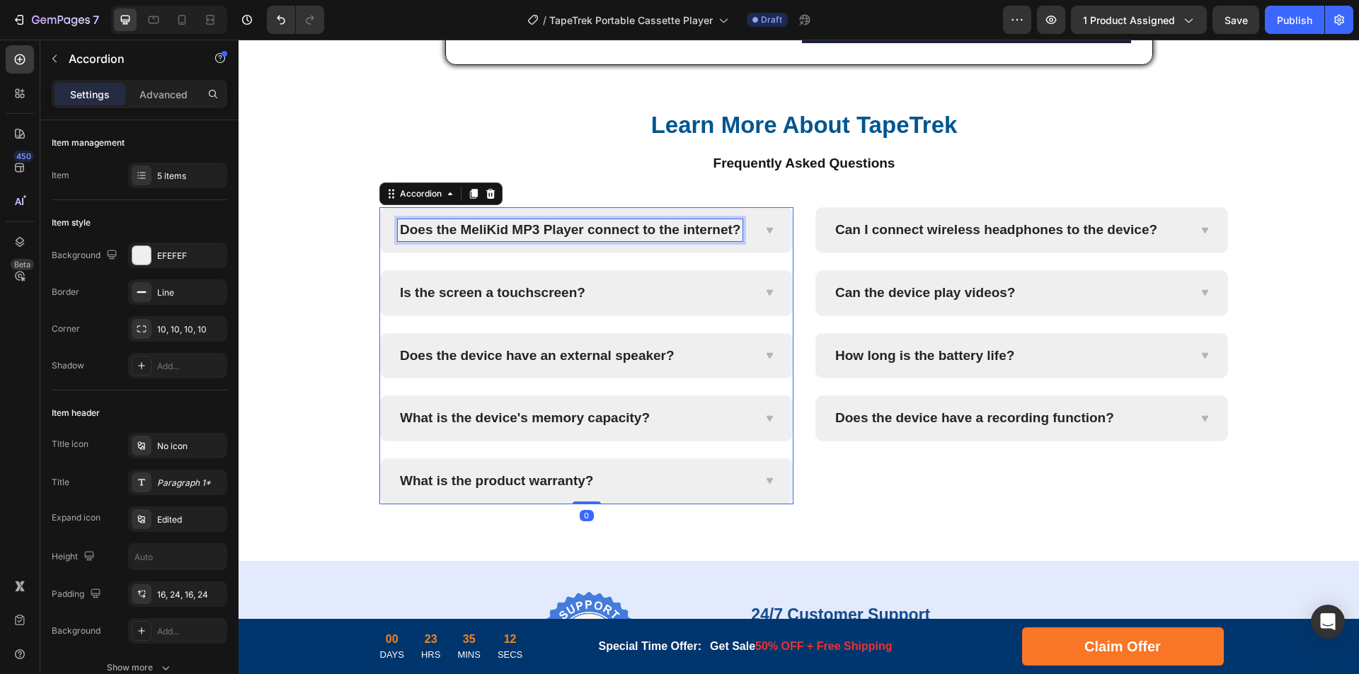
click at [595, 226] on p "Does the MeliKid MP3 Player connect to the internet?" at bounding box center [570, 230] width 340 height 18
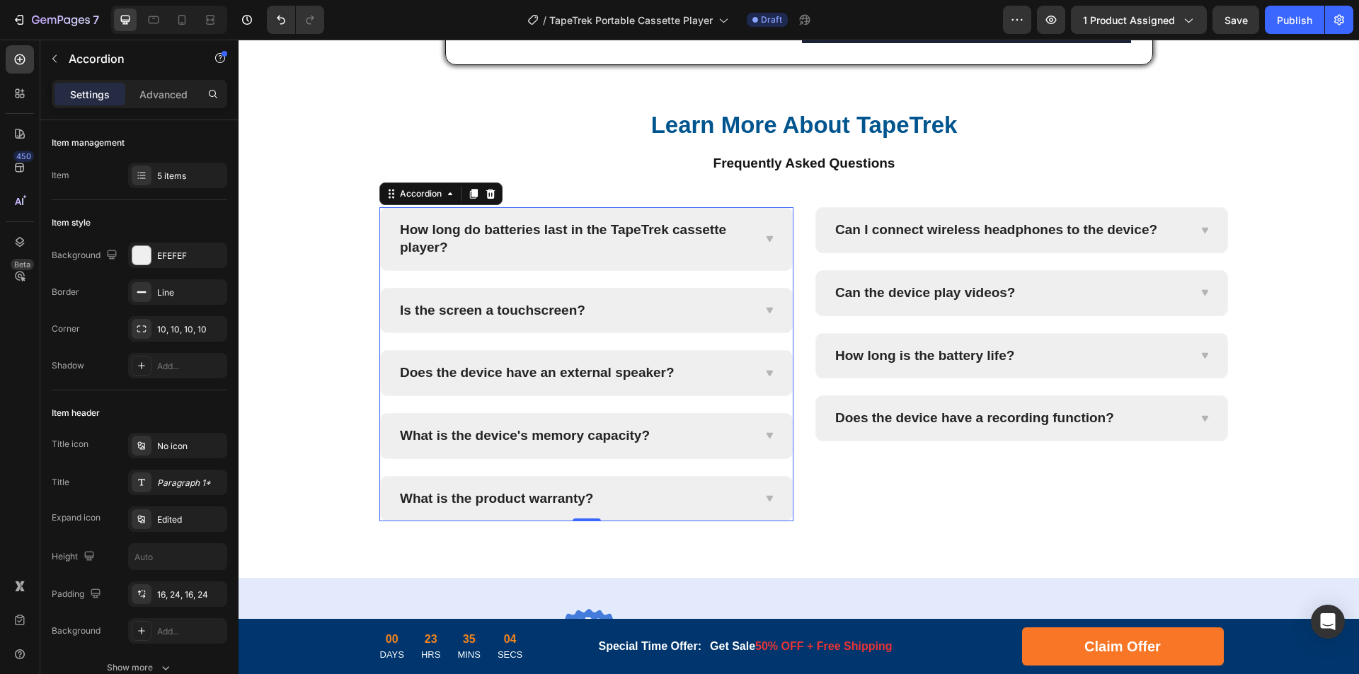
click at [771, 238] on div "How long do batteries last in the TapeTrek cassette player?" at bounding box center [586, 239] width 411 height 62
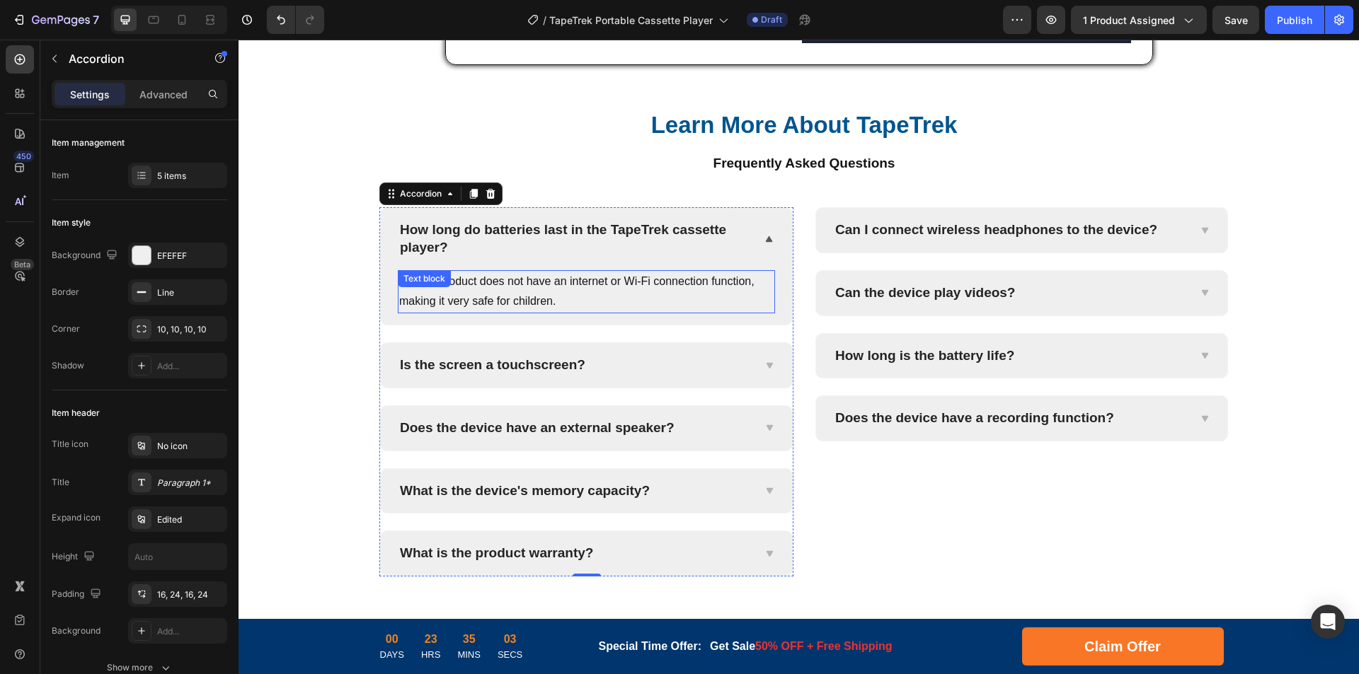
click at [685, 299] on p "No, the product does not have an internet or Wi-Fi connection function, making …" at bounding box center [586, 292] width 374 height 41
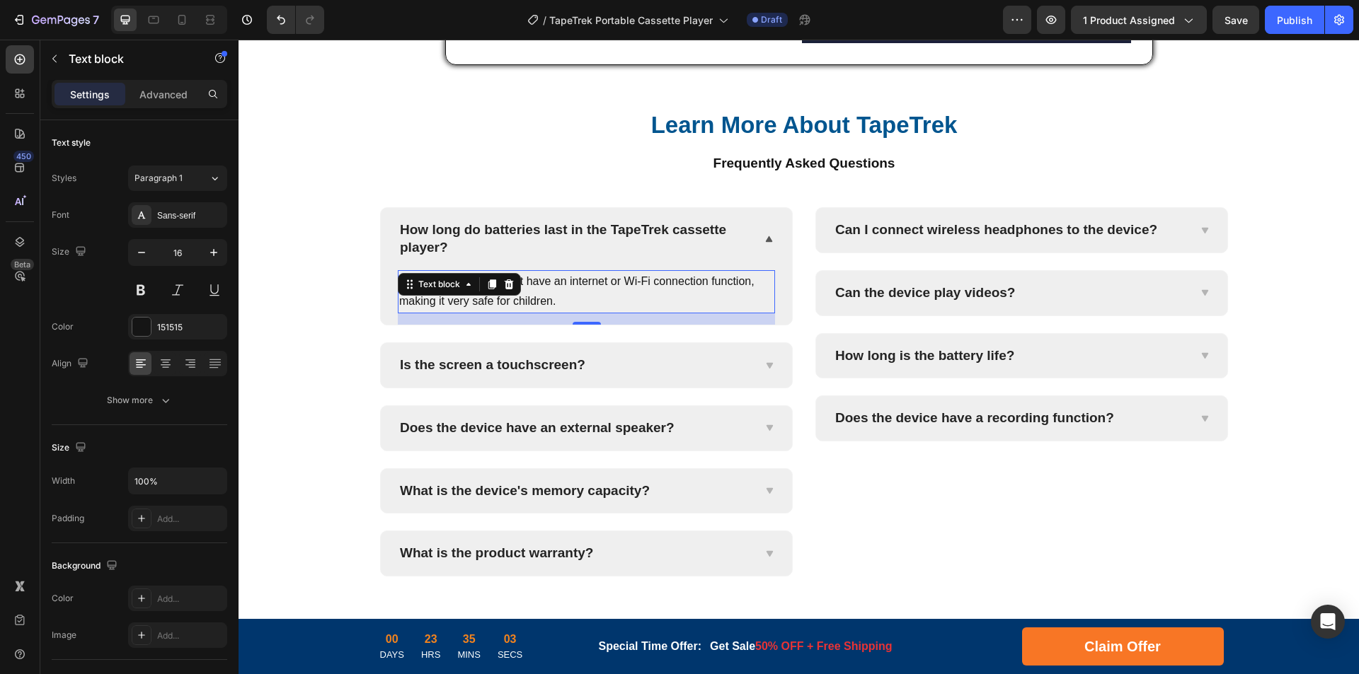
click at [691, 285] on p "No, the product does not have an internet or Wi-Fi connection function, making …" at bounding box center [586, 292] width 374 height 41
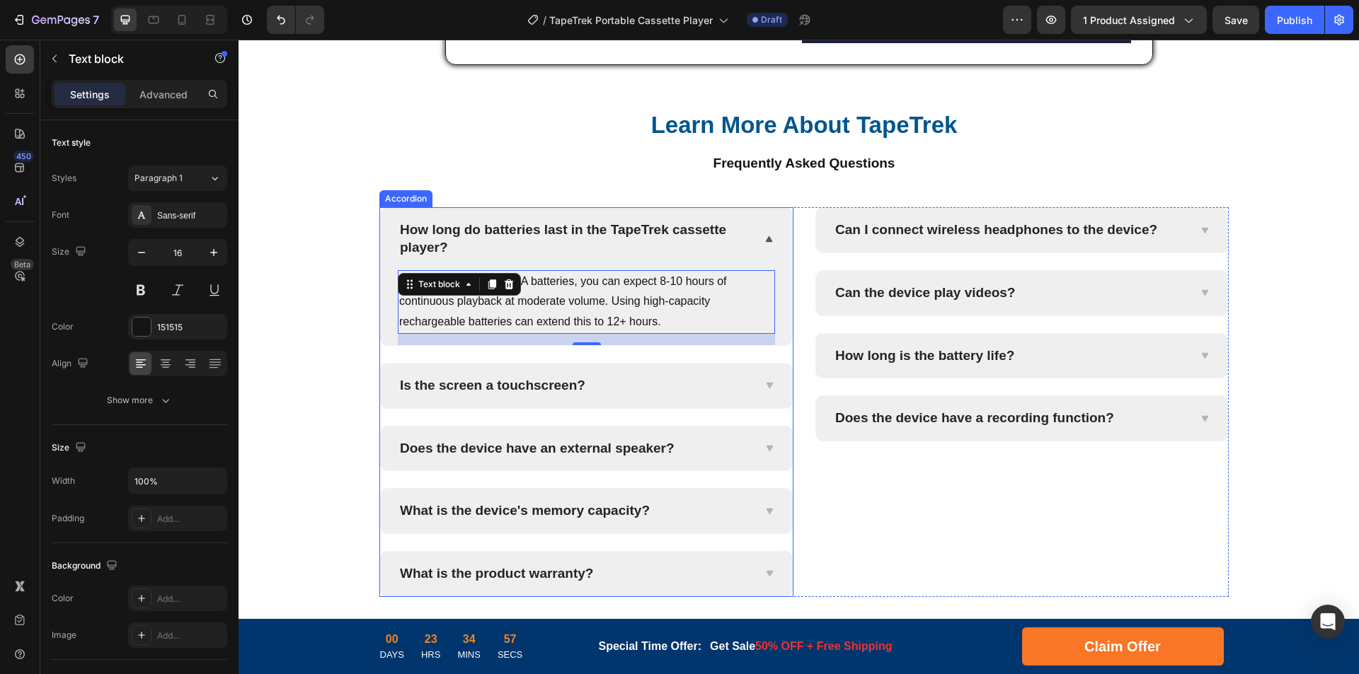
drag, startPoint x: 553, startPoint y: 372, endPoint x: 548, endPoint y: 381, distance: 9.5
click at [553, 372] on div "Is the screen a touchscreen?" at bounding box center [586, 386] width 411 height 45
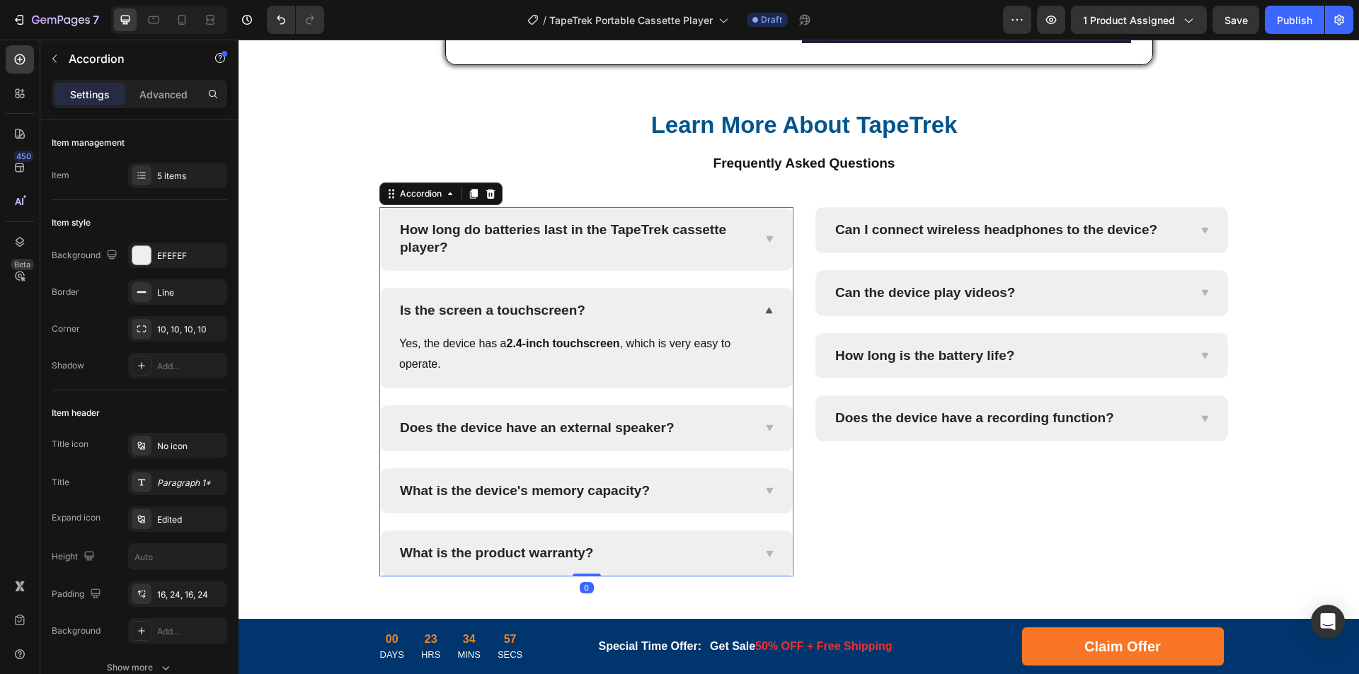
click at [536, 385] on div "Yes, the device has a 2.4-inch touchscreen , which is very easy to operate. Tex…" at bounding box center [586, 360] width 377 height 55
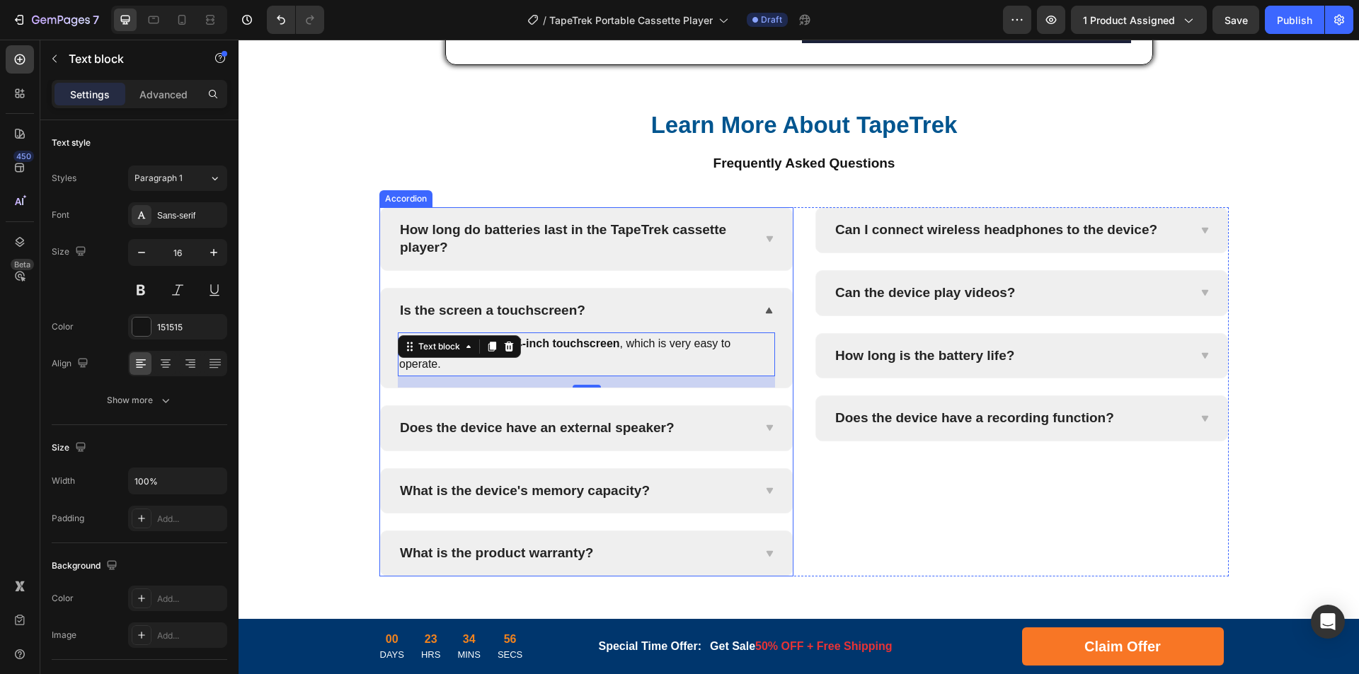
click at [535, 304] on p "Is the screen a touchscreen?" at bounding box center [492, 311] width 185 height 18
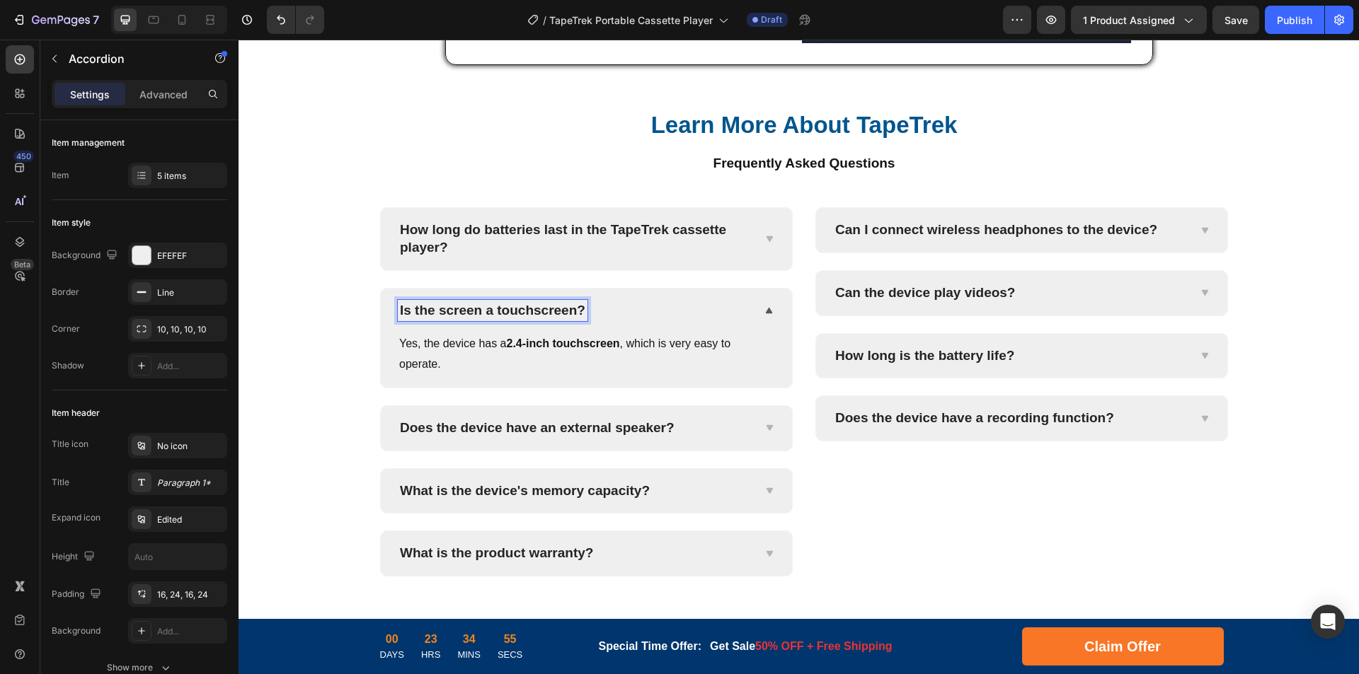
click at [534, 311] on p "Is the screen a touchscreen?" at bounding box center [492, 311] width 185 height 18
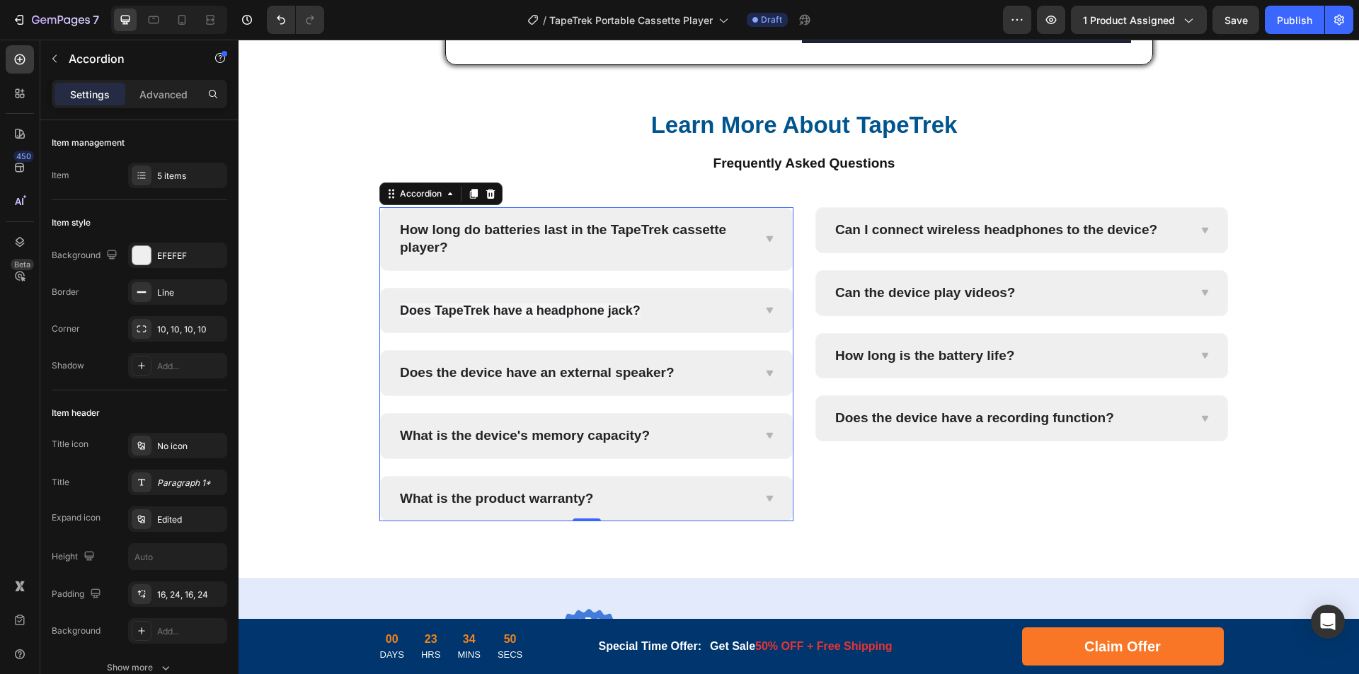
click at [724, 308] on div "Does TapeTrek have a headphone jack?" at bounding box center [575, 311] width 355 height 22
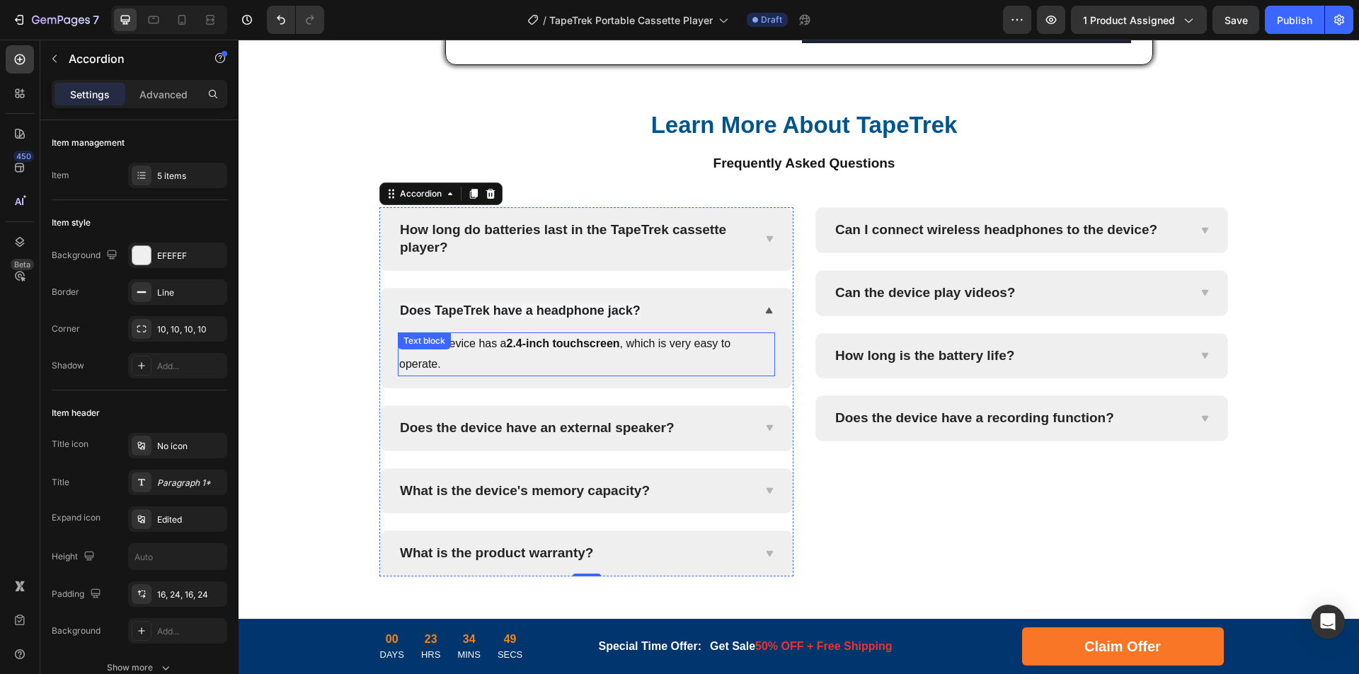
click at [538, 347] on strong "2.4-inch touchscreen" at bounding box center [563, 344] width 113 height 12
click at [582, 337] on p "Yes, the device has a 2.4-inch touchscreen , which is very easy to operate." at bounding box center [586, 354] width 374 height 41
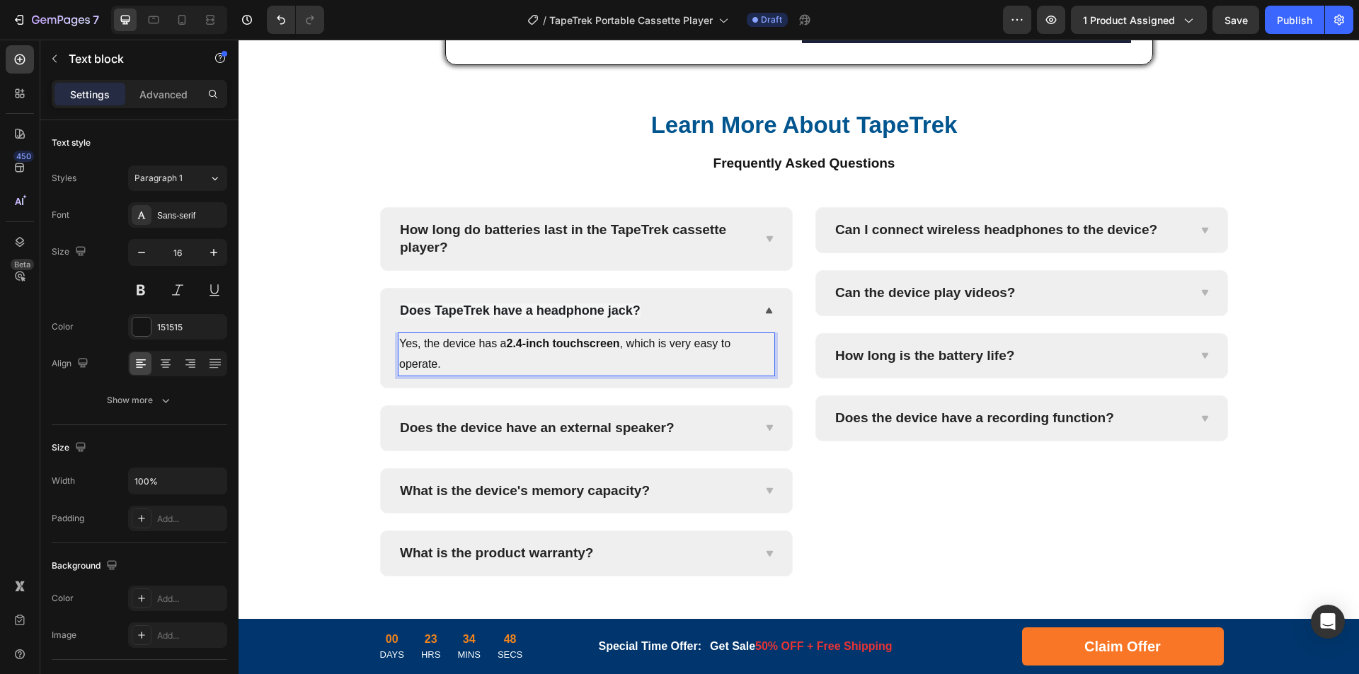
click at [595, 348] on strong "2.4-inch touchscreen" at bounding box center [563, 344] width 113 height 12
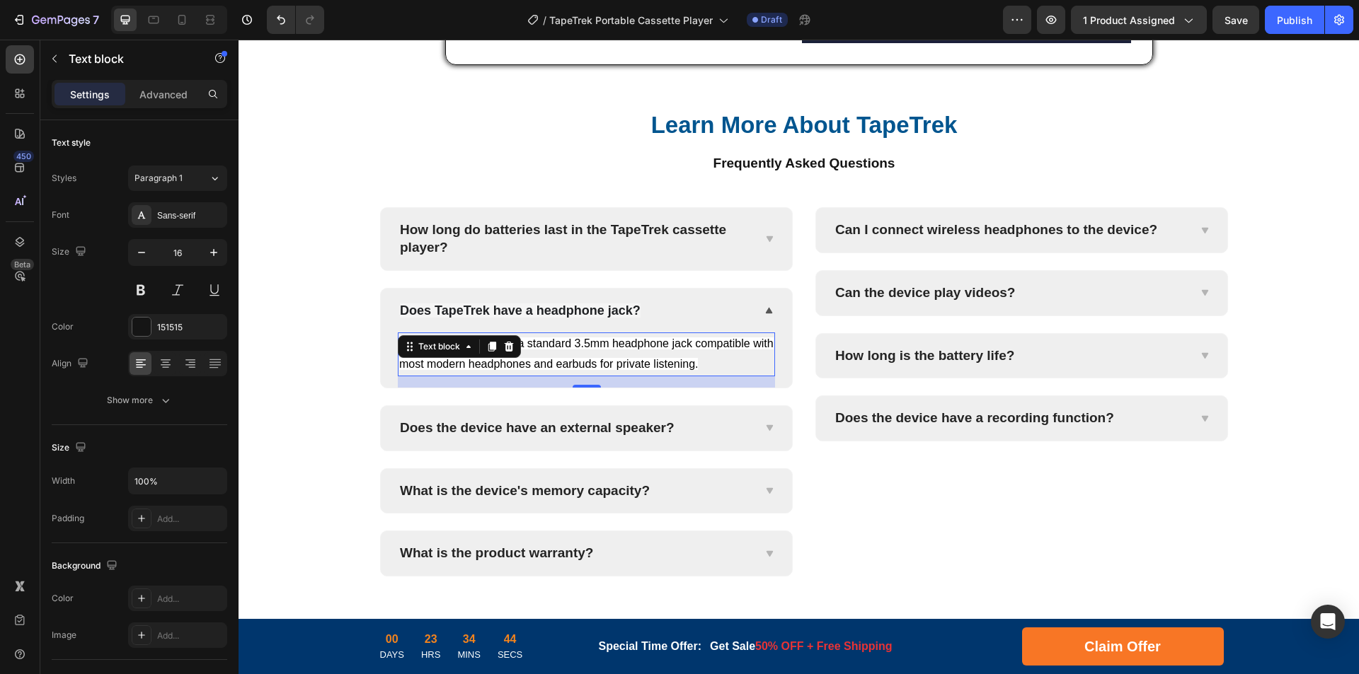
click at [685, 352] on p "Yes, TapeTrek features a standard 3.5mm headphone jack compatible with most mod…" at bounding box center [586, 354] width 374 height 41
click at [577, 430] on p "Does the device have an external speaker?" at bounding box center [537, 429] width 275 height 18
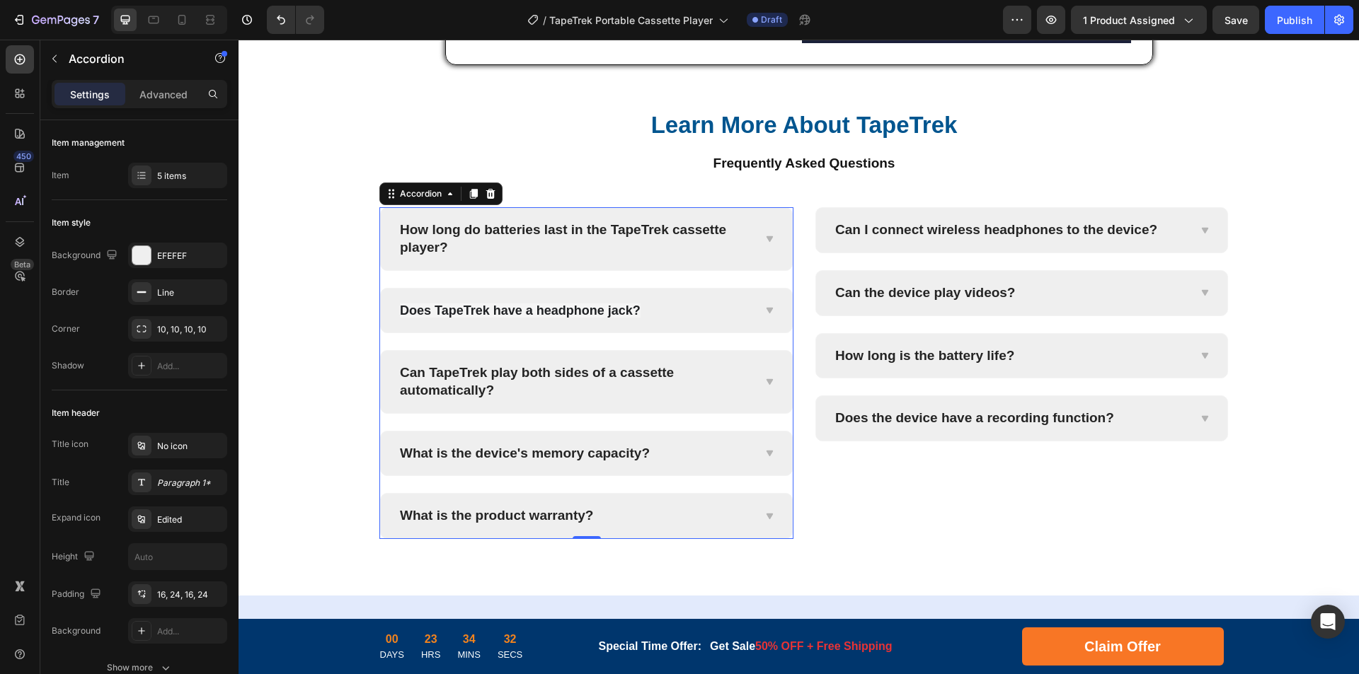
scroll to position [5740, 0]
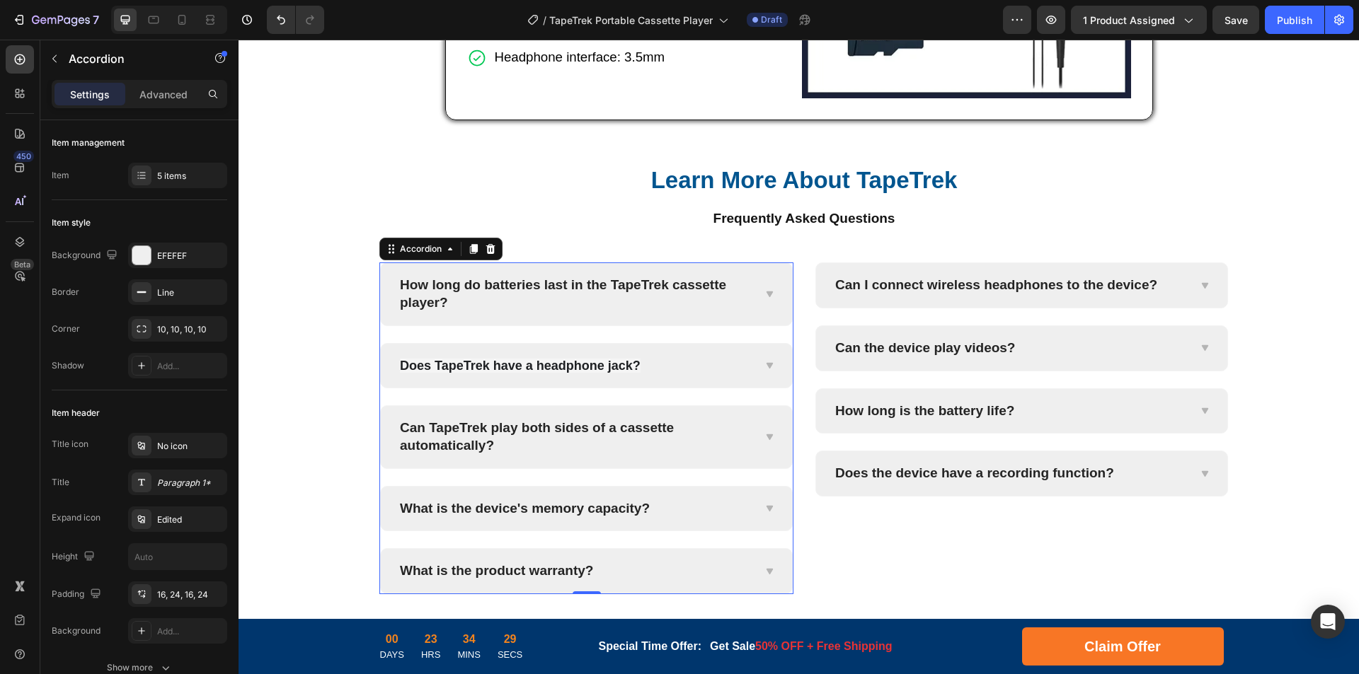
click at [542, 365] on strong "Does TapeTrek have a headphone jack?" at bounding box center [520, 366] width 241 height 14
click at [179, 180] on div "5 items" at bounding box center [190, 176] width 67 height 13
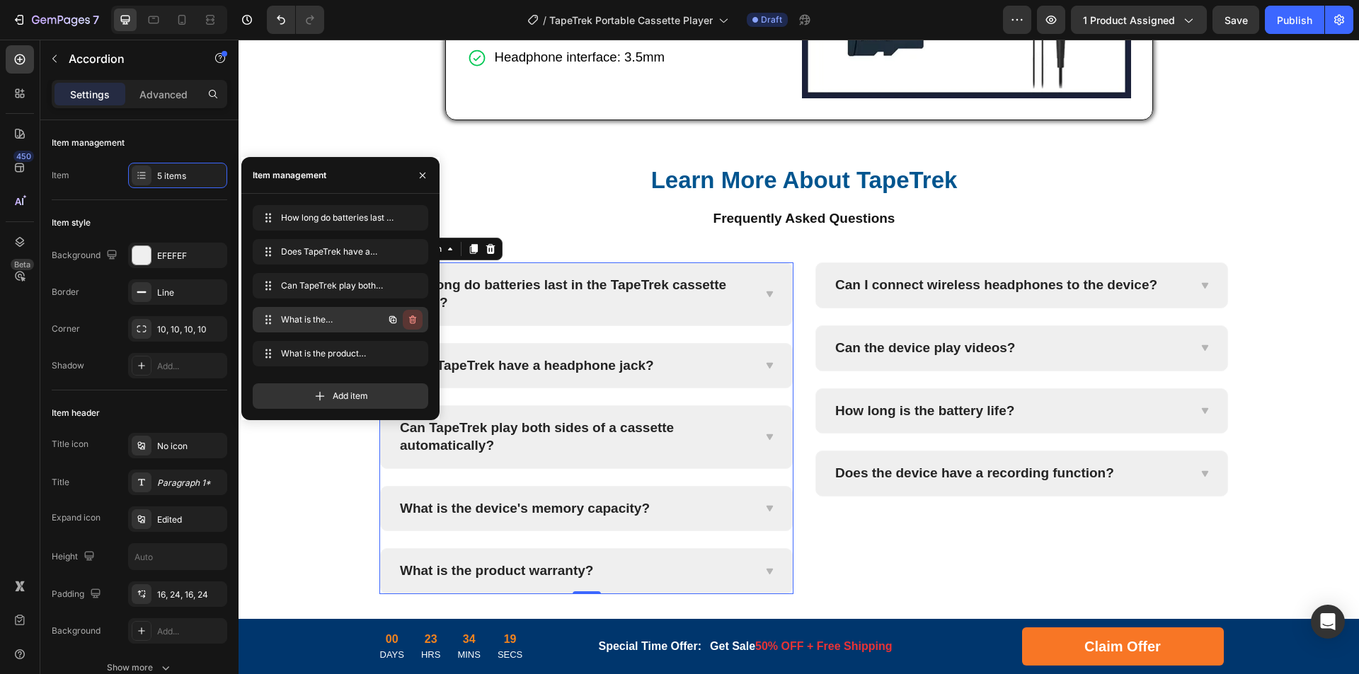
click at [408, 318] on icon "button" at bounding box center [412, 319] width 11 height 11
click at [407, 324] on div "Delete" at bounding box center [403, 319] width 26 height 13
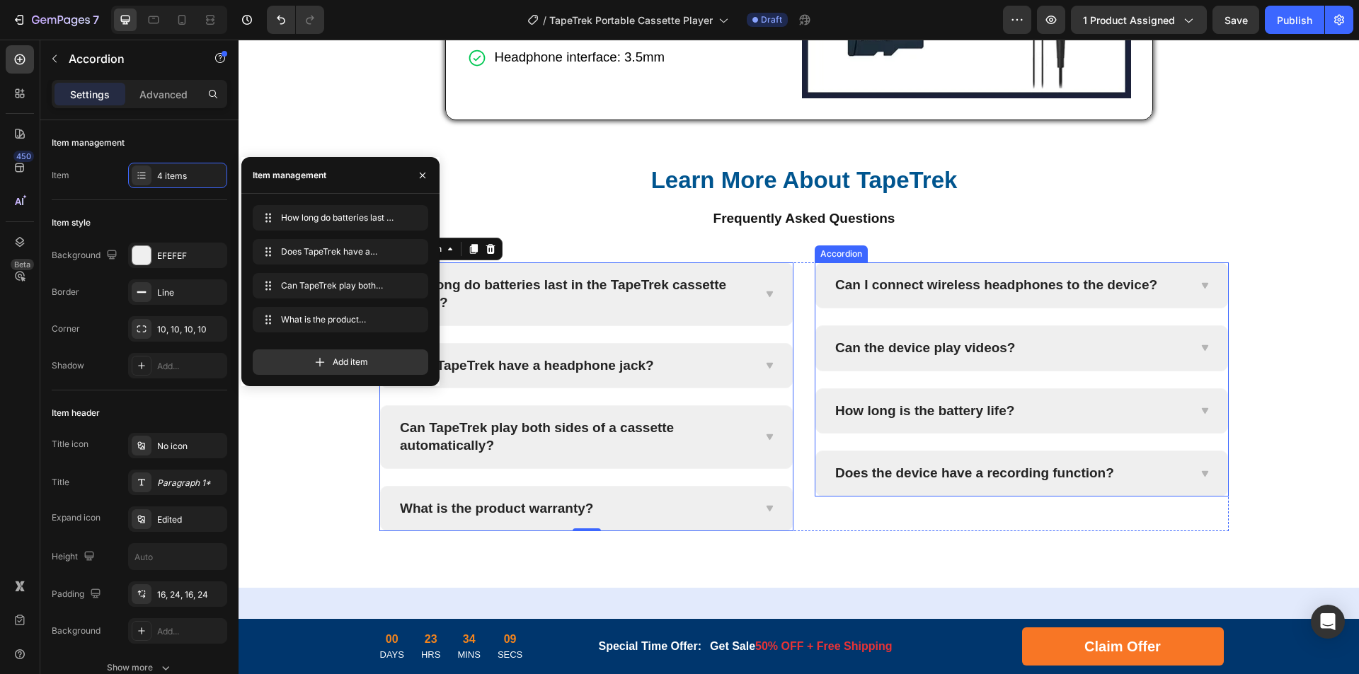
click at [986, 287] on p "Can I connect wireless headphones to the device?" at bounding box center [996, 286] width 322 height 18
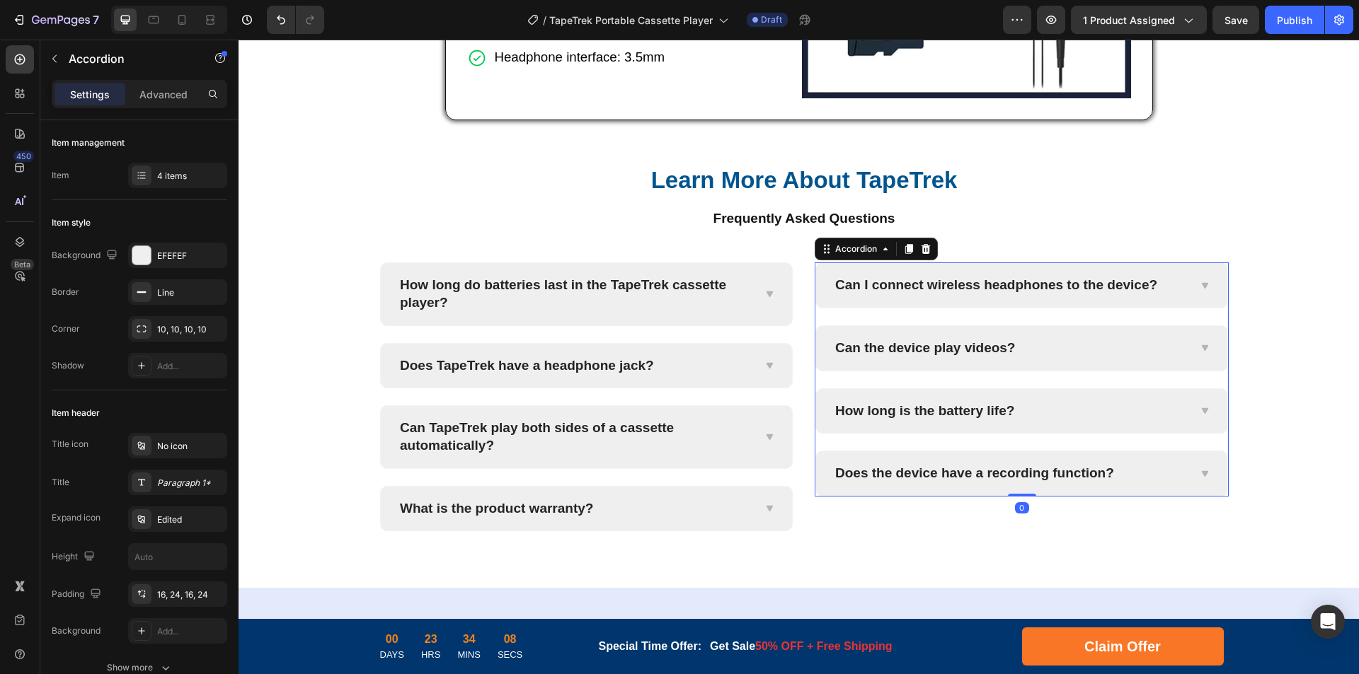
click at [1022, 282] on p "Can I connect wireless headphones to the device?" at bounding box center [996, 286] width 322 height 18
click at [1049, 282] on p "Can I connect wireless headphones to the device?" at bounding box center [996, 286] width 322 height 18
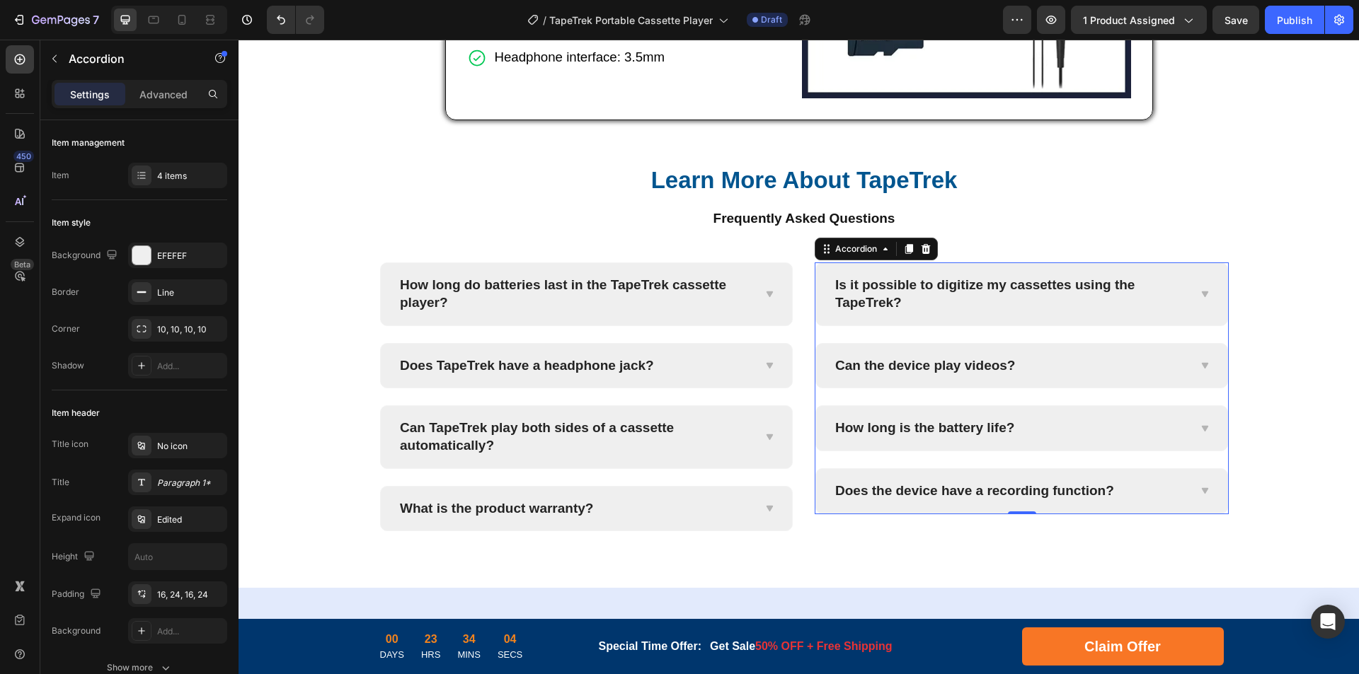
click at [1178, 302] on p "Is it possible to digitize my cassettes using the TapeTrek?" at bounding box center [1010, 294] width 350 height 35
click at [1201, 297] on icon at bounding box center [1204, 295] width 6 height 6
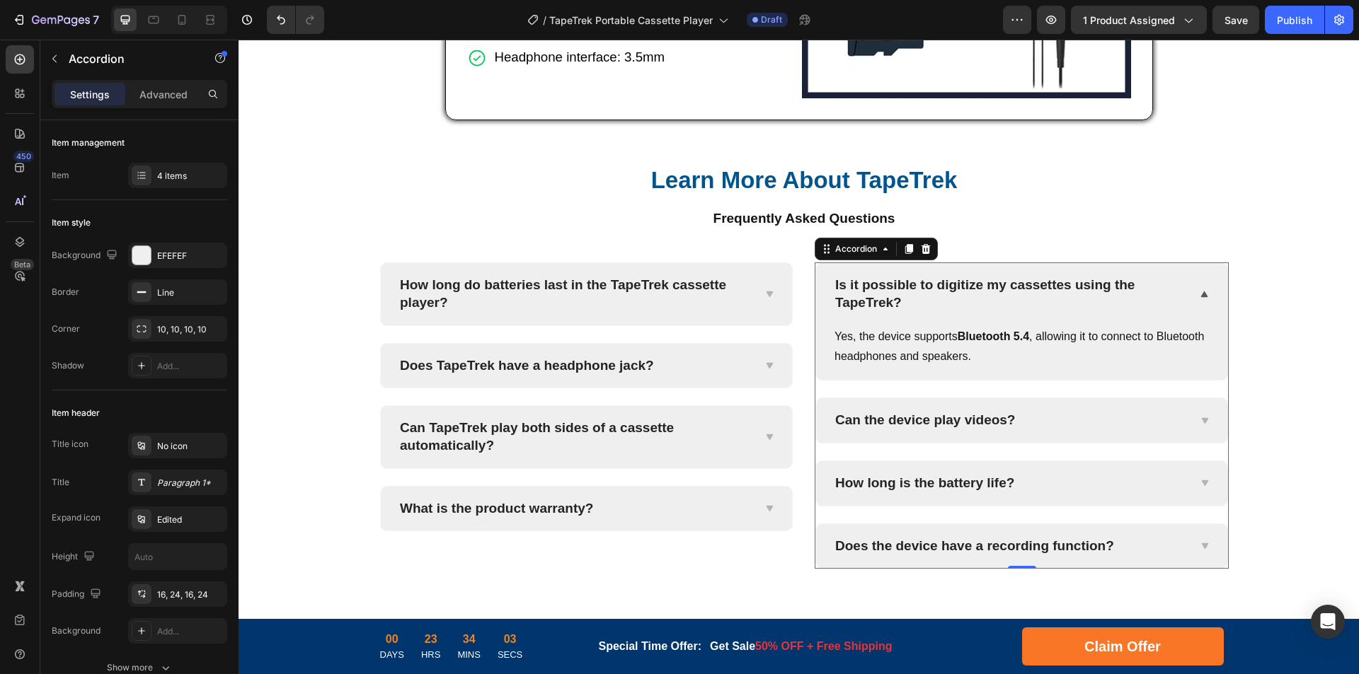
click at [1046, 379] on div "Yes, the device supports Bluetooth 5.4 , allowing it to connect to Bluetooth he…" at bounding box center [1021, 353] width 377 height 55
click at [1040, 343] on p "Yes, the device supports Bluetooth 5.4 , allowing it to connect to Bluetooth he…" at bounding box center [1021, 347] width 374 height 41
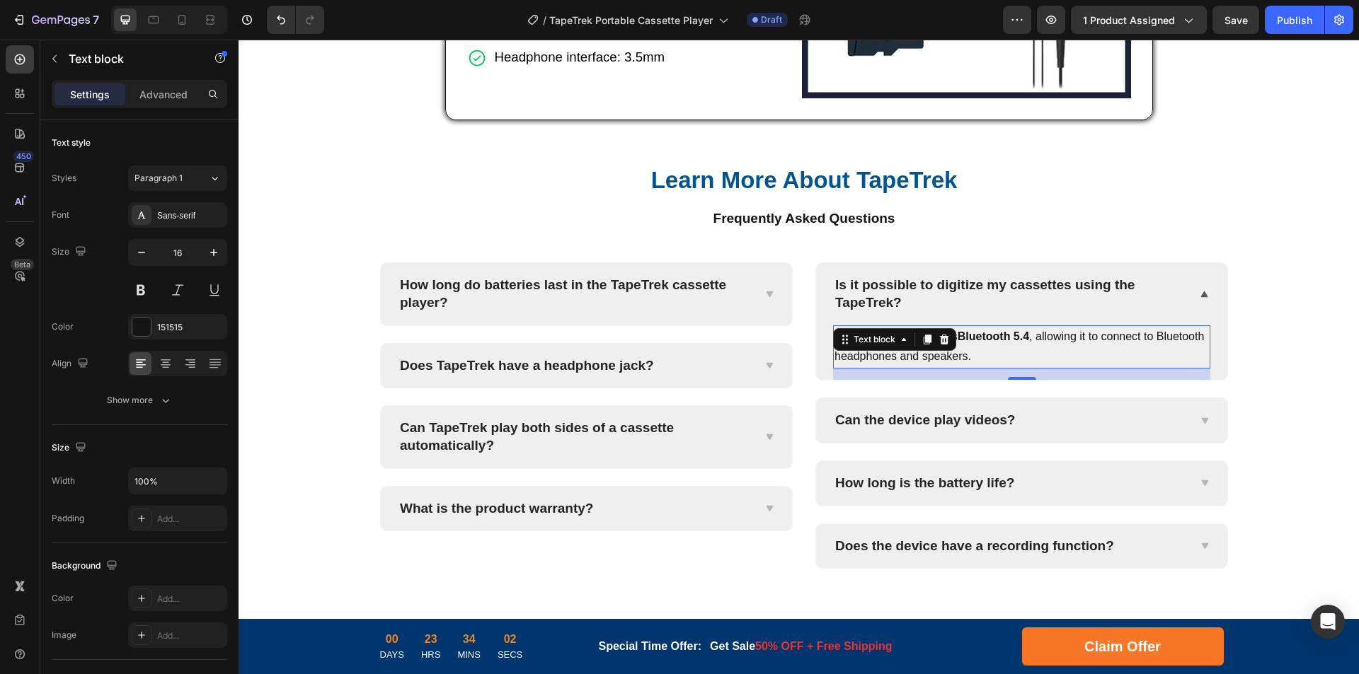
click at [1090, 335] on p "Yes, the device supports Bluetooth 5.4 , allowing it to connect to Bluetooth he…" at bounding box center [1021, 347] width 374 height 41
click at [1109, 333] on p "Yes, the device supports Bluetooth 5.4 , allowing it to connect to Bluetooth he…" at bounding box center [1021, 347] width 374 height 41
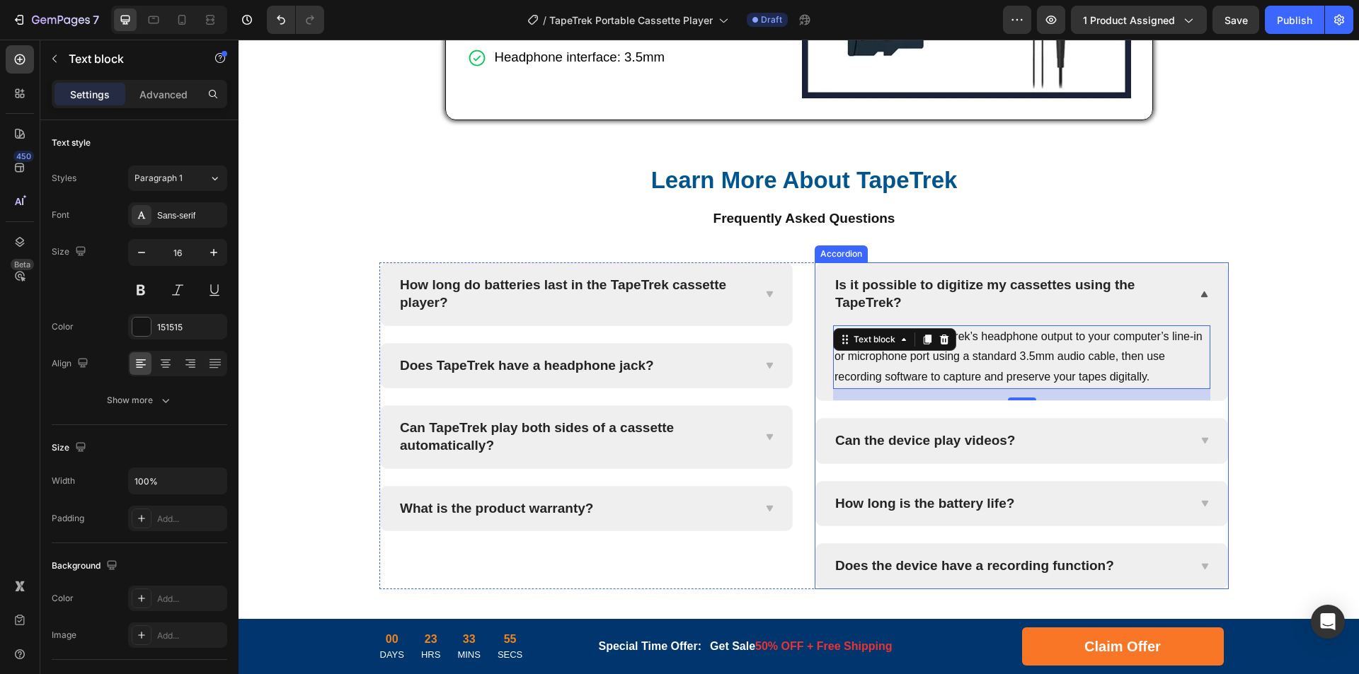
click at [972, 444] on p "Can the device play videos?" at bounding box center [925, 441] width 180 height 18
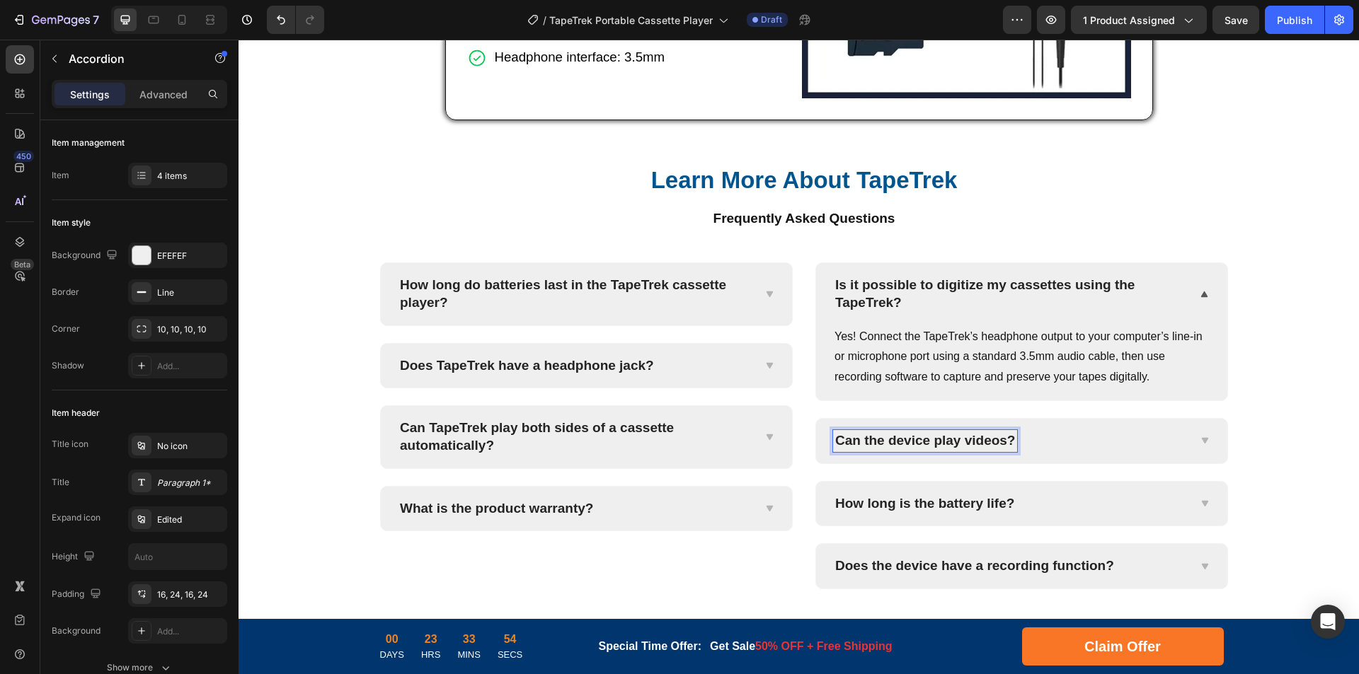
click at [945, 439] on p "Can the device play videos?" at bounding box center [925, 441] width 180 height 18
click at [969, 438] on p "Can the device play videos?" at bounding box center [925, 441] width 180 height 18
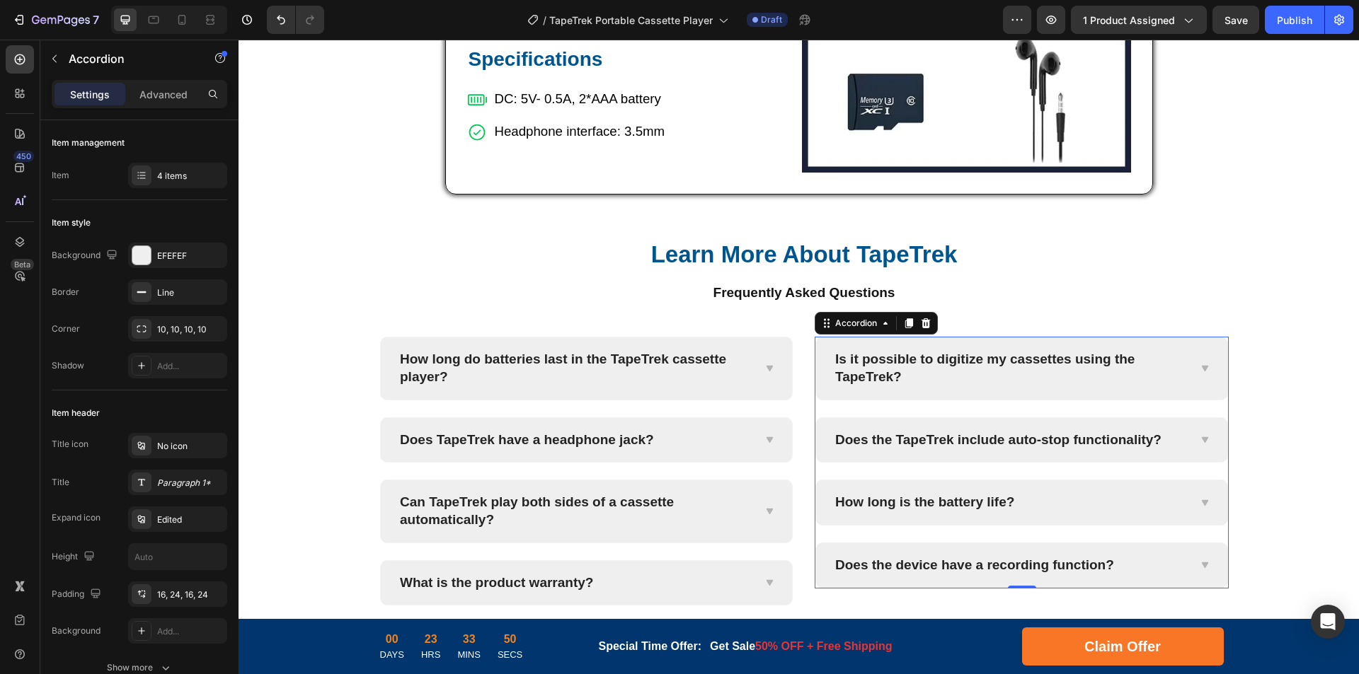
scroll to position [5665, 0]
click at [1199, 444] on icon at bounding box center [1204, 440] width 11 height 11
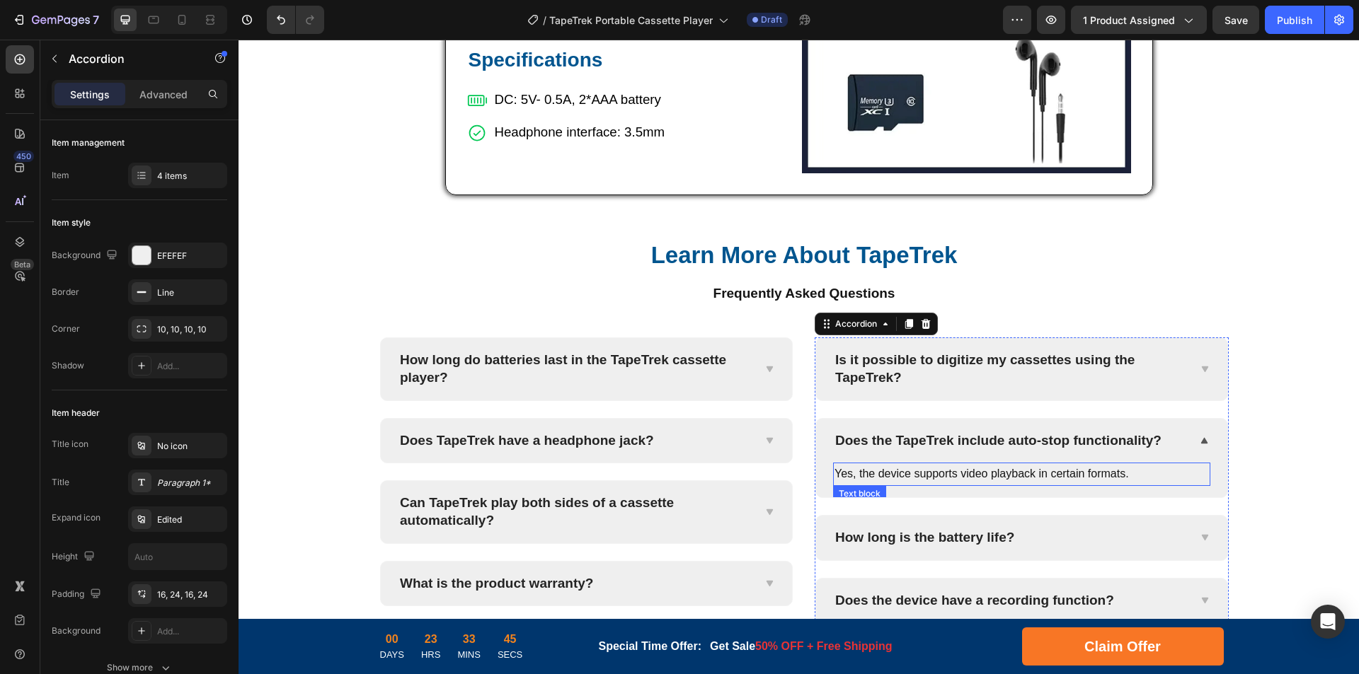
click at [1071, 478] on p "Yes, the device supports video playback in certain formats." at bounding box center [1021, 474] width 374 height 21
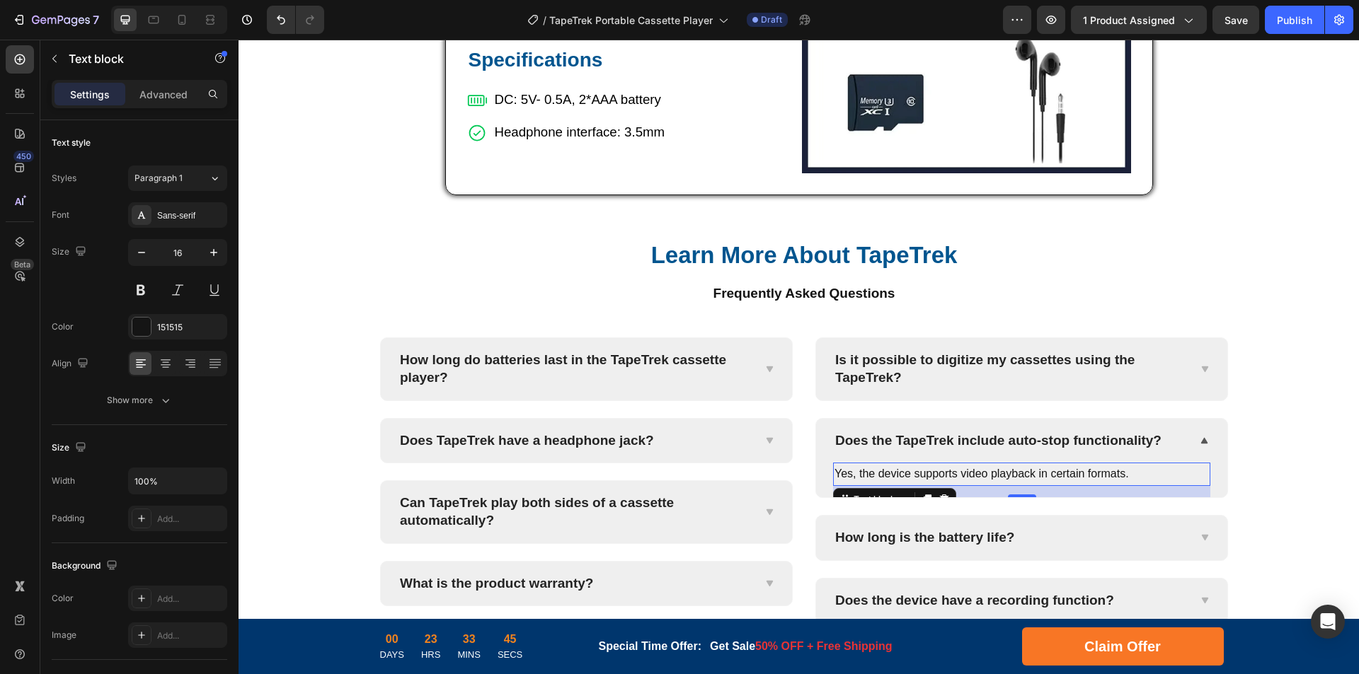
click at [1006, 480] on p "Yes, the device supports video playback in certain formats." at bounding box center [1021, 474] width 374 height 21
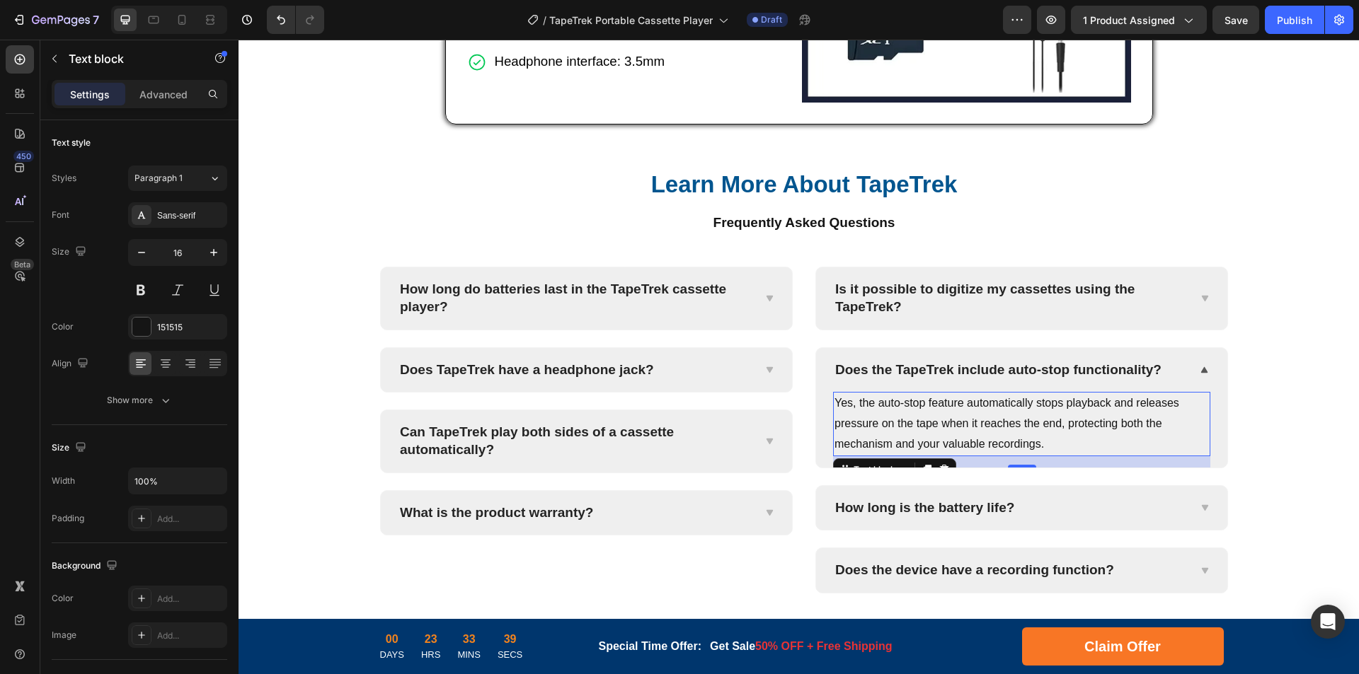
scroll to position [5806, 0]
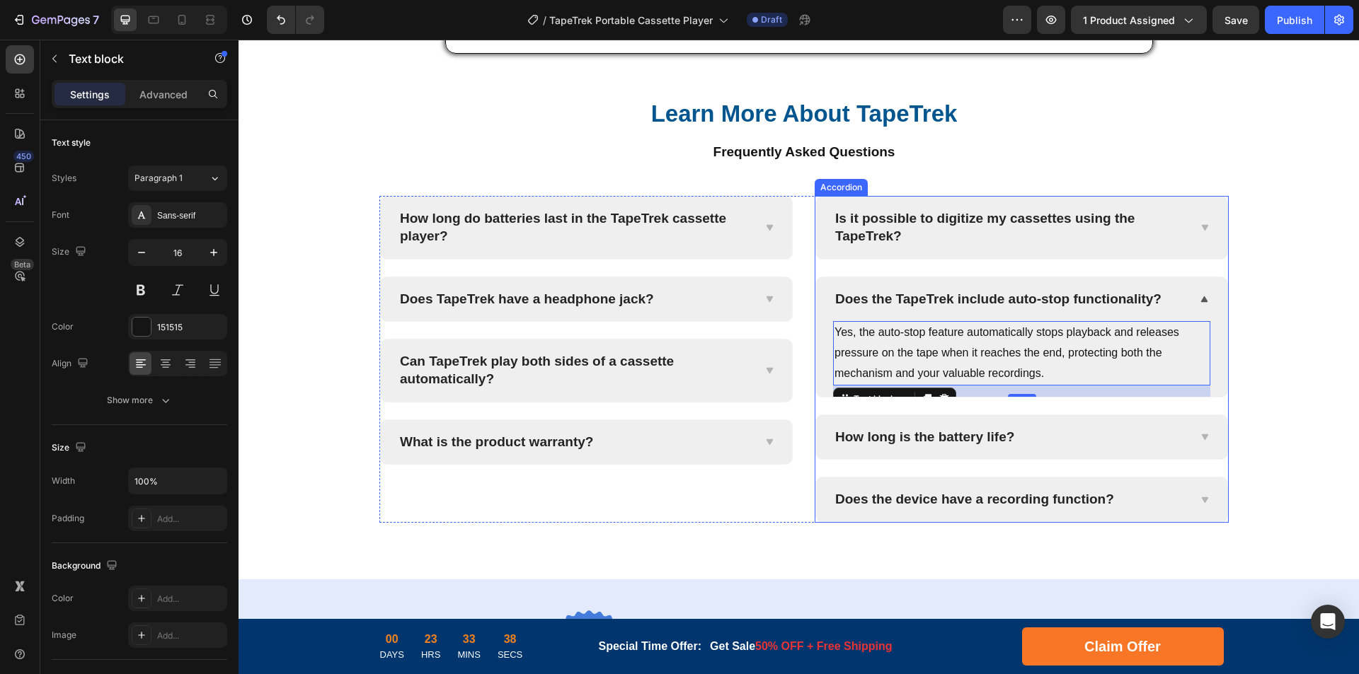
drag, startPoint x: 955, startPoint y: 440, endPoint x: 906, endPoint y: 439, distance: 48.8
click at [955, 440] on p "How long is the battery life?" at bounding box center [924, 438] width 179 height 18
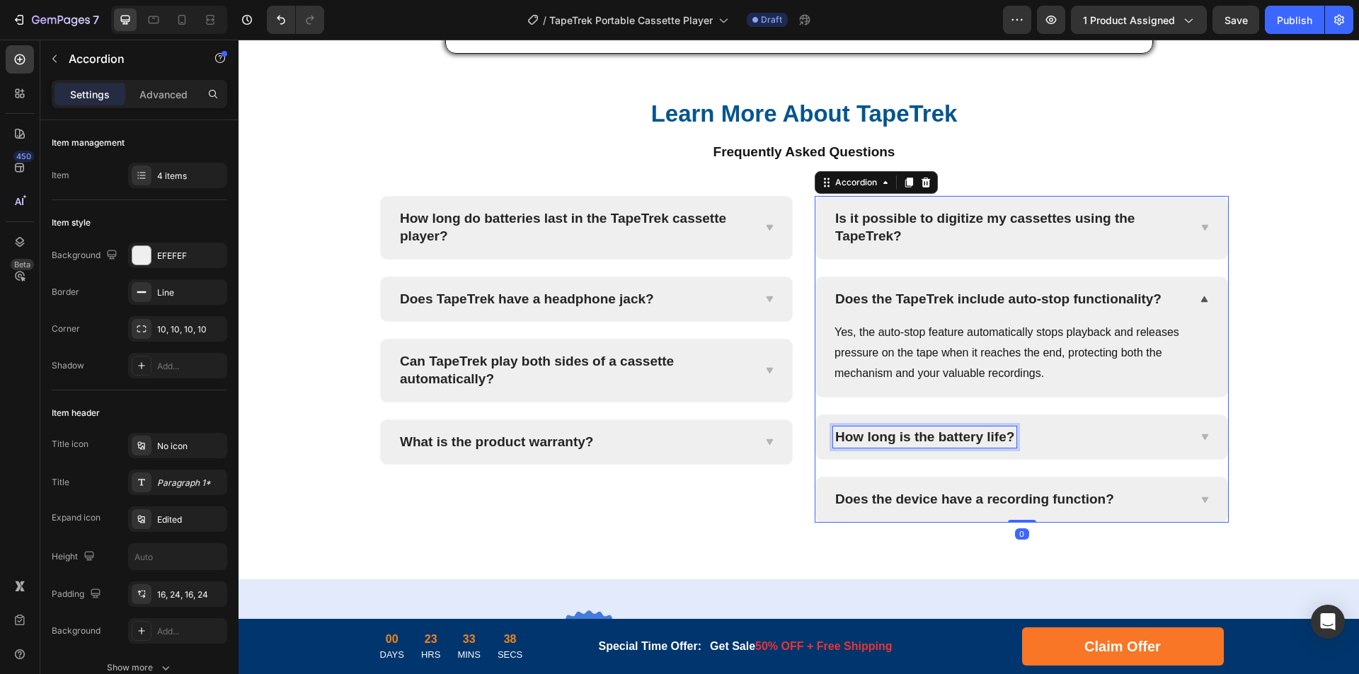
click at [957, 437] on p "How long is the battery life?" at bounding box center [924, 438] width 179 height 18
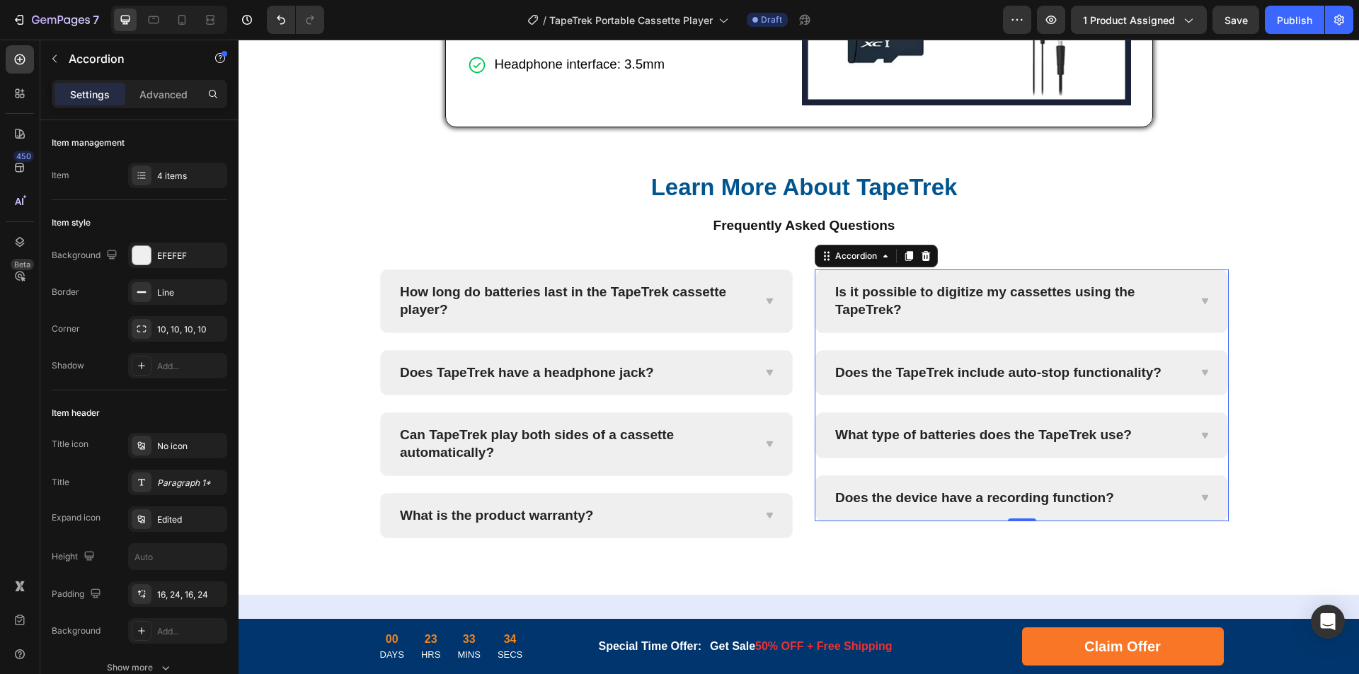
scroll to position [5731, 0]
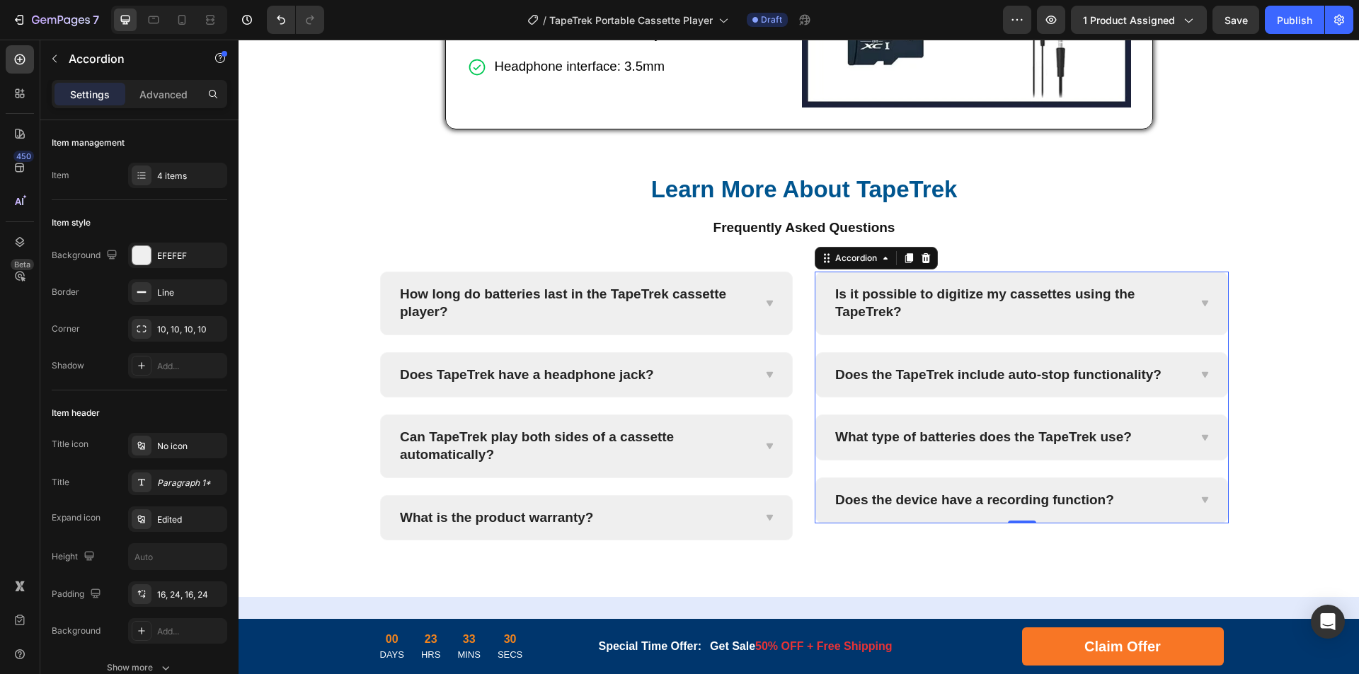
click at [1192, 444] on div "What type of batteries does the TapeTrek use?" at bounding box center [1021, 437] width 411 height 45
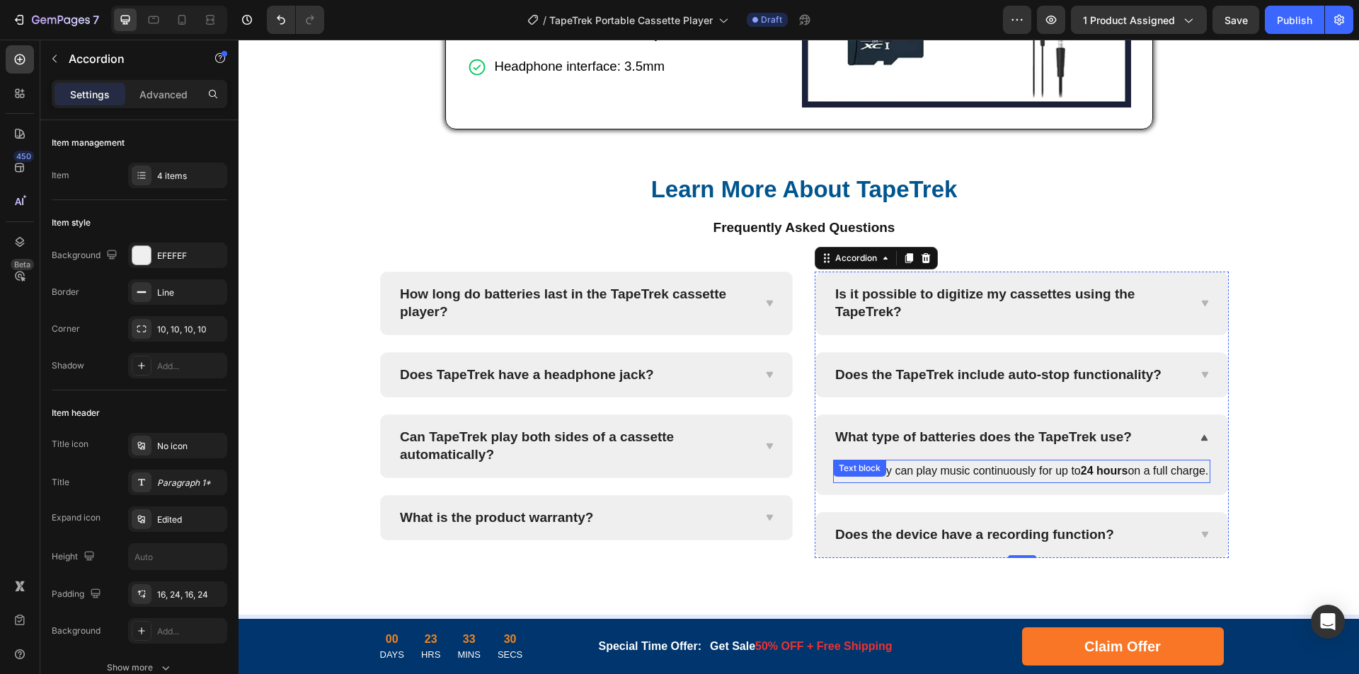
click at [1030, 482] on p "The battery can play music continuously for up to 24 hours on a full charge." at bounding box center [1021, 471] width 374 height 21
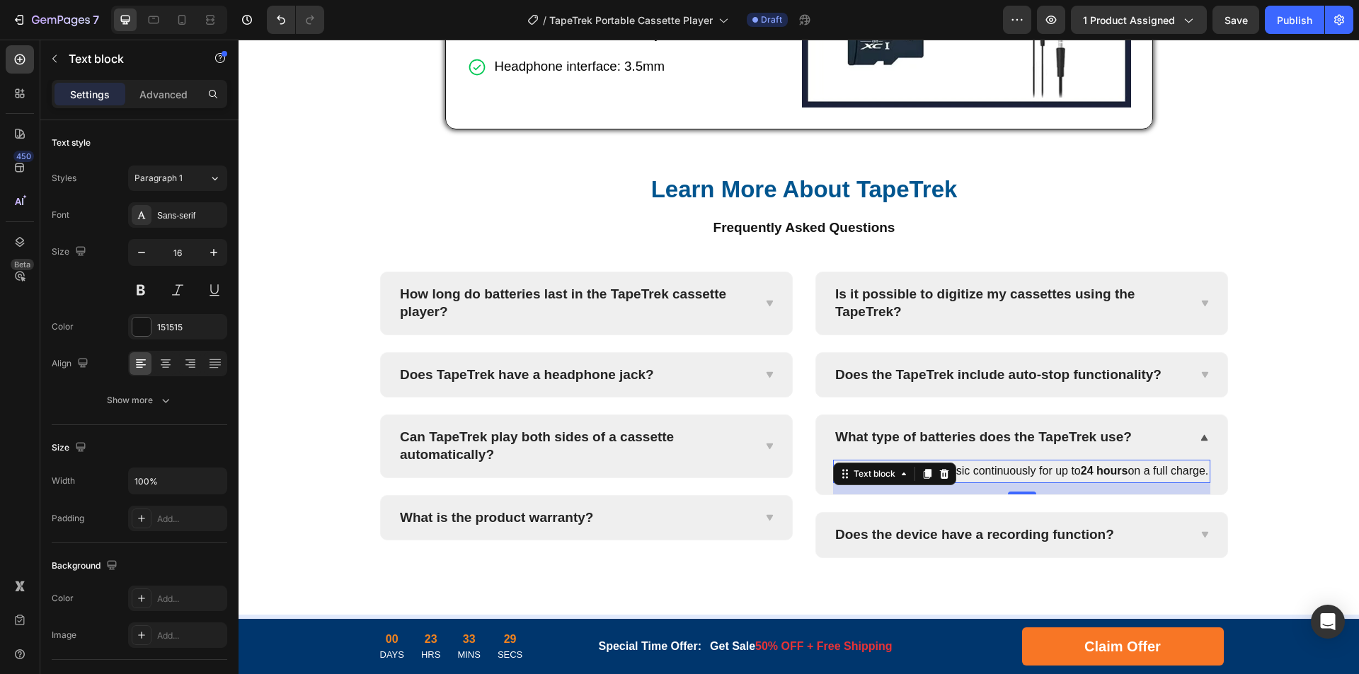
click at [1088, 477] on strong "24 hours" at bounding box center [1104, 471] width 47 height 12
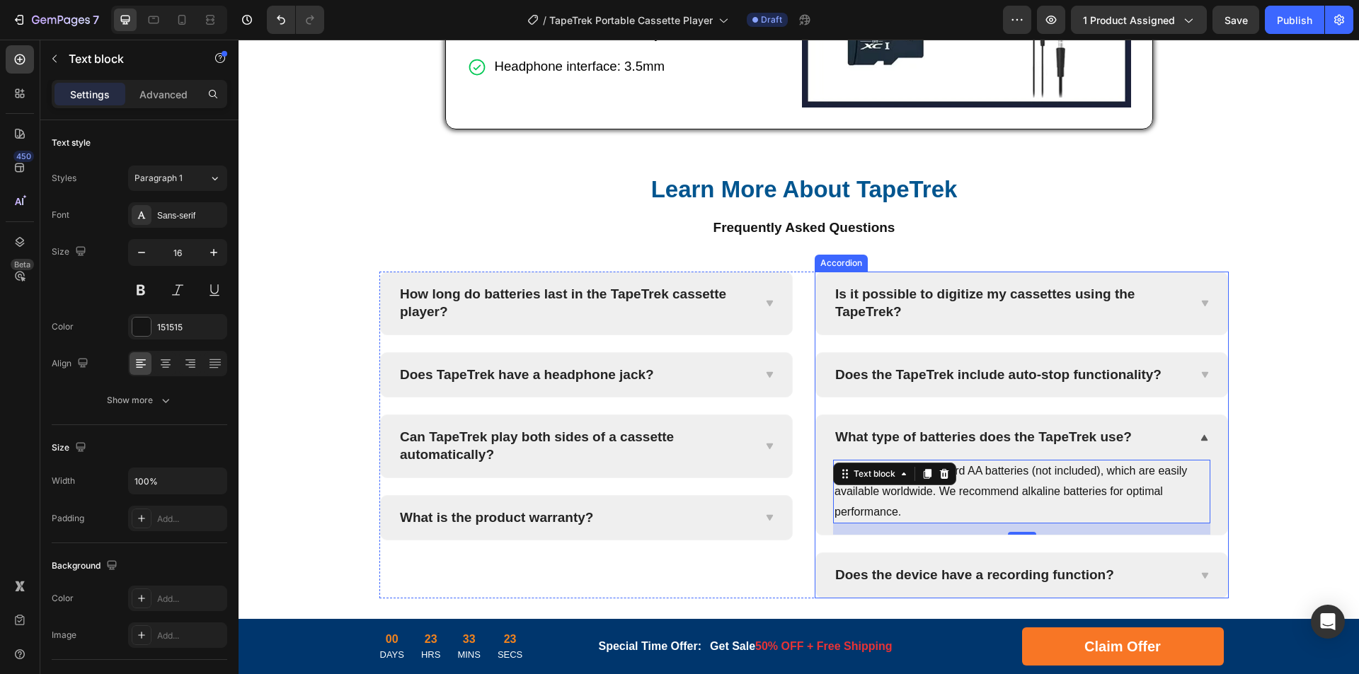
click at [1018, 577] on p "Does the device have a recording function?" at bounding box center [974, 576] width 279 height 18
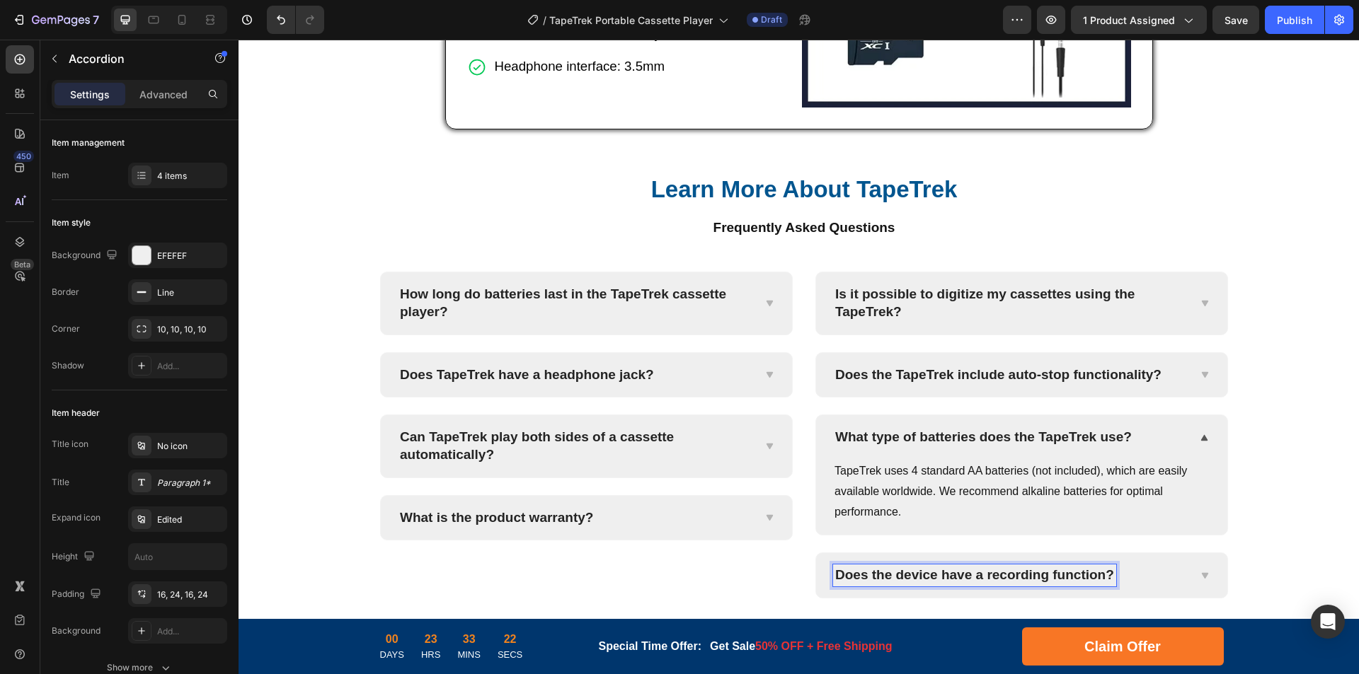
click at [1059, 577] on p "Does the device have a recording function?" at bounding box center [974, 576] width 279 height 18
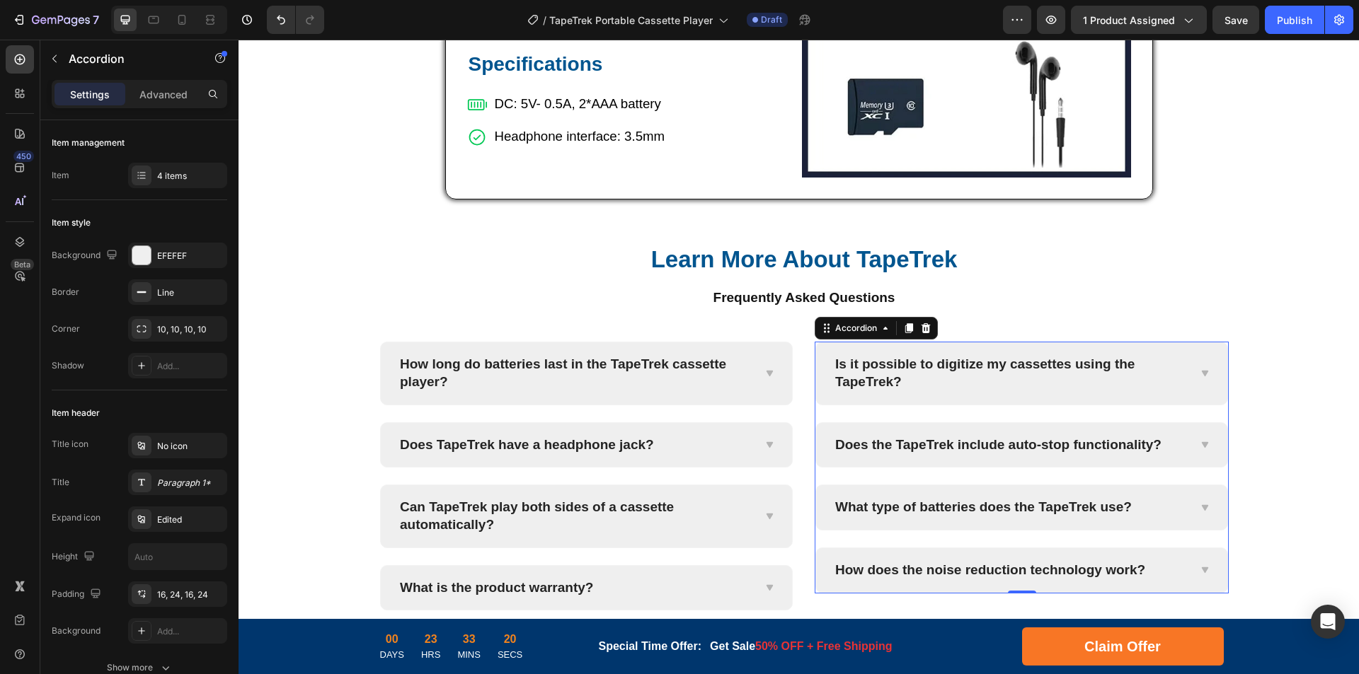
scroll to position [5655, 0]
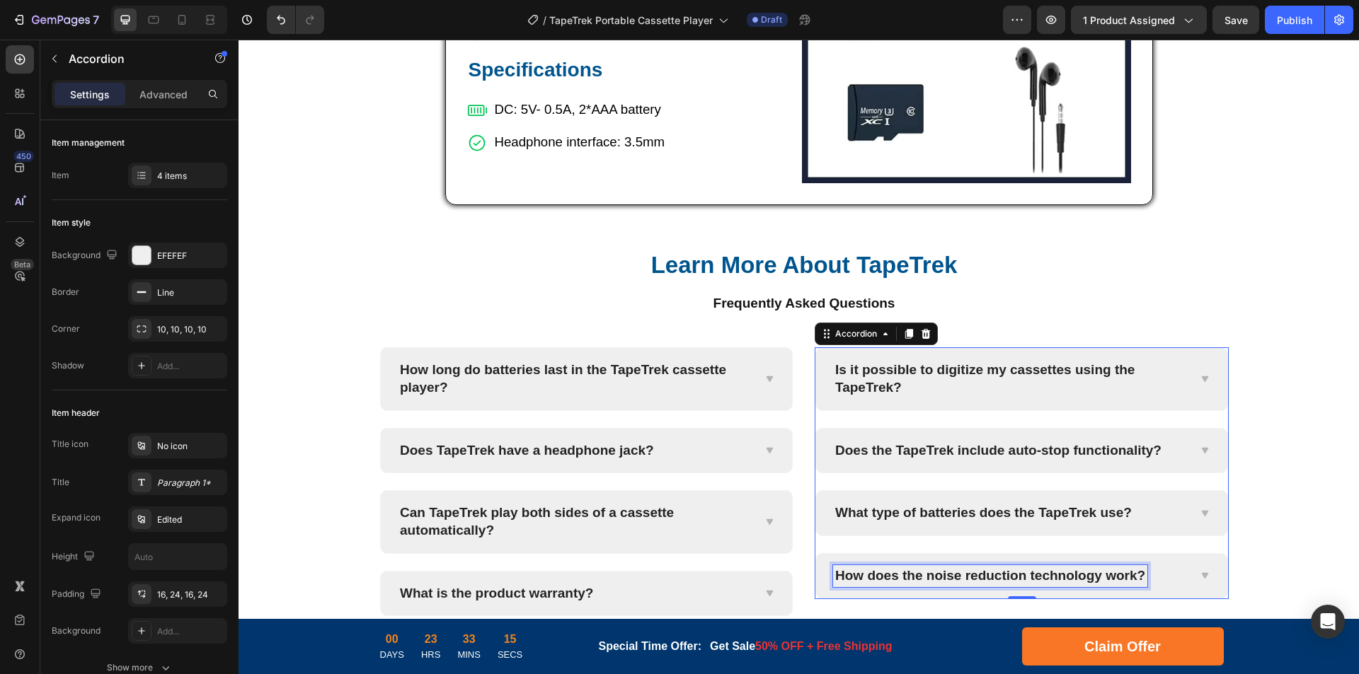
click at [1185, 572] on div "How does the noise reduction technology work?" at bounding box center [1021, 576] width 411 height 45
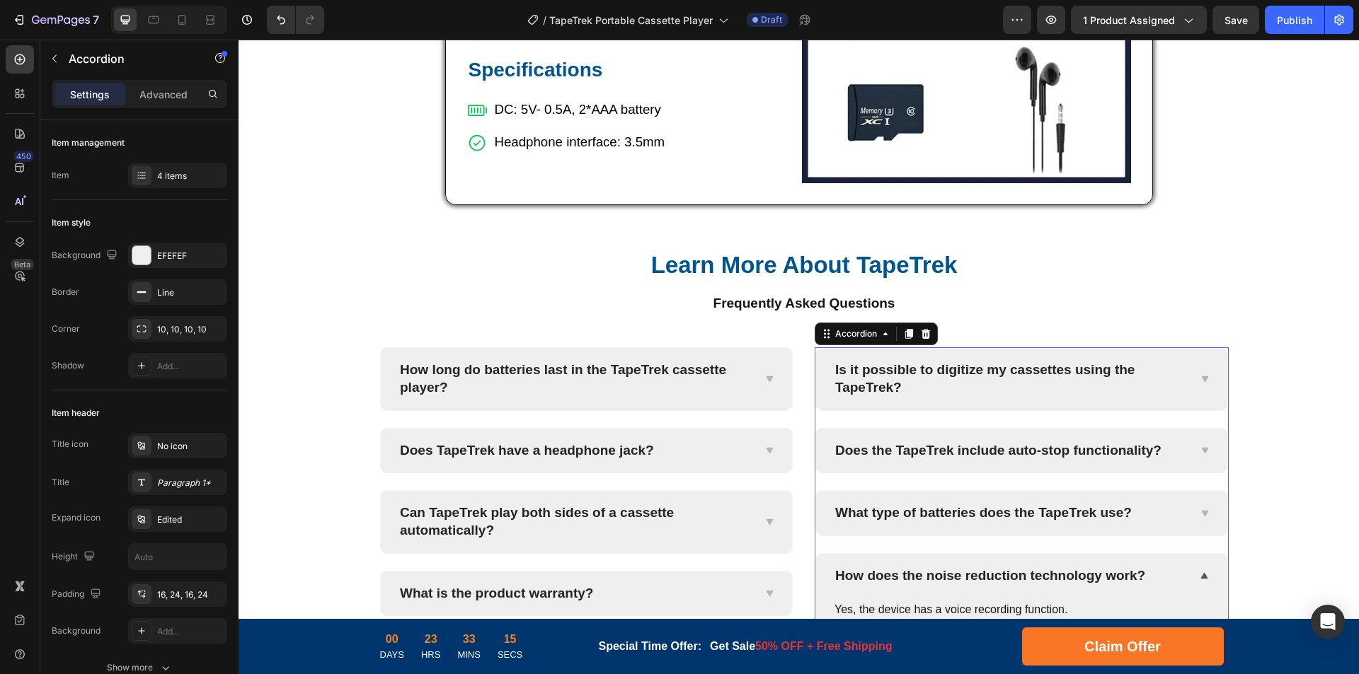
scroll to position [5726, 0]
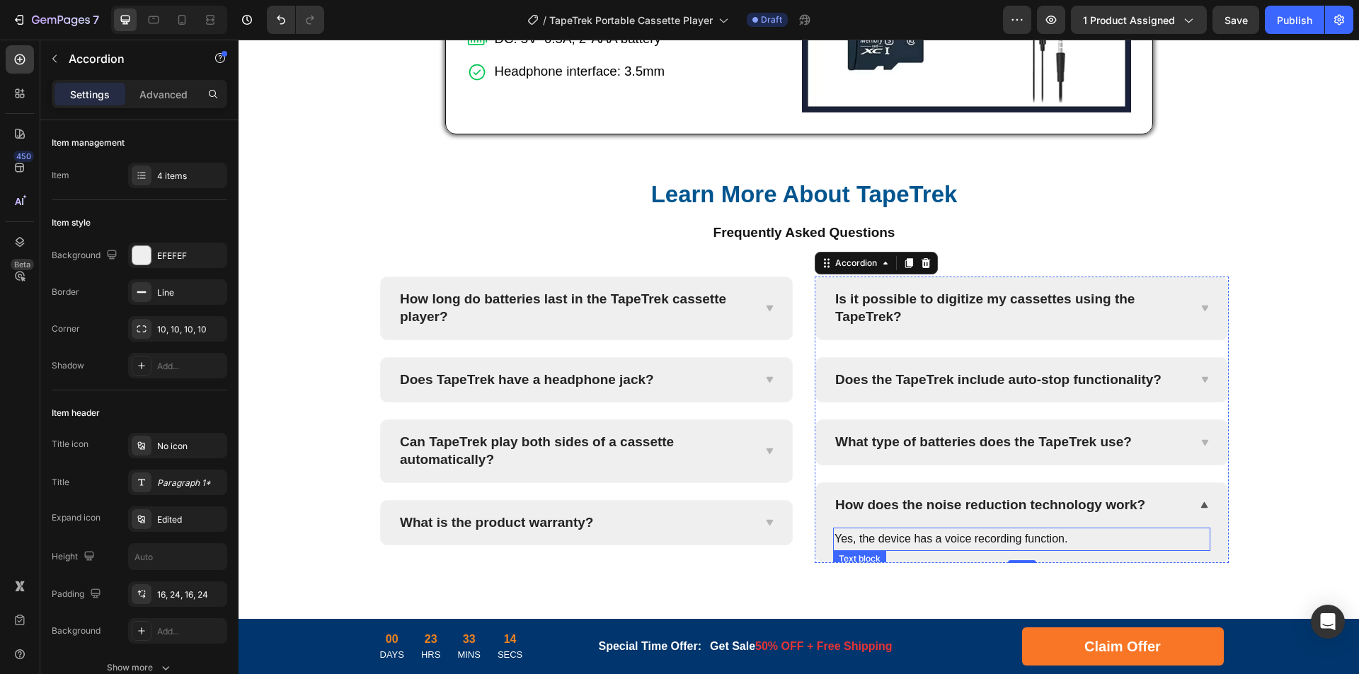
click at [992, 544] on p "Yes, the device has a voice recording function." at bounding box center [1021, 539] width 374 height 21
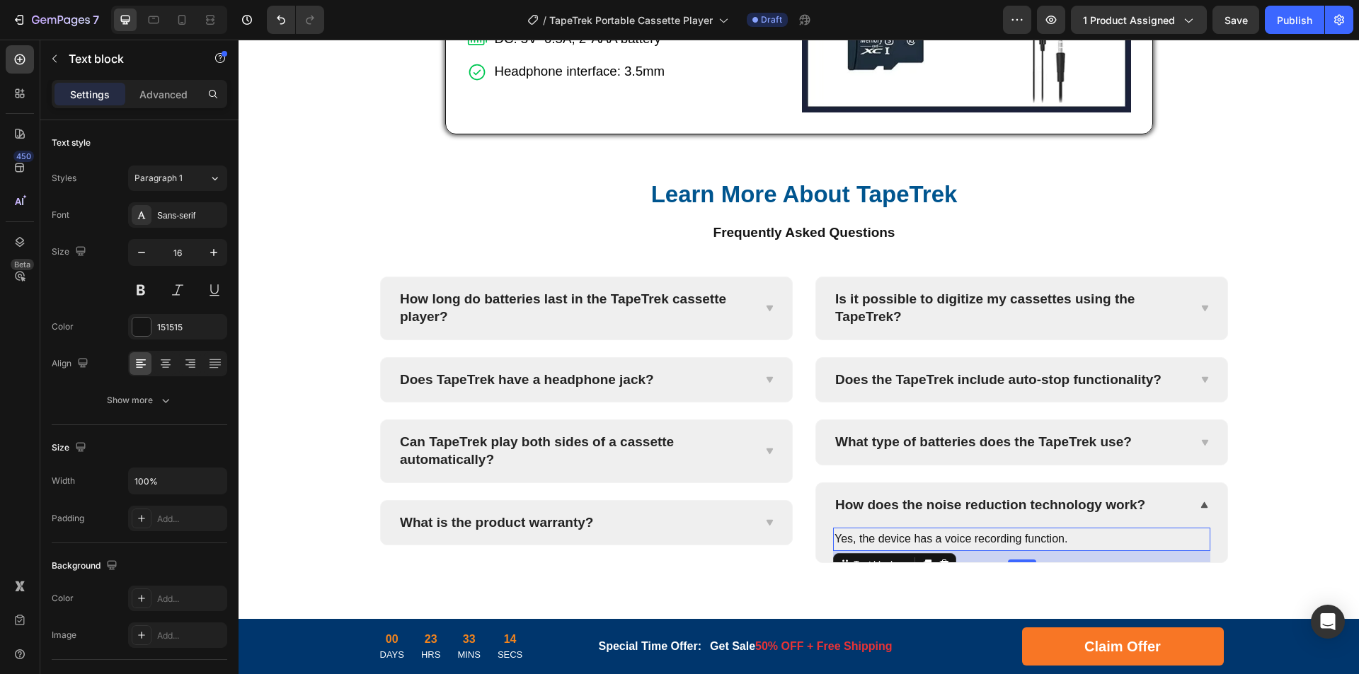
click at [1026, 543] on p "Yes, the device has a voice recording function." at bounding box center [1021, 539] width 374 height 21
click at [1050, 542] on p "Yes, the device has a voice recording function." at bounding box center [1021, 539] width 374 height 21
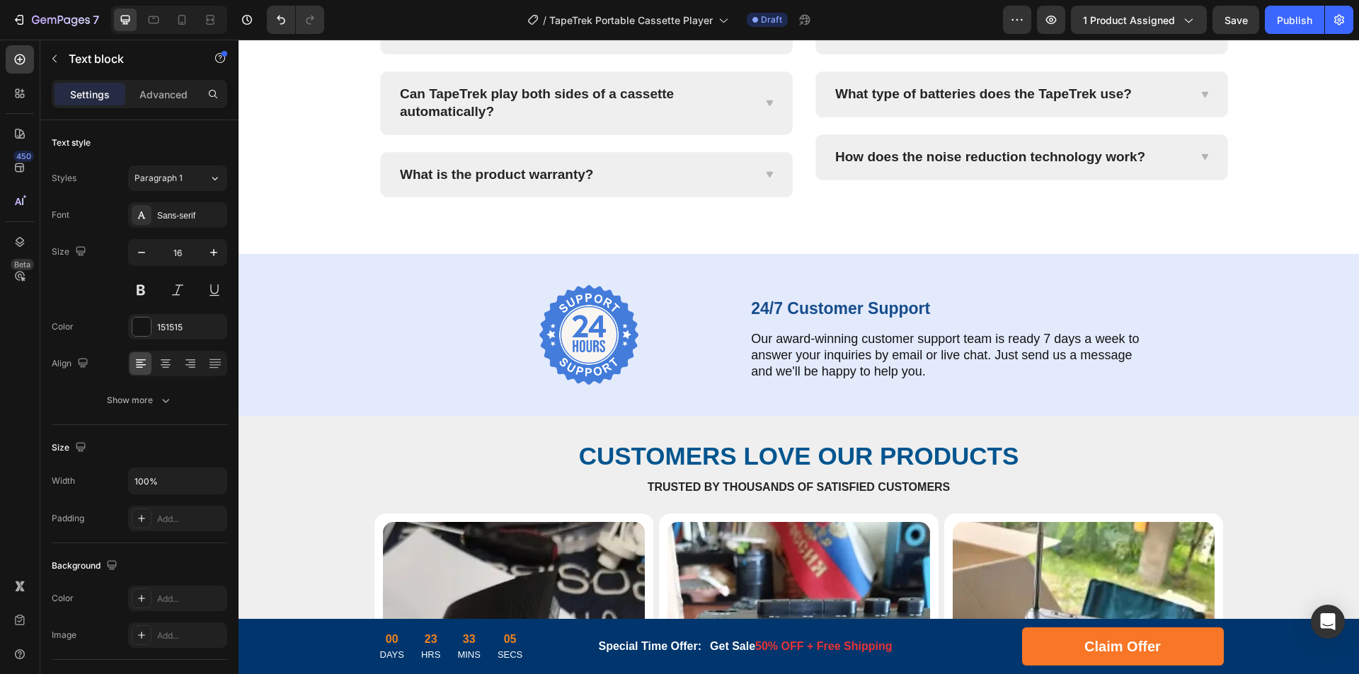
scroll to position [4310, 0]
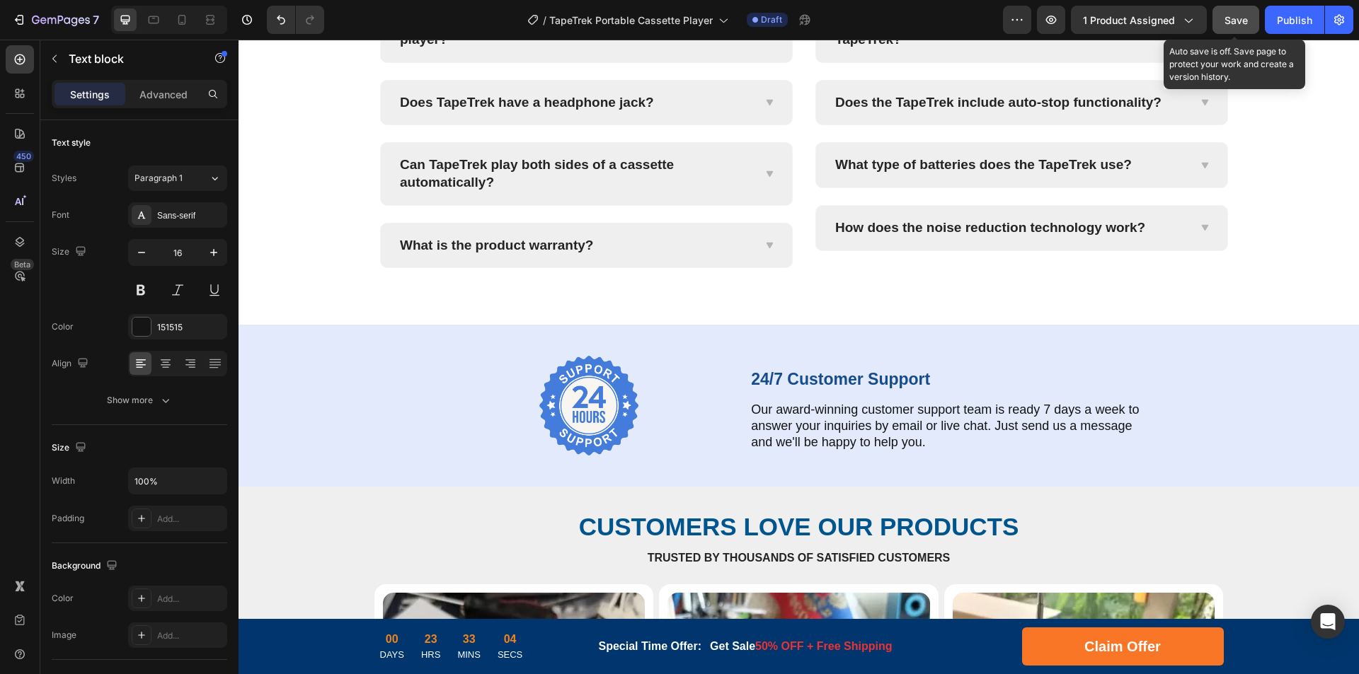
click at [1241, 24] on span "Save" at bounding box center [1235, 20] width 23 height 12
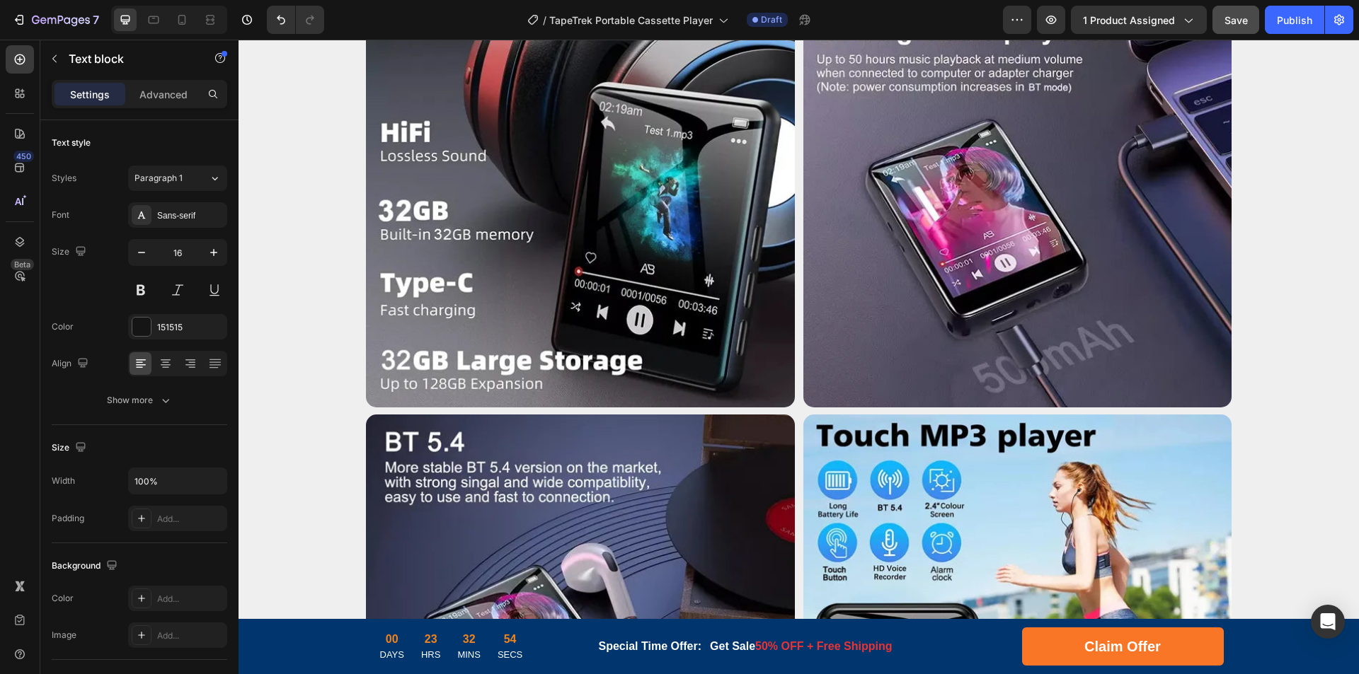
scroll to position [3461, 0]
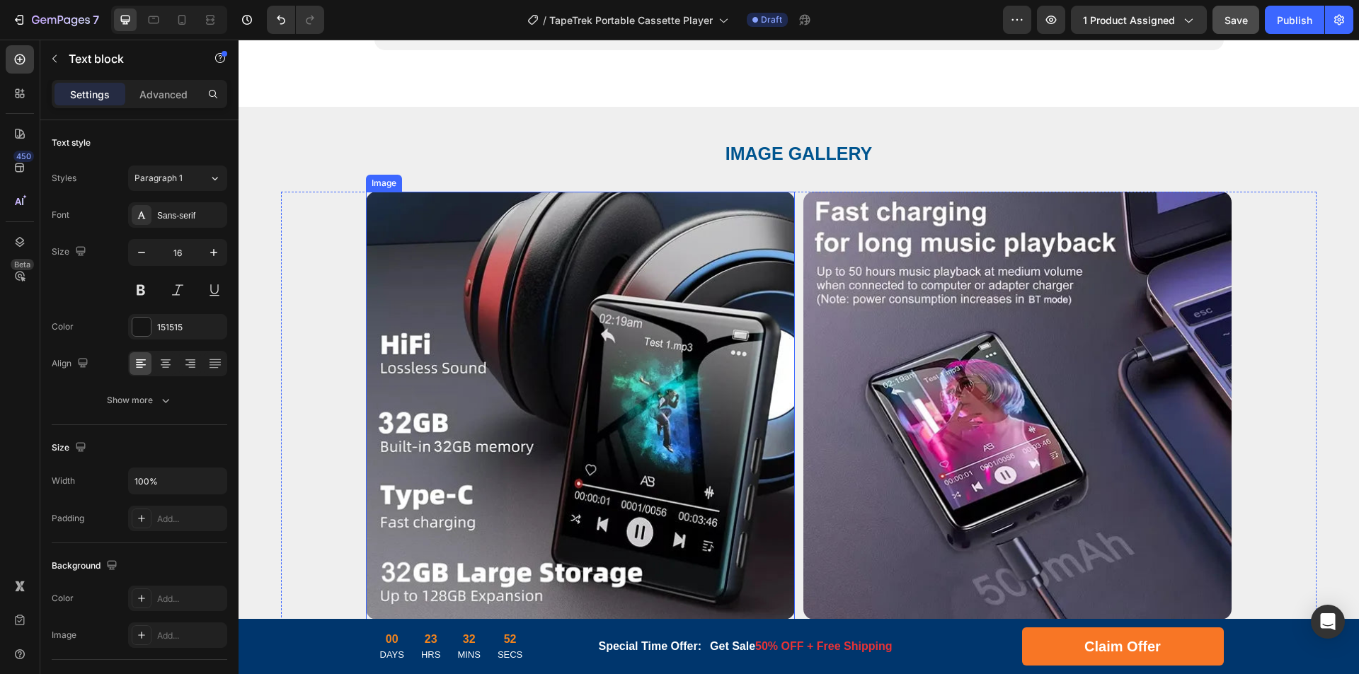
click at [548, 381] on img at bounding box center [580, 406] width 429 height 429
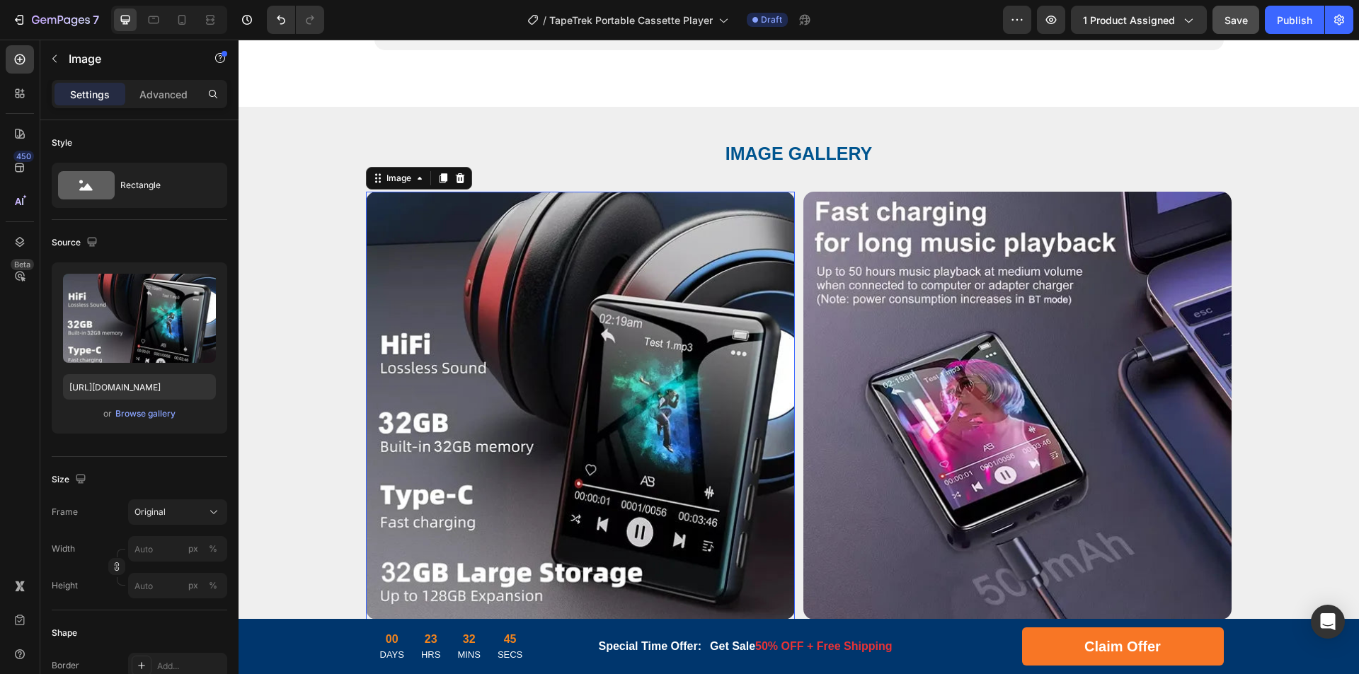
click at [633, 401] on img at bounding box center [580, 406] width 429 height 429
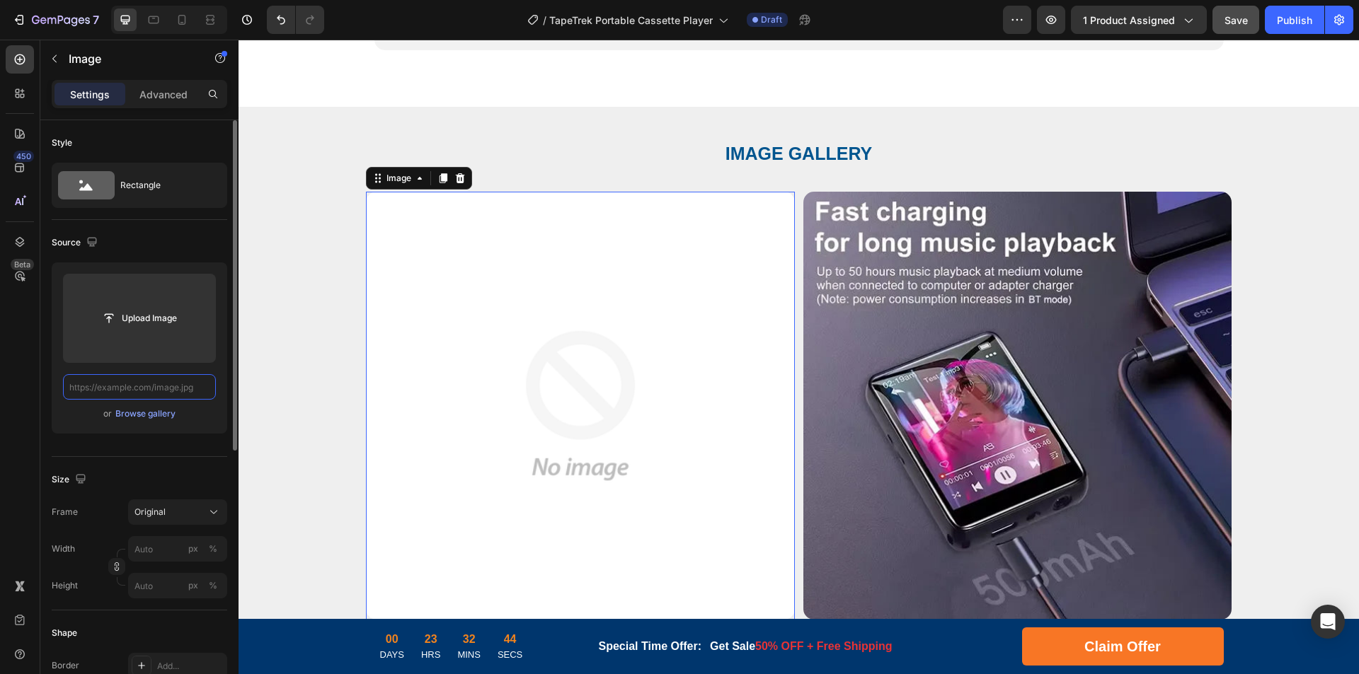
scroll to position [0, 0]
paste input "[URL][DOMAIN_NAME]"
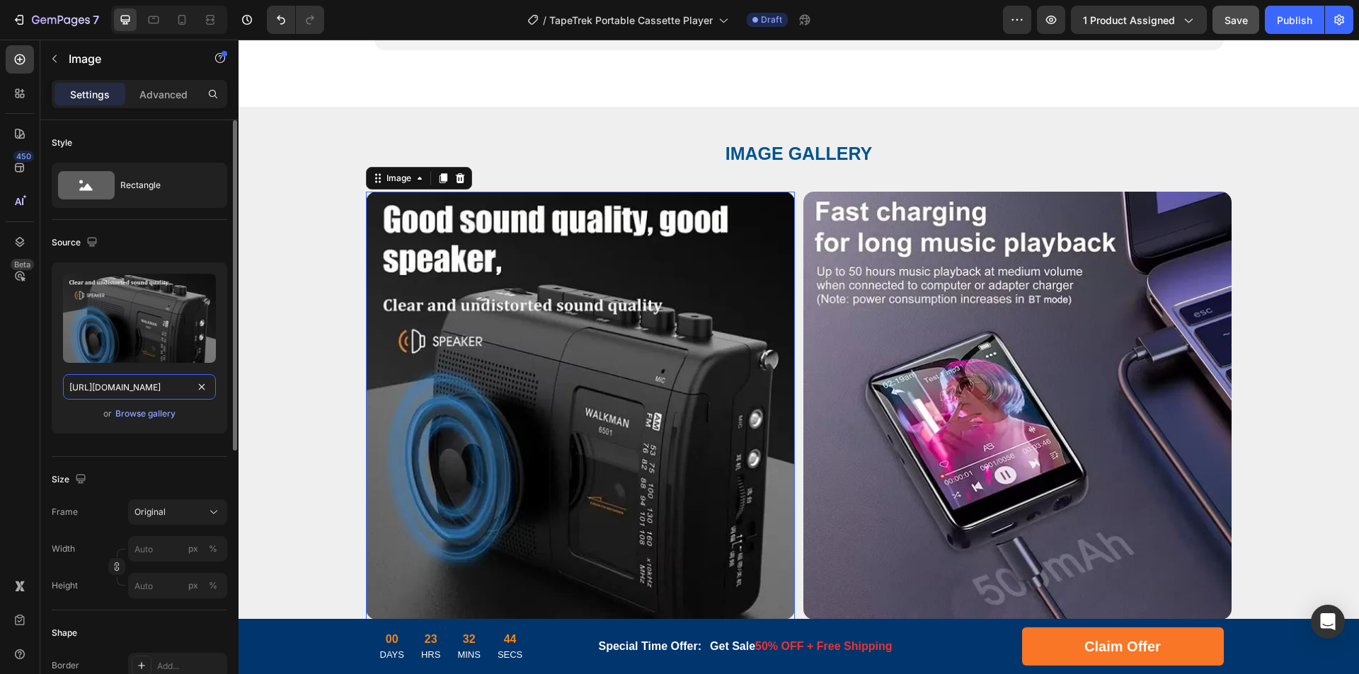
scroll to position [0, 233]
drag, startPoint x: 123, startPoint y: 389, endPoint x: 219, endPoint y: 385, distance: 95.6
click at [219, 385] on div "Upload Image [URL][DOMAIN_NAME] or Browse gallery" at bounding box center [139, 348] width 175 height 171
type input "[URL][DOMAIN_NAME]"
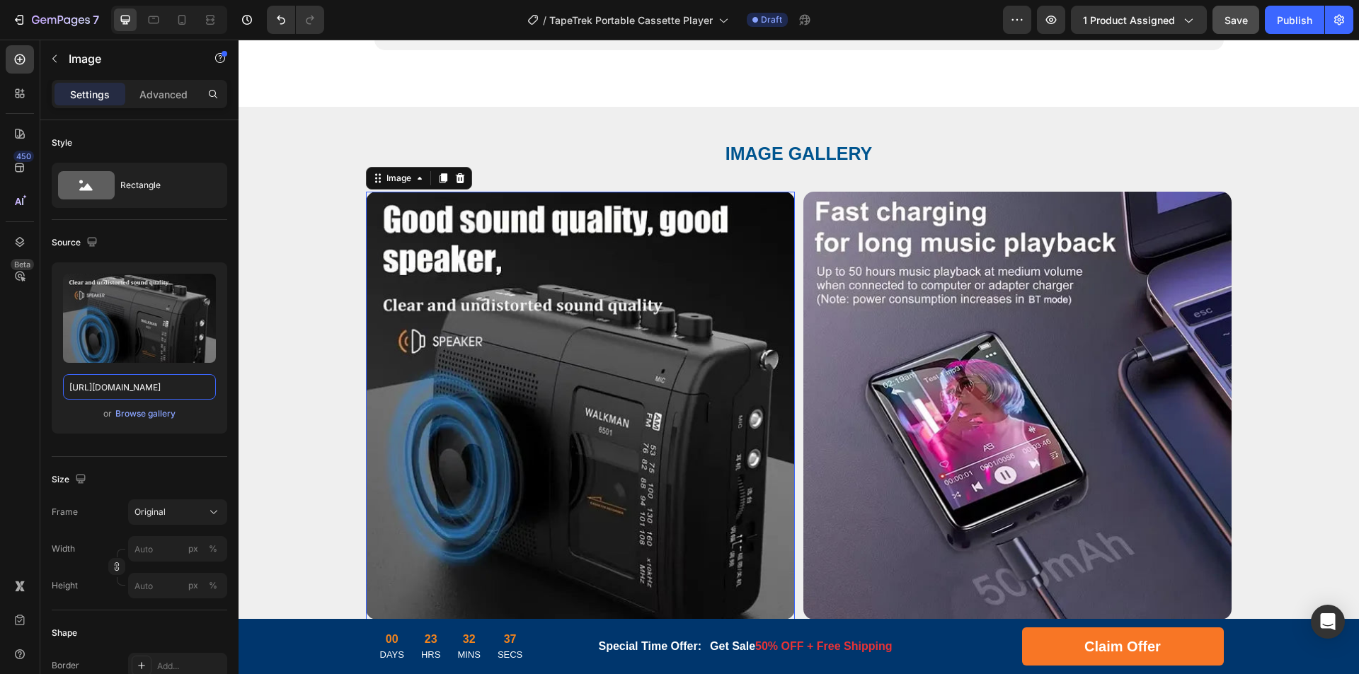
scroll to position [0, 0]
click at [989, 350] on img at bounding box center [1017, 406] width 429 height 429
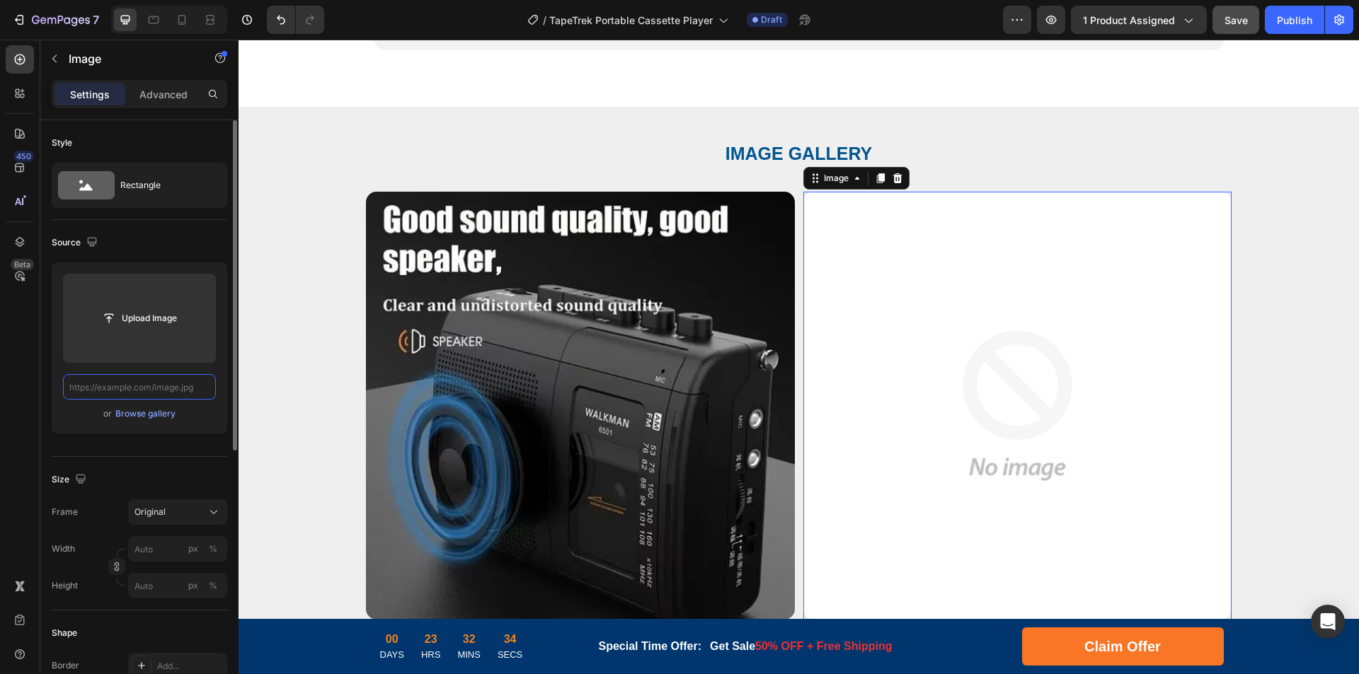
paste input "[URL][DOMAIN_NAME]"
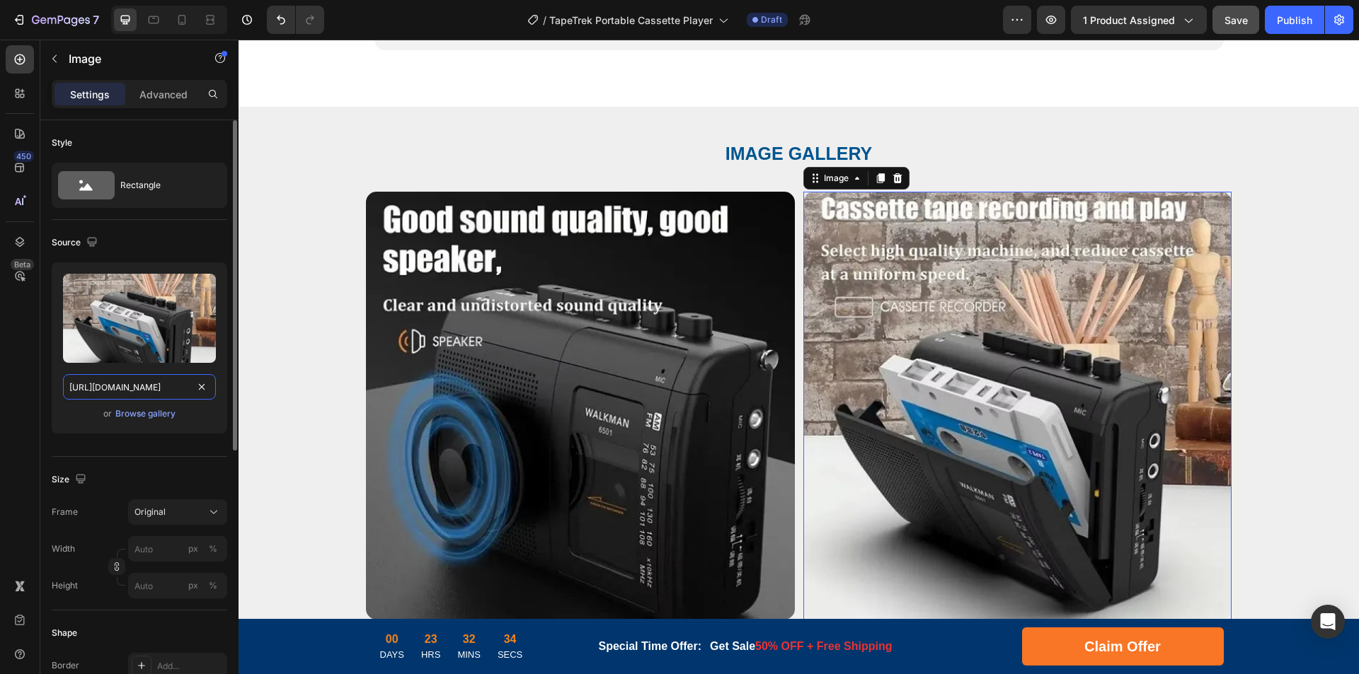
scroll to position [0, 236]
drag, startPoint x: 124, startPoint y: 386, endPoint x: 228, endPoint y: 379, distance: 104.2
click at [228, 379] on div "Style Rectangle Source Upload Image [URL][DOMAIN_NAME] or Browse gallery Size F…" at bounding box center [139, 417] width 198 height 594
type input "[URL][DOMAIN_NAME]"
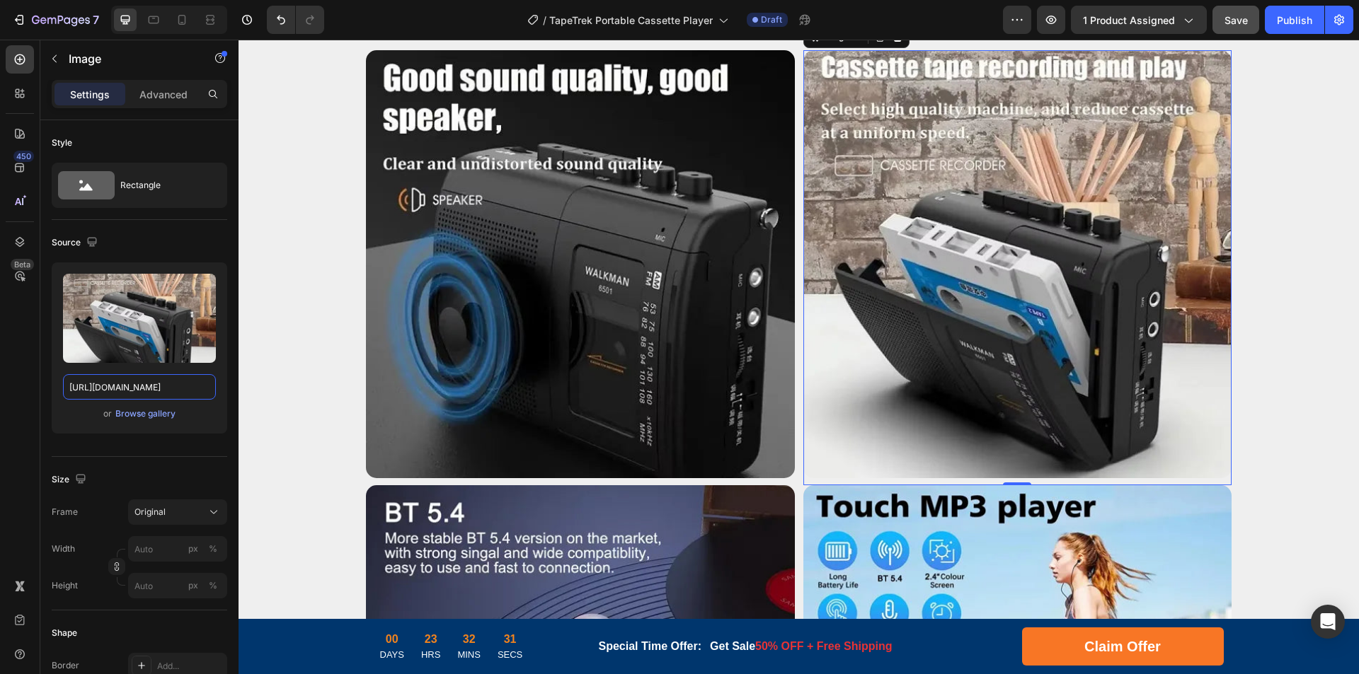
scroll to position [3744, 0]
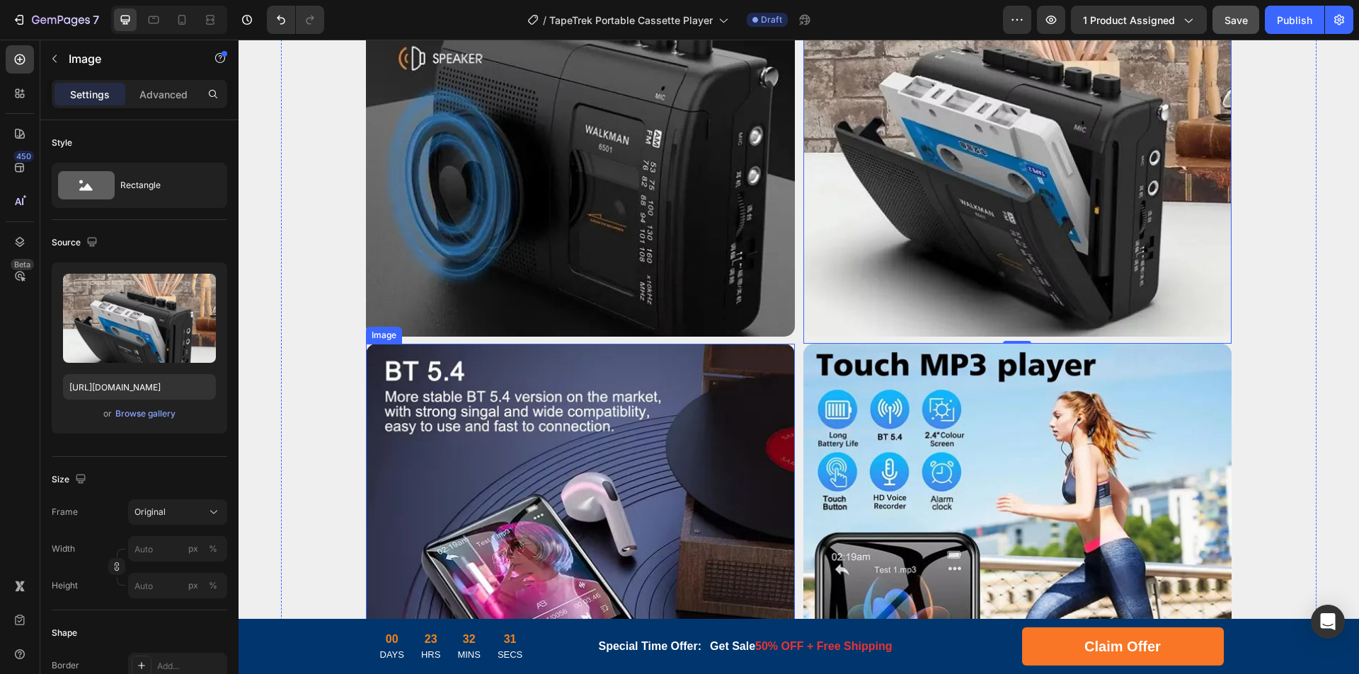
click at [694, 430] on img at bounding box center [580, 558] width 429 height 429
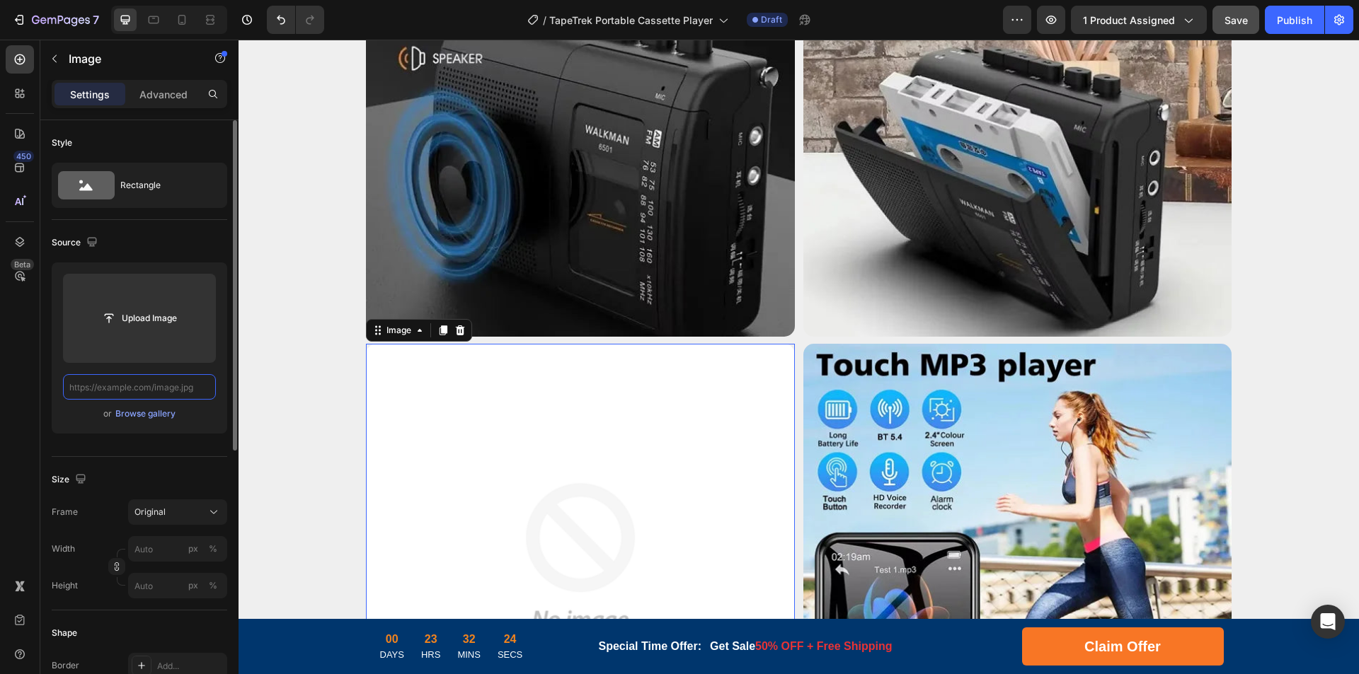
scroll to position [0, 0]
paste input "[URL][DOMAIN_NAME]"
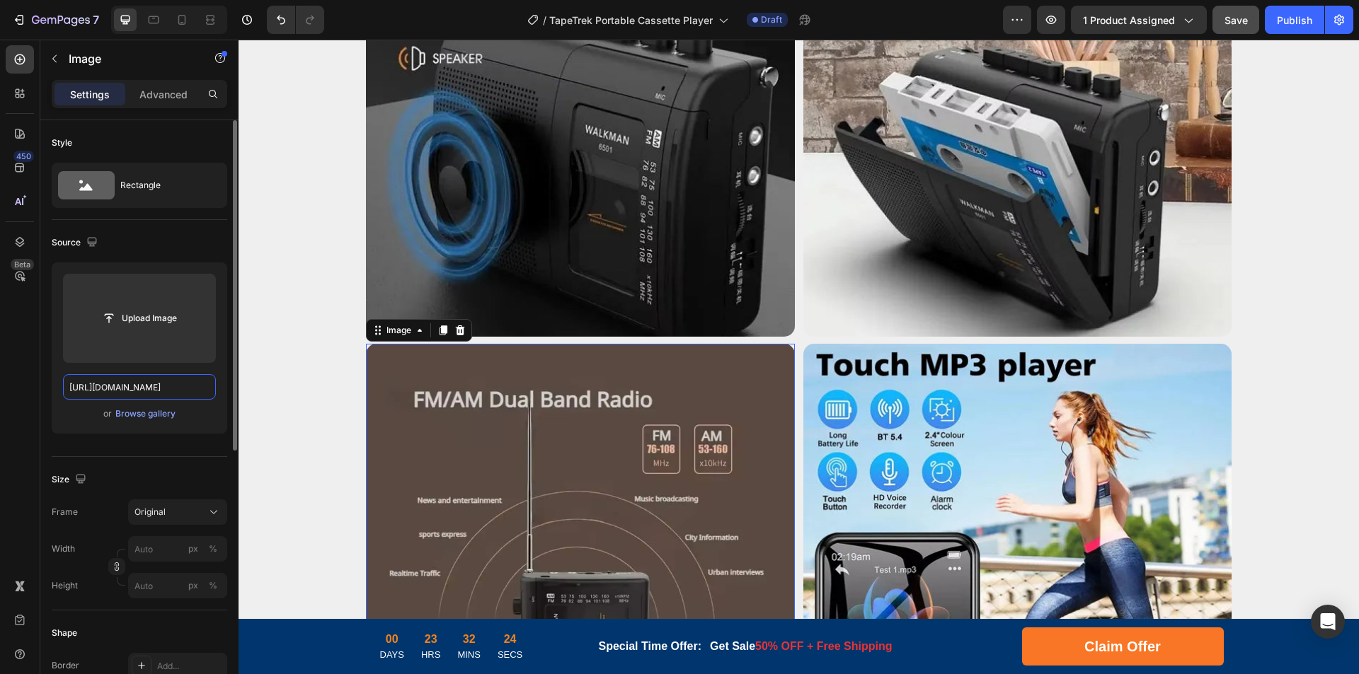
scroll to position [0, 236]
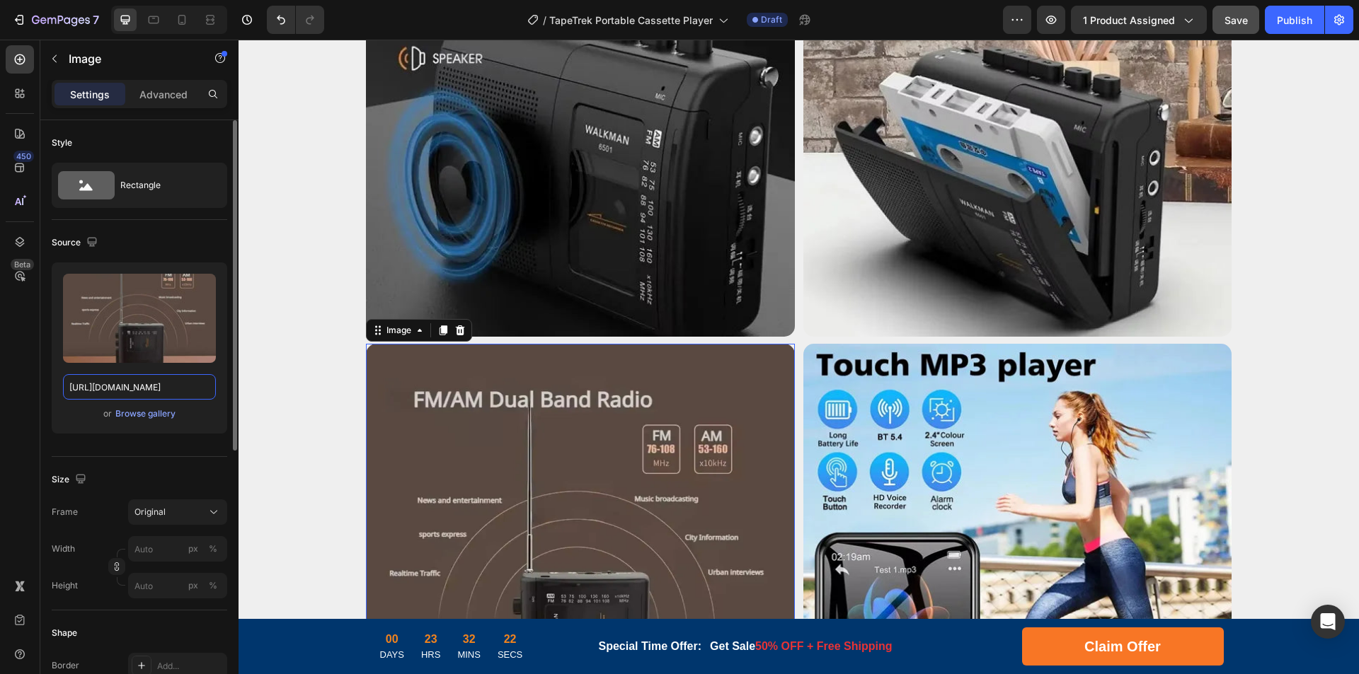
drag, startPoint x: 129, startPoint y: 389, endPoint x: 223, endPoint y: 388, distance: 94.1
click at [221, 383] on div "Upload Image [URL][DOMAIN_NAME] or Browse gallery" at bounding box center [139, 348] width 175 height 171
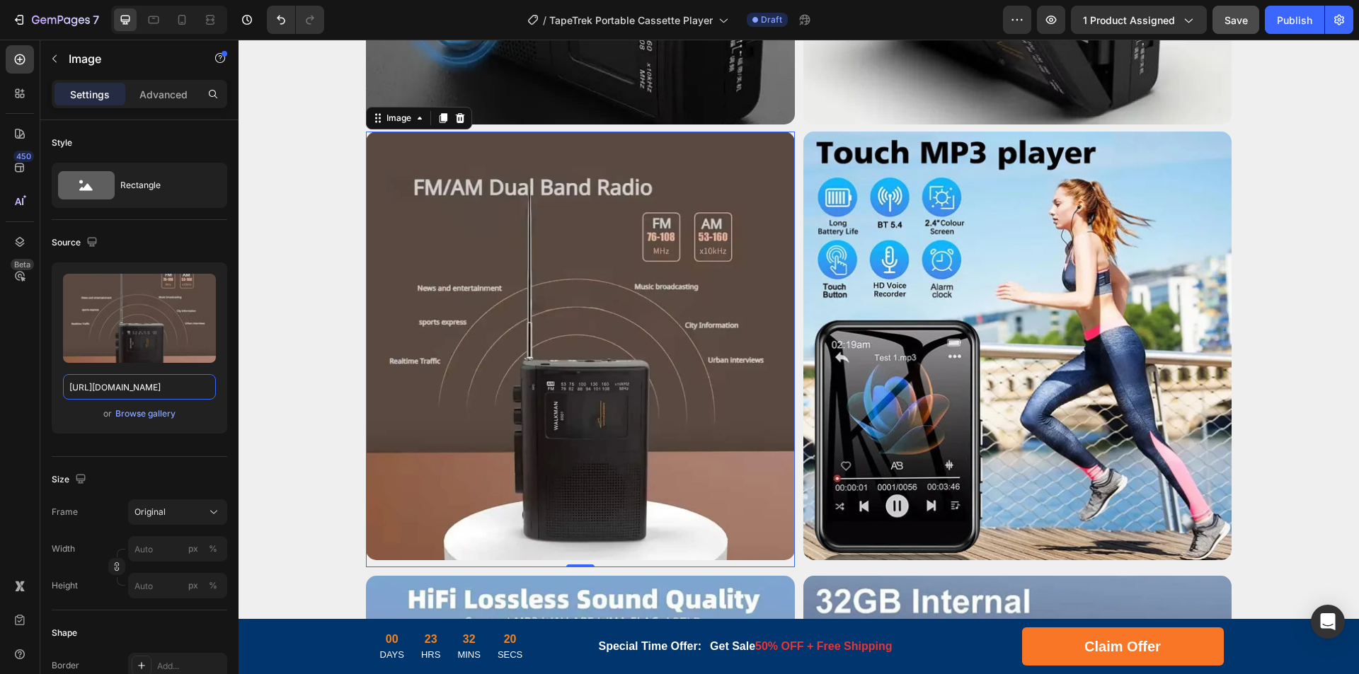
type input "[URL][DOMAIN_NAME]"
click at [991, 326] on img at bounding box center [1017, 346] width 429 height 429
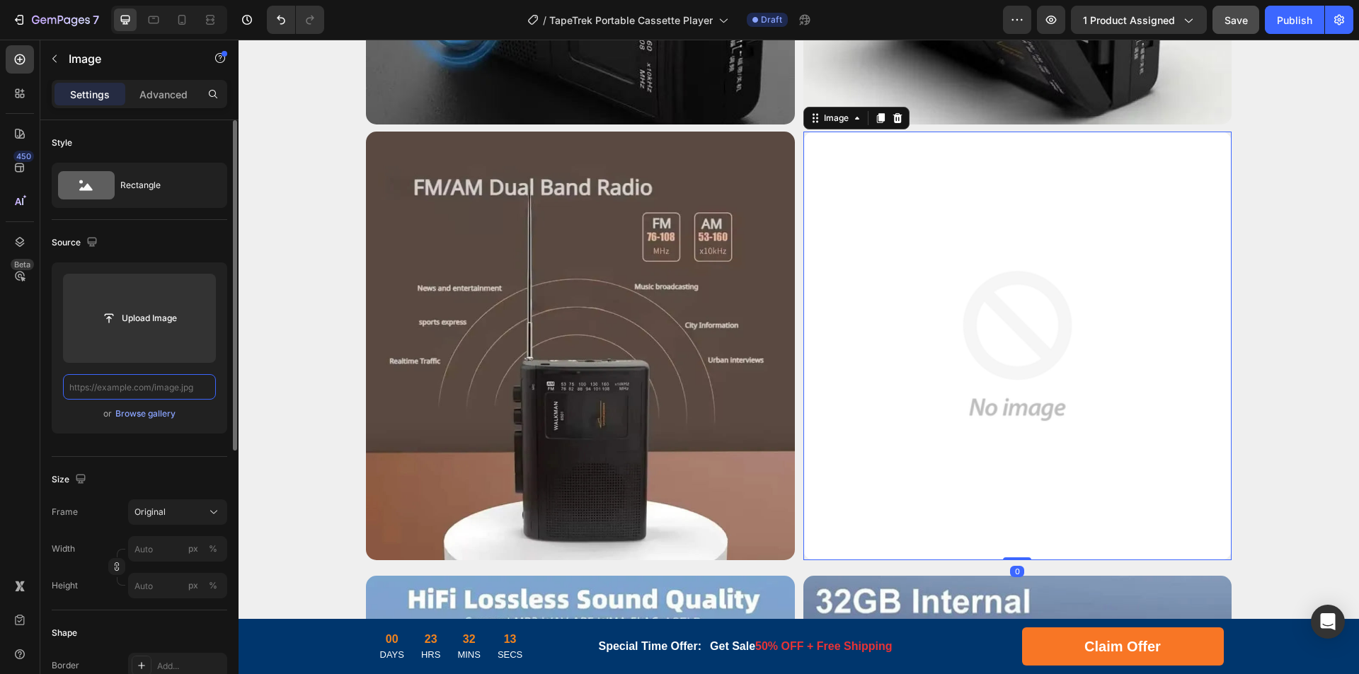
paste input "[URL][DOMAIN_NAME]"
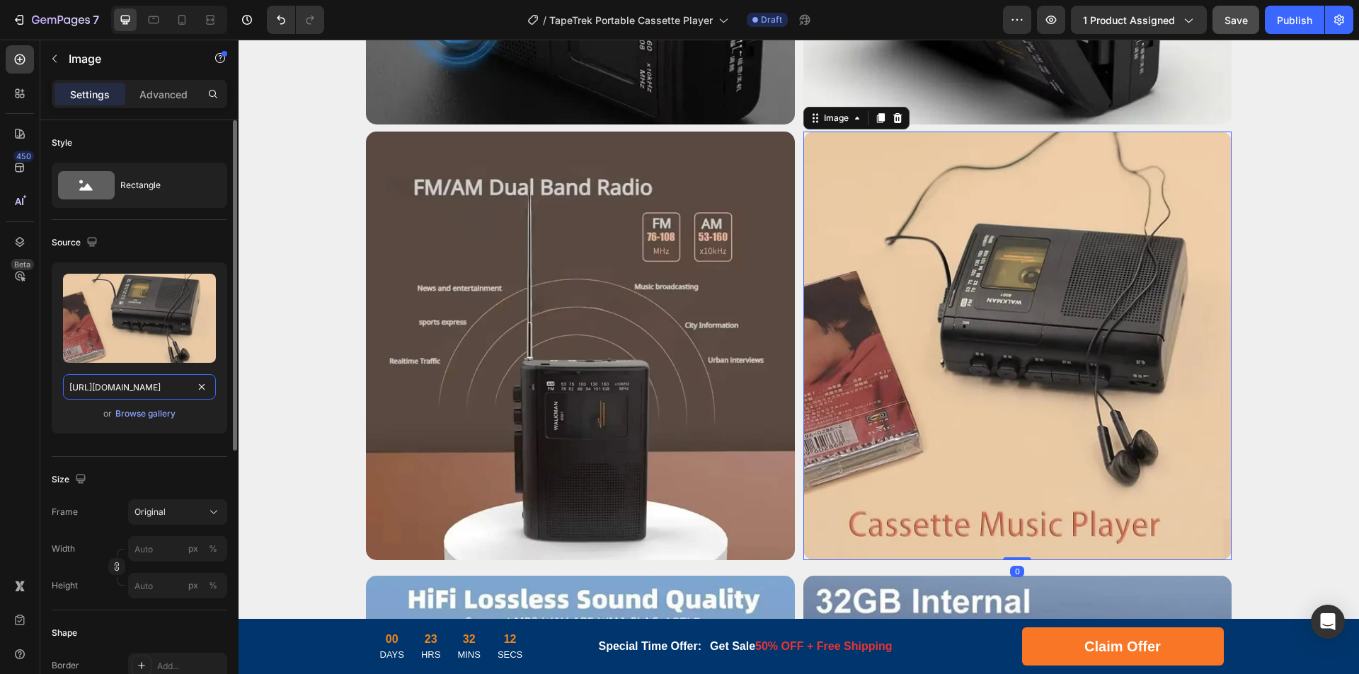
scroll to position [0, 233]
drag, startPoint x: 363, startPoint y: 428, endPoint x: 293, endPoint y: 392, distance: 78.8
type input "[URL][DOMAIN_NAME]"
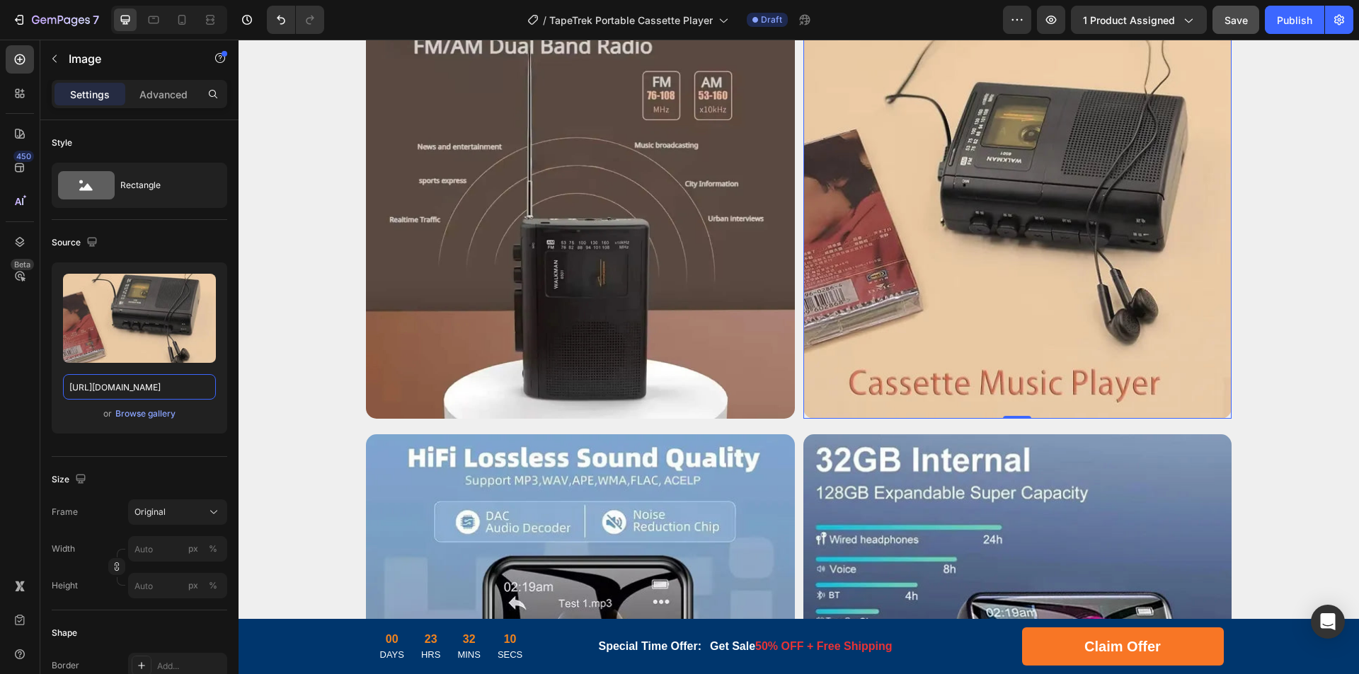
scroll to position [4310, 0]
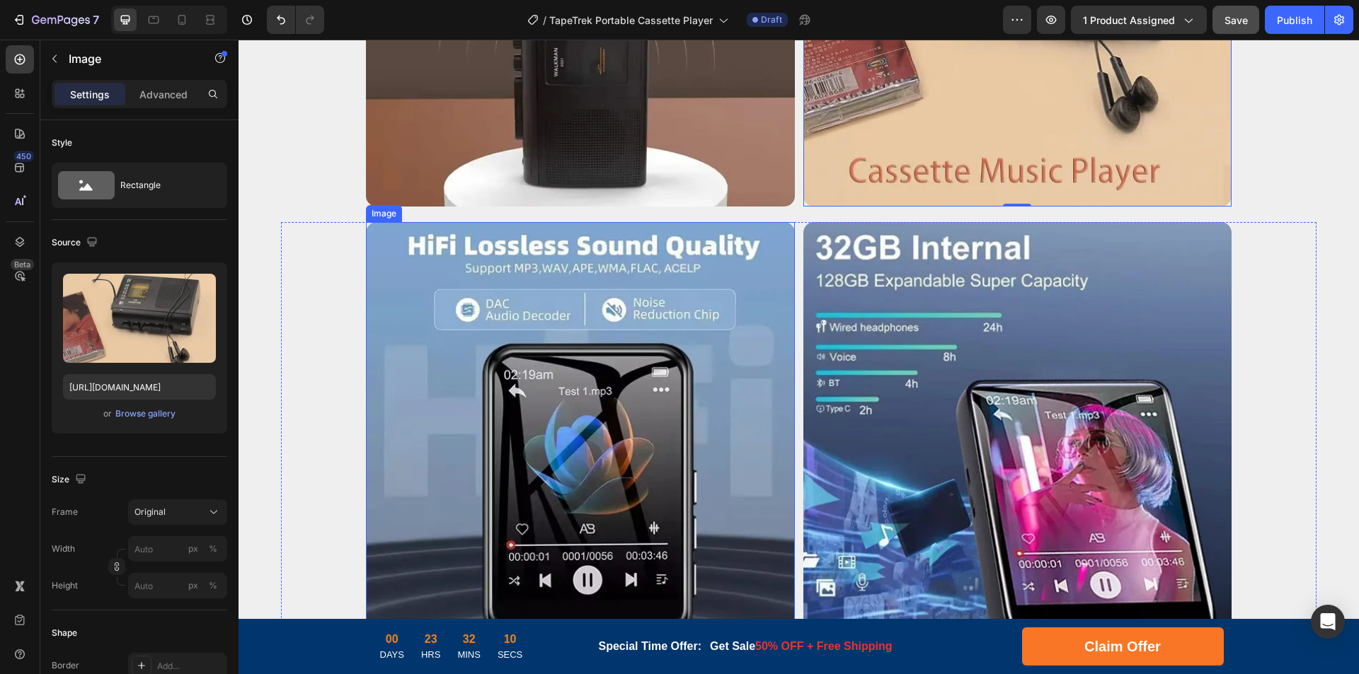
click at [629, 379] on img at bounding box center [580, 436] width 429 height 429
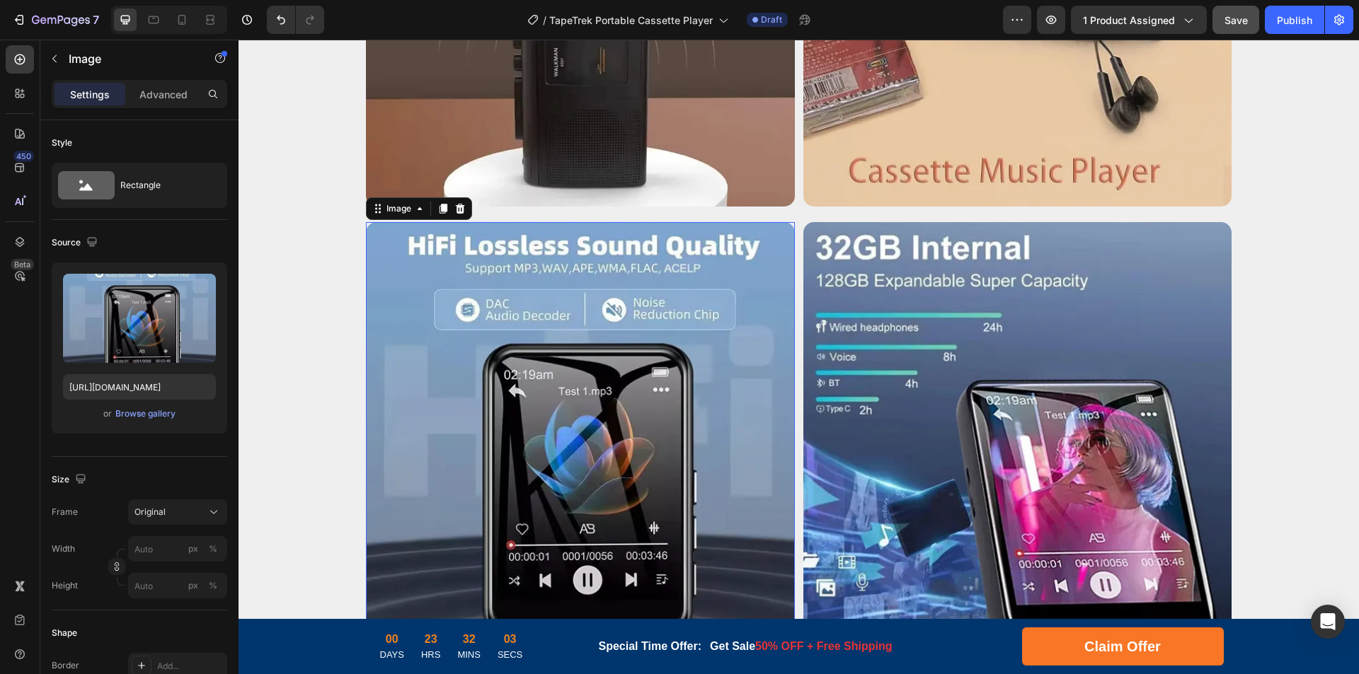
click at [636, 471] on img at bounding box center [580, 436] width 429 height 429
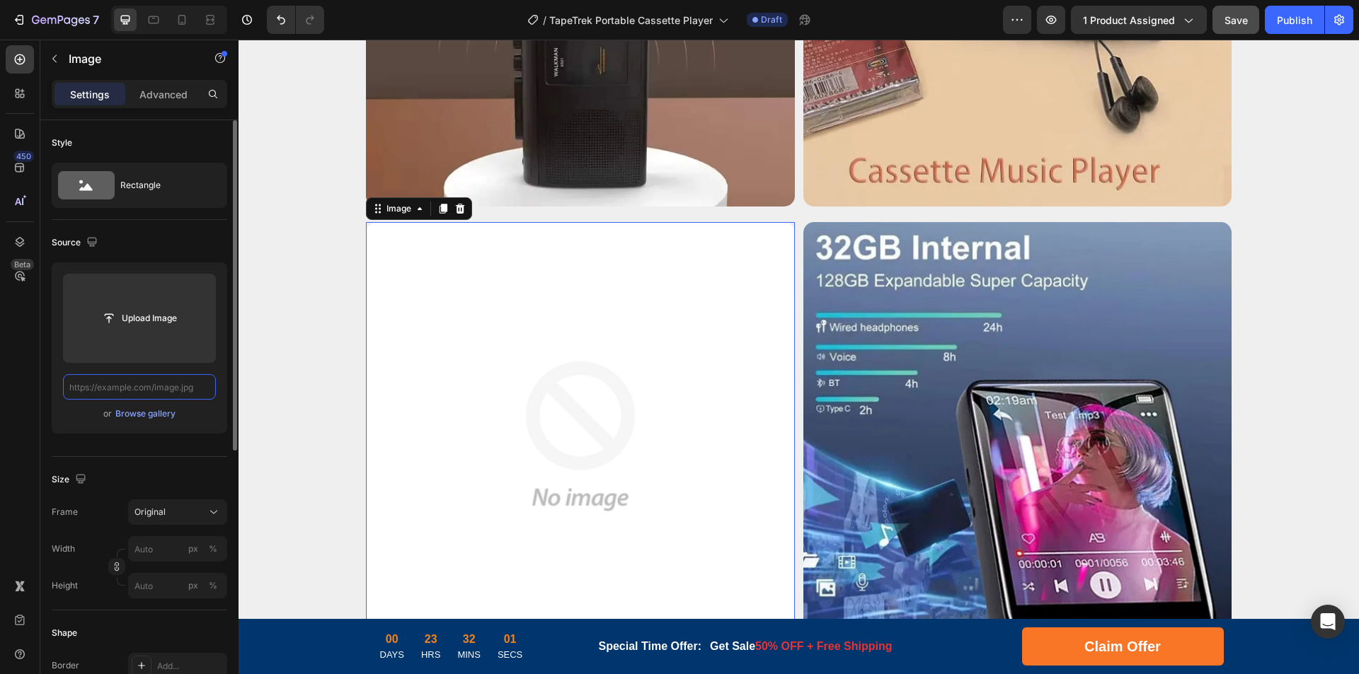
scroll to position [0, 0]
paste input "[URL][DOMAIN_NAME]"
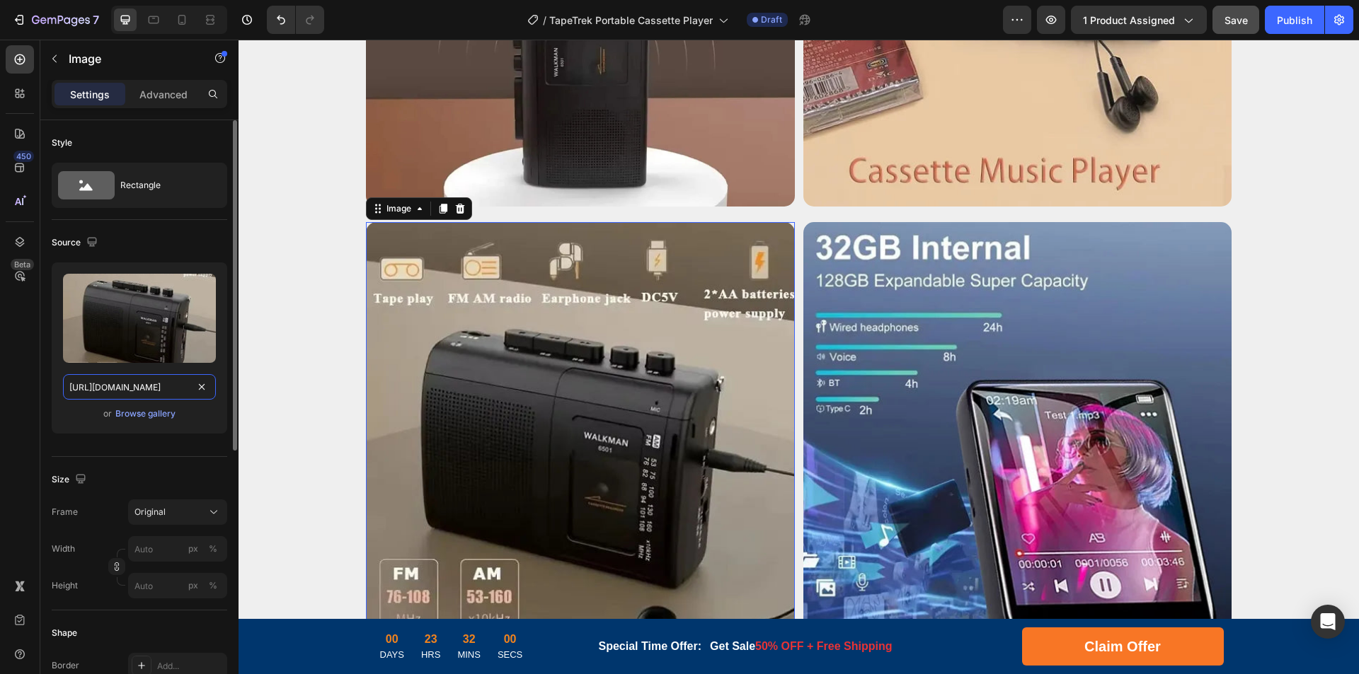
scroll to position [0, 235]
drag, startPoint x: 123, startPoint y: 391, endPoint x: 206, endPoint y: 389, distance: 82.8
click at [206, 389] on div "[URL][DOMAIN_NAME]" at bounding box center [139, 386] width 153 height 25
type input "[URL][DOMAIN_NAME]"
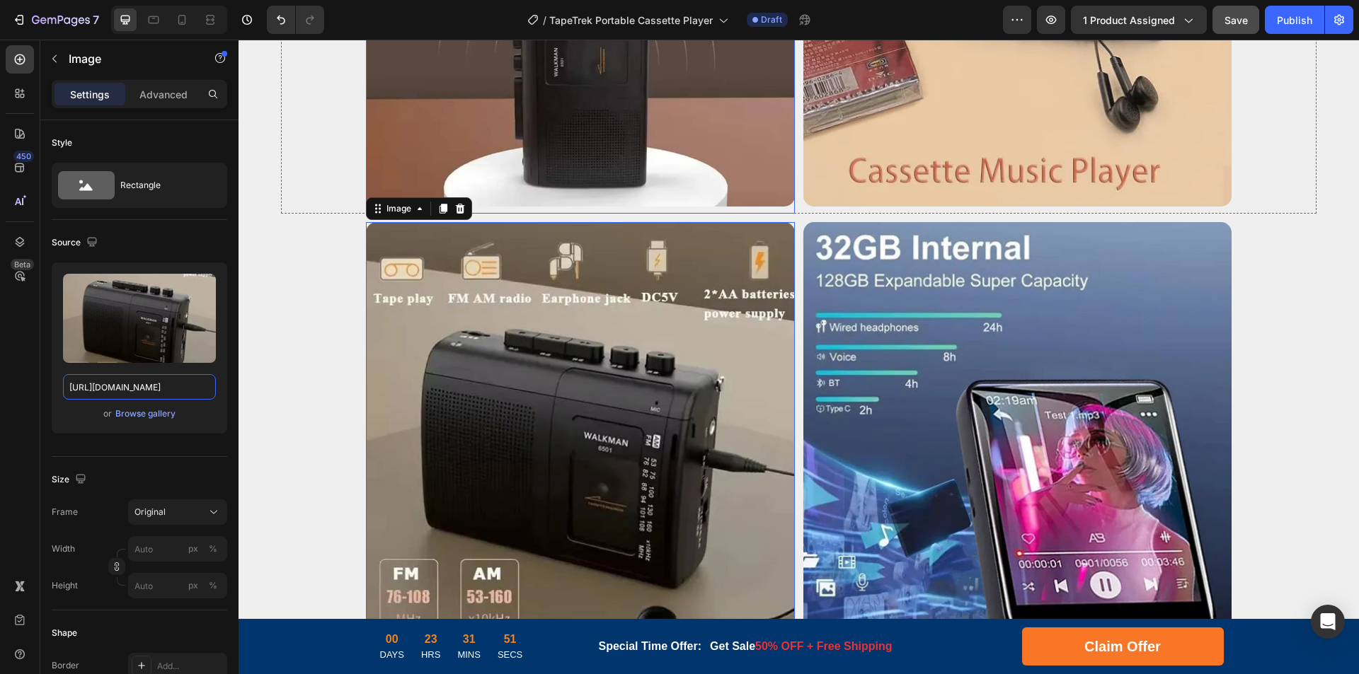
scroll to position [0, 0]
click at [1013, 365] on img at bounding box center [1017, 436] width 429 height 429
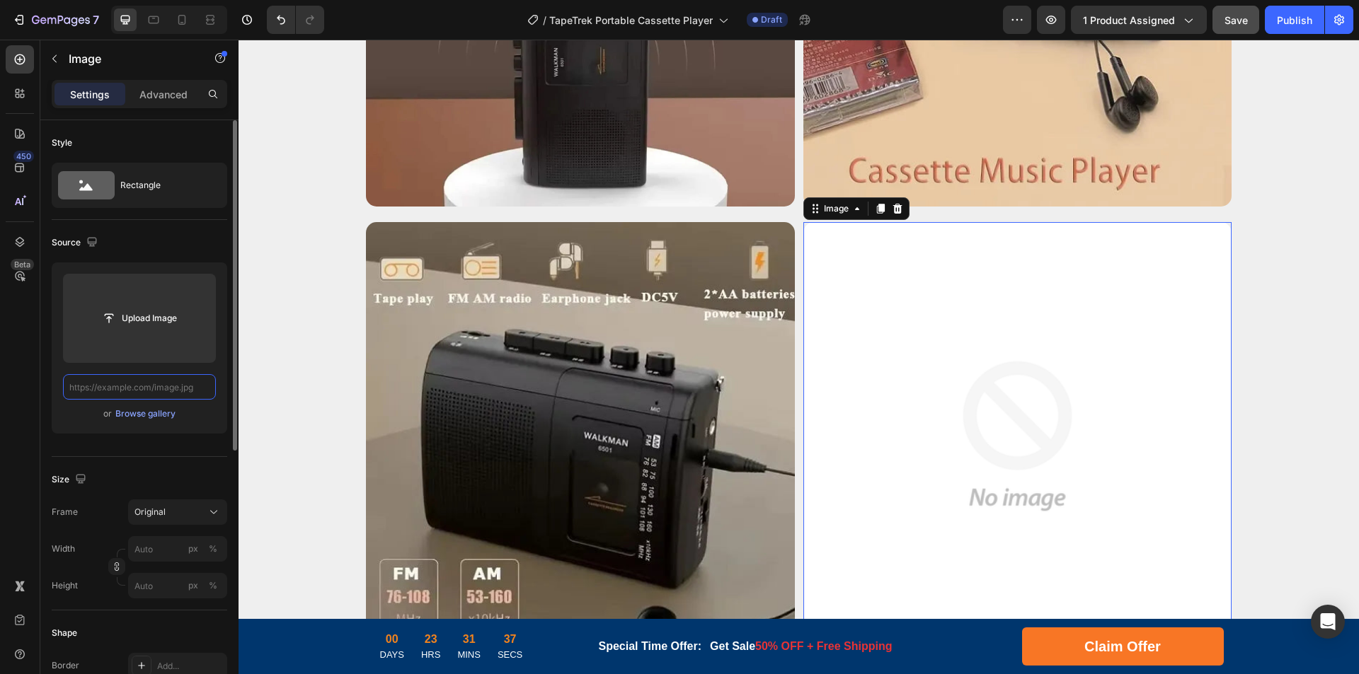
paste input "[URL][DOMAIN_NAME]"
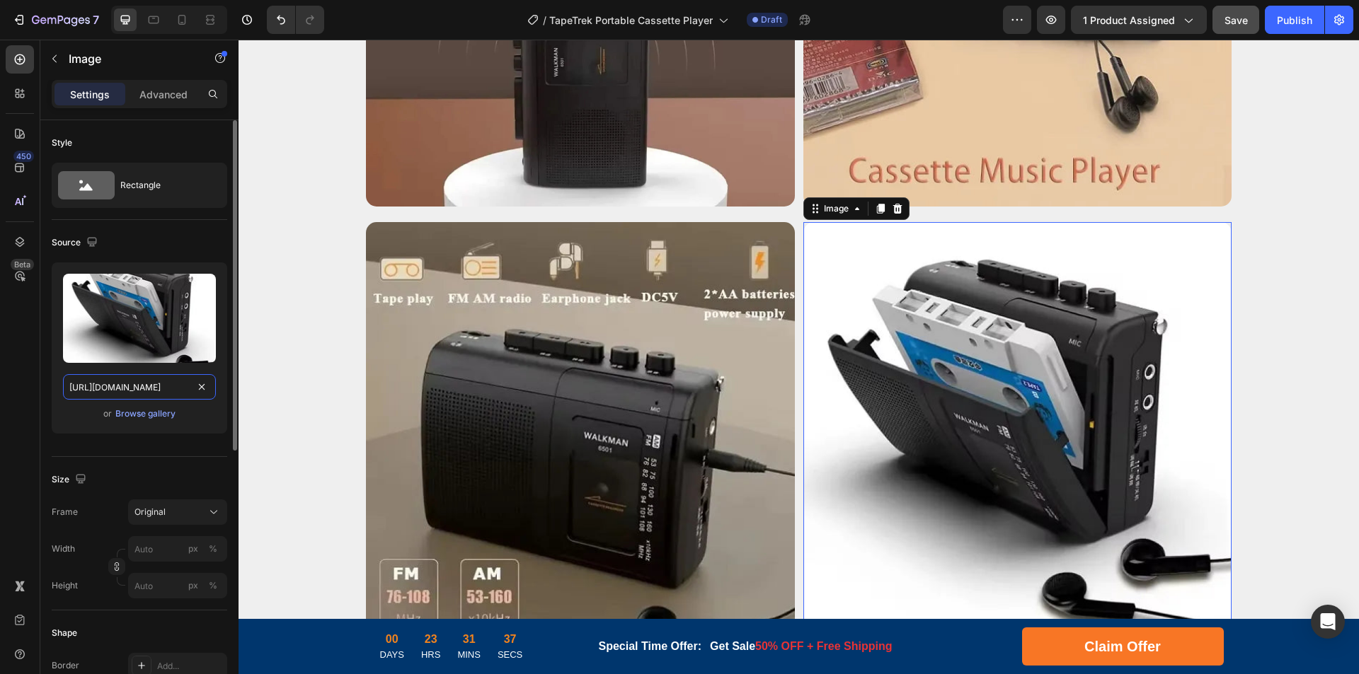
scroll to position [0, 233]
drag, startPoint x: 186, startPoint y: 388, endPoint x: 123, endPoint y: 393, distance: 63.2
click at [123, 393] on input "[URL][DOMAIN_NAME]" at bounding box center [139, 386] width 153 height 25
type input "[URL][DOMAIN_NAME]"
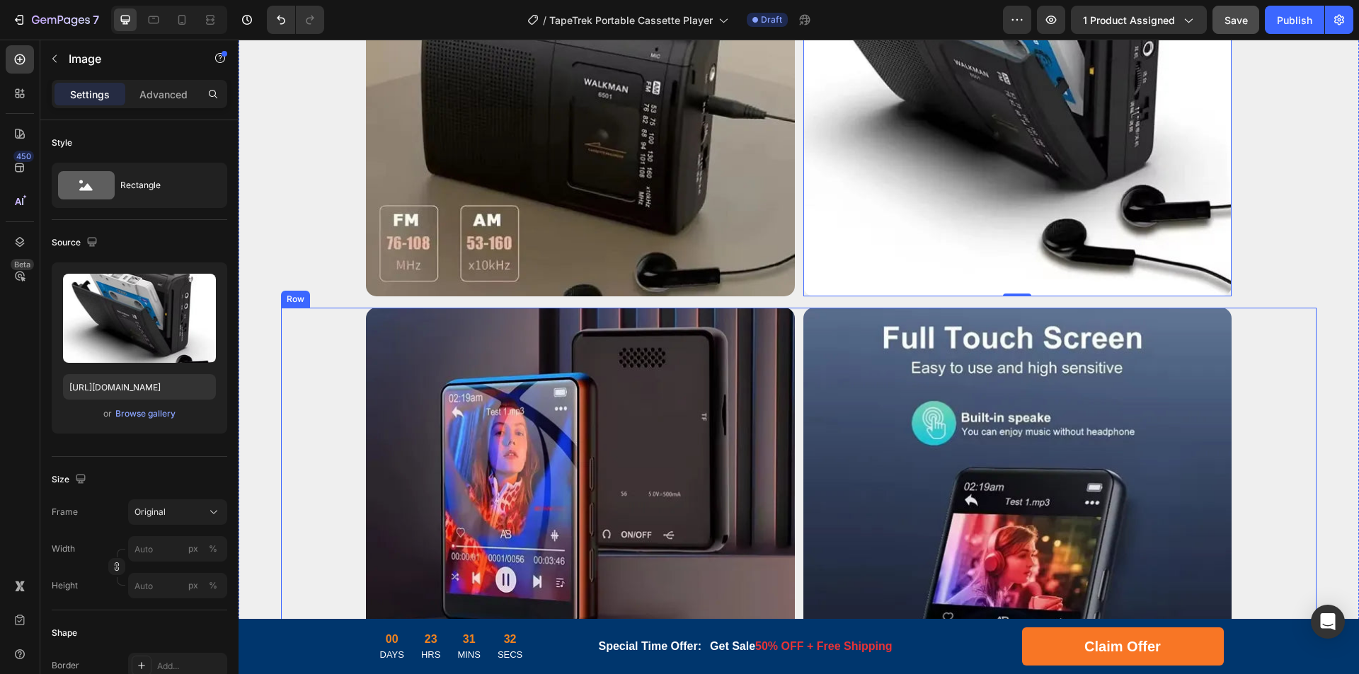
click at [317, 410] on div "Image Image Row" at bounding box center [798, 522] width 1035 height 429
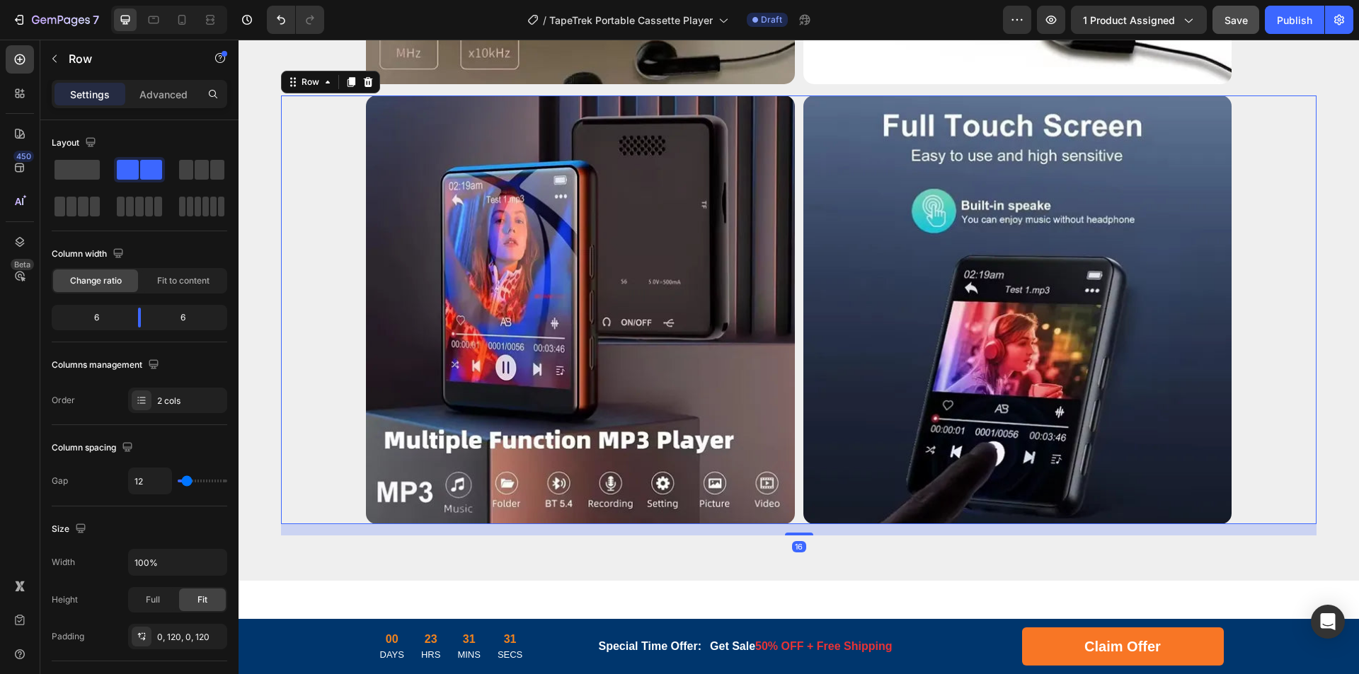
scroll to position [4806, 0]
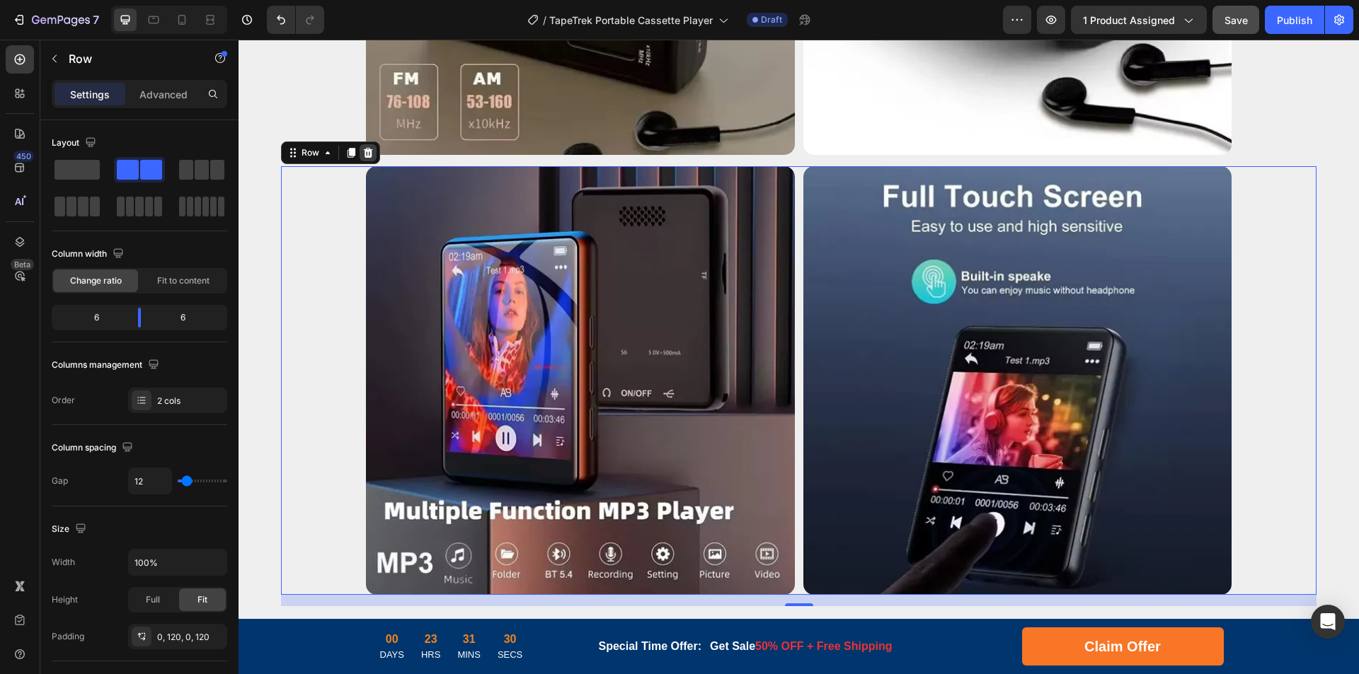
click at [371, 148] on icon at bounding box center [368, 153] width 9 height 10
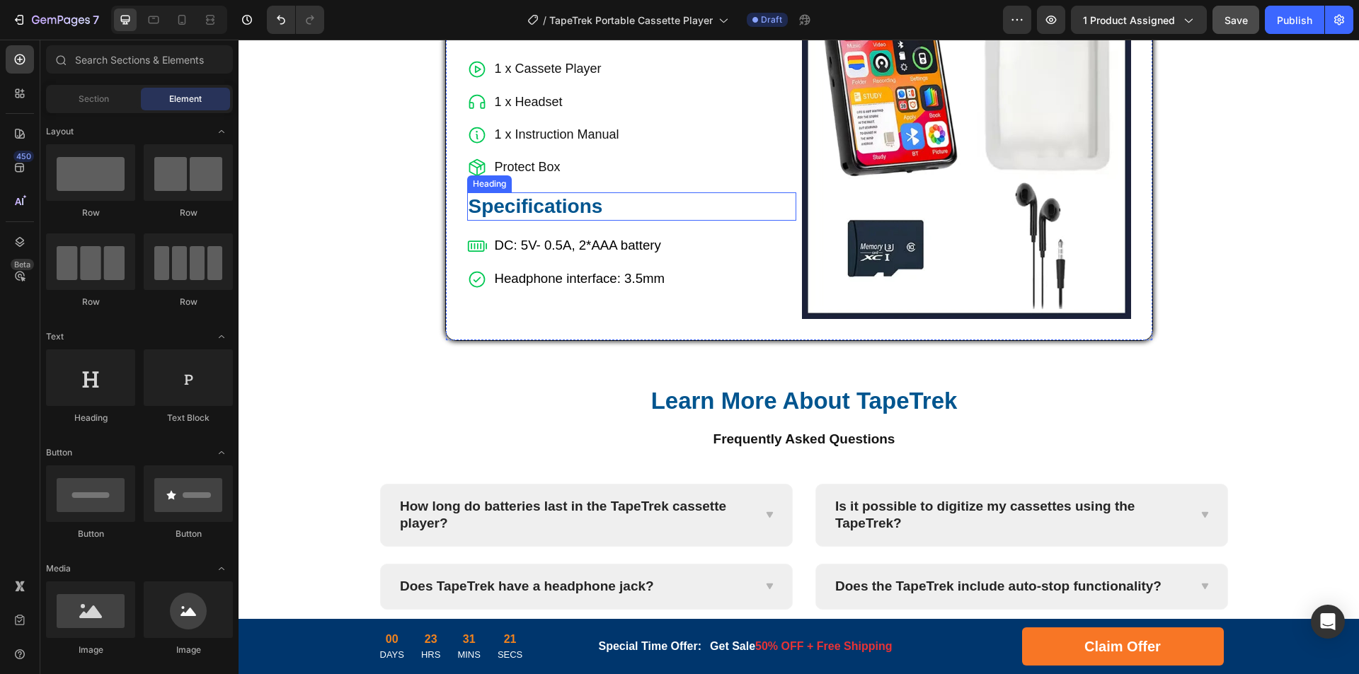
scroll to position [4876, 0]
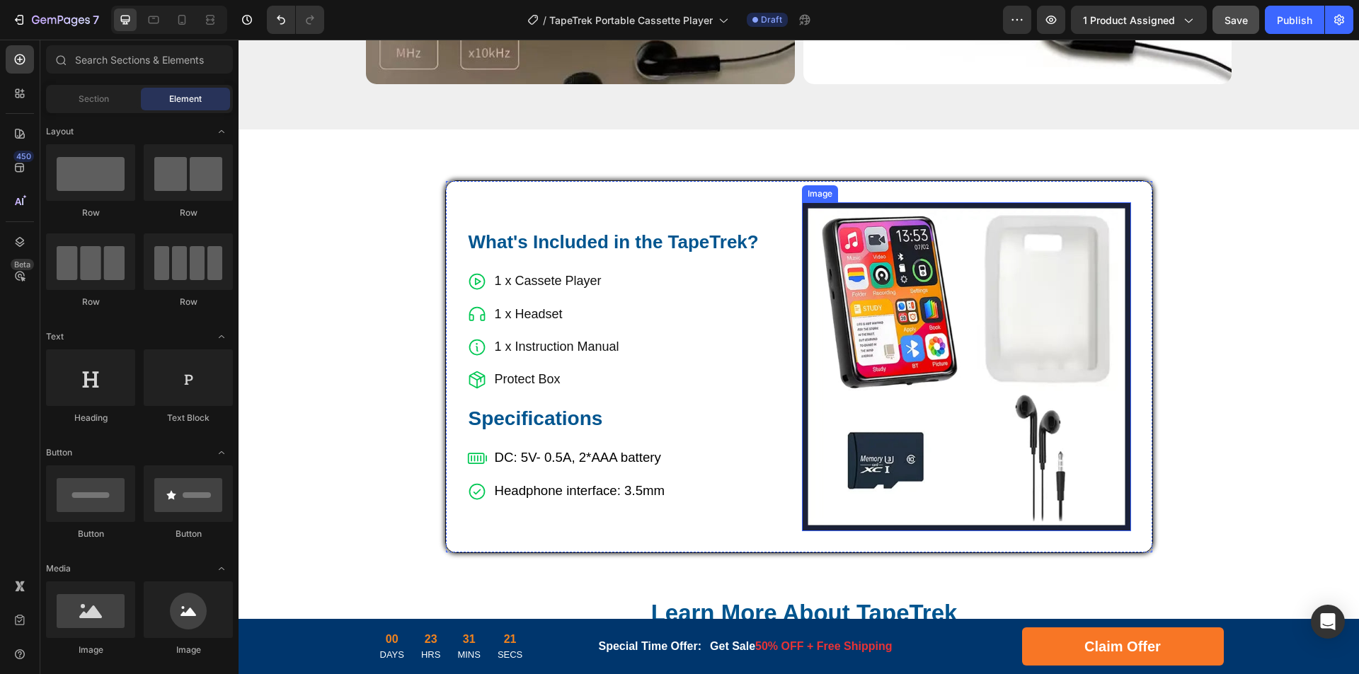
click at [993, 271] on img at bounding box center [966, 366] width 329 height 329
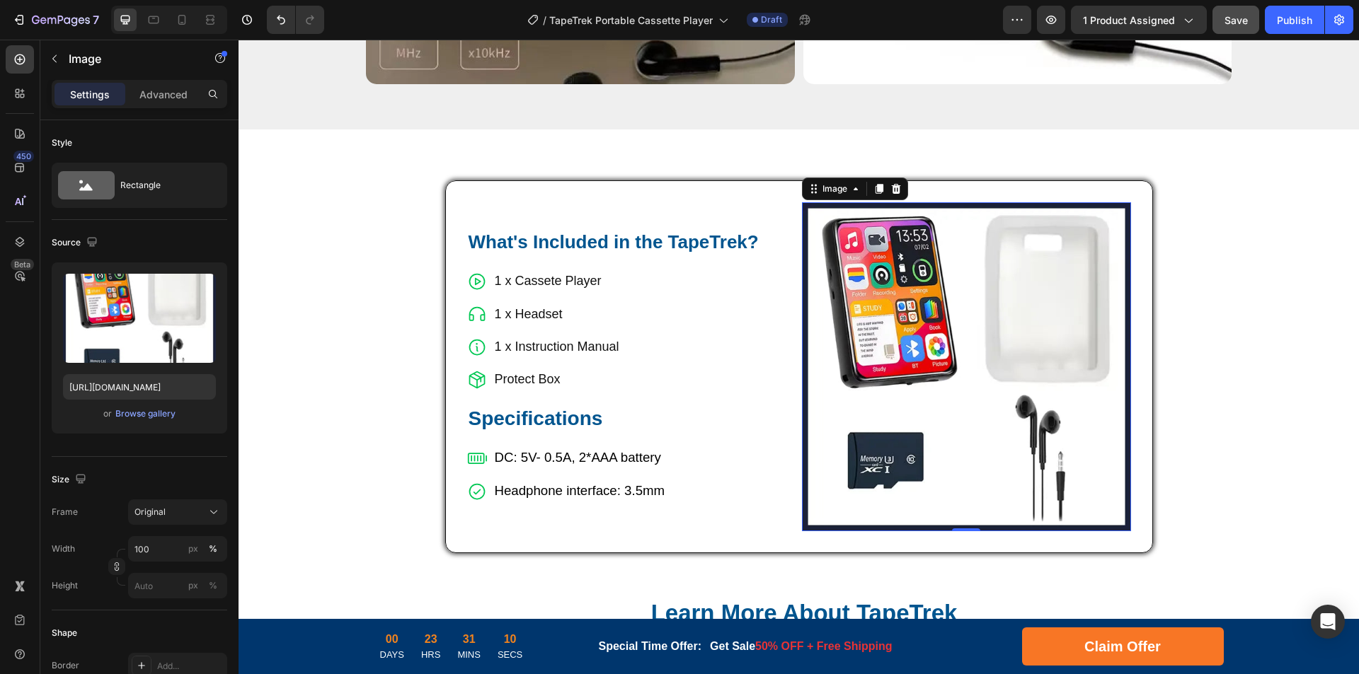
click at [942, 371] on img at bounding box center [966, 366] width 329 height 329
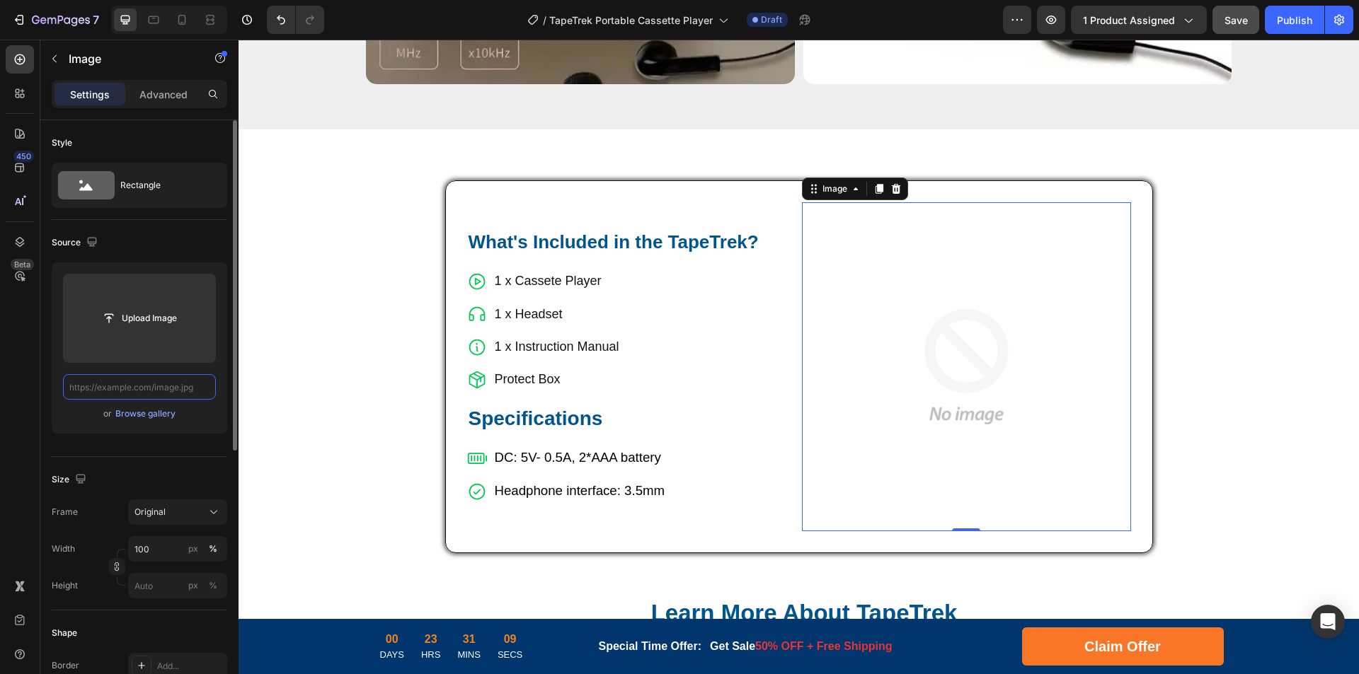
scroll to position [0, 0]
paste input "[URL][DOMAIN_NAME]"
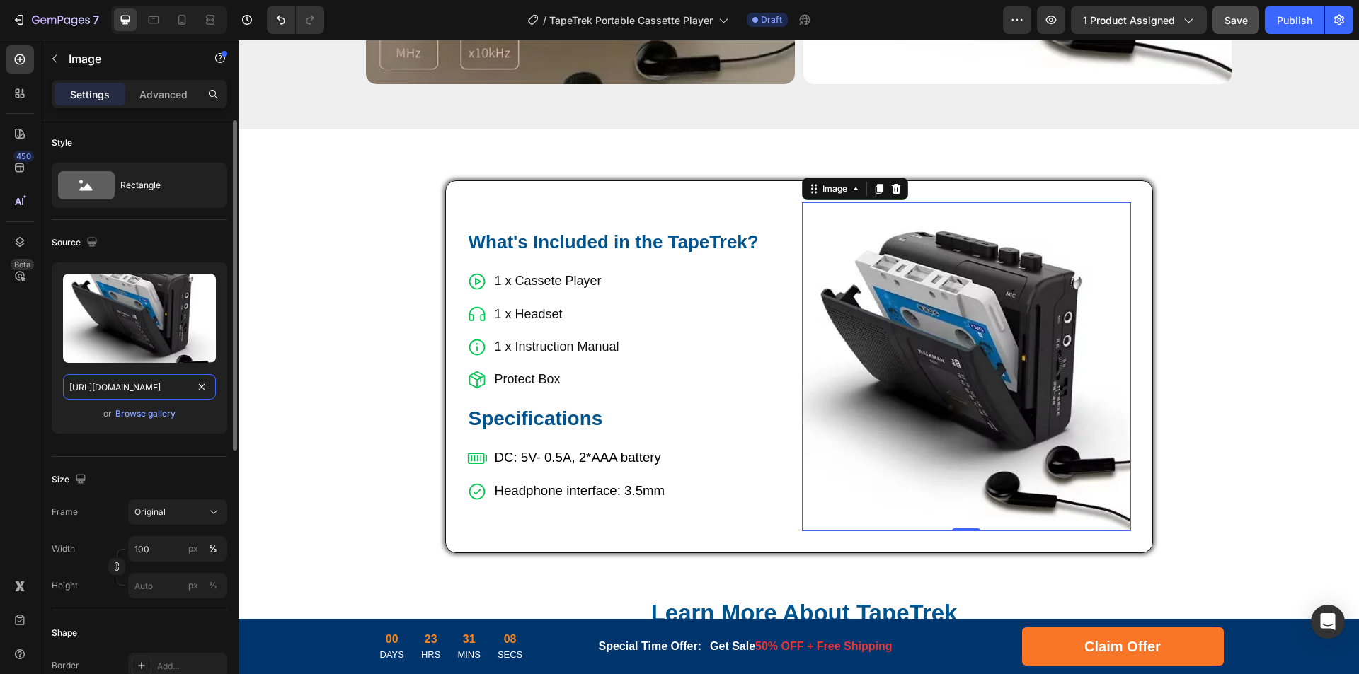
scroll to position [0, 233]
drag, startPoint x: 365, startPoint y: 428, endPoint x: 244, endPoint y: 389, distance: 127.3
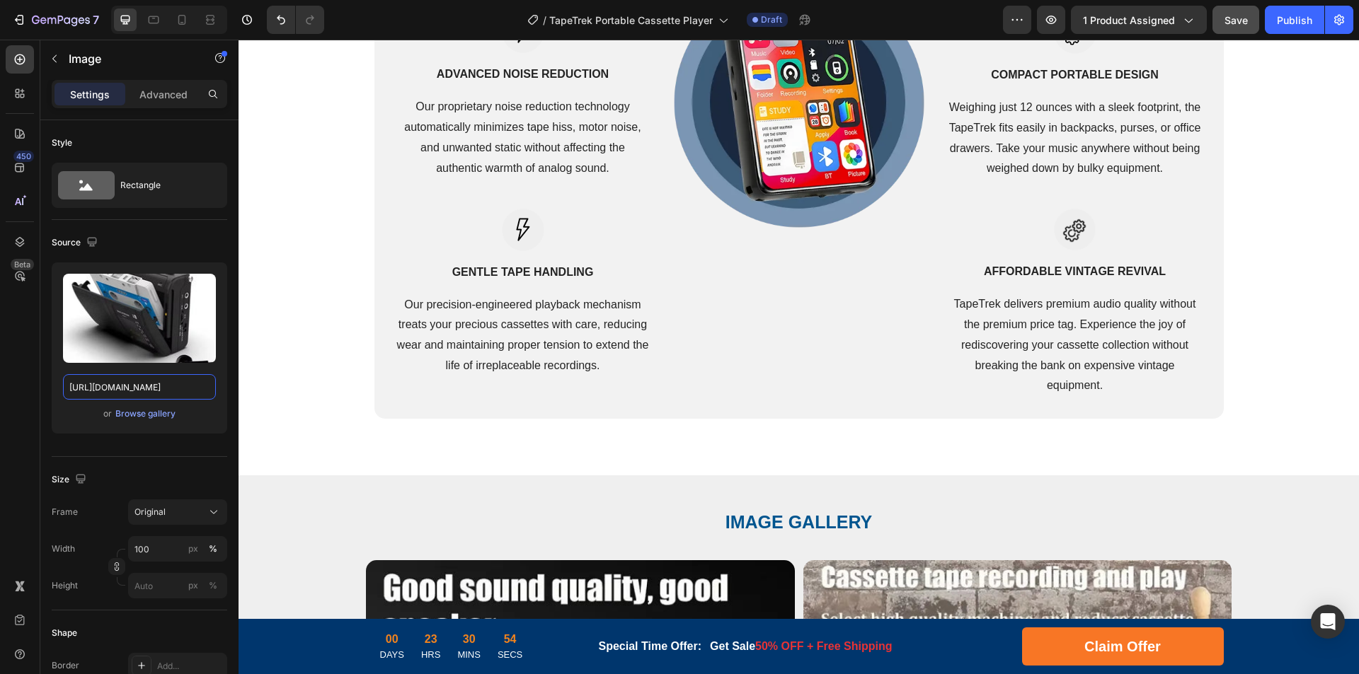
scroll to position [3022, 0]
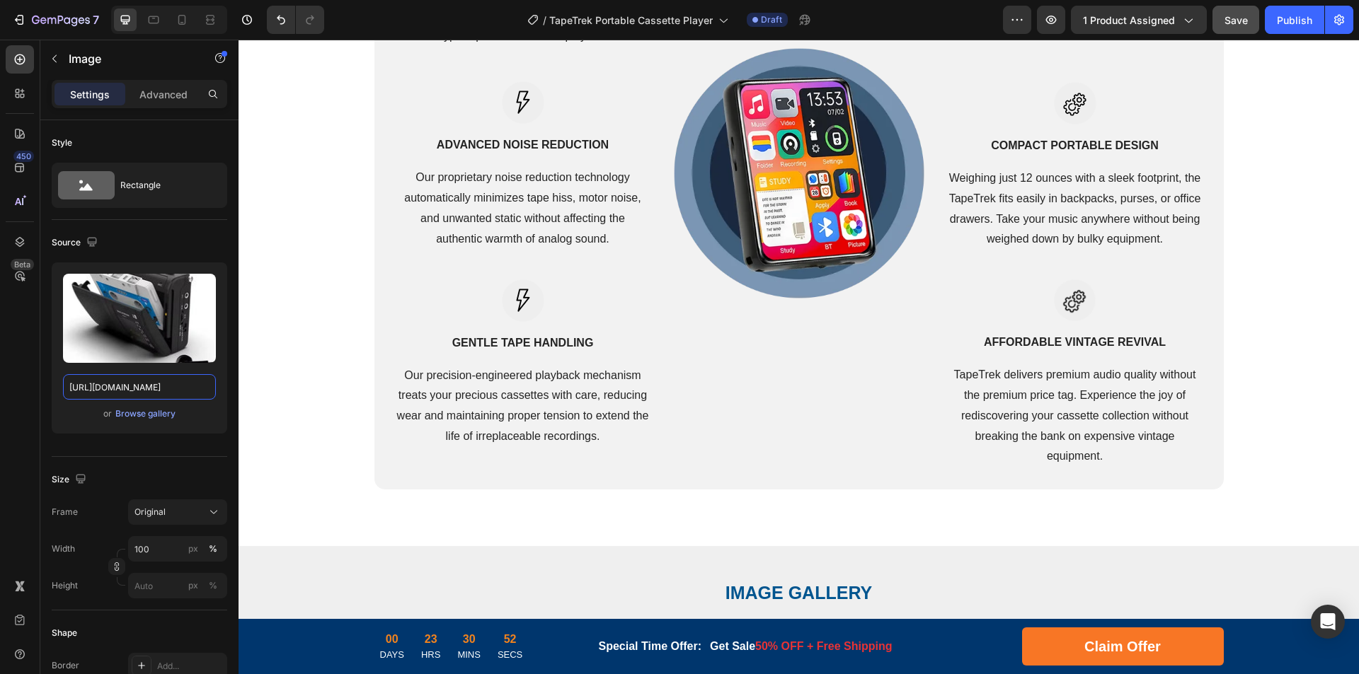
type input "[URL][DOMAIN_NAME]"
click at [824, 176] on img at bounding box center [799, 173] width 255 height 255
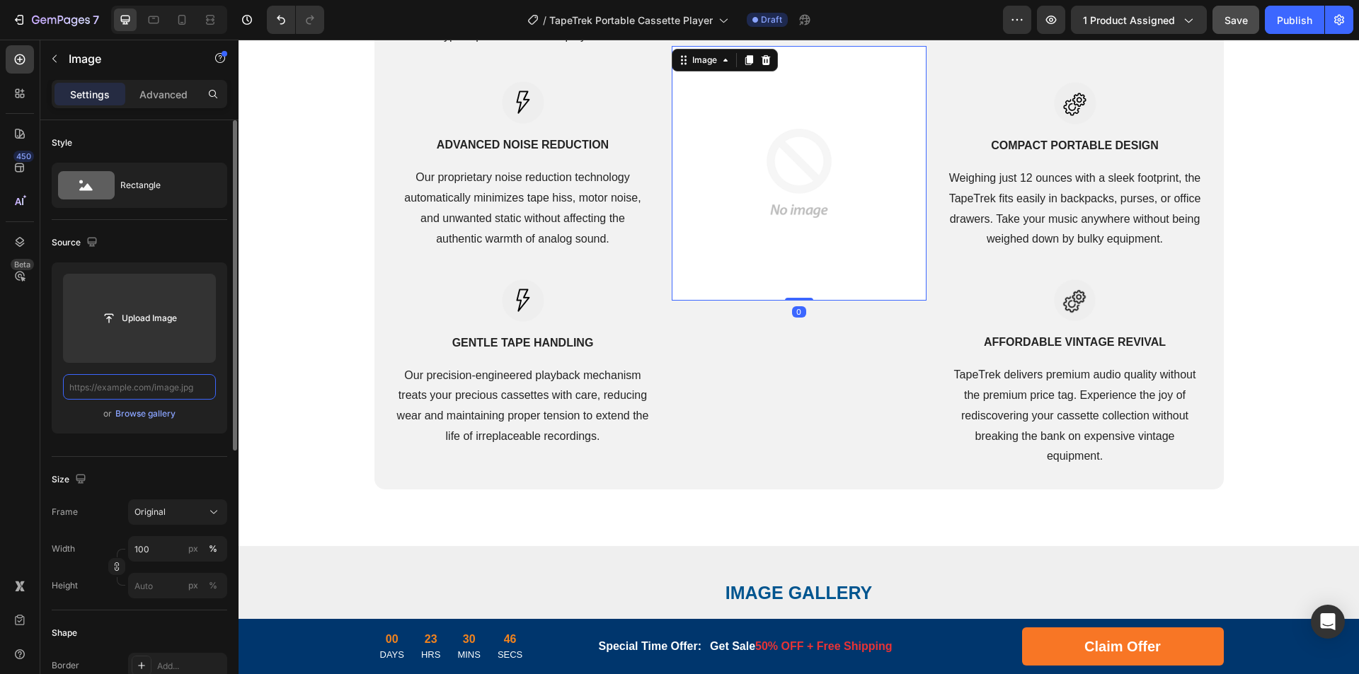
paste input "[URL][DOMAIN_NAME]"
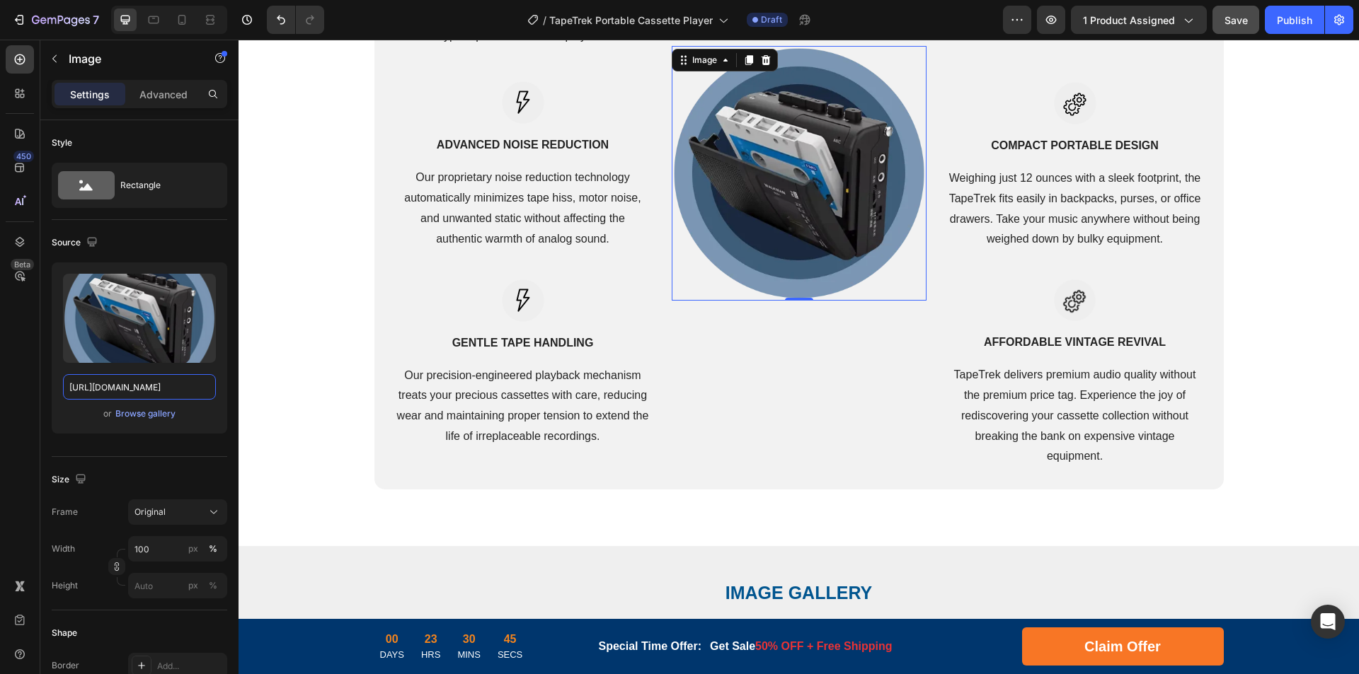
drag, startPoint x: 365, startPoint y: 430, endPoint x: 290, endPoint y: 389, distance: 85.2
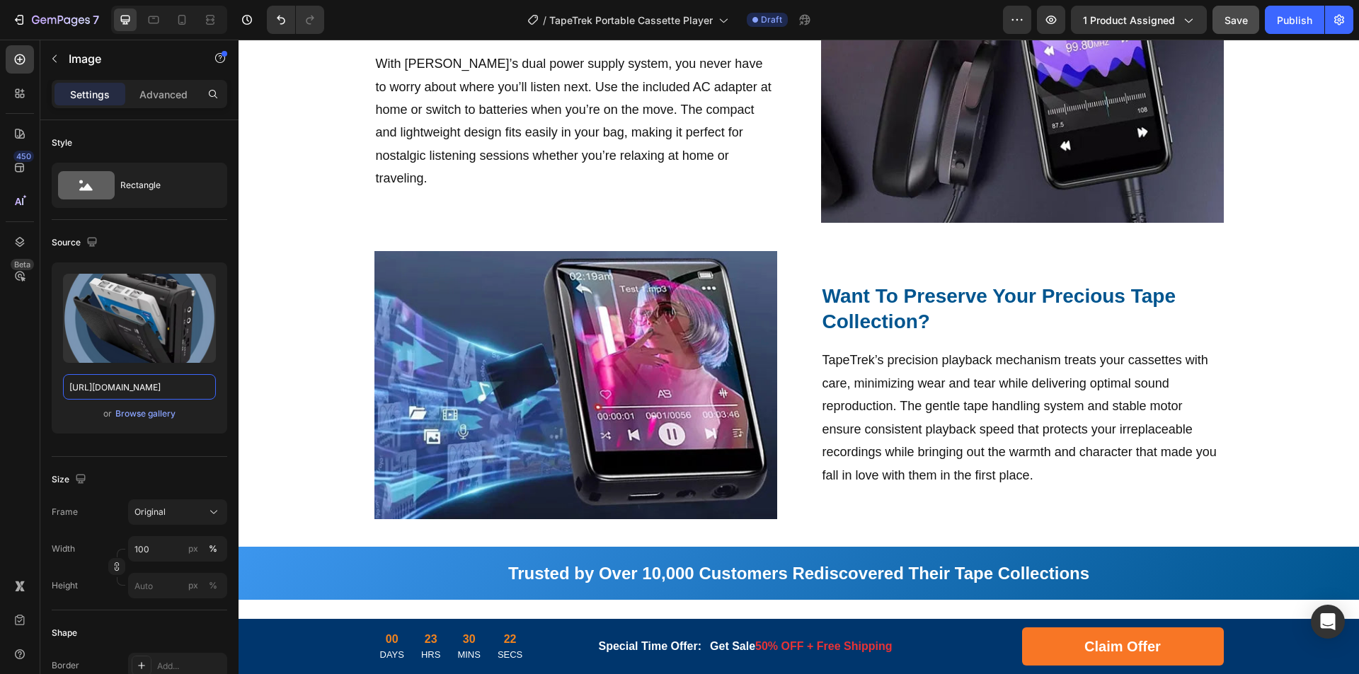
scroll to position [1111, 0]
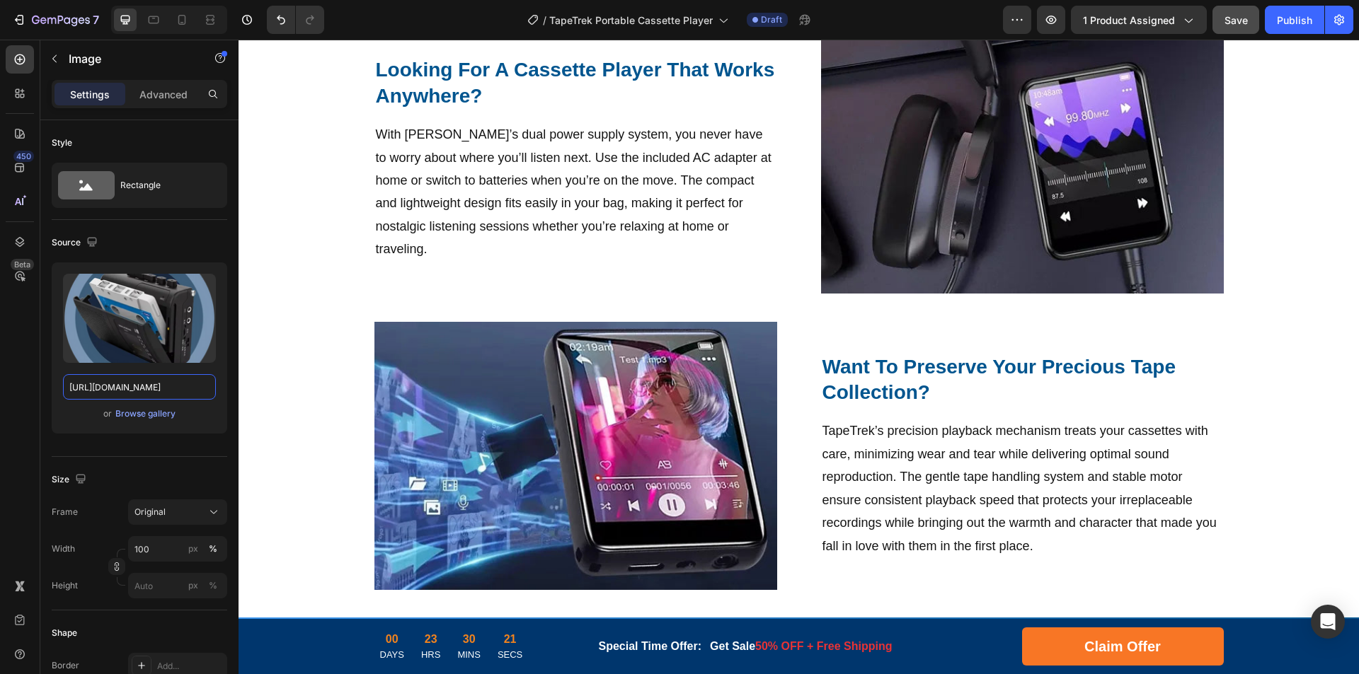
type input "[URL][DOMAIN_NAME]"
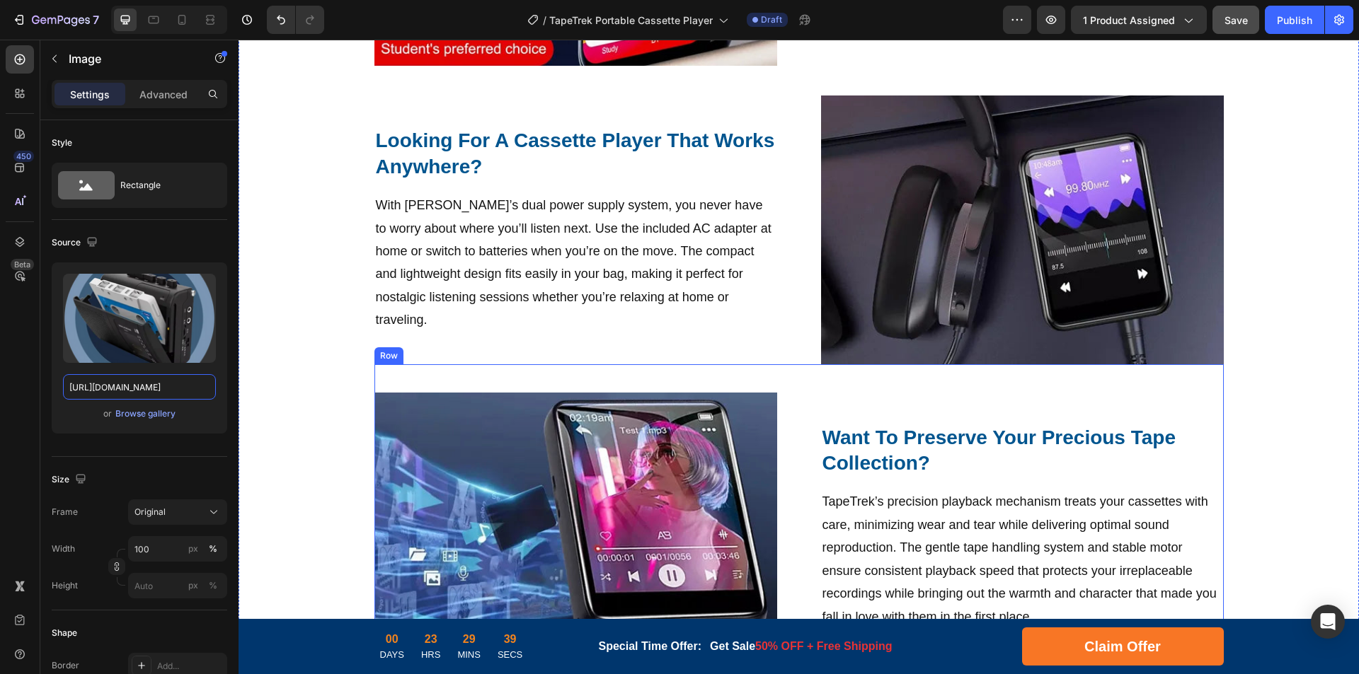
scroll to position [828, 0]
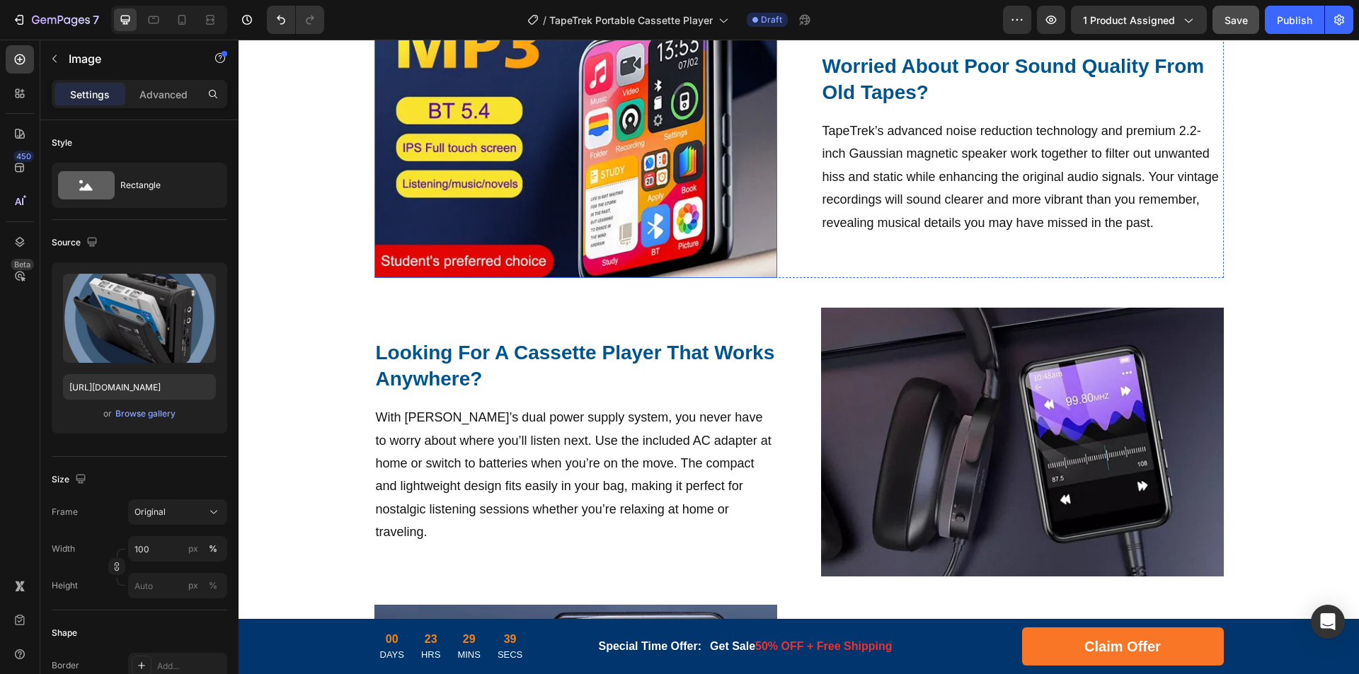
click at [652, 178] on img at bounding box center [575, 144] width 403 height 268
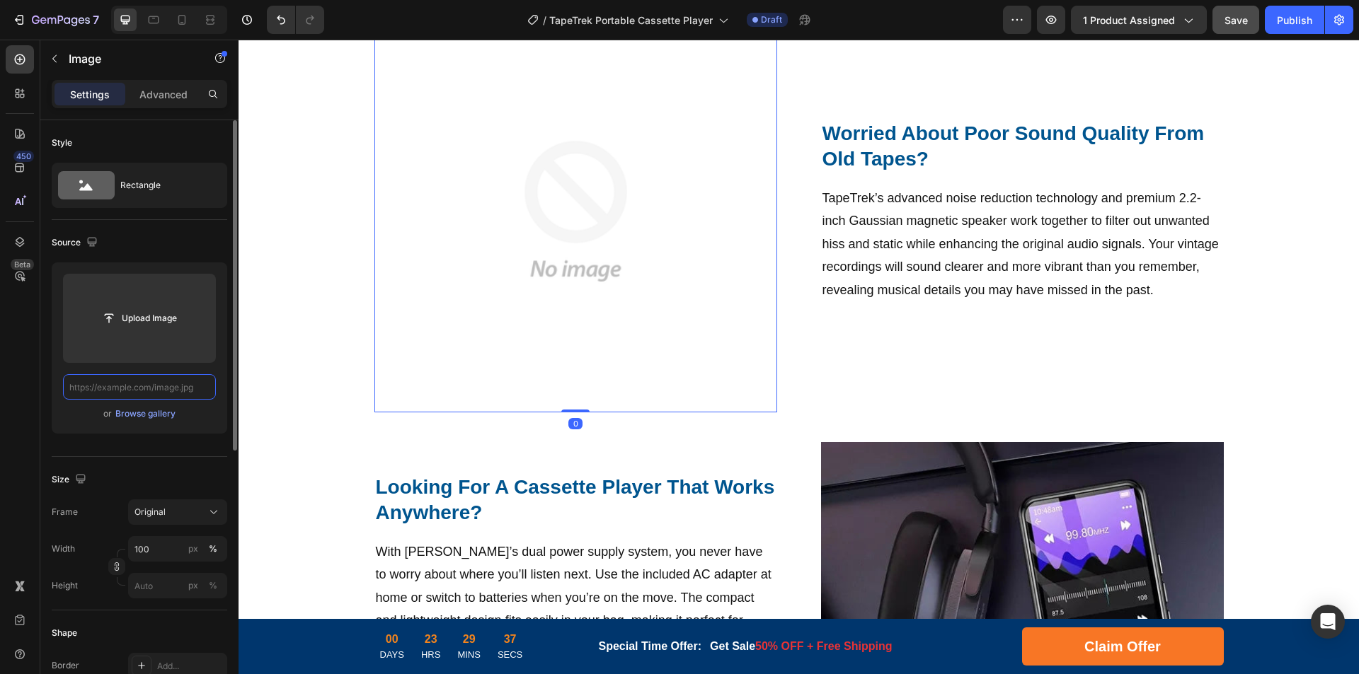
scroll to position [0, 0]
paste input "[URL][DOMAIN_NAME]"
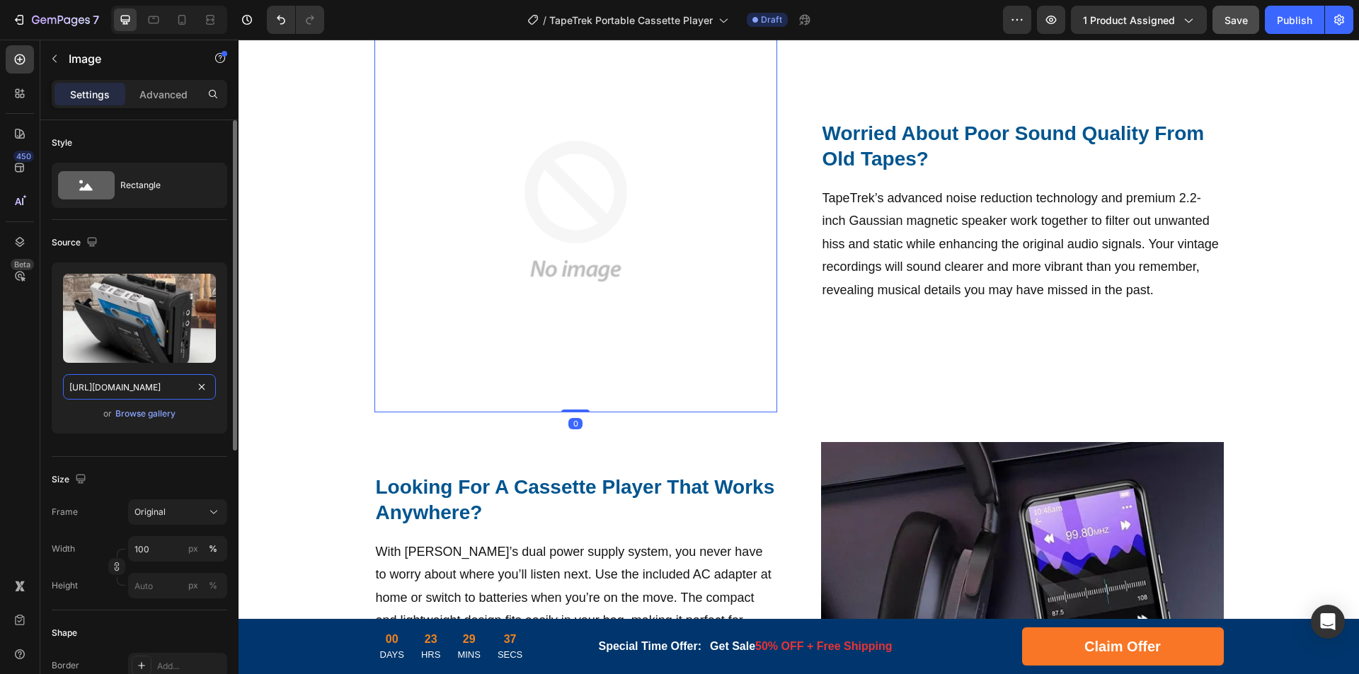
scroll to position [0, 232]
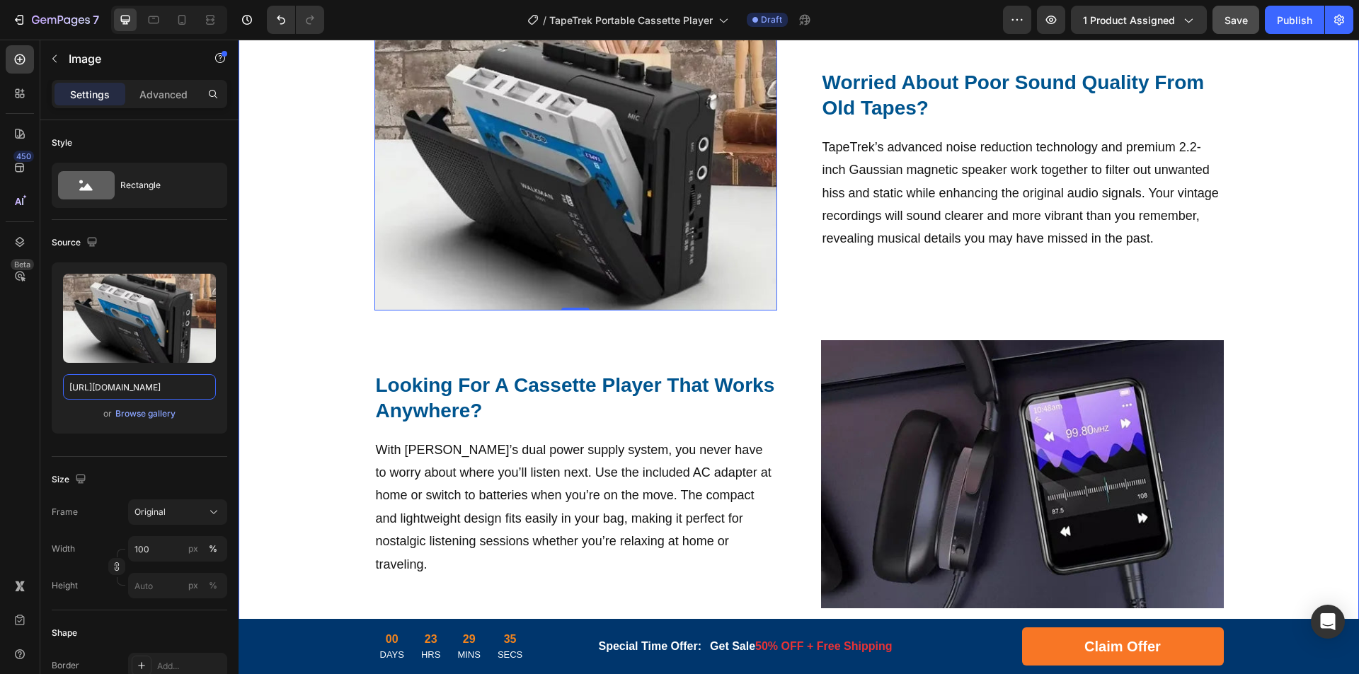
drag, startPoint x: 364, startPoint y: 430, endPoint x: 243, endPoint y: 381, distance: 130.8
type input "[URL][DOMAIN_NAME]"
click at [916, 405] on img at bounding box center [1022, 474] width 403 height 268
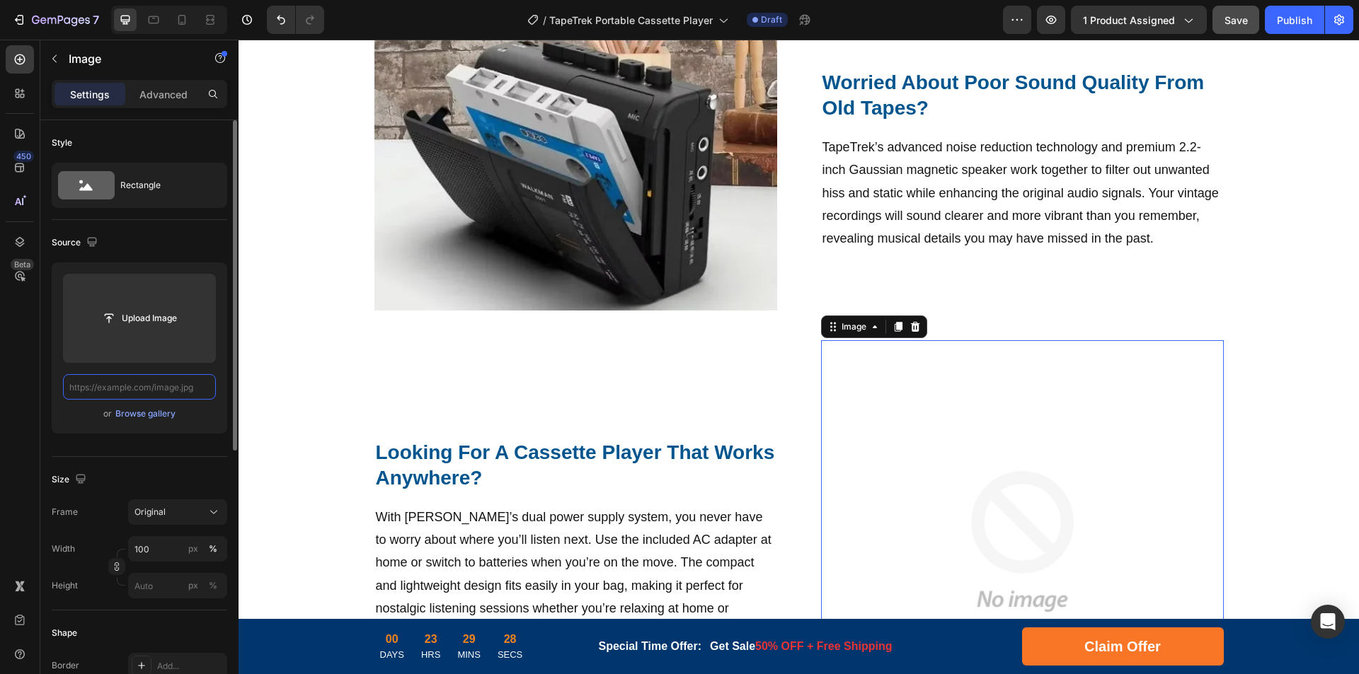
paste input "[URL][DOMAIN_NAME]"
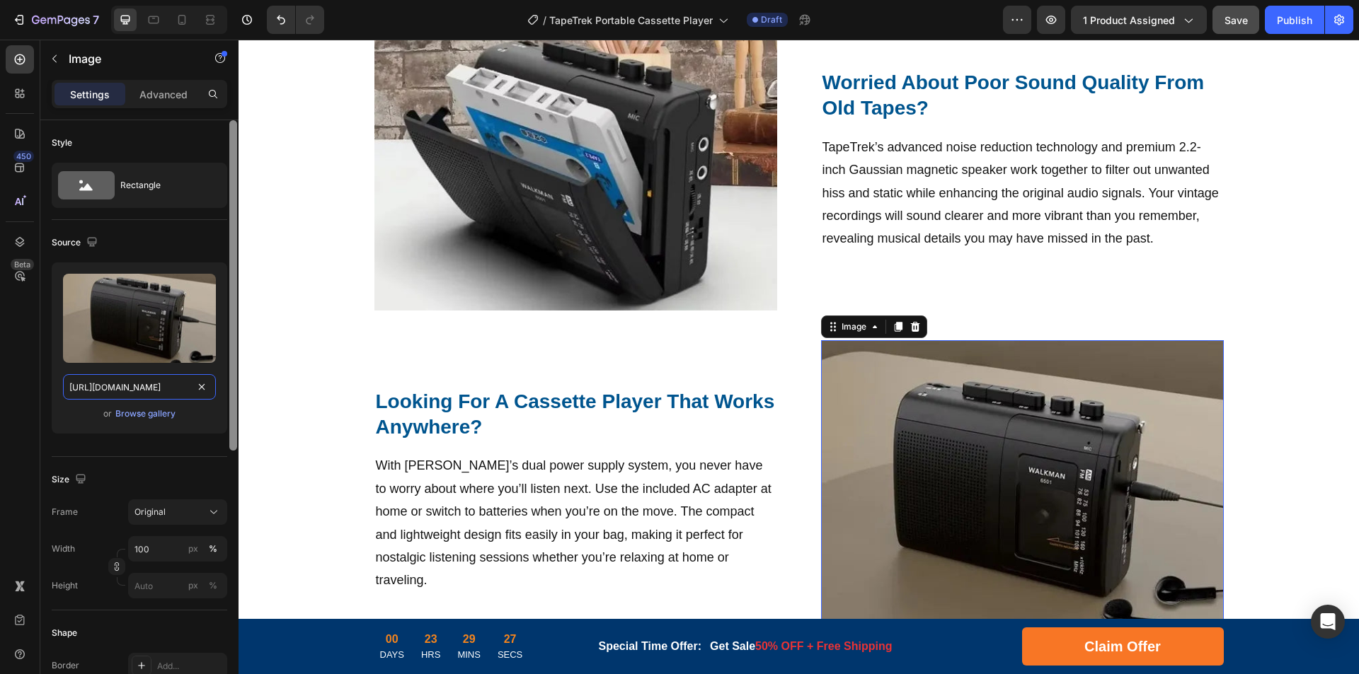
drag, startPoint x: 125, startPoint y: 389, endPoint x: 233, endPoint y: 382, distance: 107.8
click at [229, 382] on div "Style Rectangle Source Upload Image [URL][DOMAIN_NAME] or Browse gallery Size F…" at bounding box center [139, 417] width 198 height 594
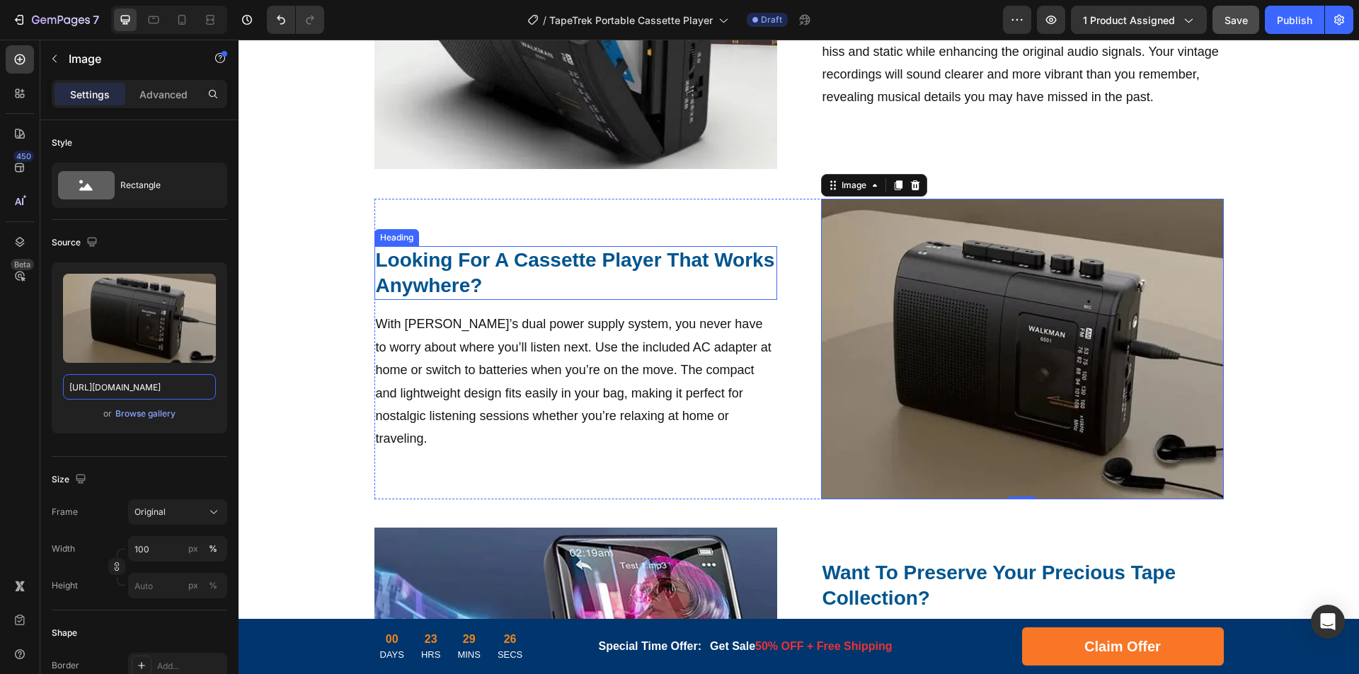
scroll to position [1111, 0]
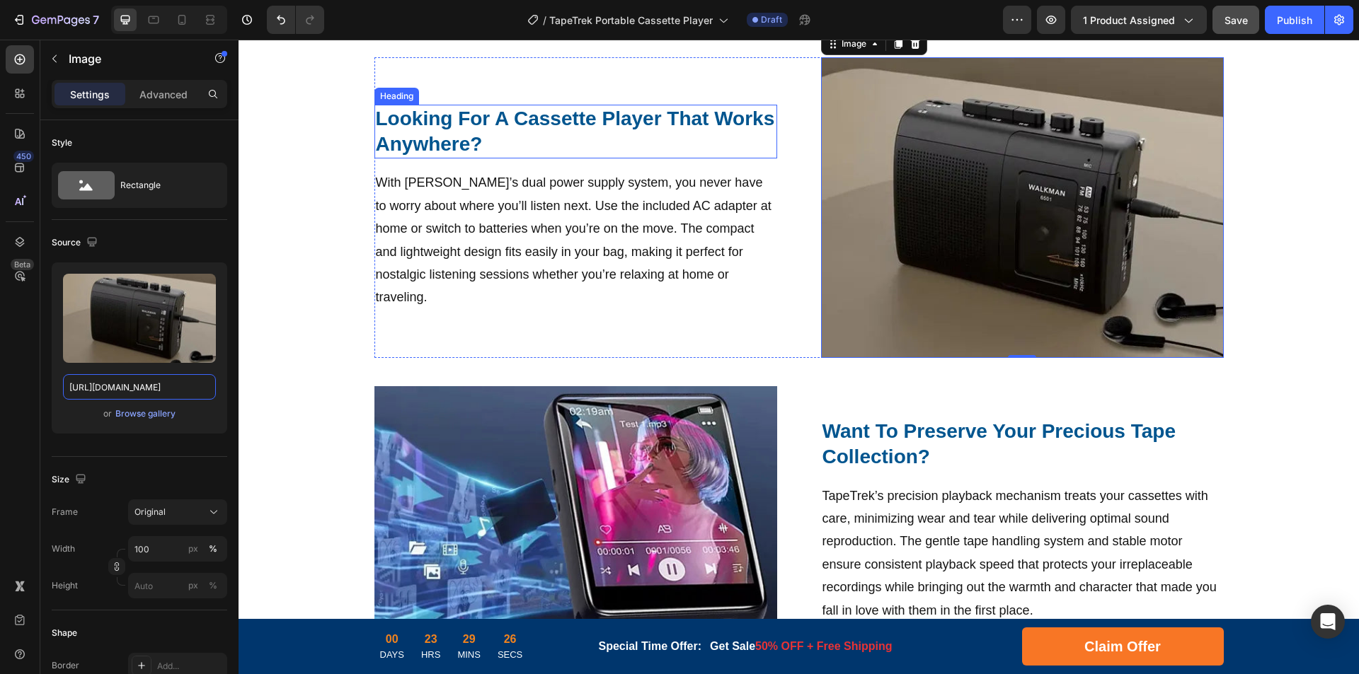
type input "[URL][DOMAIN_NAME]"
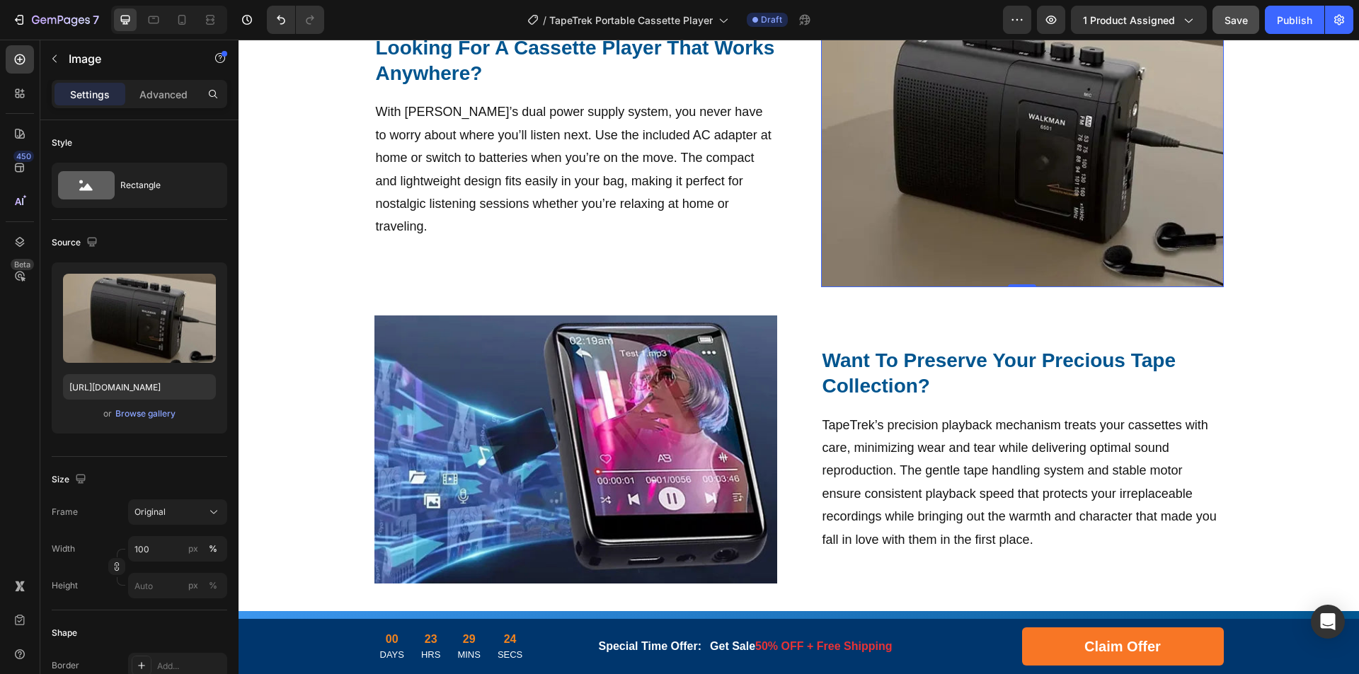
click at [560, 410] on img at bounding box center [575, 450] width 403 height 268
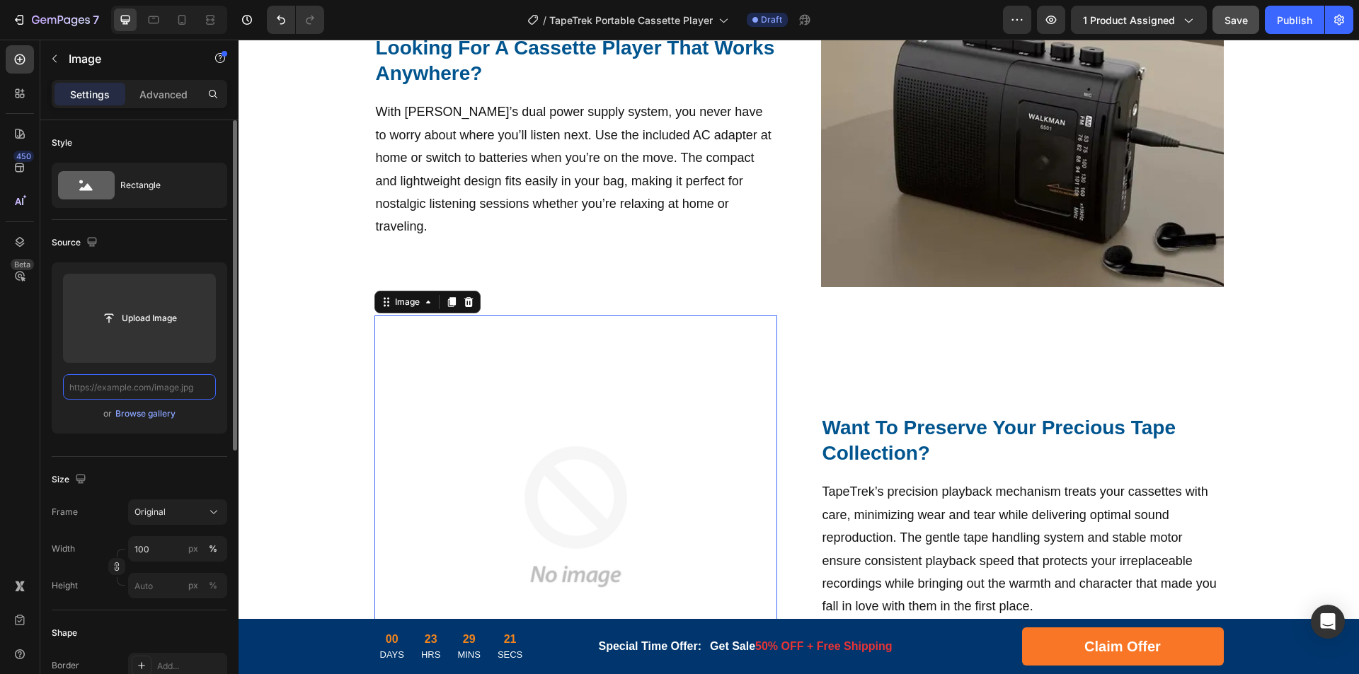
scroll to position [0, 0]
paste input "[URL][DOMAIN_NAME]"
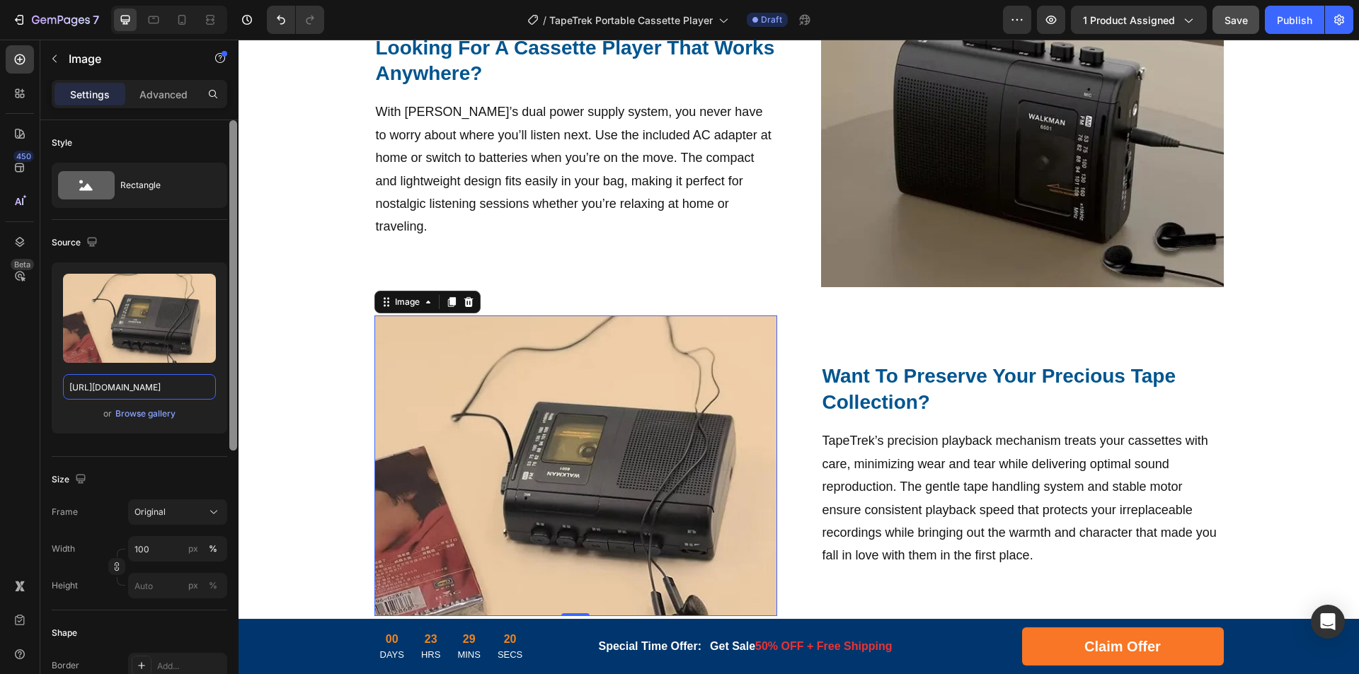
drag, startPoint x: 123, startPoint y: 389, endPoint x: 237, endPoint y: 386, distance: 114.0
click at [236, 386] on div "Style Rectangle Source Upload Image [URL][DOMAIN_NAME] or Browse gallery Size F…" at bounding box center [139, 417] width 198 height 594
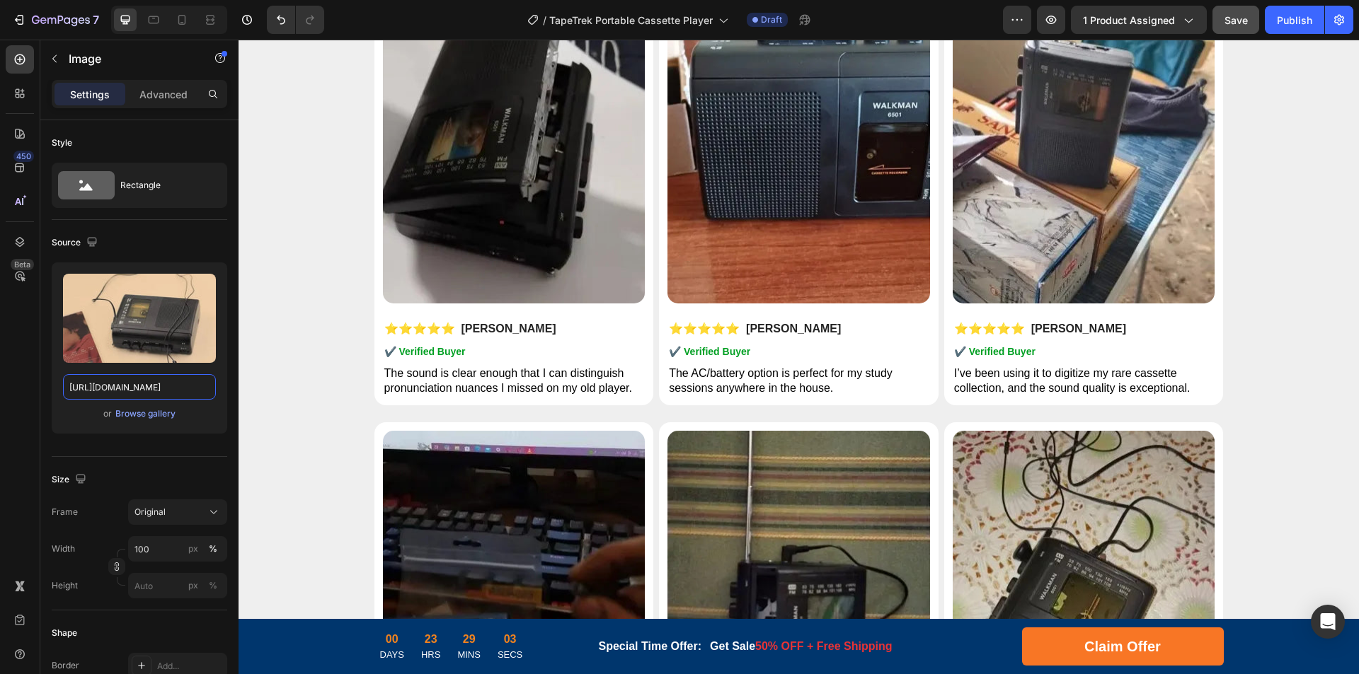
scroll to position [6723, 0]
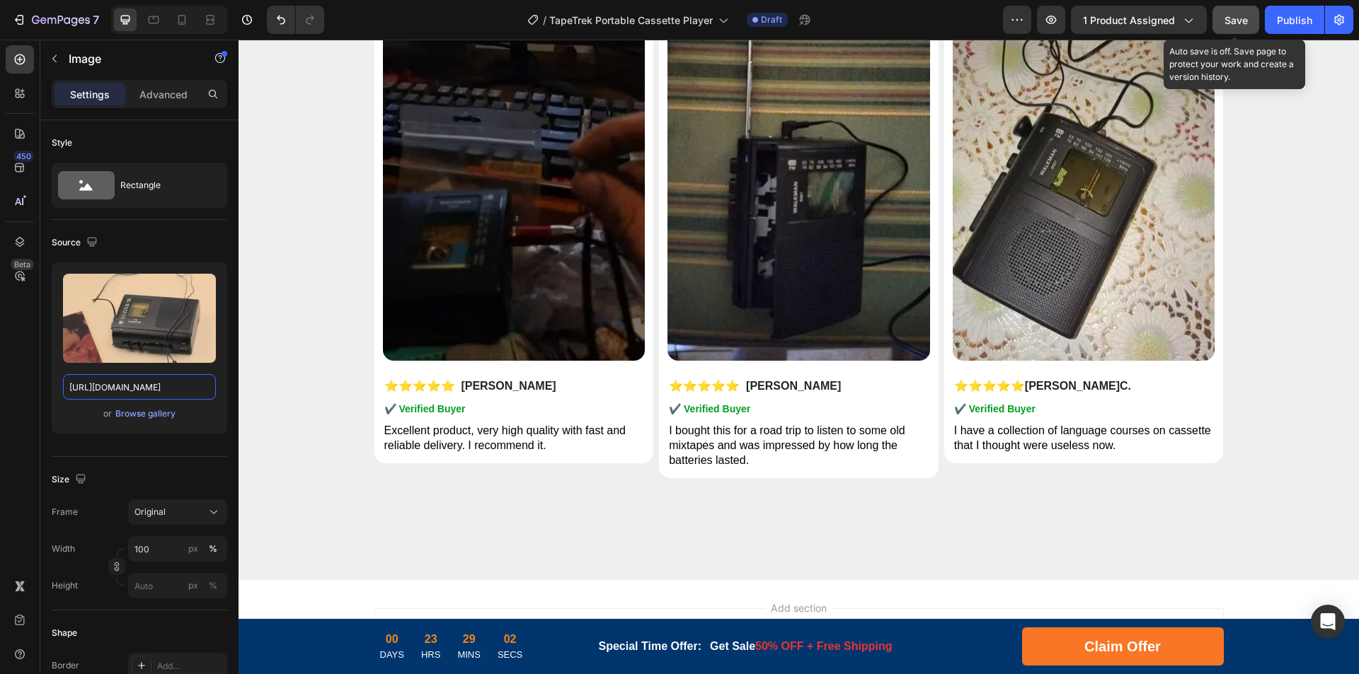
type input "[URL][DOMAIN_NAME]"
click at [1224, 24] on button "Save" at bounding box center [1235, 20] width 47 height 28
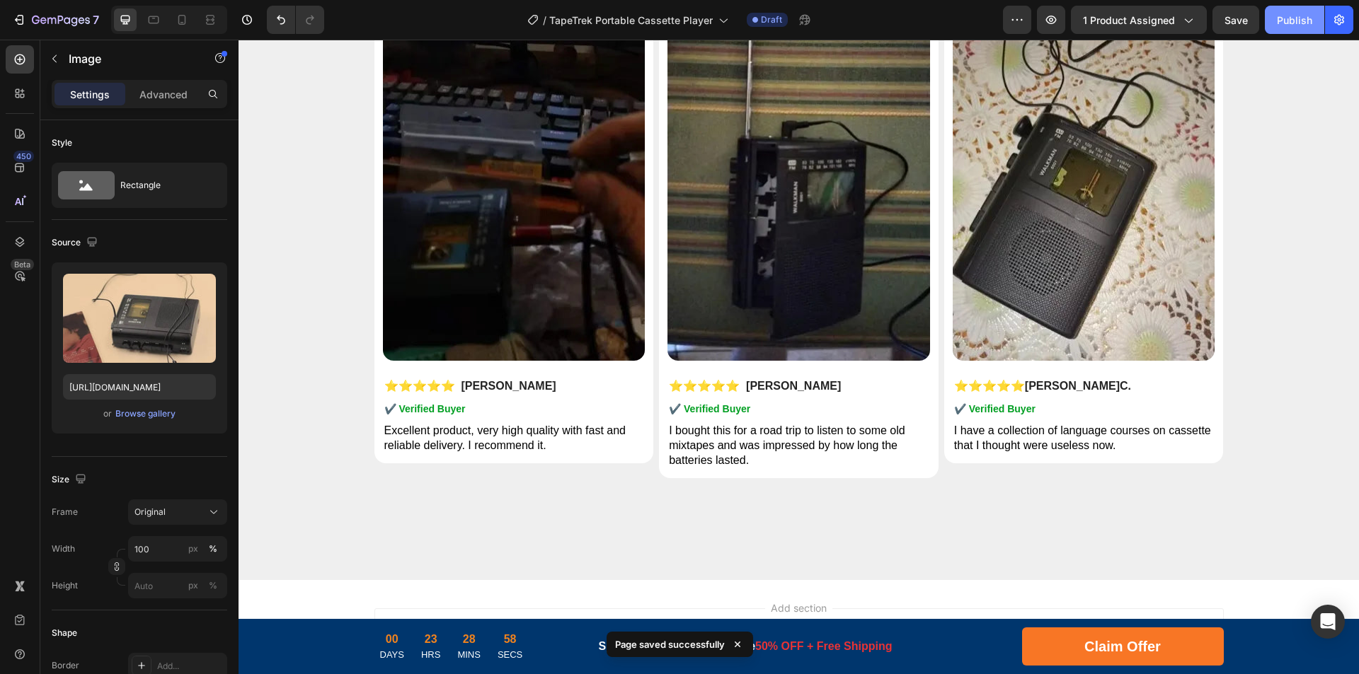
click at [1294, 21] on div "Publish" at bounding box center [1294, 20] width 35 height 15
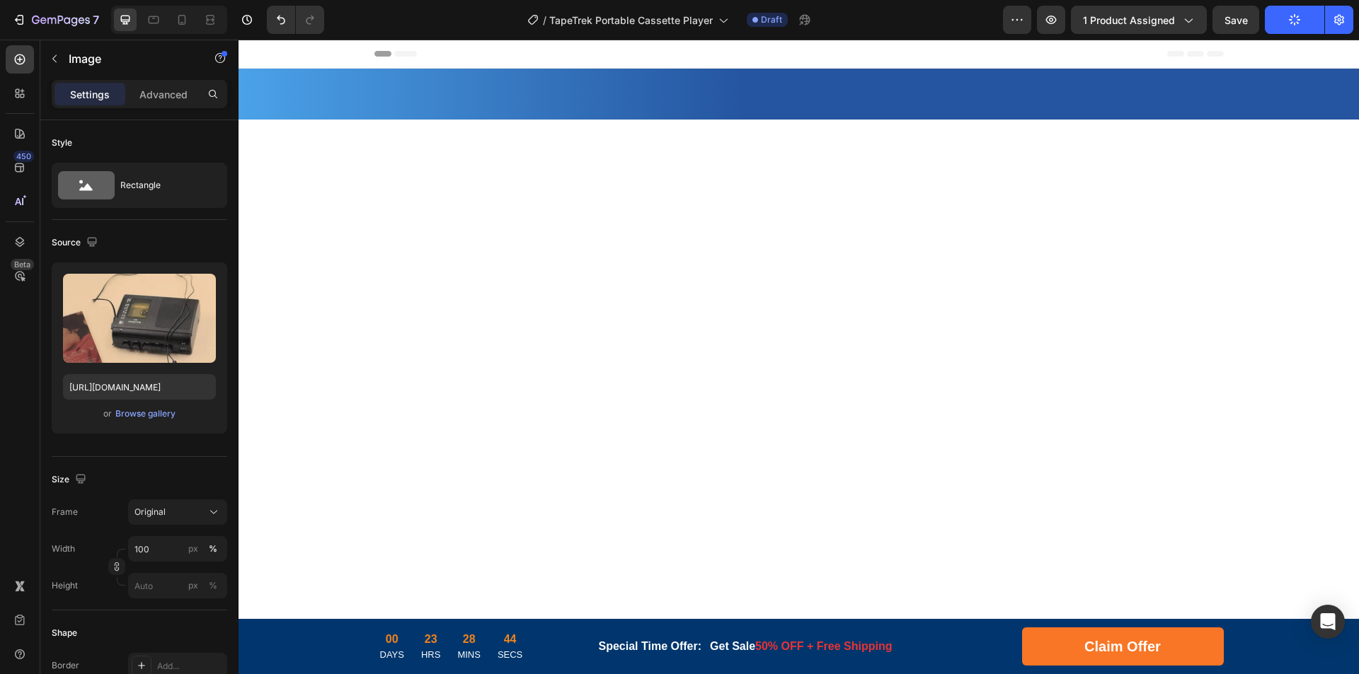
scroll to position [6723, 0]
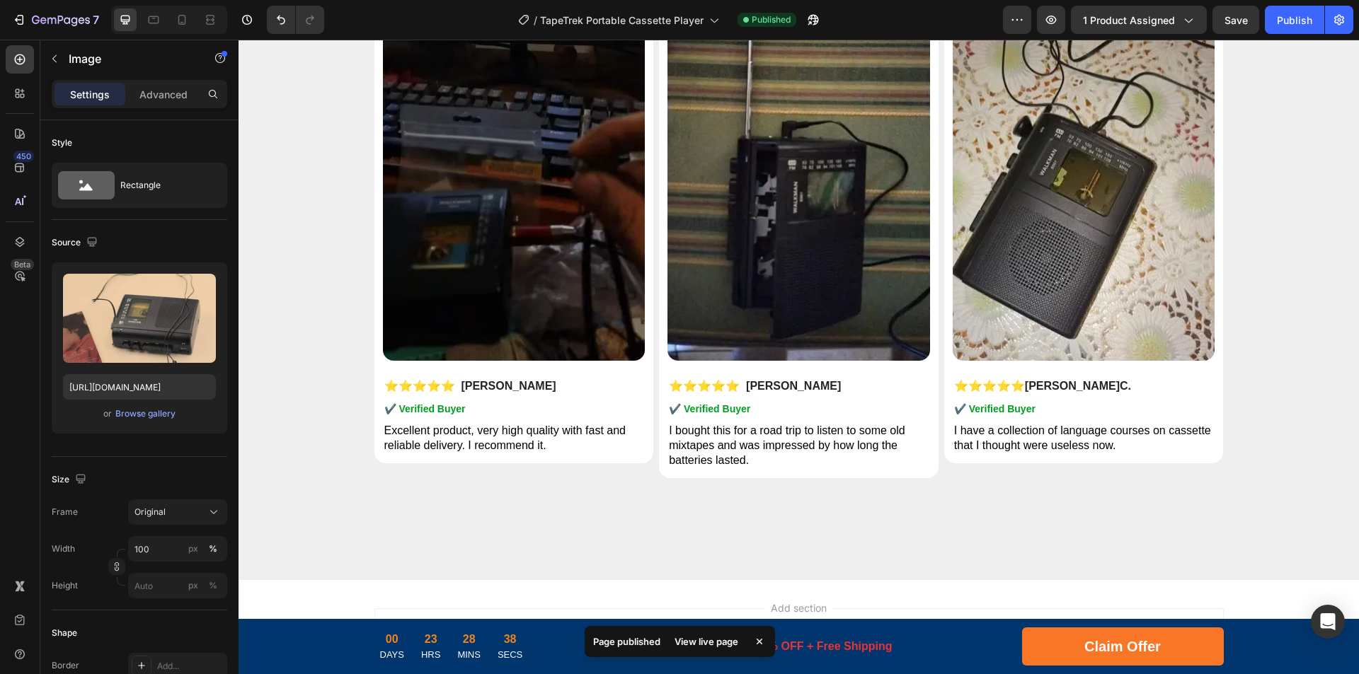
click at [693, 642] on div "View live page" at bounding box center [706, 642] width 81 height 20
